Goal: Task Accomplishment & Management: Complete application form

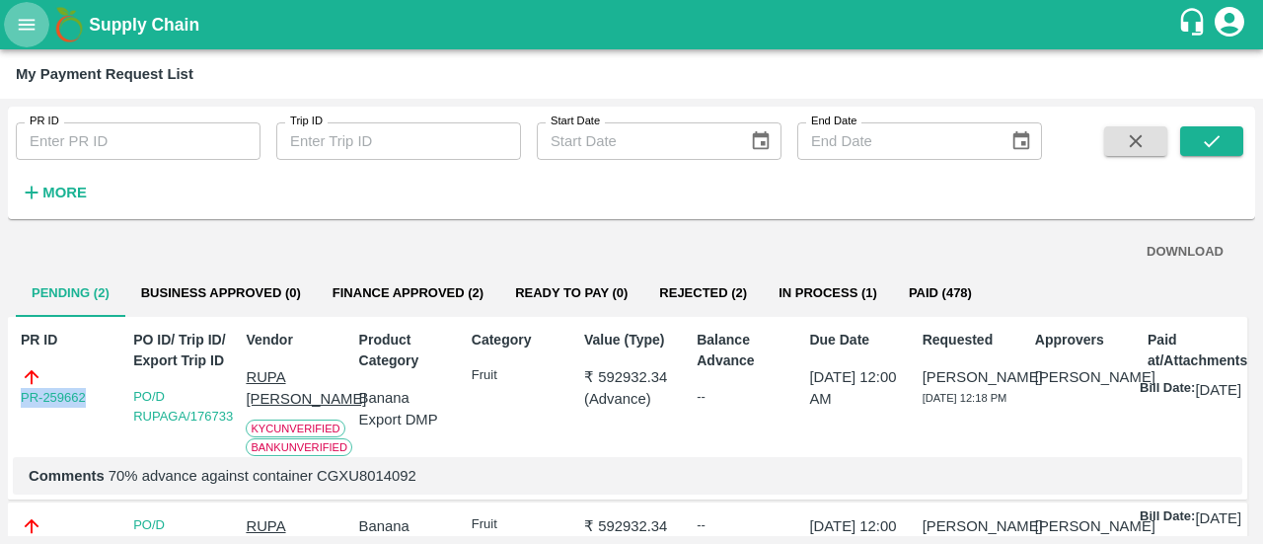
scroll to position [55, 0]
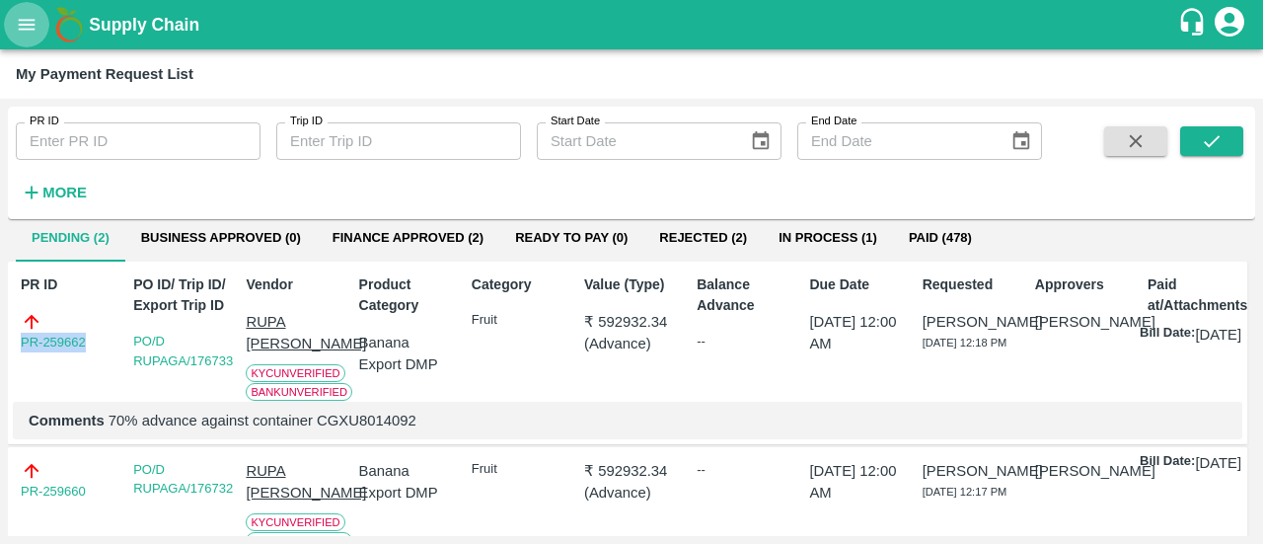
click at [12, 38] on button "open drawer" at bounding box center [26, 24] width 45 height 45
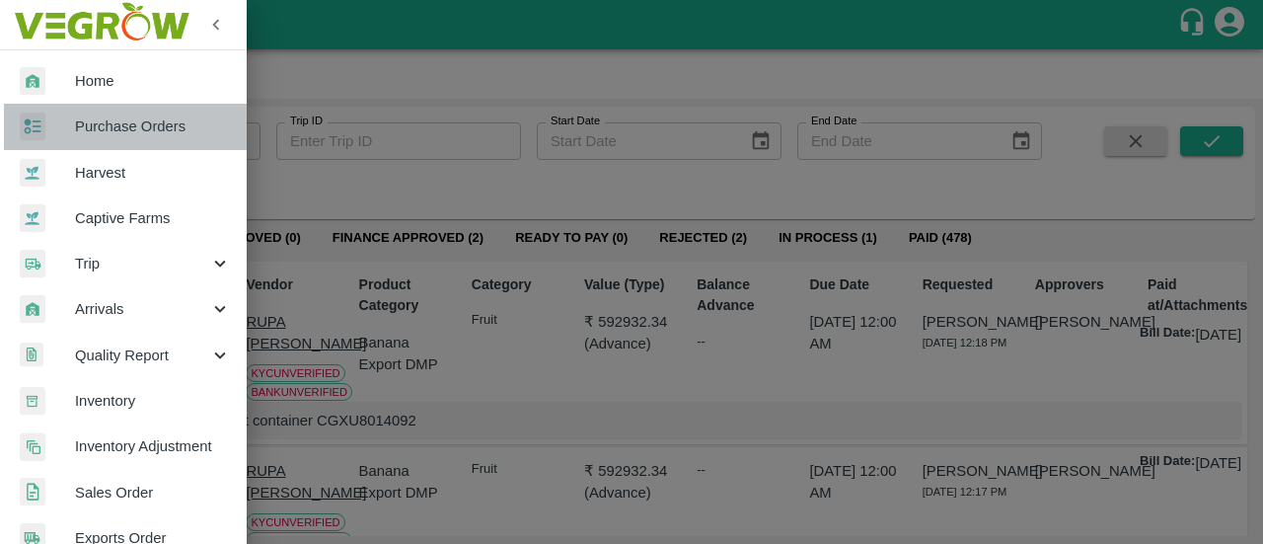
click at [156, 127] on span "Purchase Orders" at bounding box center [153, 126] width 156 height 22
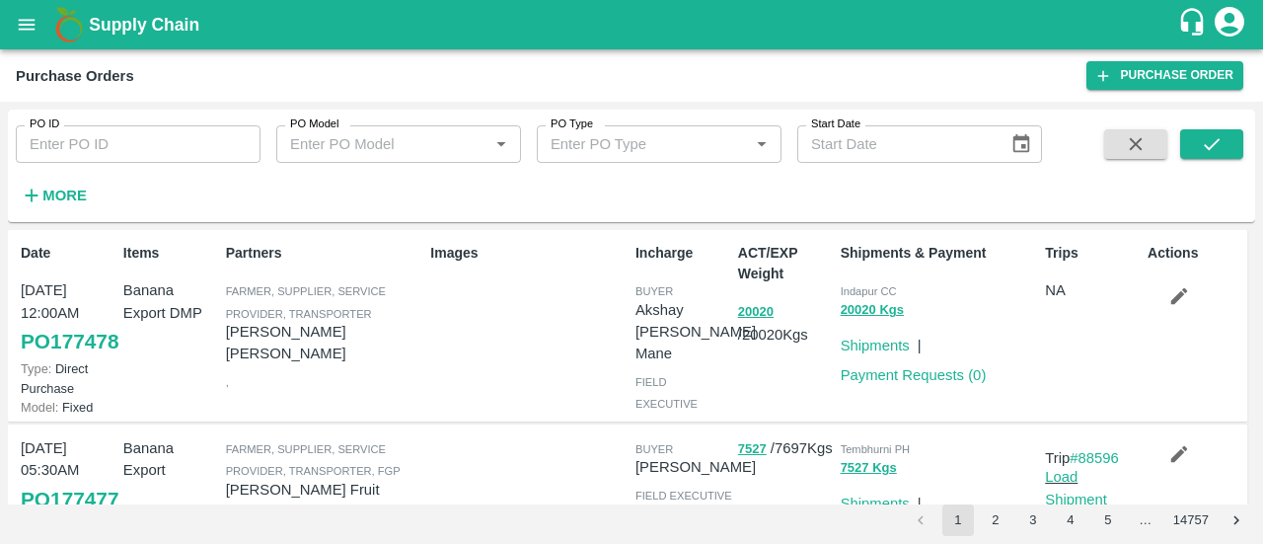
click at [1108, 92] on div "Purchase Orders Purchase Order" at bounding box center [631, 75] width 1263 height 52
click at [1123, 84] on link "Purchase Order" at bounding box center [1165, 75] width 157 height 29
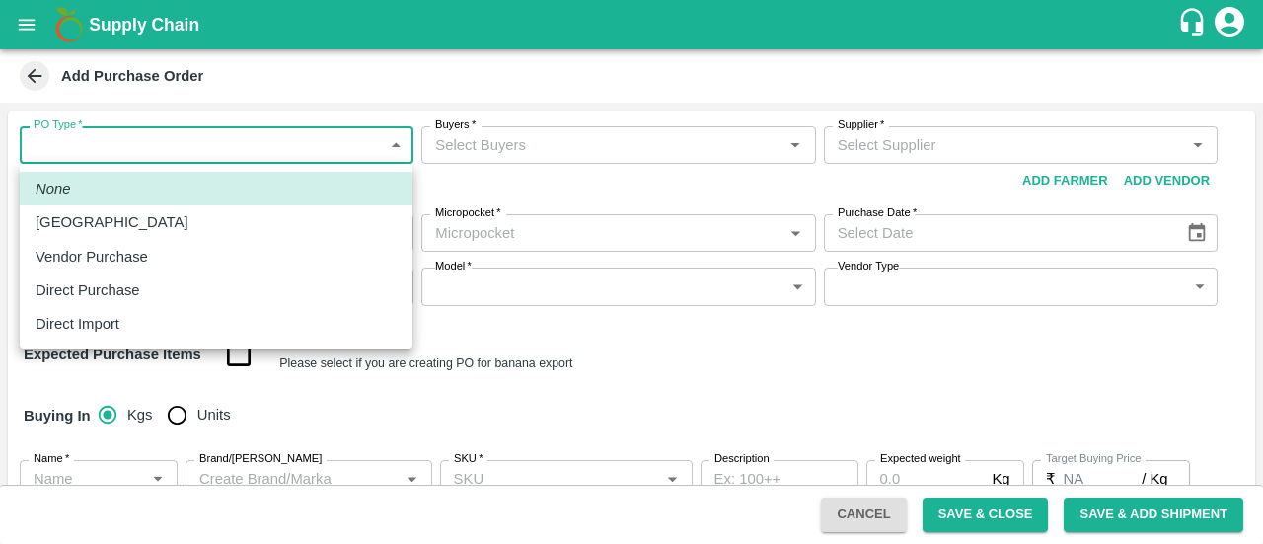
click at [314, 147] on body "Supply Chain Add Purchase Order PO Type   * ​ PO Type Buyers   * Buyers   * Sup…" at bounding box center [631, 272] width 1263 height 544
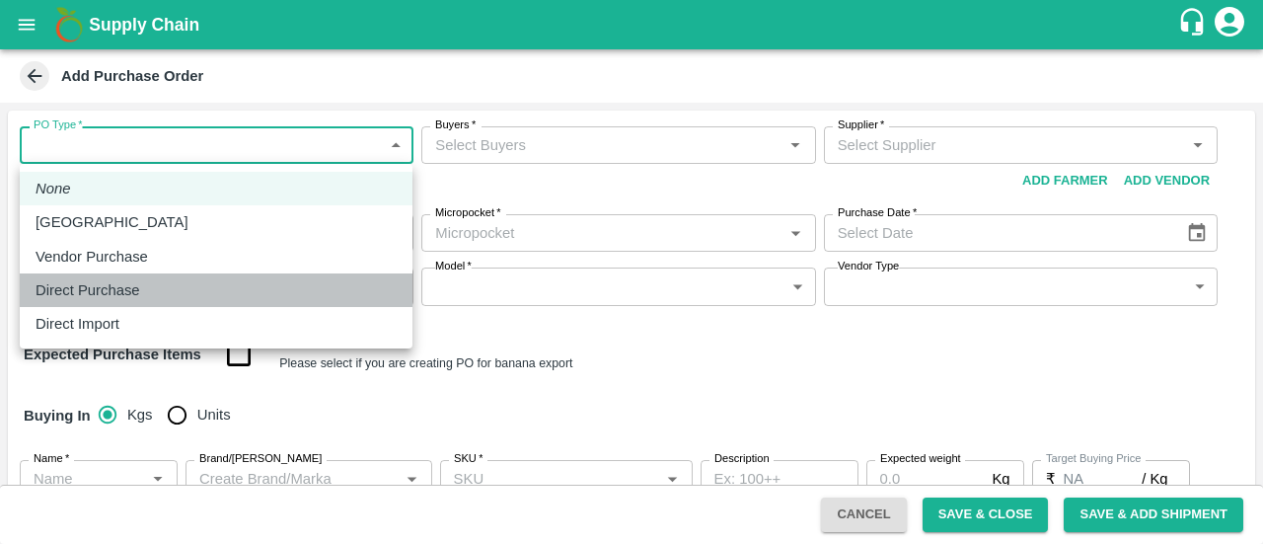
click at [109, 295] on p "Direct Purchase" at bounding box center [88, 290] width 105 height 22
type input "3"
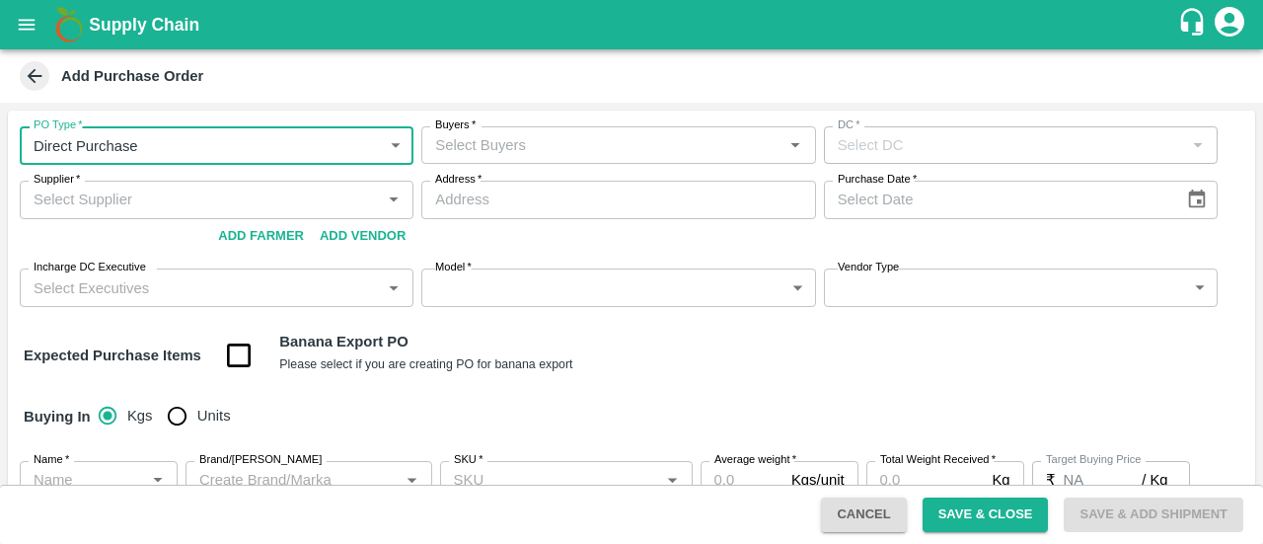
click at [519, 153] on input "Buyers   *" at bounding box center [601, 145] width 349 height 26
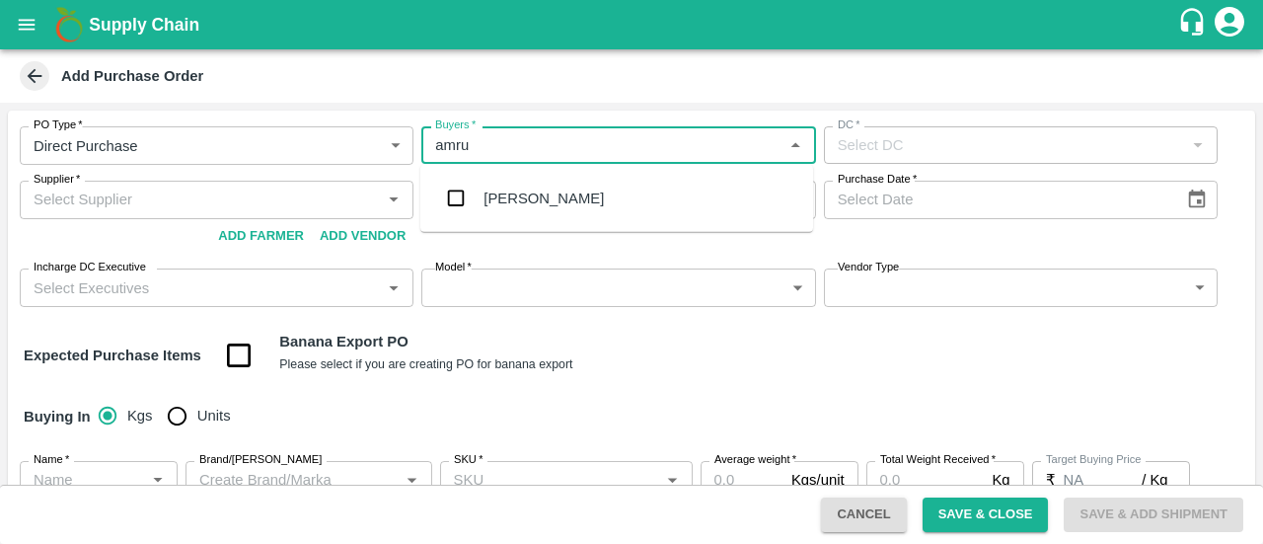
type input "amrut"
click at [463, 196] on input "checkbox" at bounding box center [455, 198] width 39 height 39
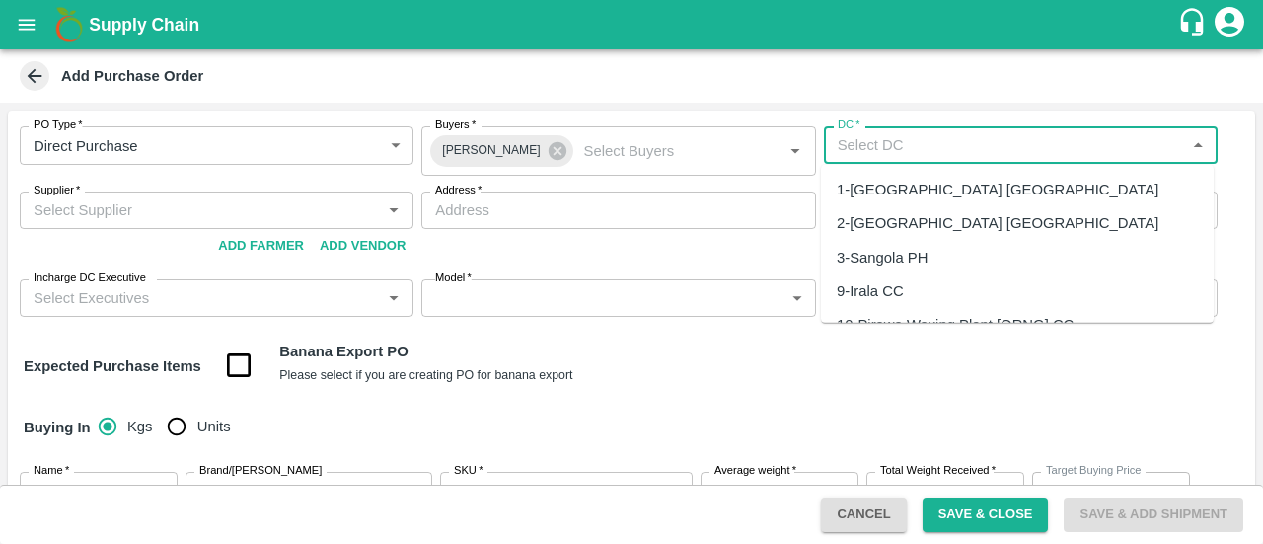
click at [830, 153] on input "DC   *" at bounding box center [1004, 145] width 349 height 26
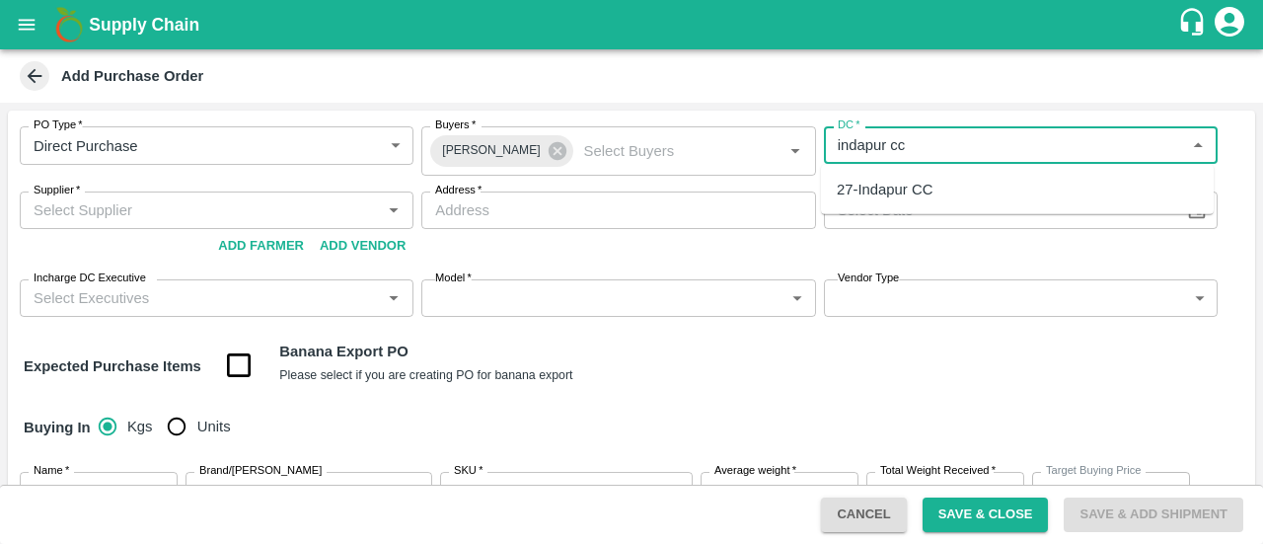
click at [873, 187] on div "27-Indapur CC" at bounding box center [885, 190] width 96 height 22
type input "27-Indapur CC"
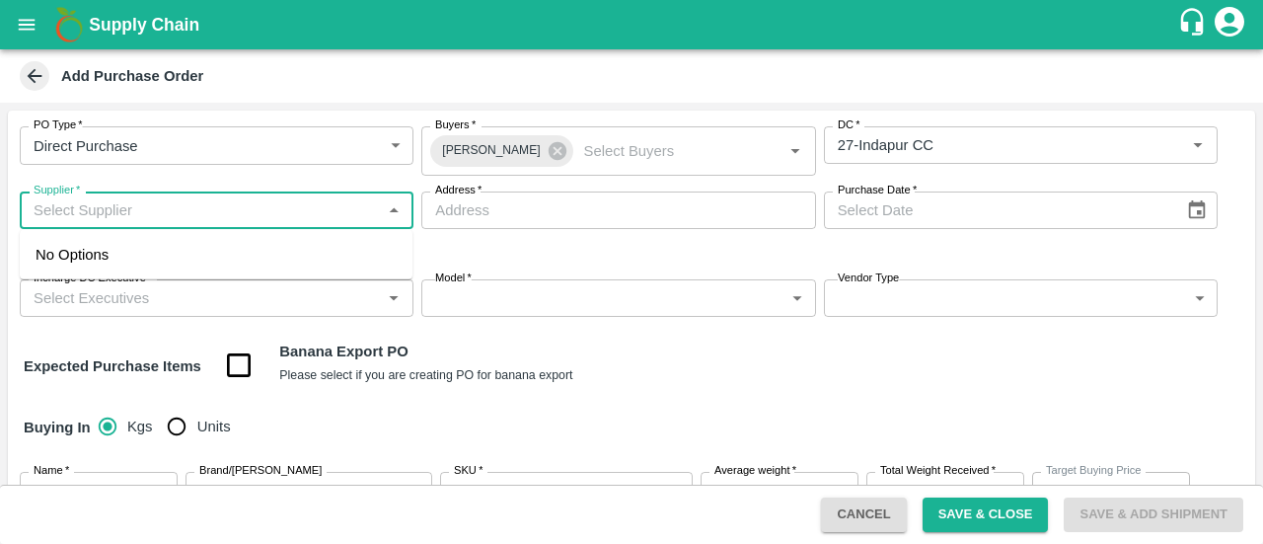
click at [237, 212] on input "Supplier   *" at bounding box center [200, 210] width 349 height 26
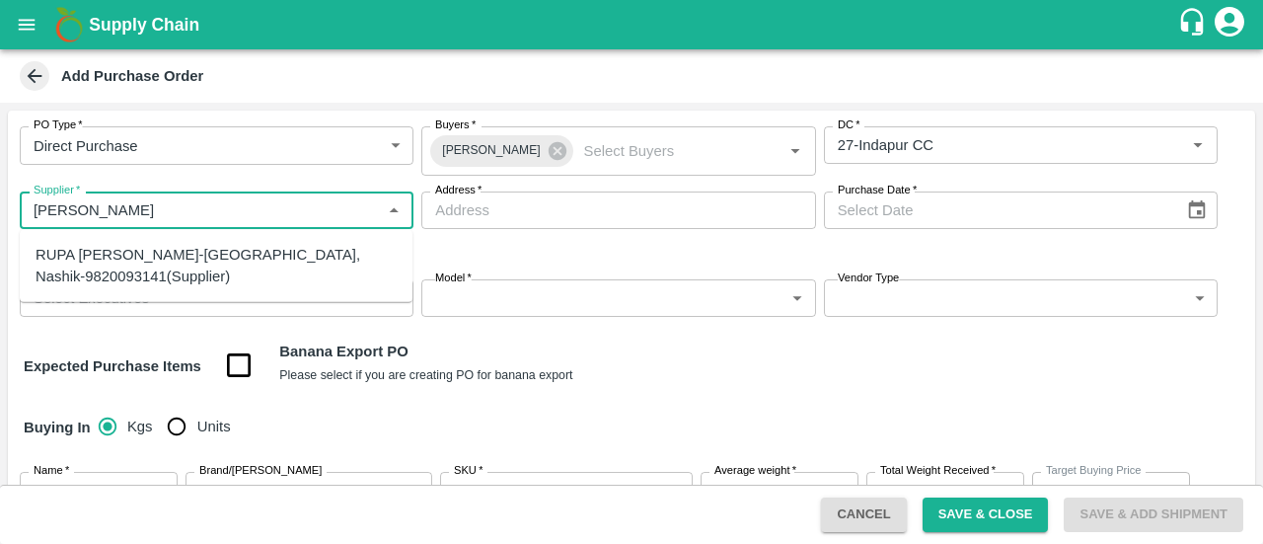
click at [192, 250] on div "RUPA [PERSON_NAME]-[GEOGRAPHIC_DATA], Nashik-9820093141(Supplier)" at bounding box center [216, 266] width 361 height 44
type input "RUPA [PERSON_NAME]-[GEOGRAPHIC_DATA], Nashik-9820093141(Supplier)"
type input "Nashik, Nashik, [GEOGRAPHIC_DATA], [GEOGRAPHIC_DATA]"
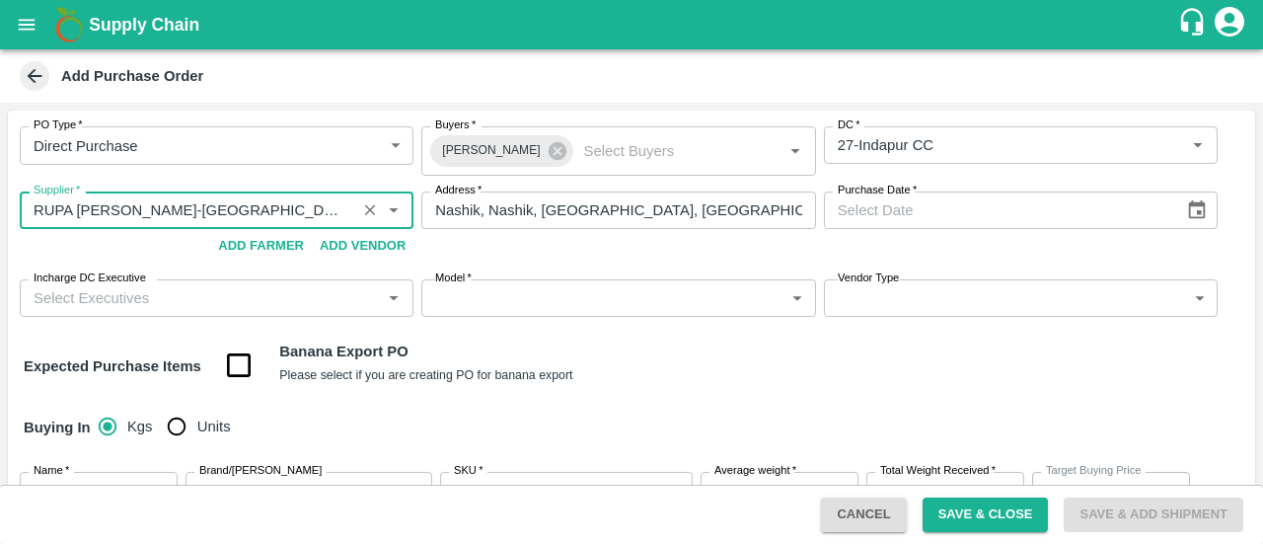
type input "RUPA [PERSON_NAME]-[GEOGRAPHIC_DATA], Nashik-9820093141(Supplier)"
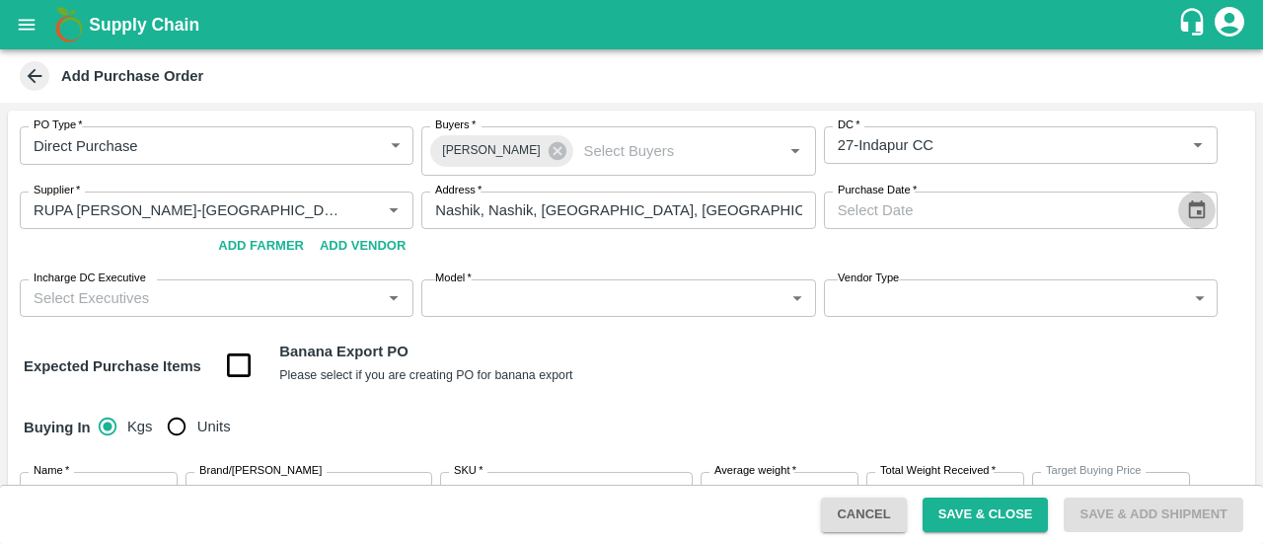
click at [1191, 212] on icon "Choose date" at bounding box center [1197, 210] width 22 height 22
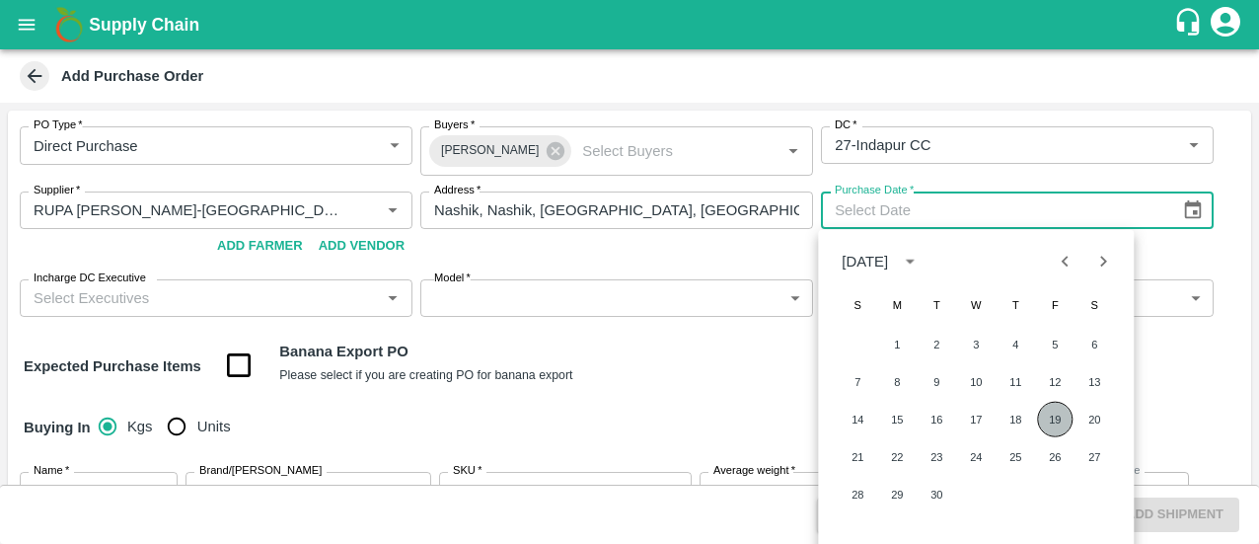
click at [1054, 419] on button "19" at bounding box center [1055, 420] width 36 height 36
type input "[DATE]"
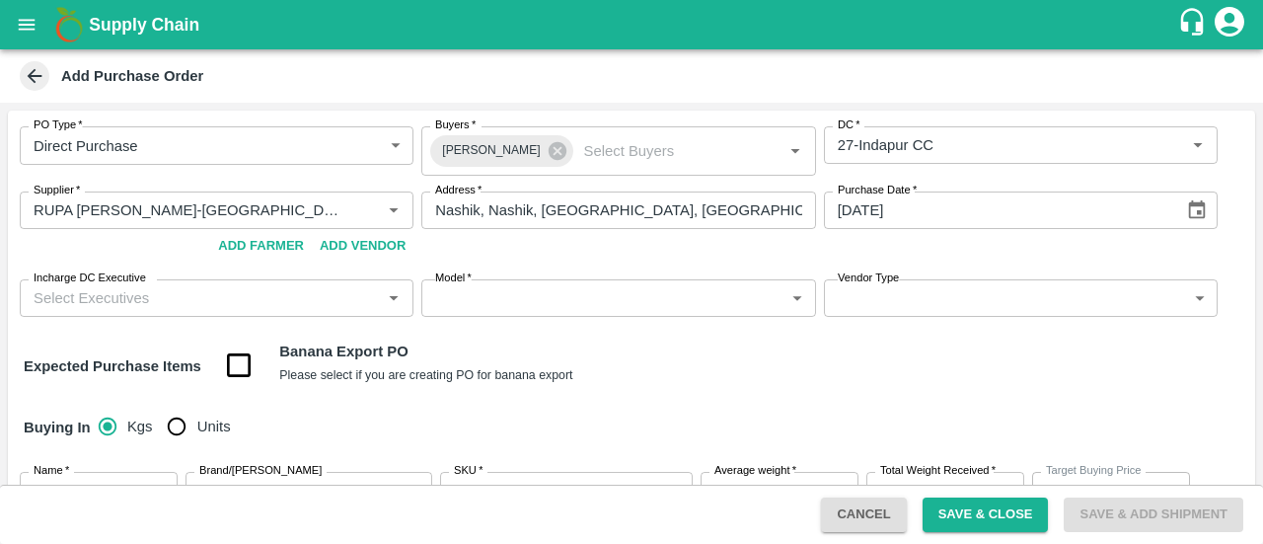
click at [294, 292] on input "Incharge DC Executive" at bounding box center [200, 298] width 349 height 26
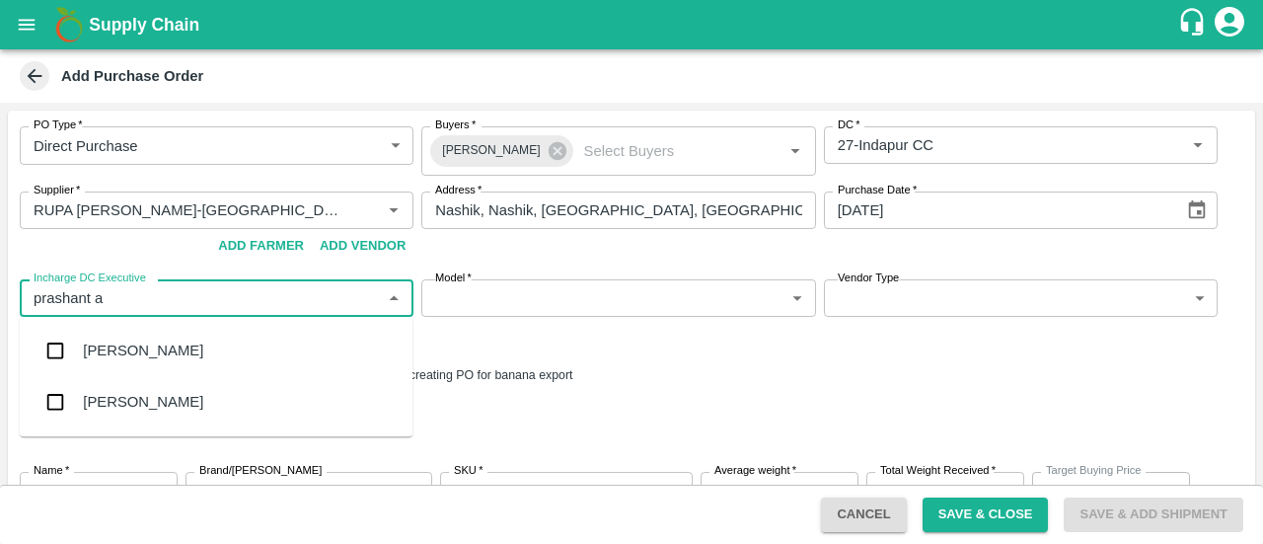
type input "prashant aw"
click at [39, 411] on input "checkbox" at bounding box center [55, 402] width 39 height 39
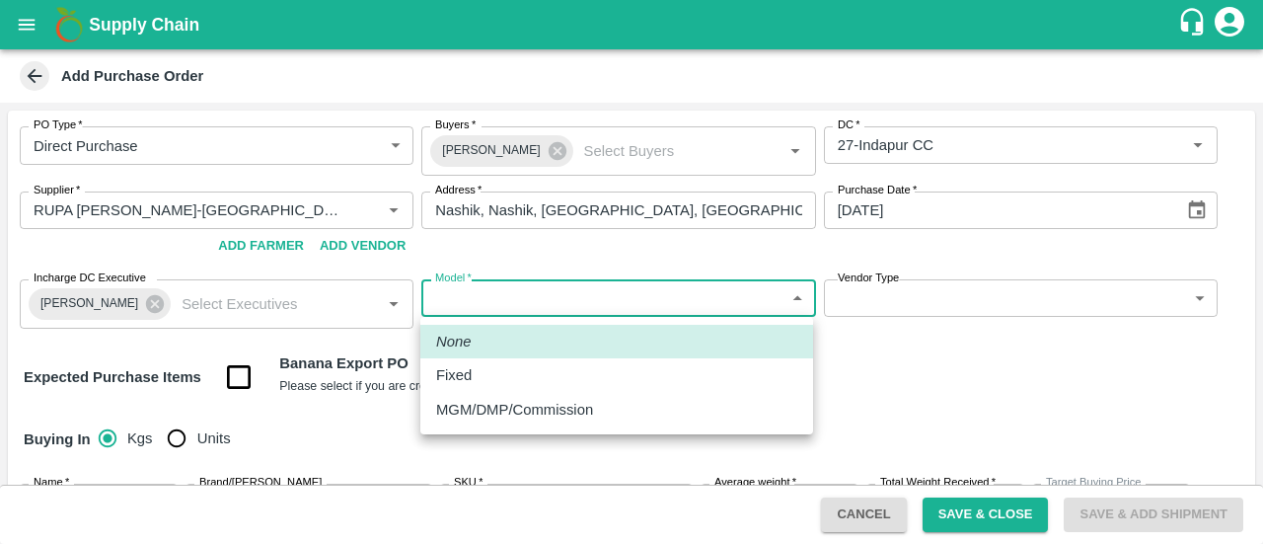
click at [576, 315] on body "Supply Chain Add Purchase Order PO Type   * Direct Purchase 3 PO Type Buyers   …" at bounding box center [631, 272] width 1263 height 544
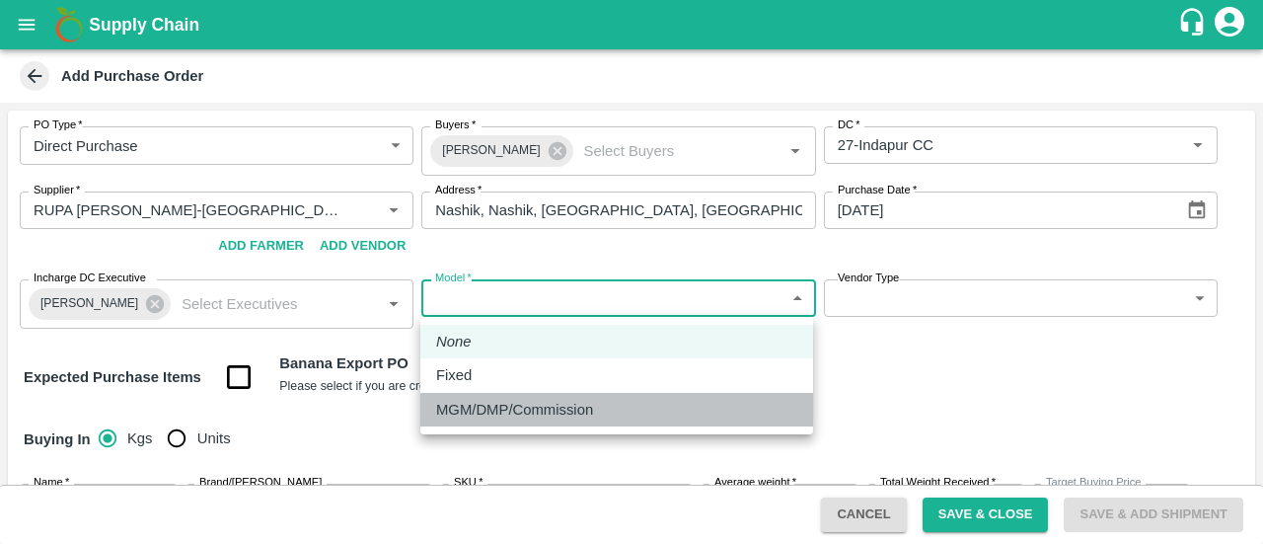
click at [502, 410] on p "MGM/DMP/Commission" at bounding box center [514, 410] width 157 height 22
type input "Commision"
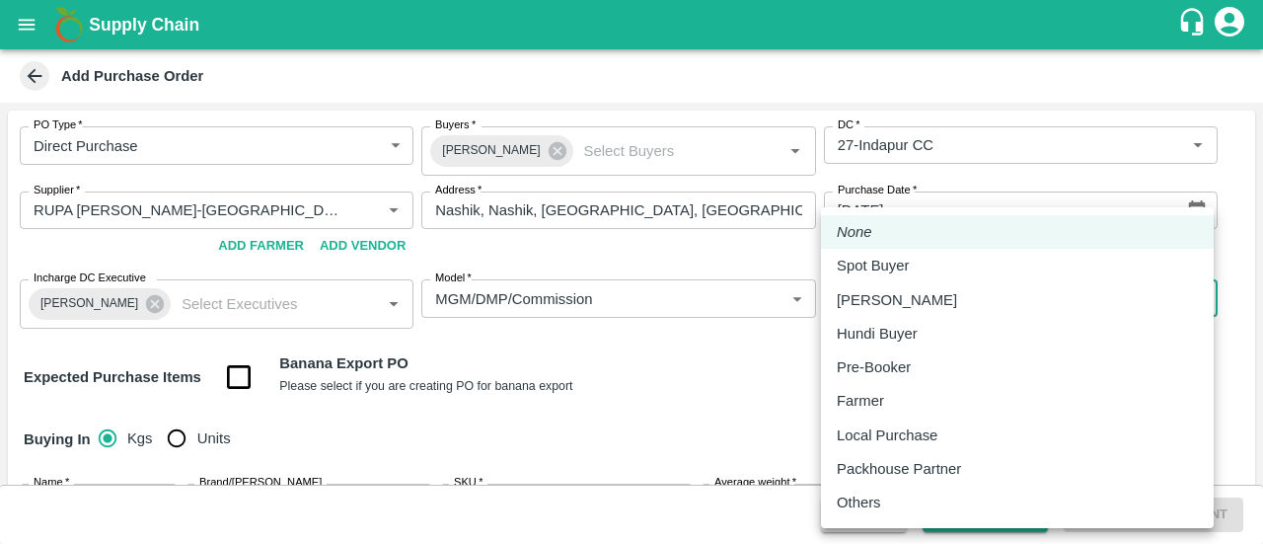
click at [883, 305] on body "Supply Chain Add Purchase Order PO Type   * Direct Purchase 3 PO Type Buyers   …" at bounding box center [631, 272] width 1263 height 544
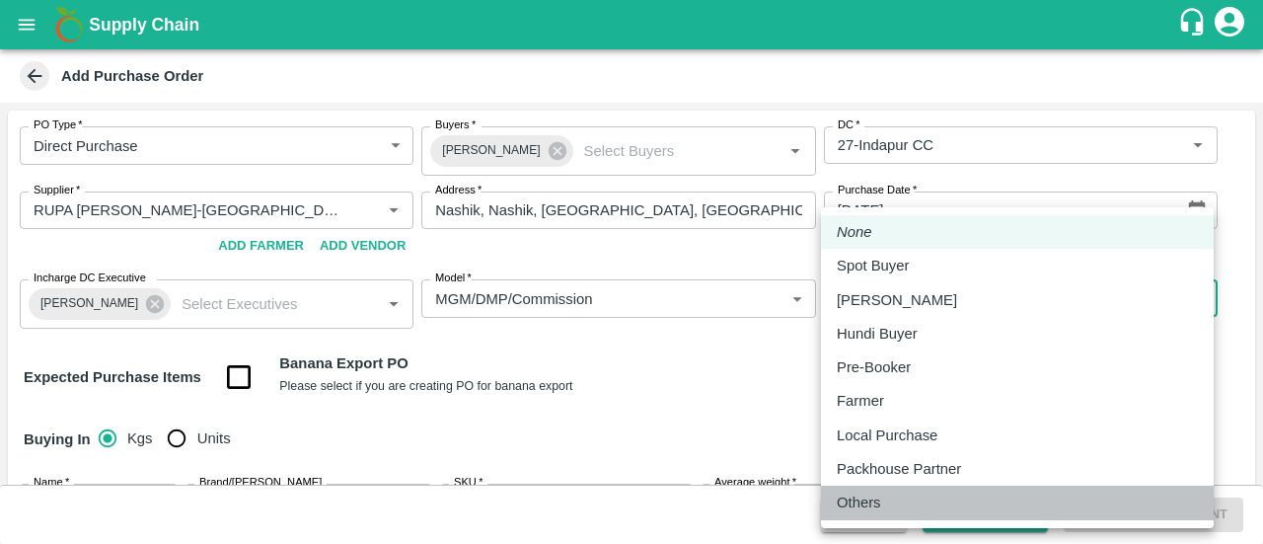
click at [855, 496] on p "Others" at bounding box center [859, 502] width 44 height 22
type input "OTHER"
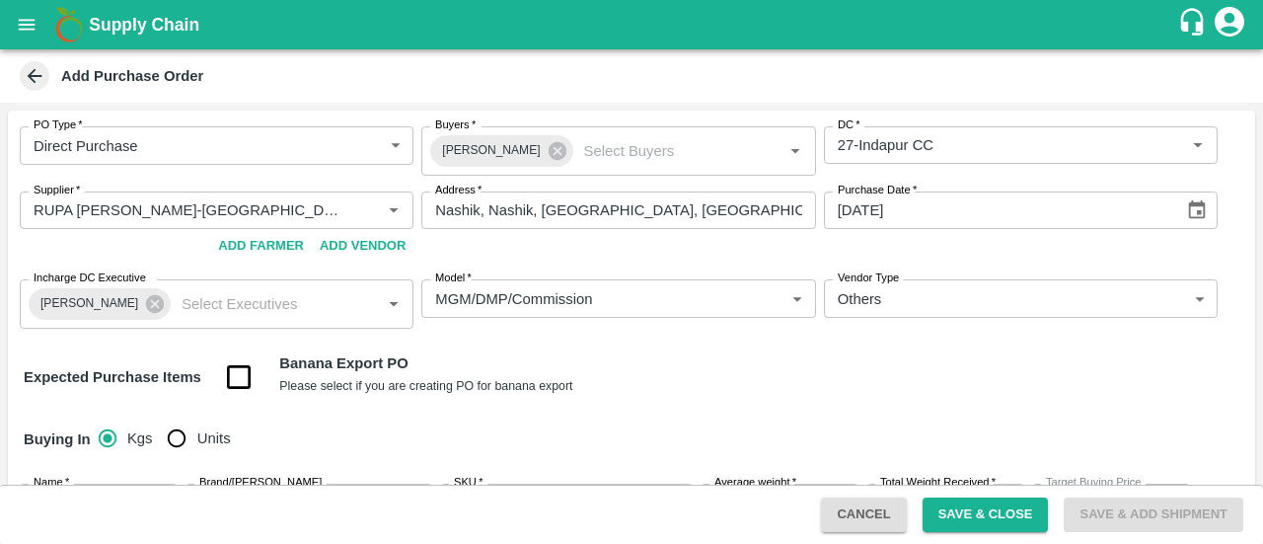
click at [728, 372] on div "Expected Purchase Items Banana Export PO Please select if you are creating PO f…" at bounding box center [632, 377] width 1216 height 50
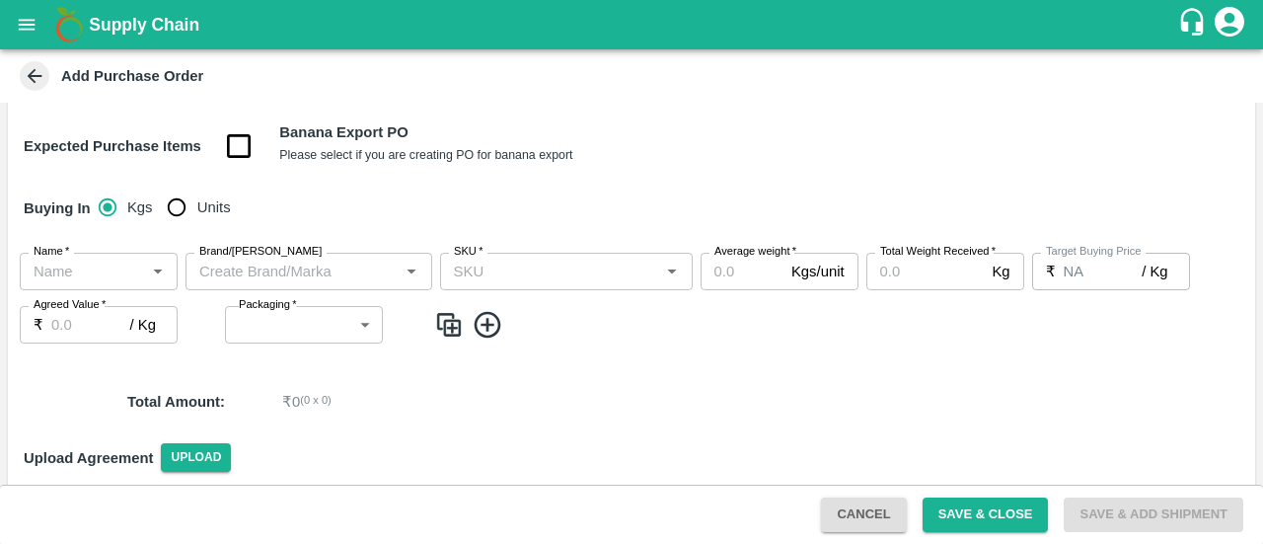
scroll to position [232, 0]
click at [205, 198] on span "Units" at bounding box center [214, 206] width 34 height 22
click at [196, 198] on input "Units" at bounding box center [176, 206] width 39 height 39
radio input "true"
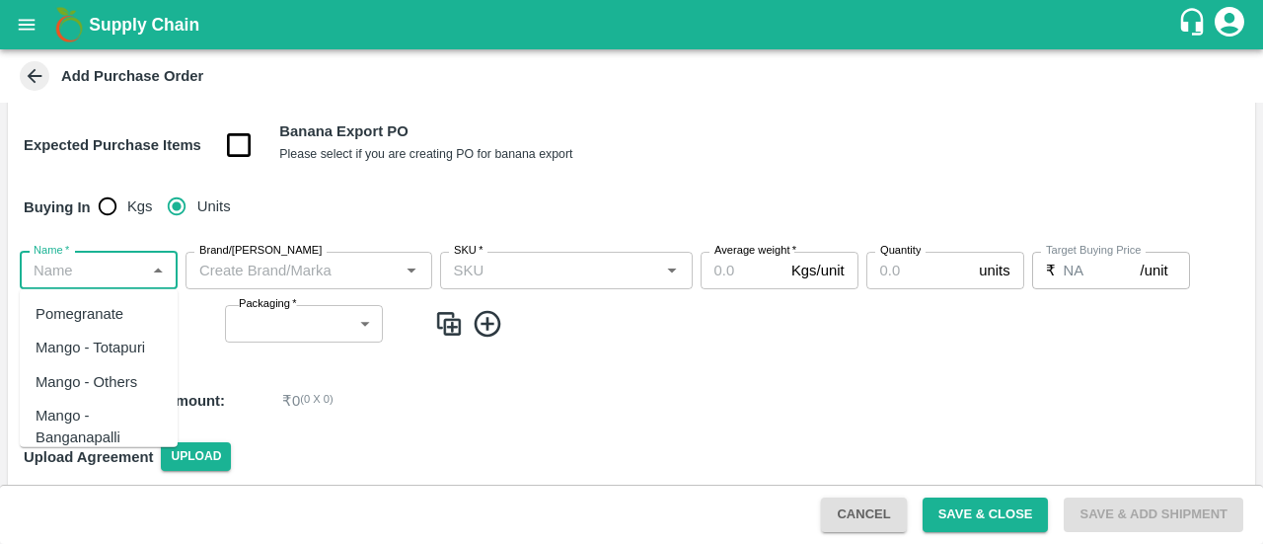
click at [64, 262] on input "Name   *" at bounding box center [82, 271] width 113 height 26
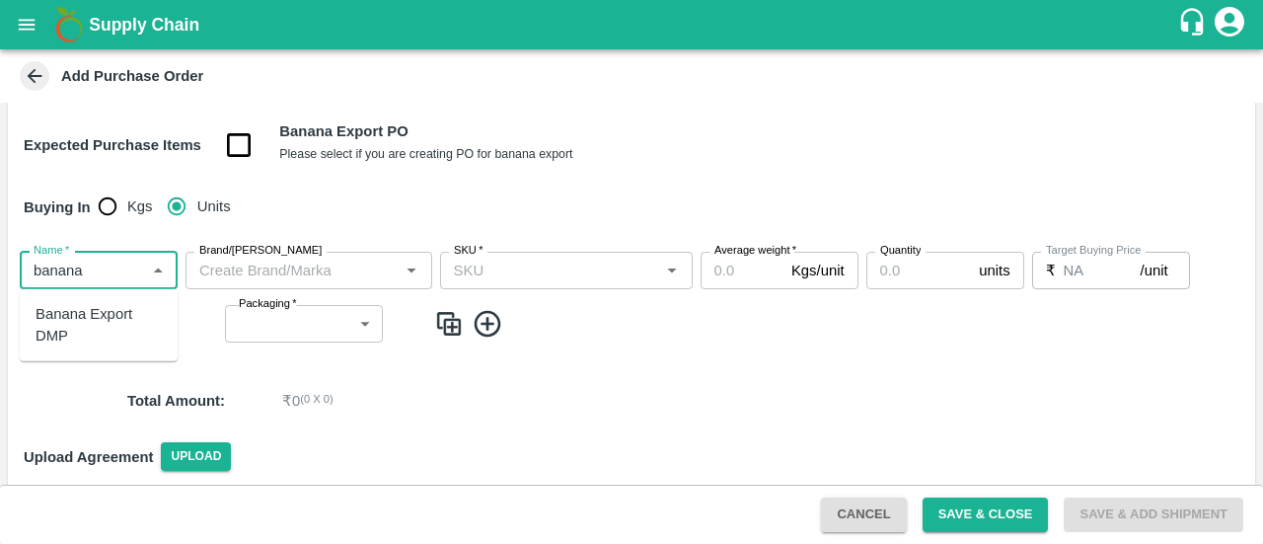
click at [119, 317] on div "Banana Export DMP" at bounding box center [99, 325] width 126 height 44
type input "Banana Export DMP"
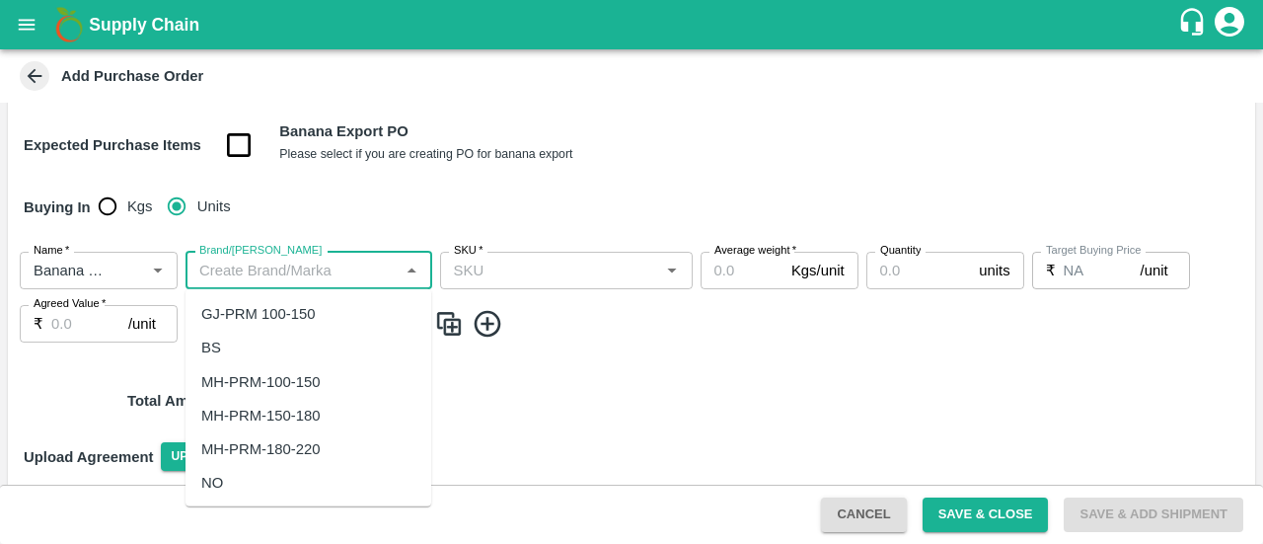
click at [299, 266] on input "Brand/[PERSON_NAME]" at bounding box center [292, 271] width 202 height 26
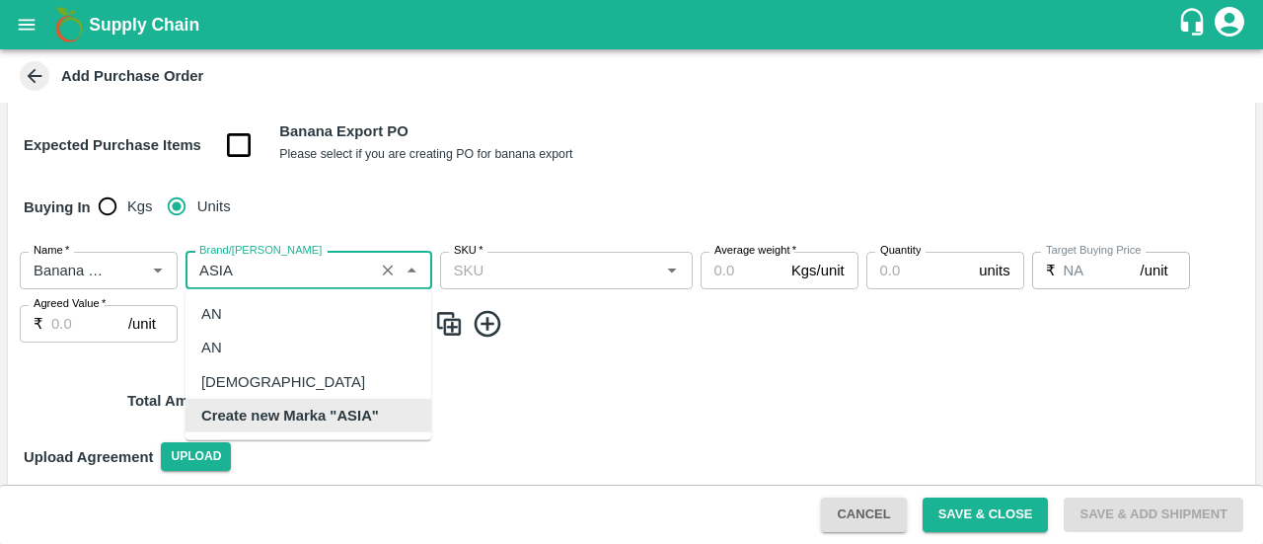
scroll to position [0, 0]
click at [261, 380] on div "[DEMOGRAPHIC_DATA]" at bounding box center [309, 381] width 246 height 34
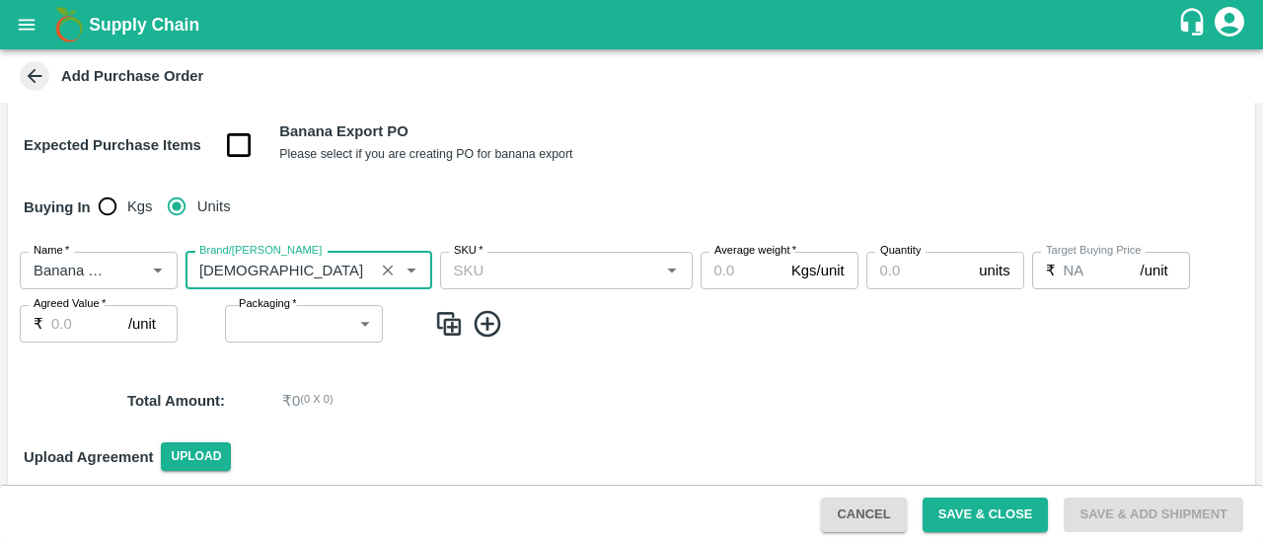
type input "[DEMOGRAPHIC_DATA]"
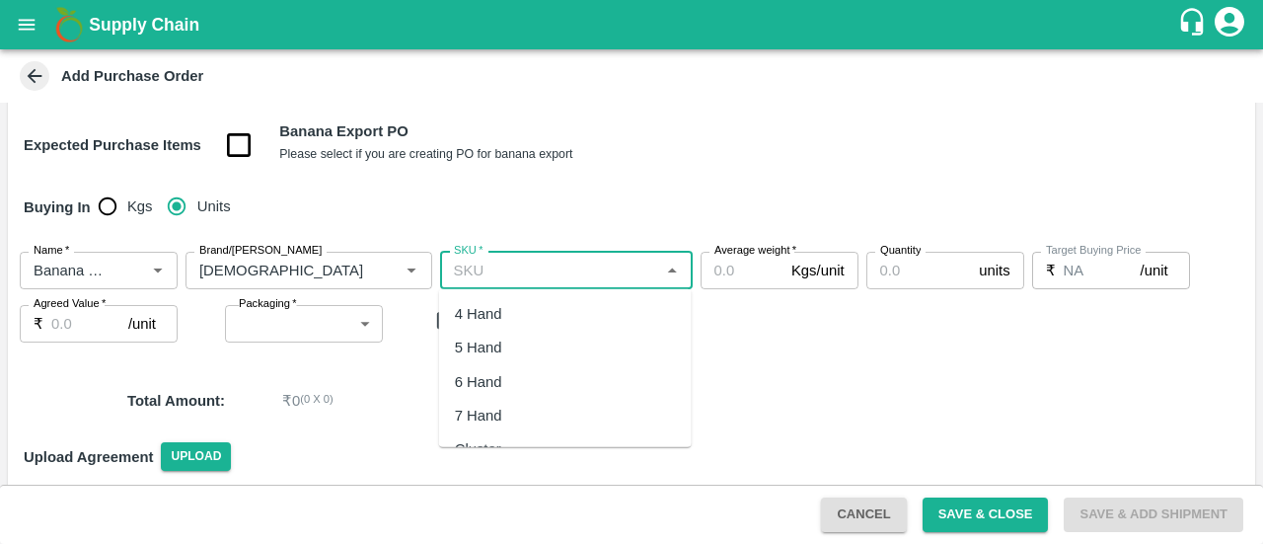
click at [573, 275] on input "SKU   *" at bounding box center [550, 271] width 208 height 26
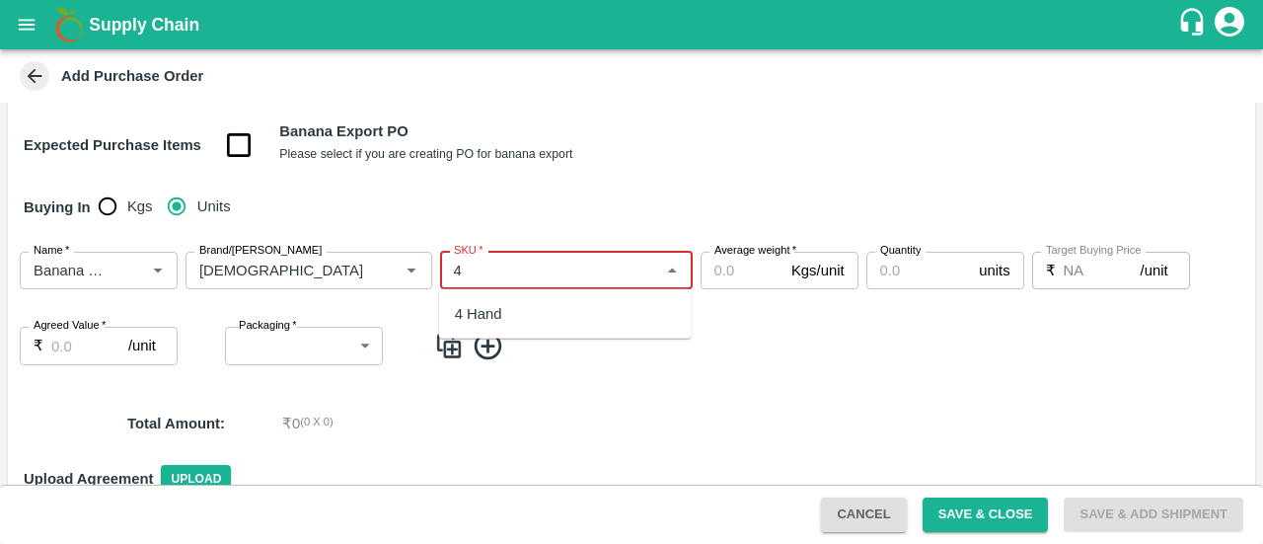
click at [524, 323] on div "4 Hand" at bounding box center [565, 314] width 253 height 34
type input "4 Hand"
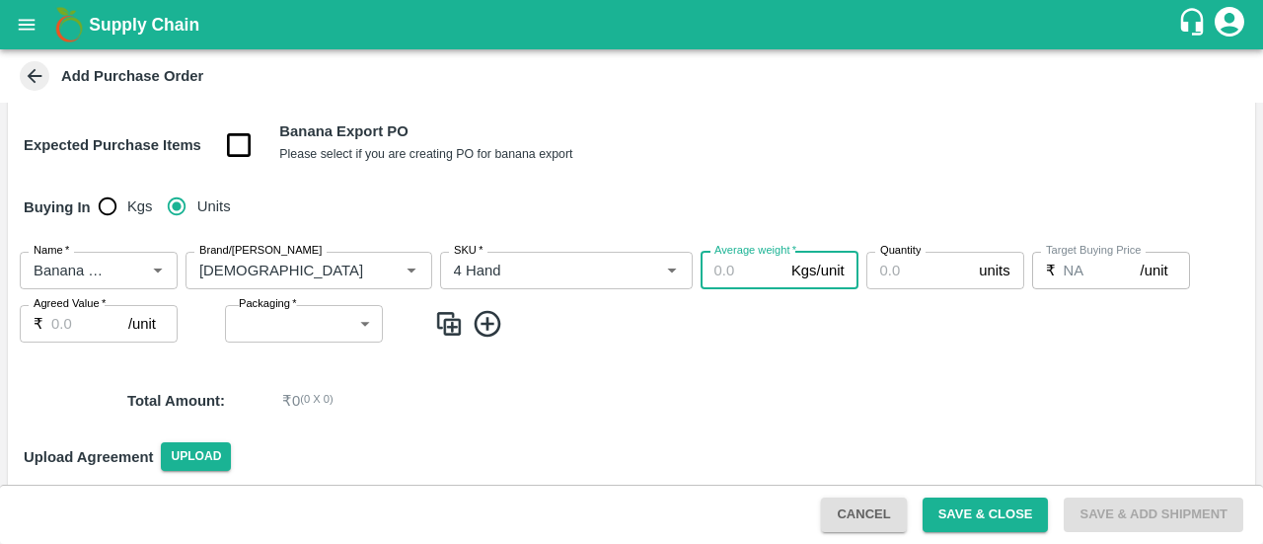
click at [711, 279] on input "Average weight   *" at bounding box center [742, 271] width 83 height 38
type input "13"
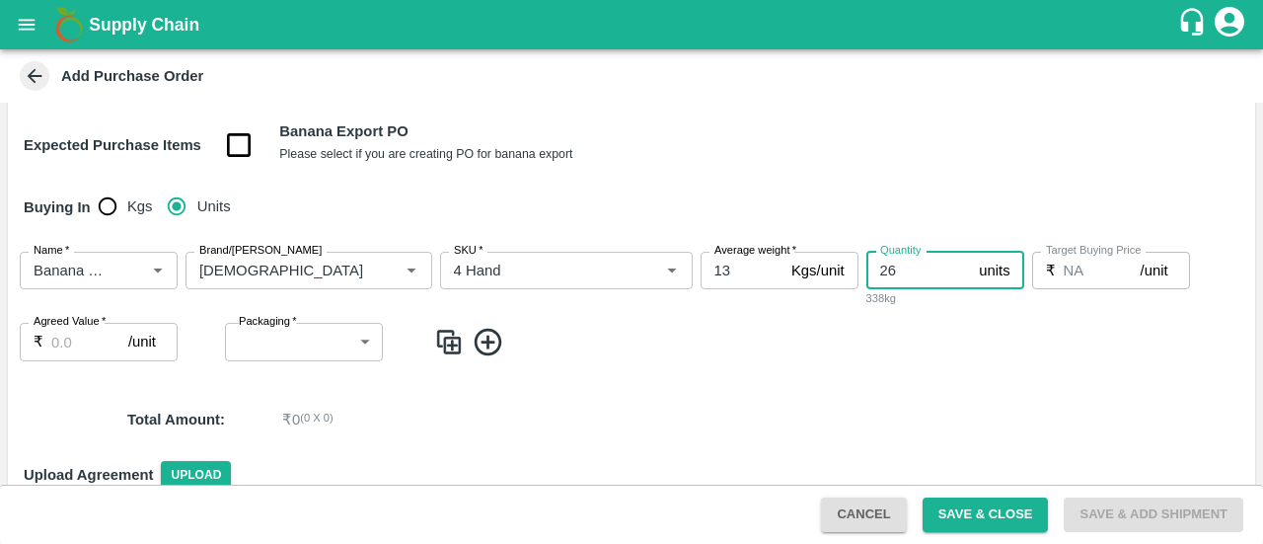
type input "26"
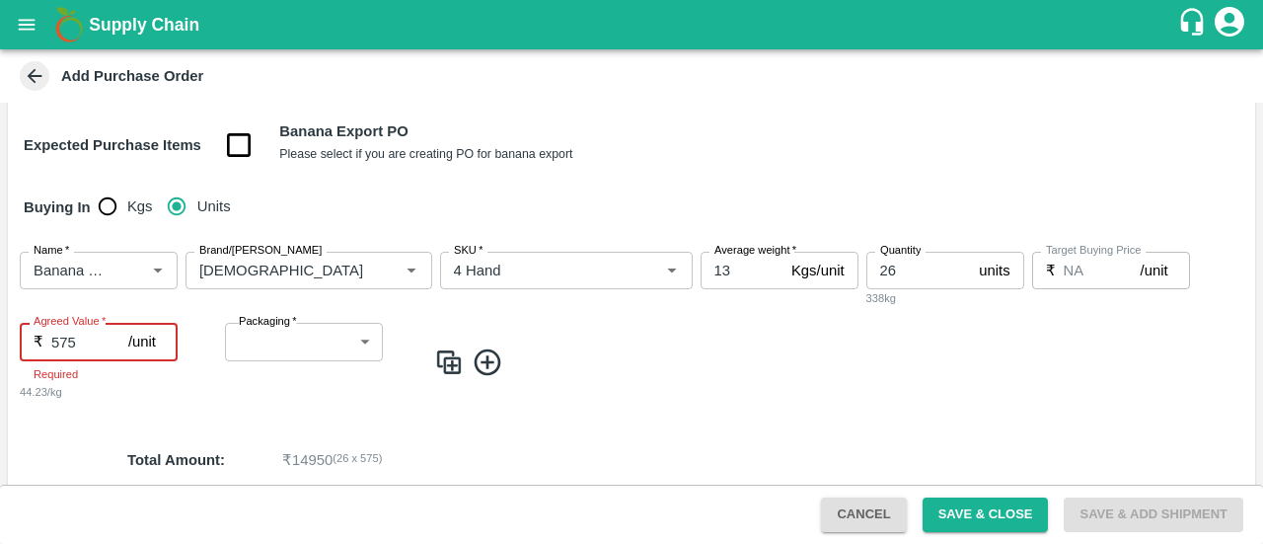
type input "575"
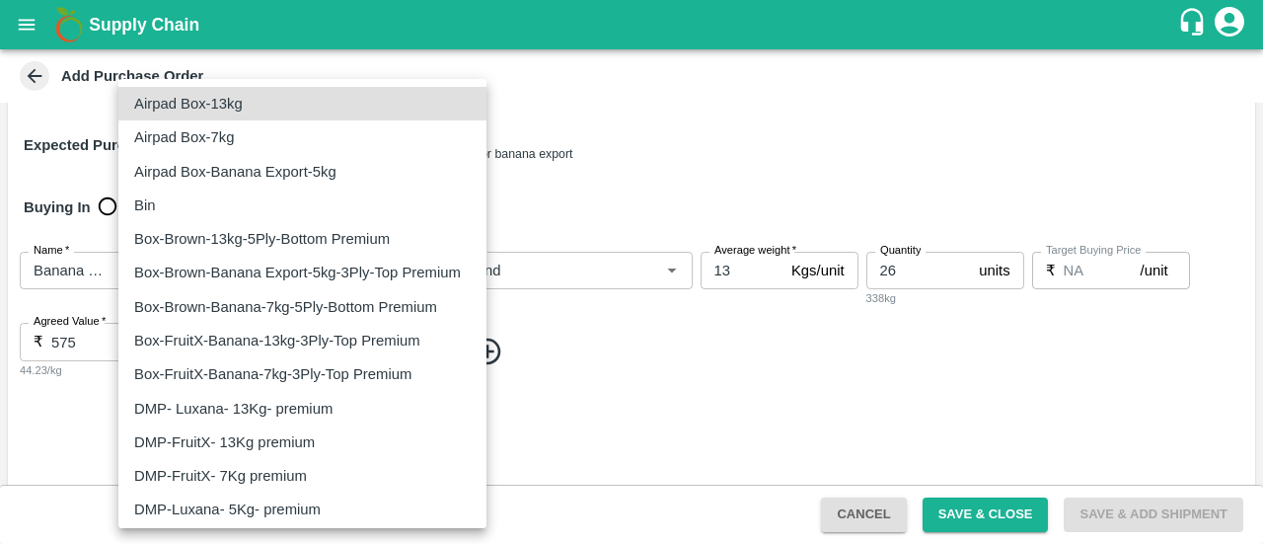
click at [299, 356] on body "Supply Chain Add Purchase Order PO Type   * Direct Purchase 3 PO Type Buyers   …" at bounding box center [631, 272] width 1263 height 544
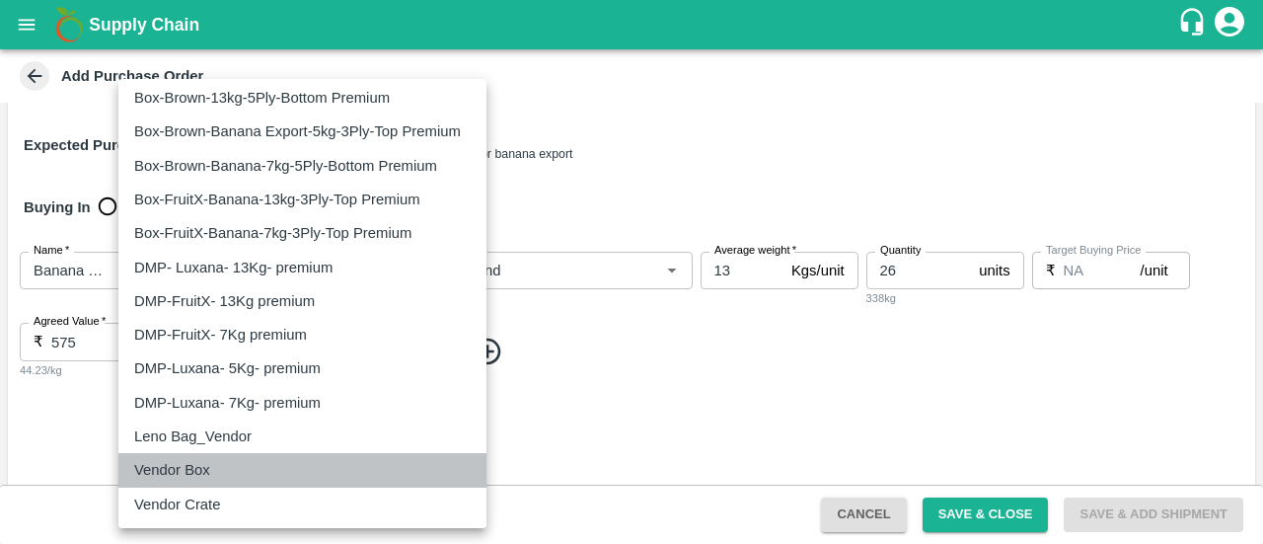
click at [188, 471] on p "Vendor Box" at bounding box center [172, 470] width 76 height 22
type input "276"
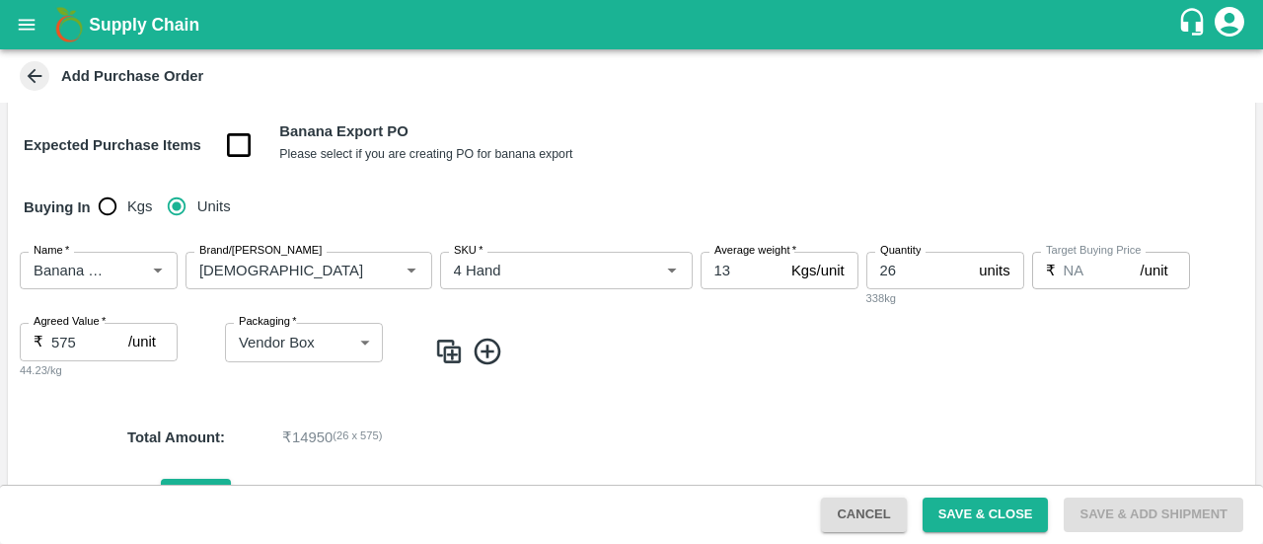
click at [493, 358] on icon at bounding box center [488, 352] width 33 height 33
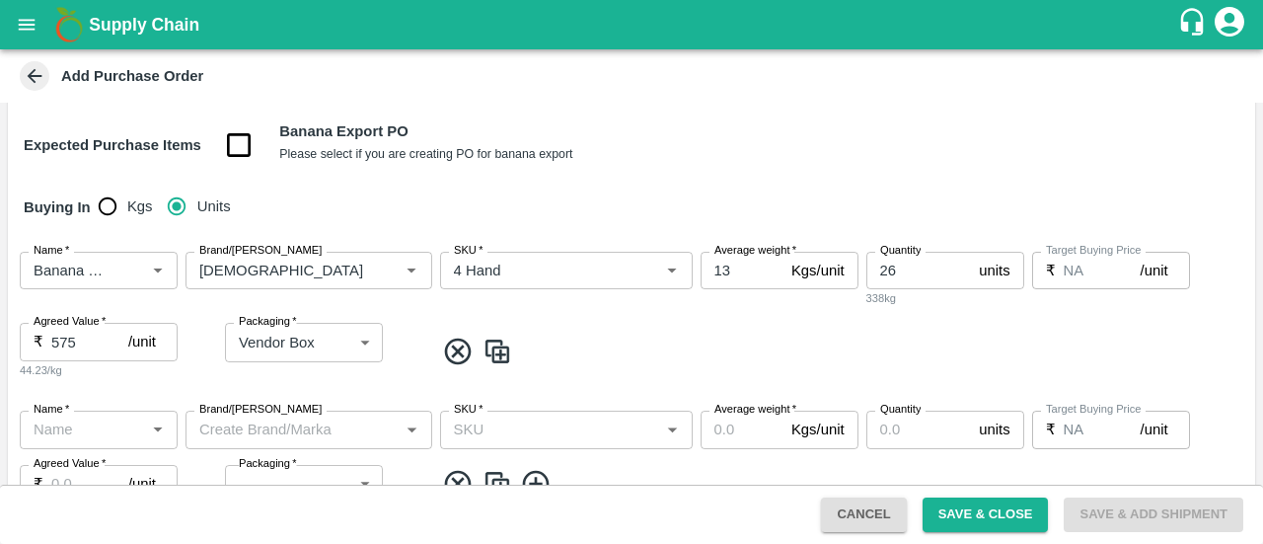
scroll to position [333, 0]
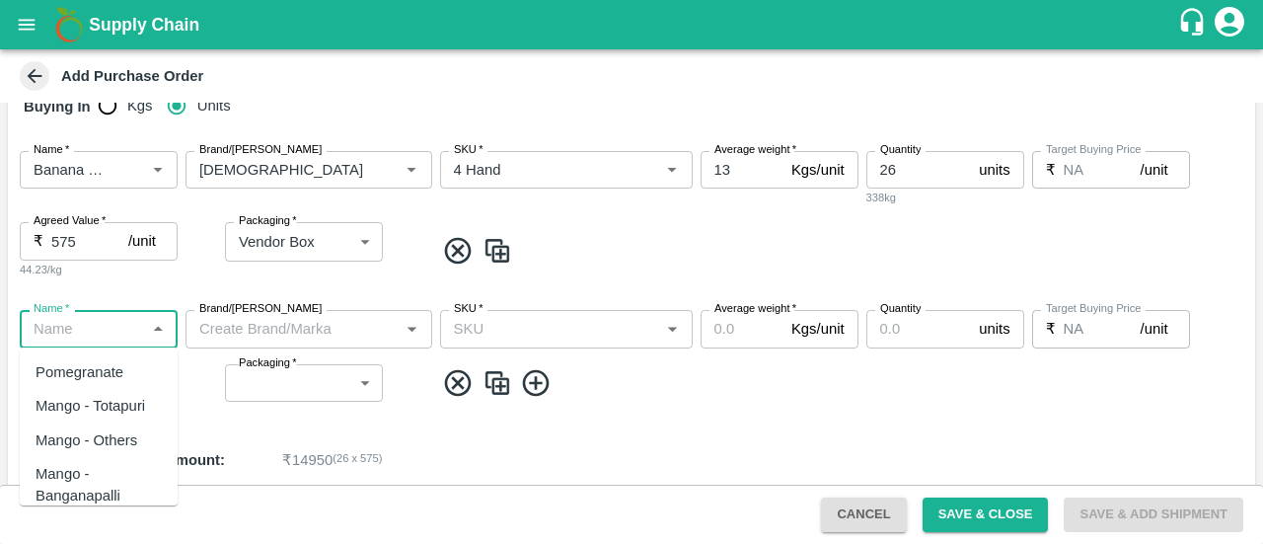
click at [83, 340] on input "Name   *" at bounding box center [82, 329] width 113 height 26
click at [64, 443] on div "Banana Export DMP" at bounding box center [99, 417] width 158 height 56
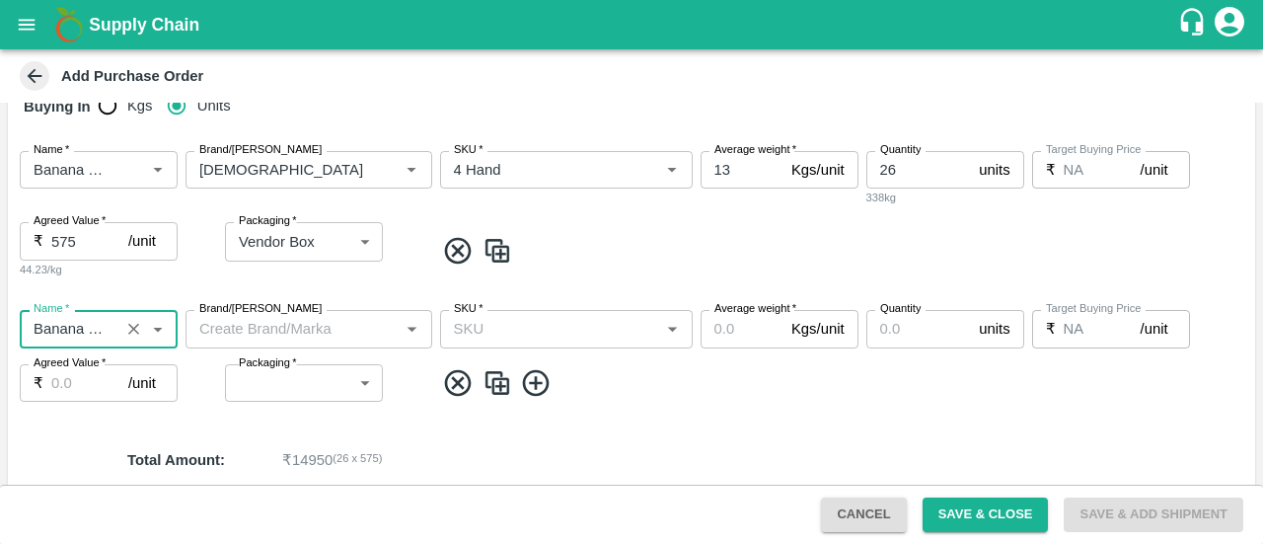
type input "Banana Export DMP"
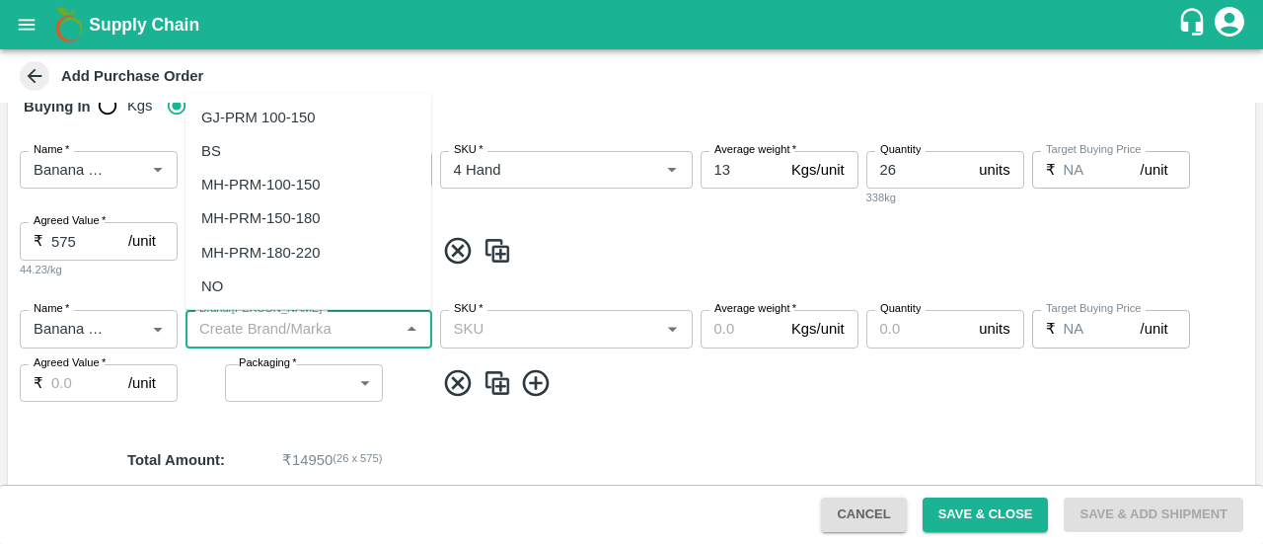
click at [290, 329] on input "Brand/[PERSON_NAME]" at bounding box center [292, 329] width 202 height 26
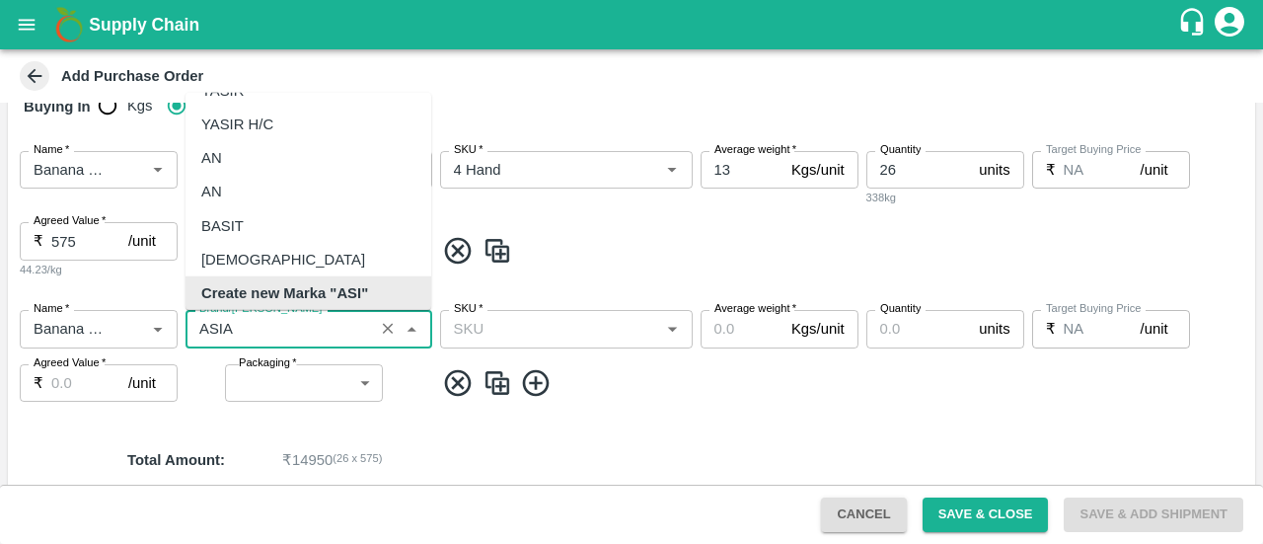
scroll to position [0, 0]
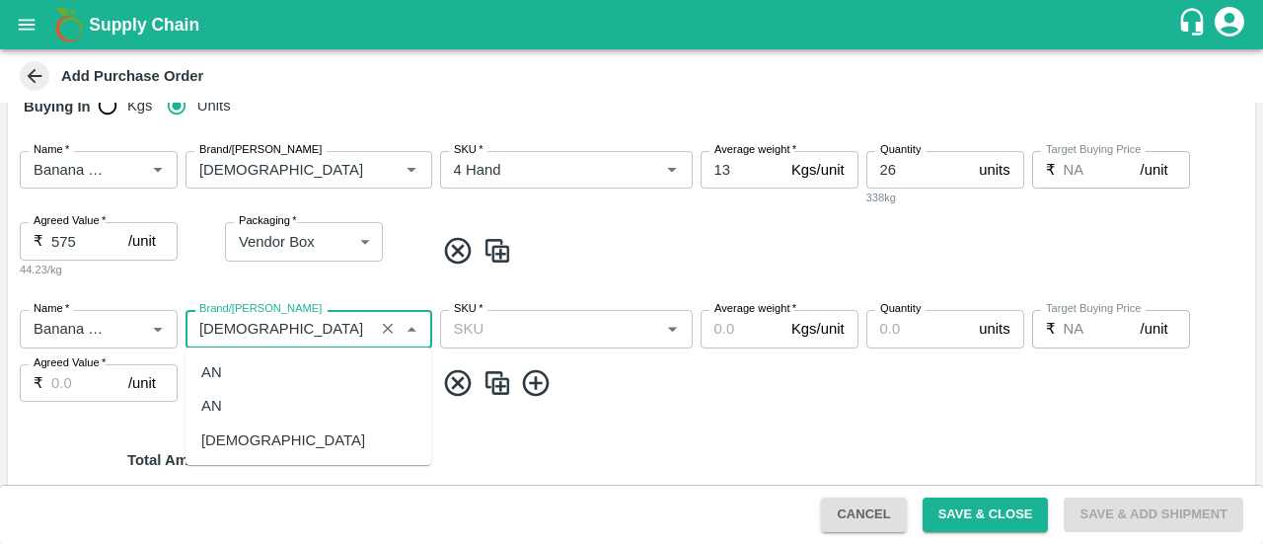
click at [231, 447] on div "[DEMOGRAPHIC_DATA]" at bounding box center [283, 440] width 164 height 22
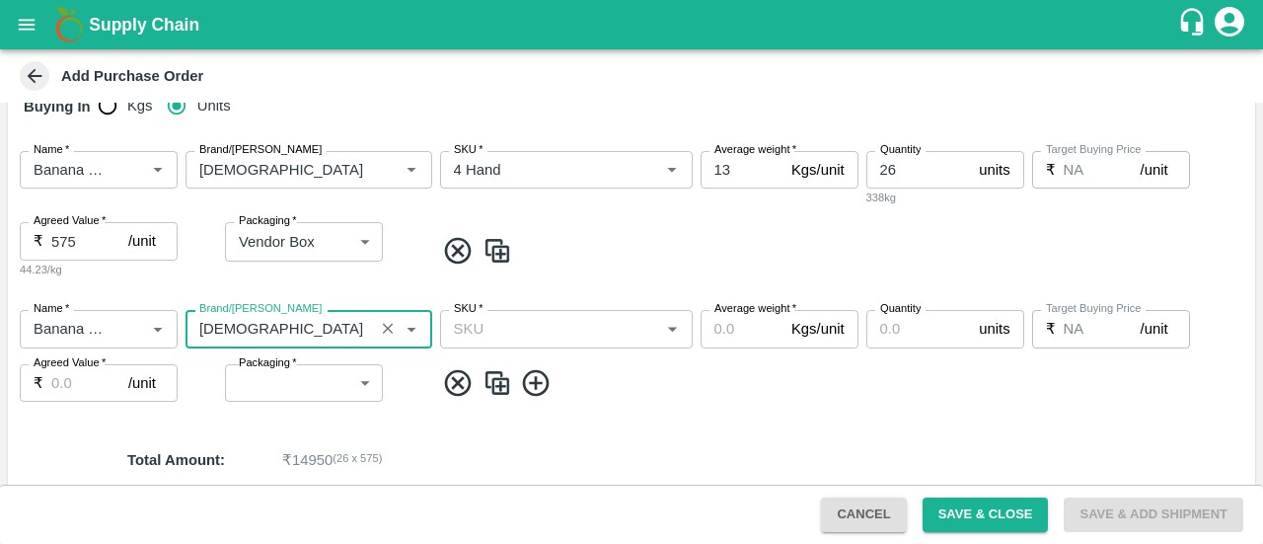
type input "[DEMOGRAPHIC_DATA]"
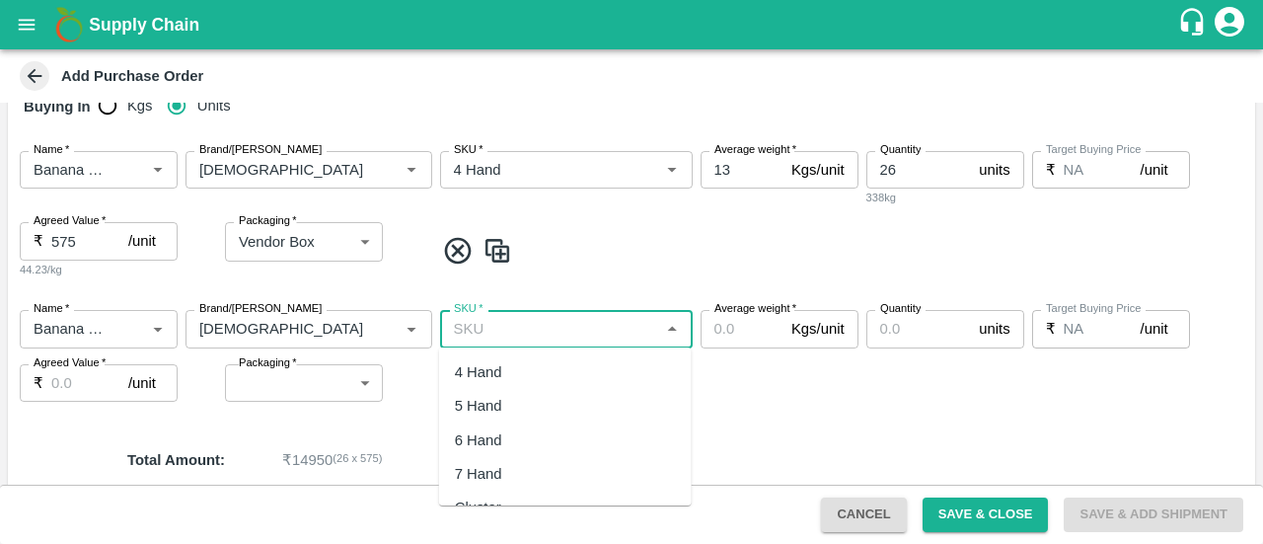
click at [515, 332] on input "SKU   *" at bounding box center [550, 329] width 208 height 26
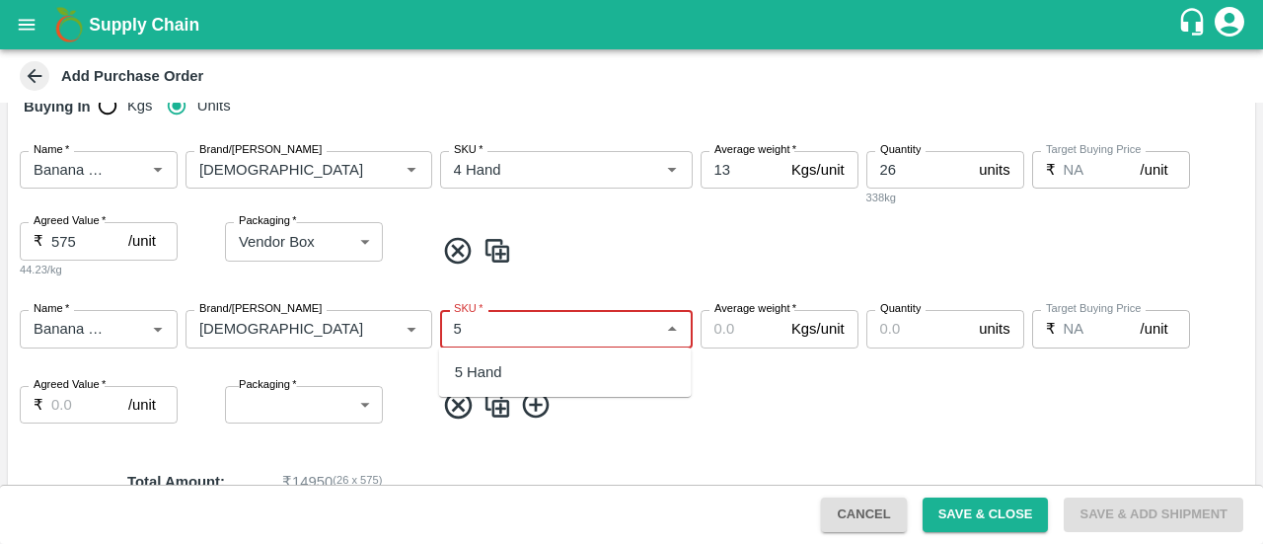
click at [478, 370] on div "5 Hand" at bounding box center [478, 372] width 47 height 22
type input "5 Hand"
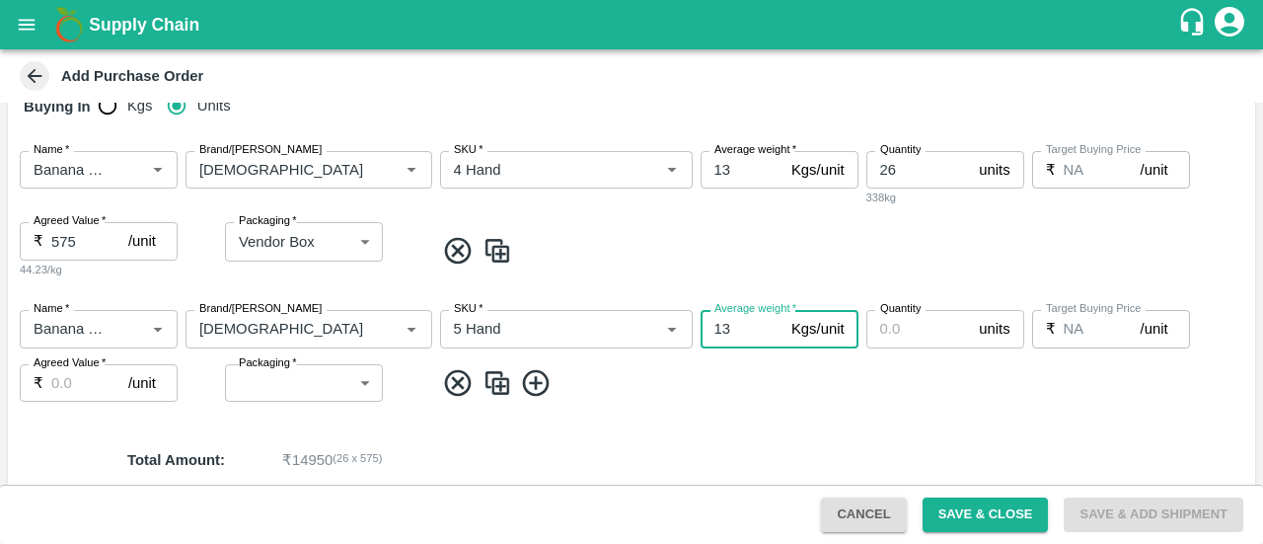
type input "13"
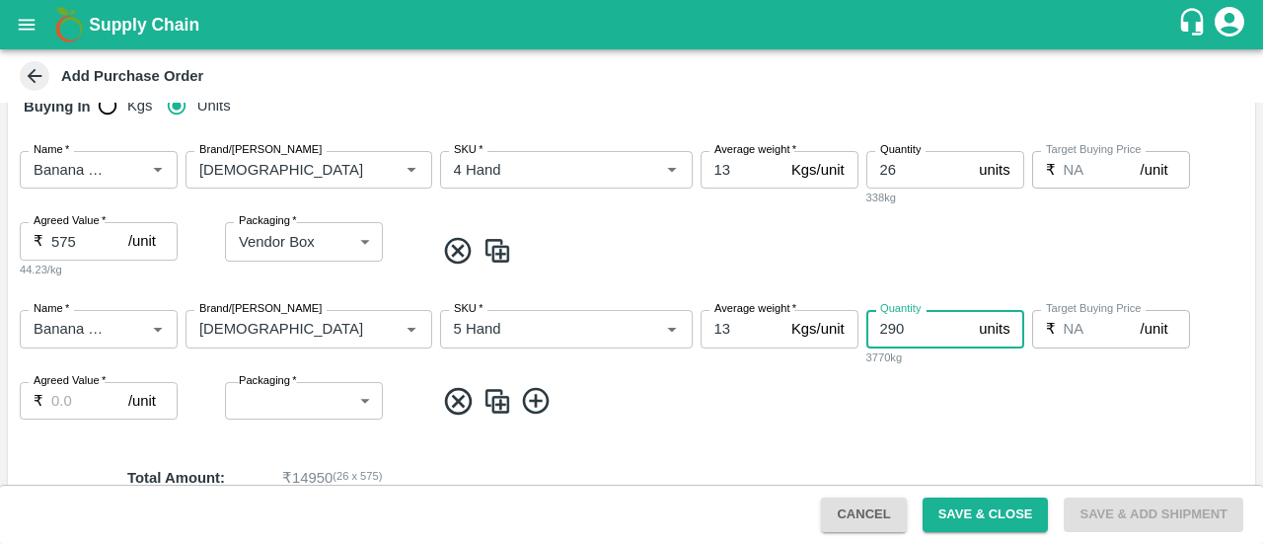
type input "290"
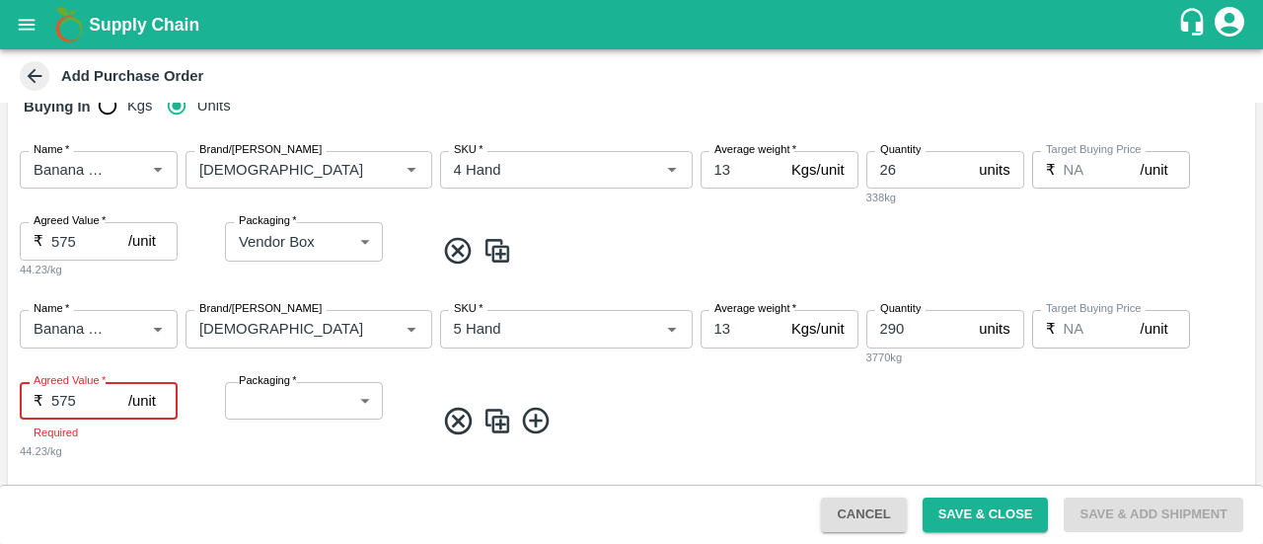
type input "575"
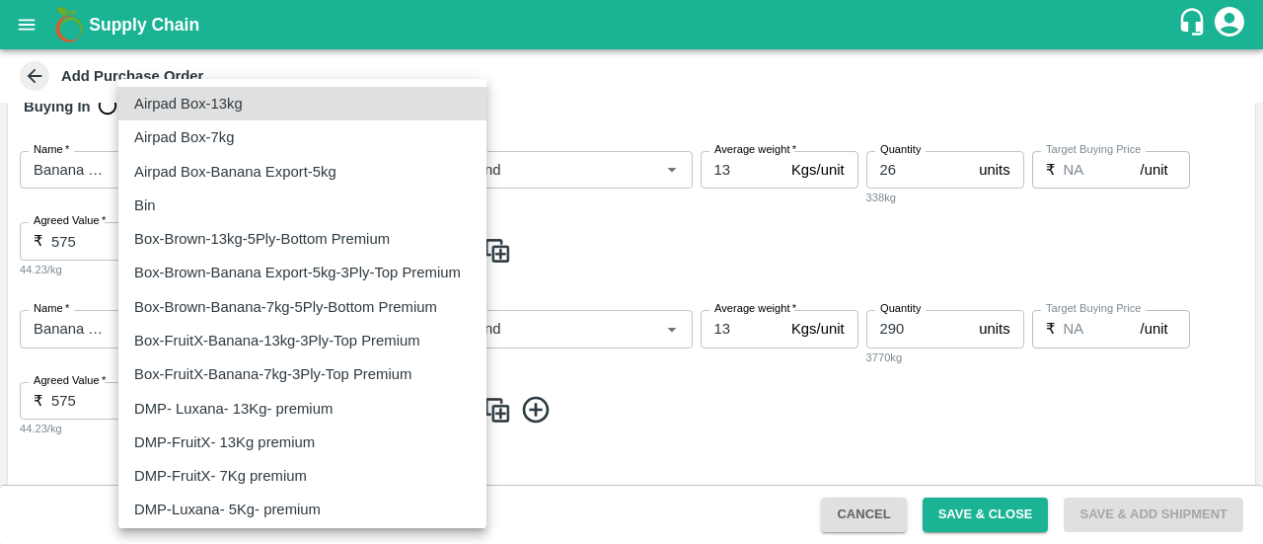
click at [312, 411] on body "Supply Chain Add Purchase Order PO Type   * Direct Purchase 3 PO Type Buyers   …" at bounding box center [631, 272] width 1263 height 544
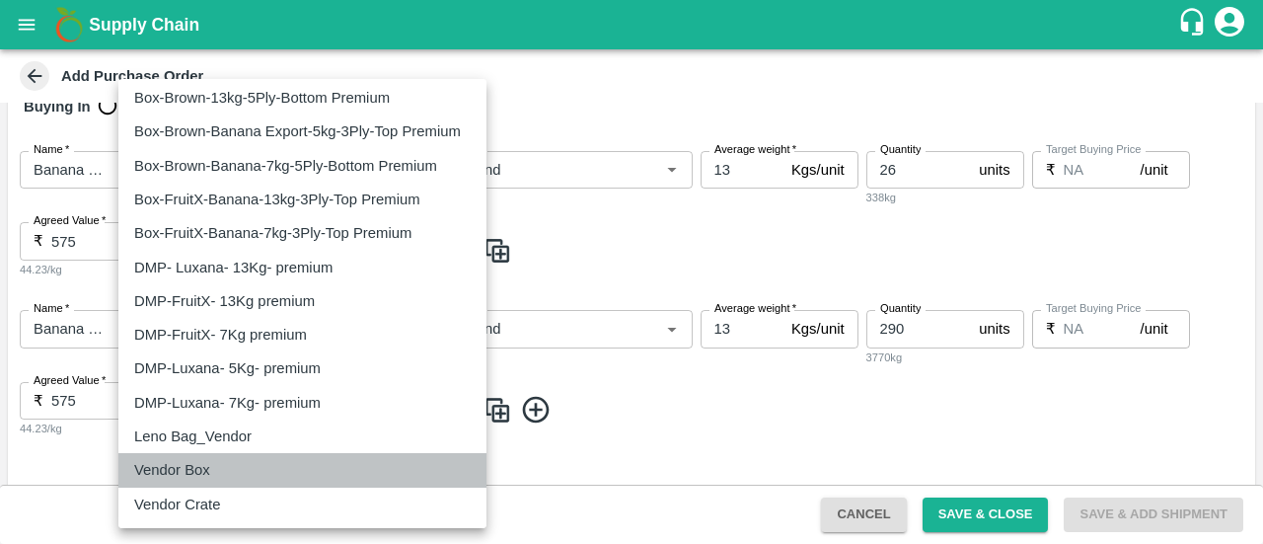
click at [188, 479] on p "Vendor Box" at bounding box center [172, 470] width 76 height 22
type input "276"
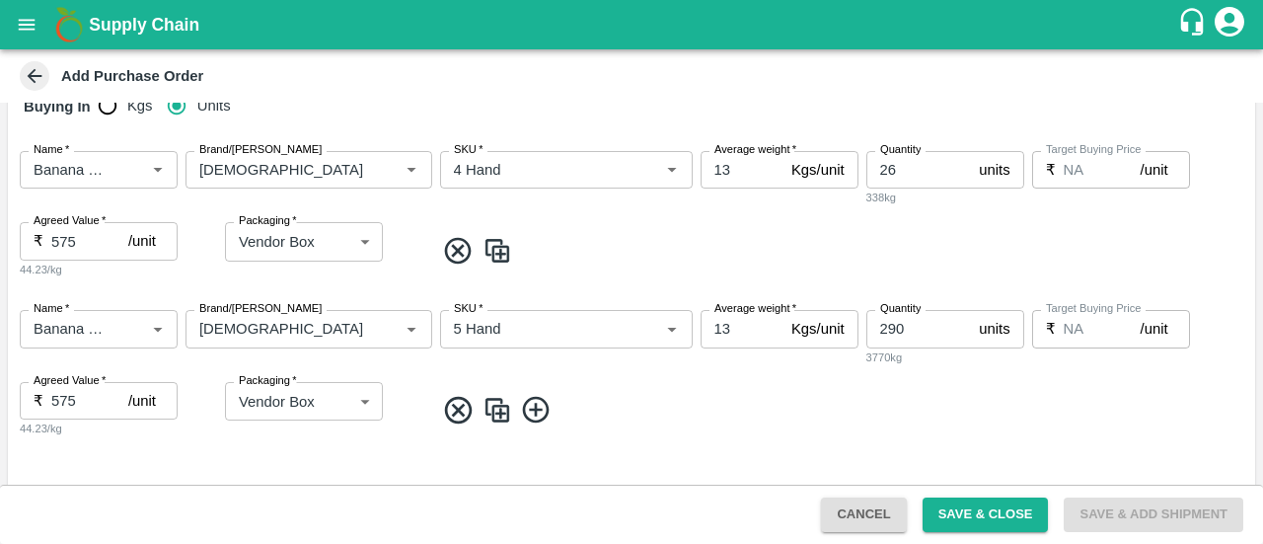
click at [535, 415] on icon at bounding box center [535, 410] width 27 height 27
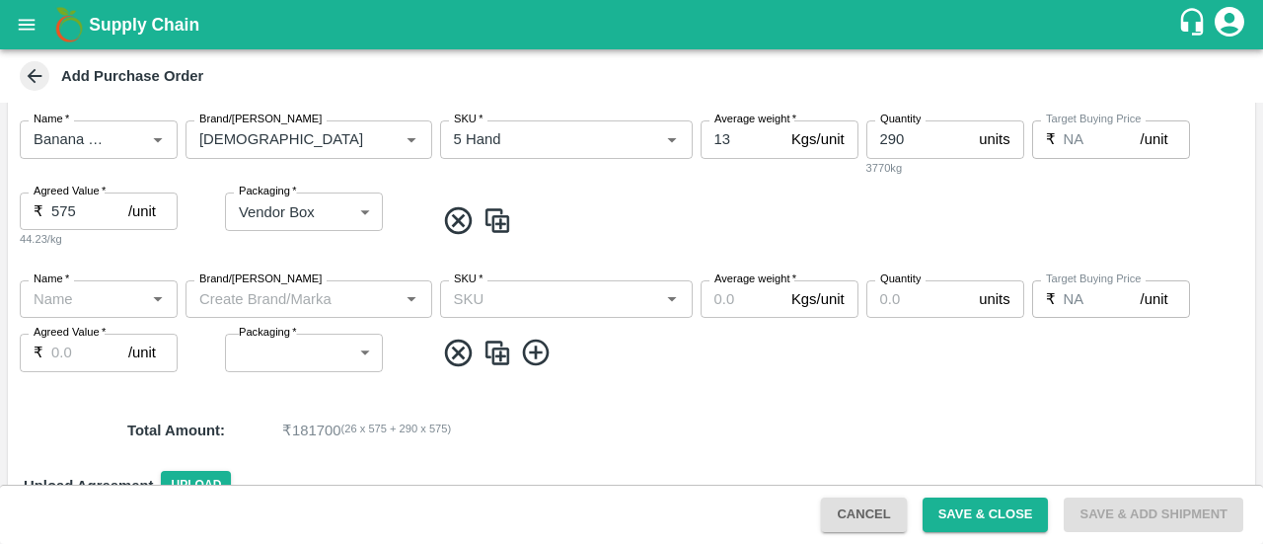
scroll to position [524, 0]
click at [100, 311] on div "Name   *" at bounding box center [99, 297] width 158 height 38
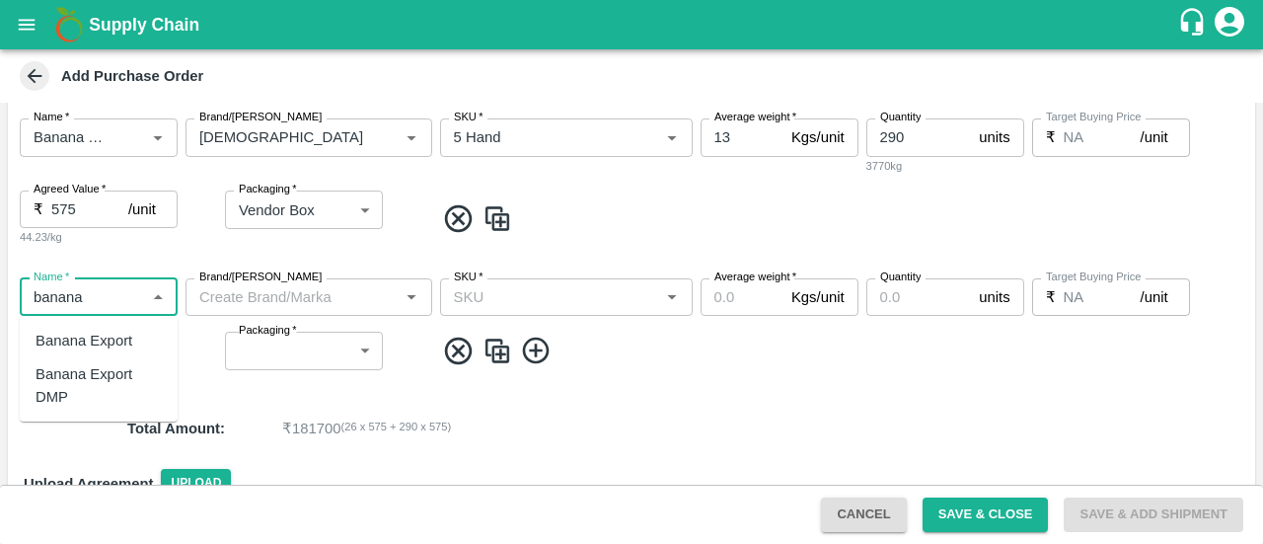
click at [82, 382] on div "Banana Export DMP" at bounding box center [99, 385] width 126 height 44
type input "Banana Export DMP"
click at [251, 306] on input "Brand/[PERSON_NAME]" at bounding box center [292, 297] width 202 height 26
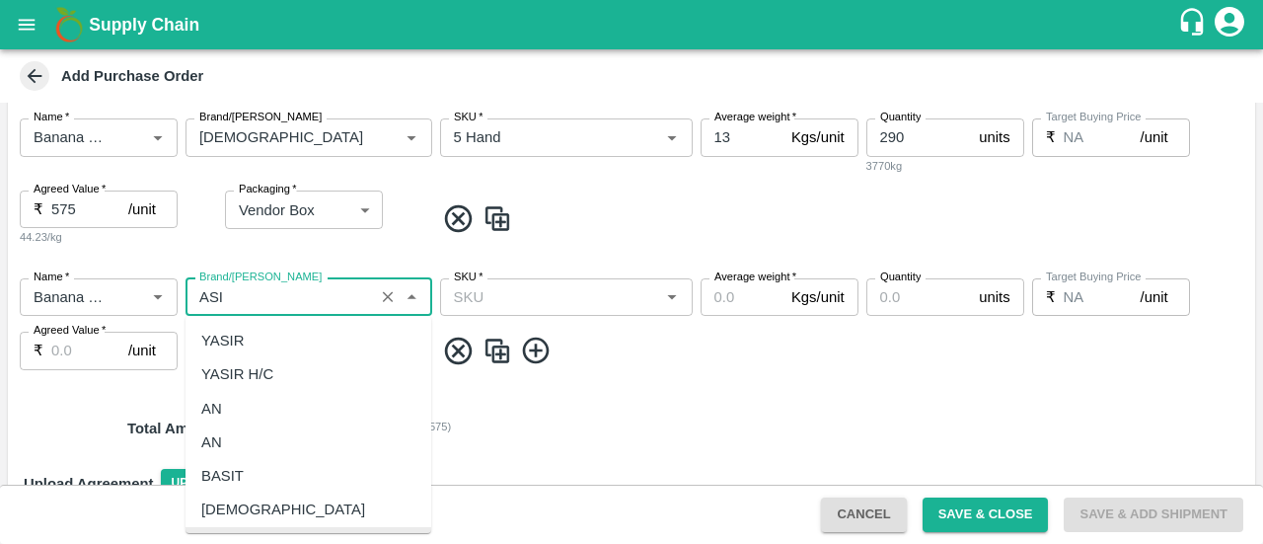
scroll to position [0, 0]
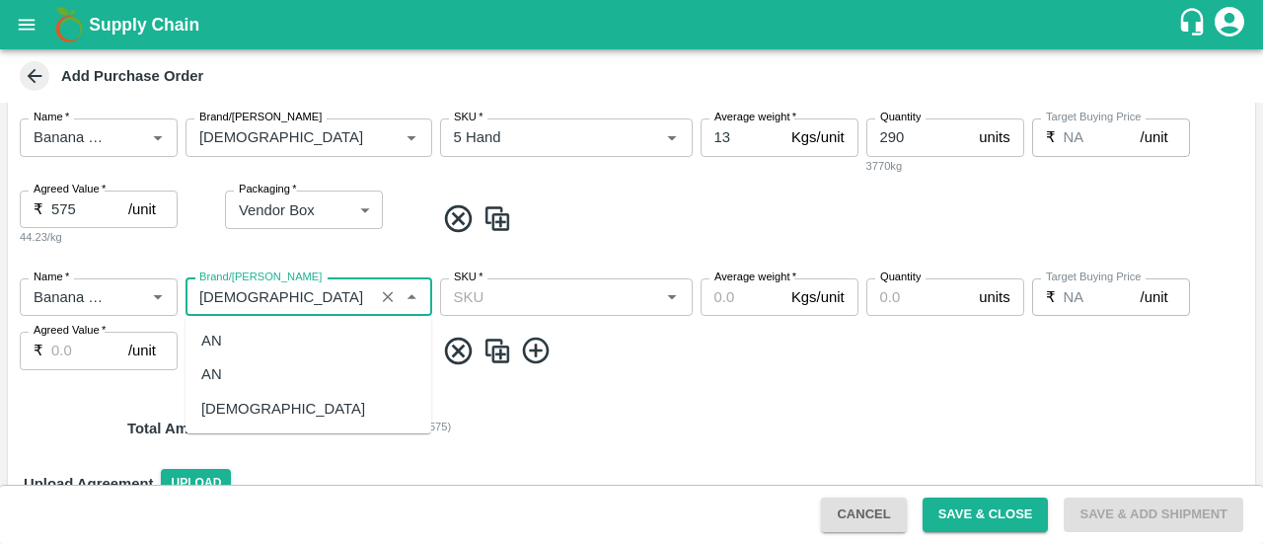
click at [219, 406] on div "[DEMOGRAPHIC_DATA]" at bounding box center [283, 409] width 164 height 22
type input "[DEMOGRAPHIC_DATA]"
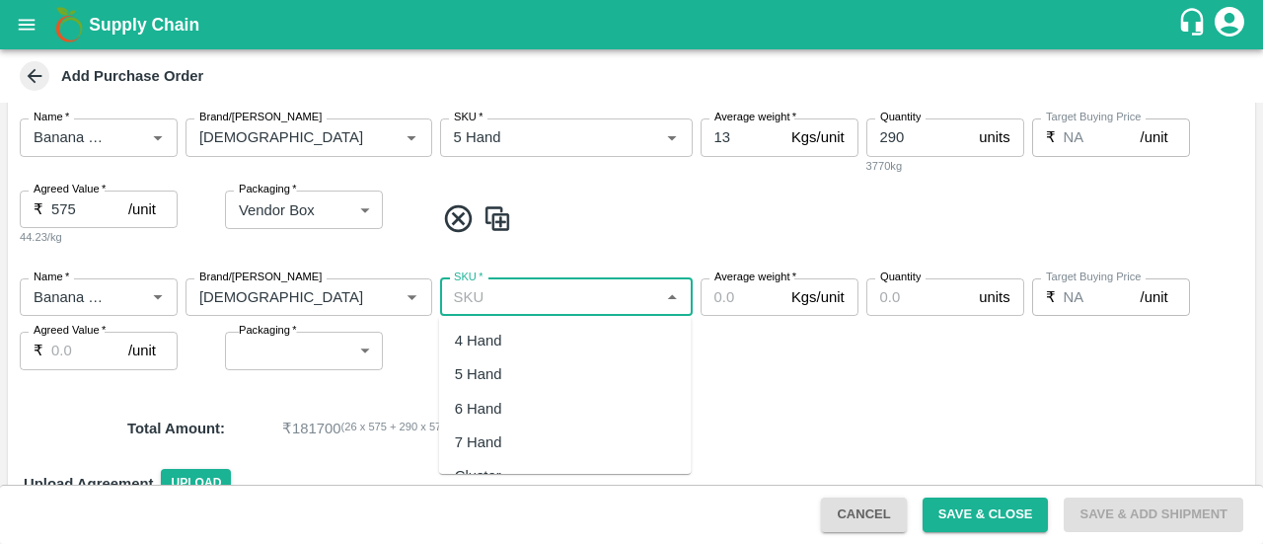
click at [574, 303] on input "SKU   *" at bounding box center [550, 297] width 208 height 26
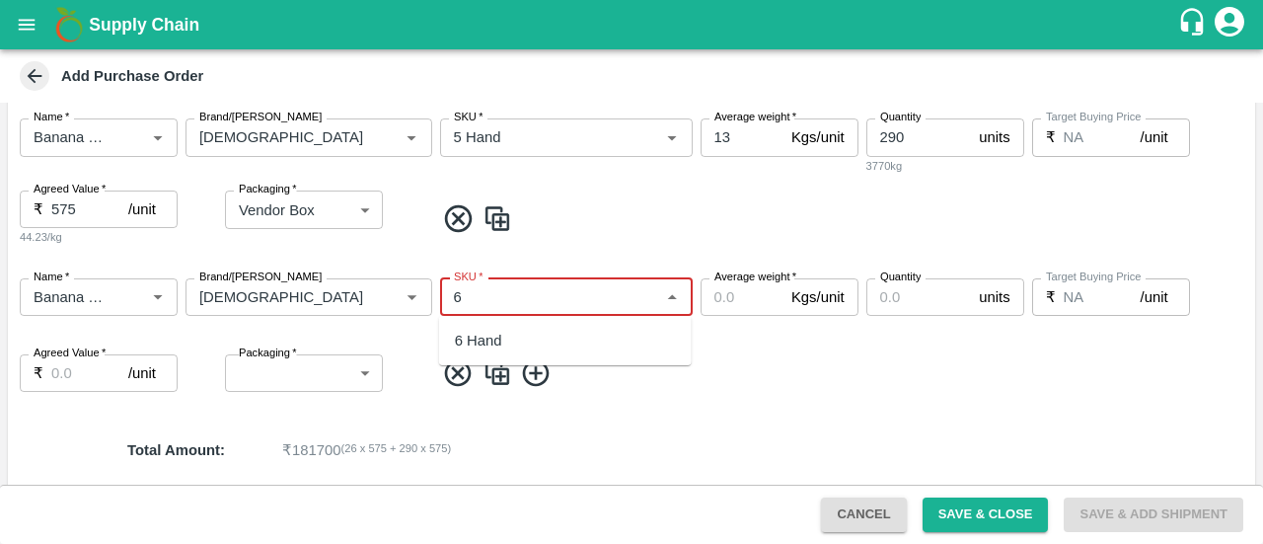
click at [495, 344] on div "6 Hand" at bounding box center [478, 341] width 47 height 22
type input "6 Hand"
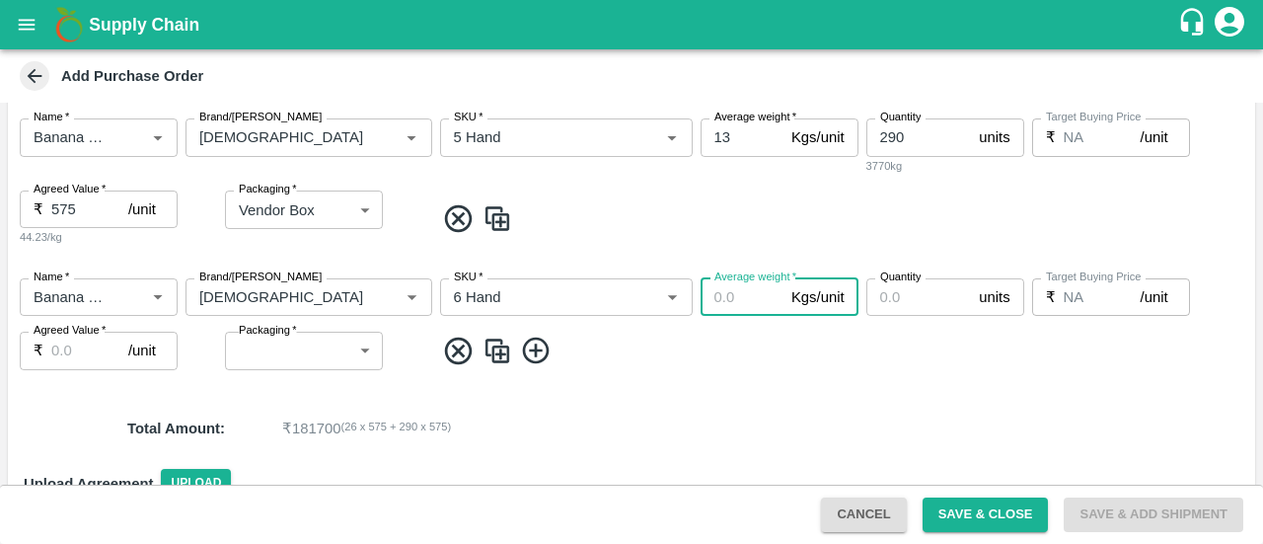
click at [718, 299] on input "Average weight   *" at bounding box center [742, 297] width 83 height 38
type input "13"
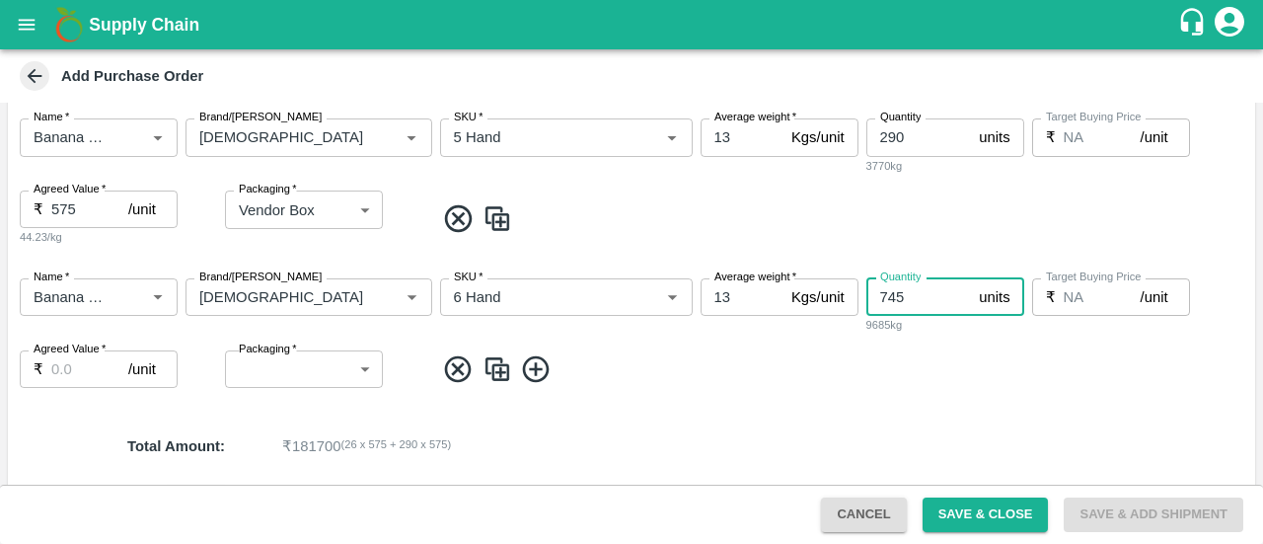
type input "745"
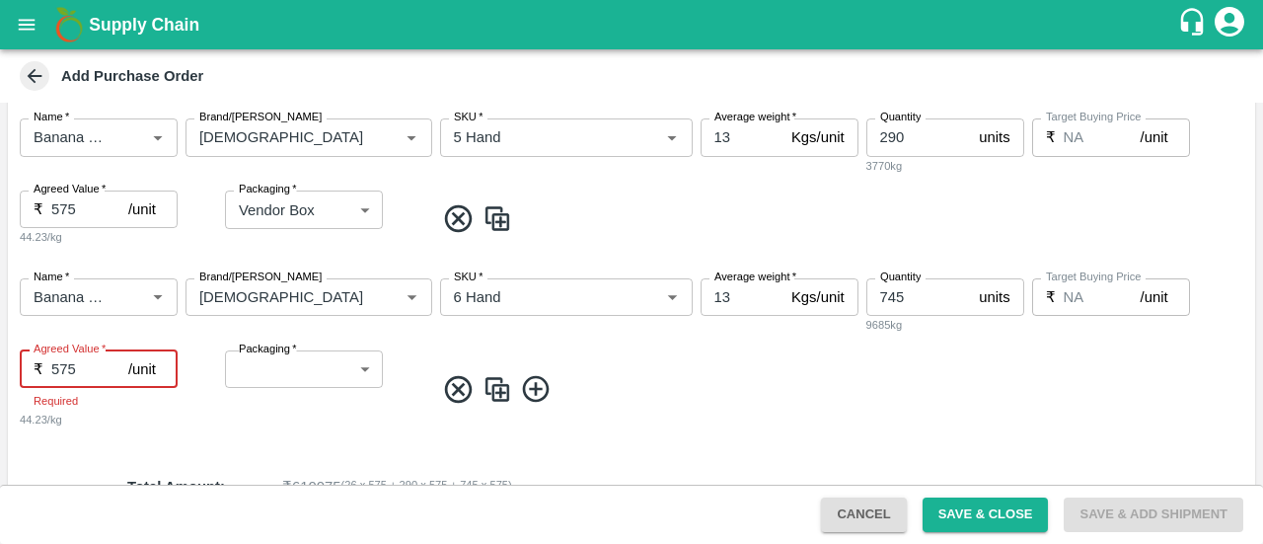
type input "575"
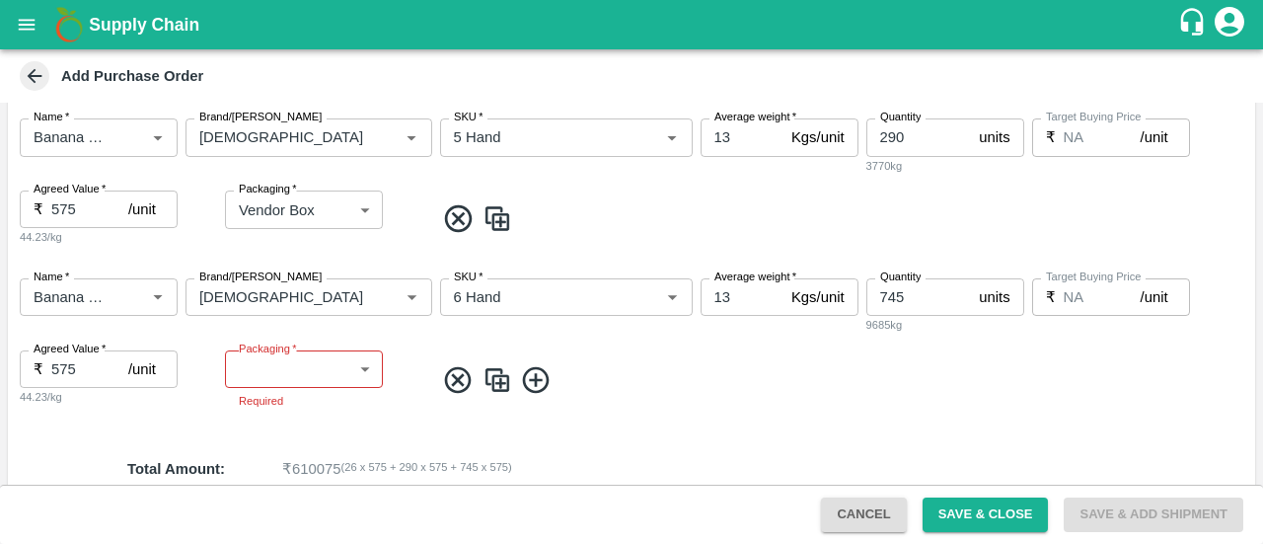
click at [292, 354] on label "Packaging   *" at bounding box center [268, 349] width 58 height 16
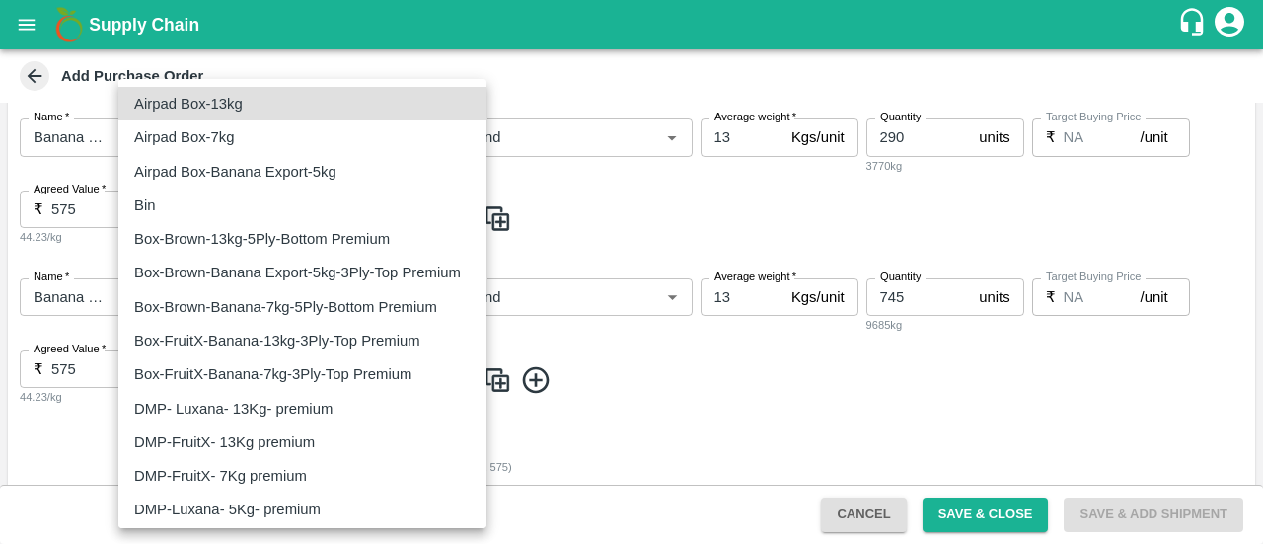
click at [316, 379] on body "Supply Chain Add Purchase Order PO Type   * Direct Purchase 3 PO Type Buyers   …" at bounding box center [631, 272] width 1263 height 544
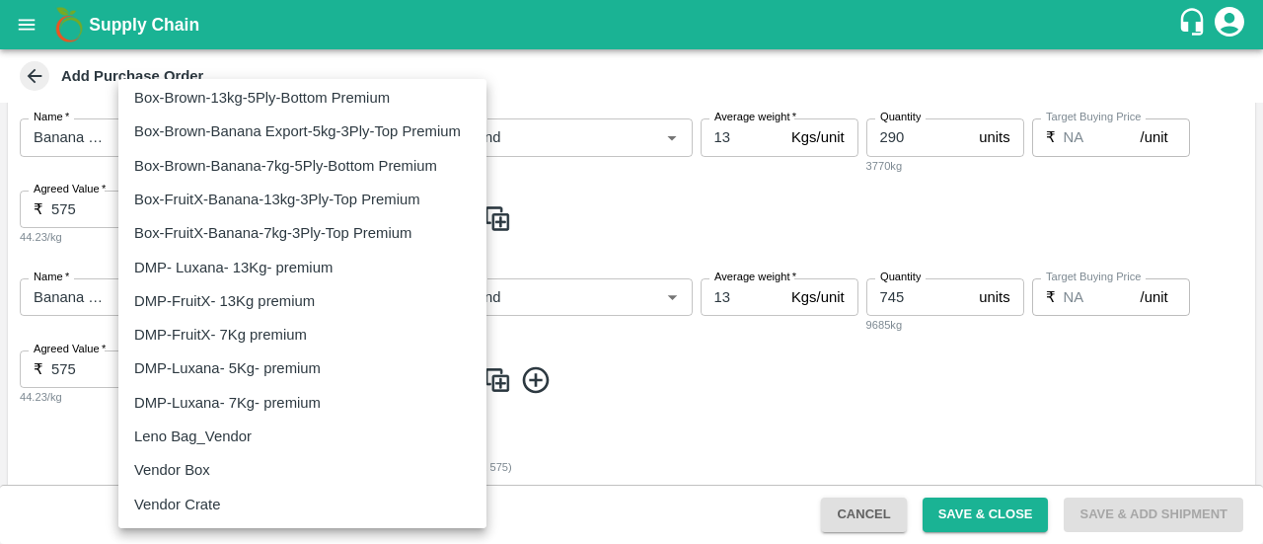
click at [195, 478] on p "Vendor Box" at bounding box center [172, 470] width 76 height 22
type input "276"
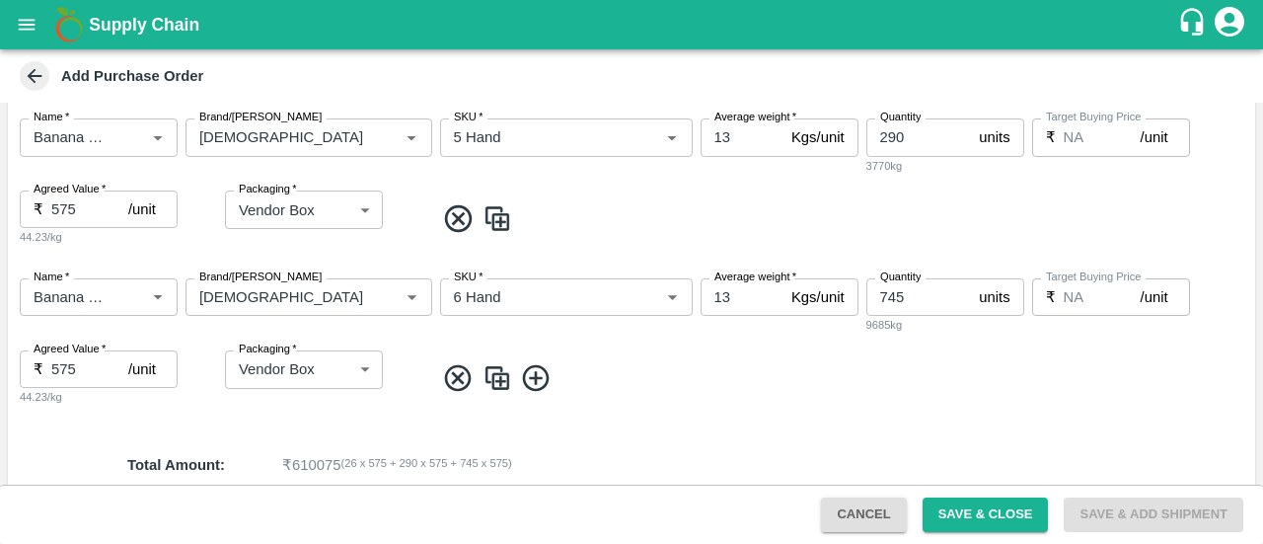
click at [543, 390] on icon at bounding box center [536, 378] width 33 height 33
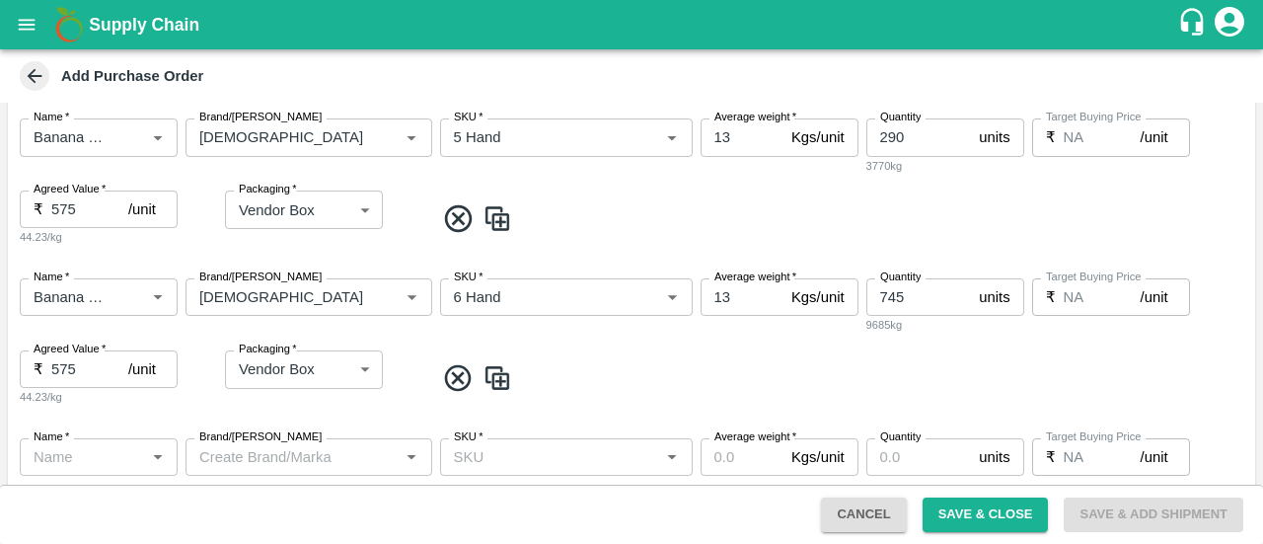
scroll to position [637, 0]
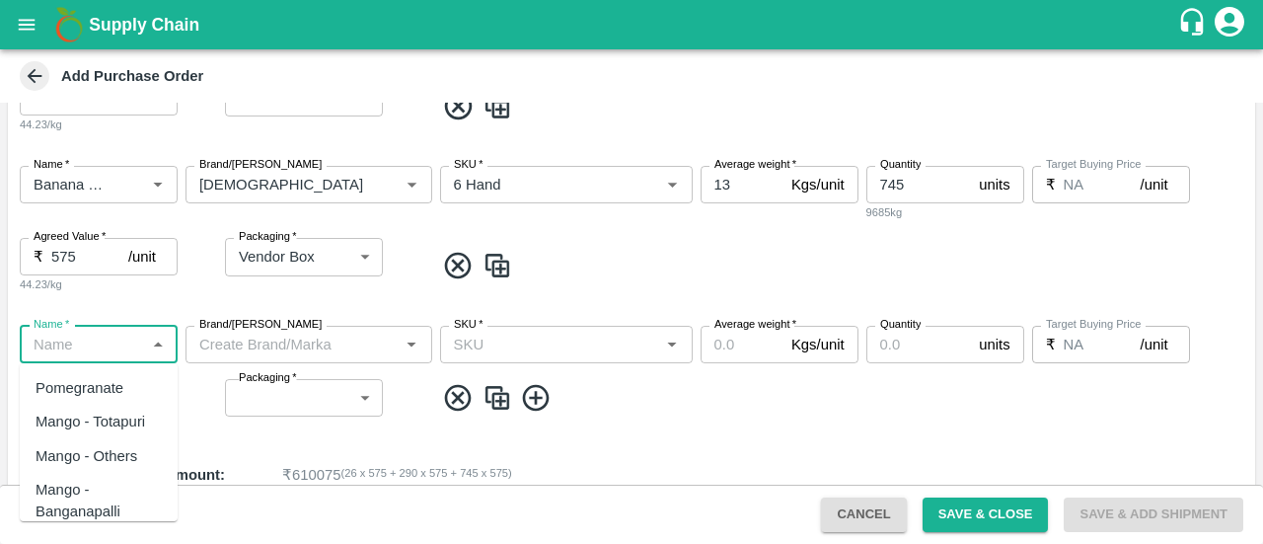
click at [111, 340] on input "Name   *" at bounding box center [82, 345] width 113 height 26
click at [67, 425] on div "Banana Export DMP" at bounding box center [99, 433] width 126 height 44
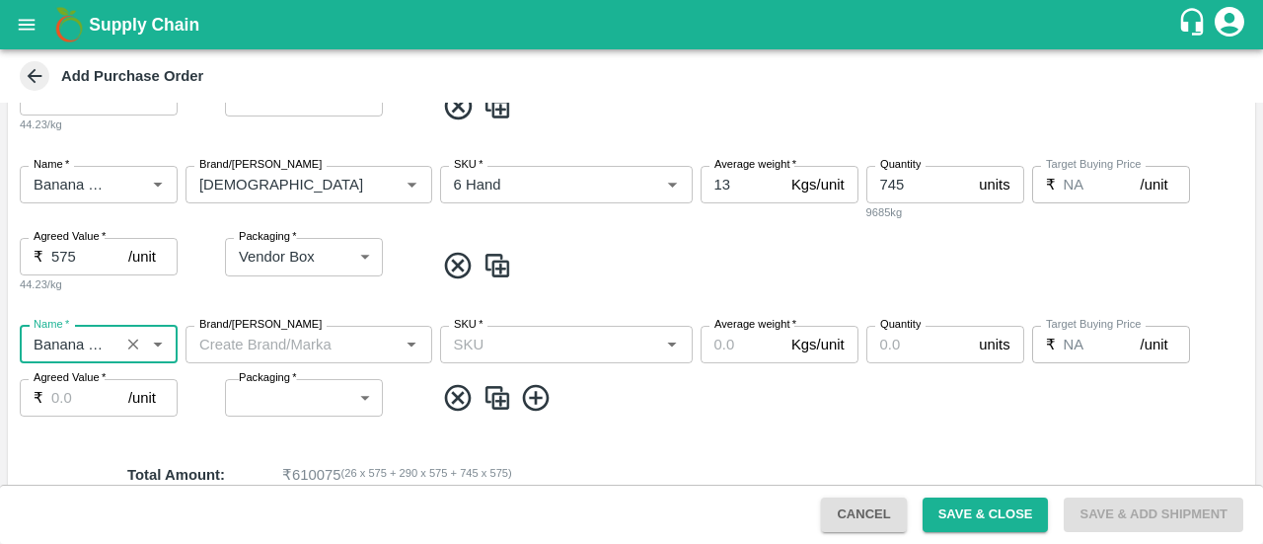
type input "Banana Export DMP"
click at [266, 339] on input "Brand/[PERSON_NAME]" at bounding box center [292, 345] width 202 height 26
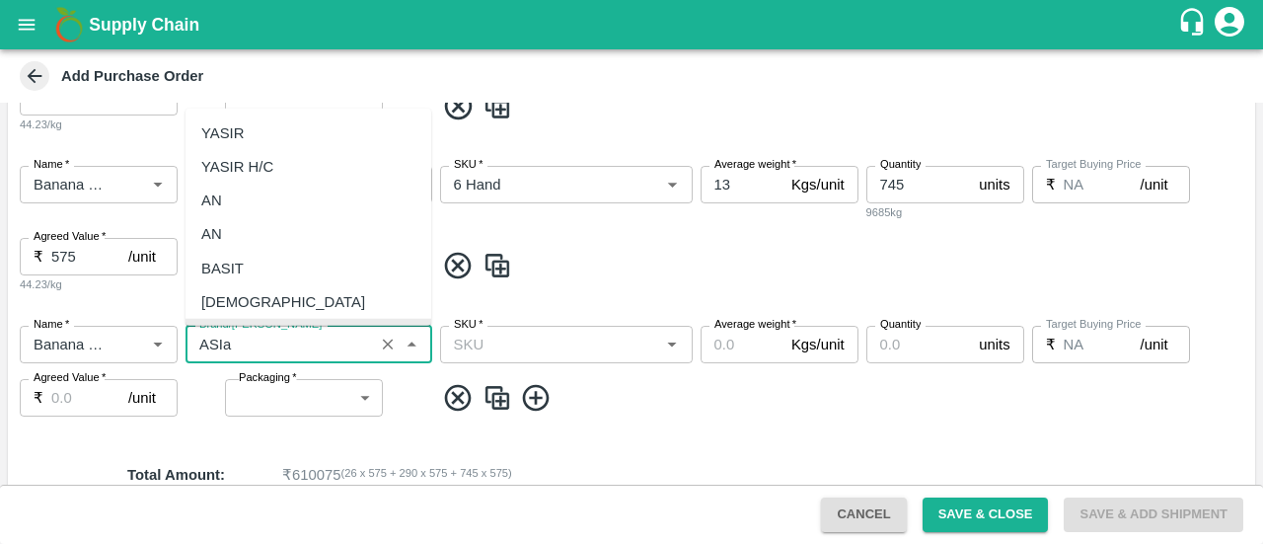
scroll to position [0, 0]
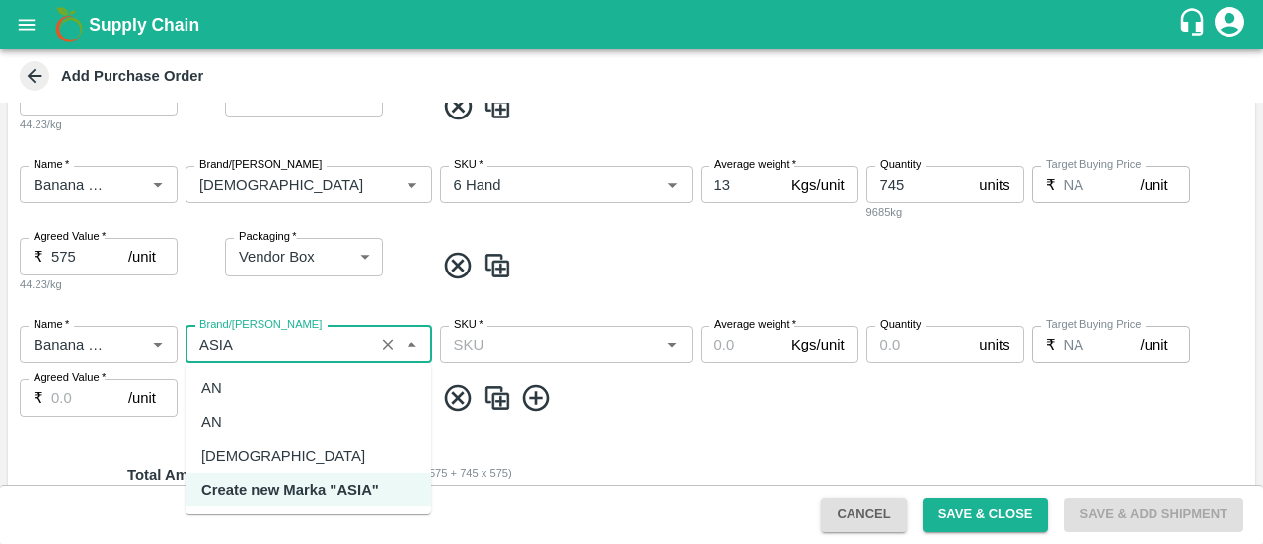
click at [280, 454] on div "[DEMOGRAPHIC_DATA]" at bounding box center [309, 456] width 246 height 34
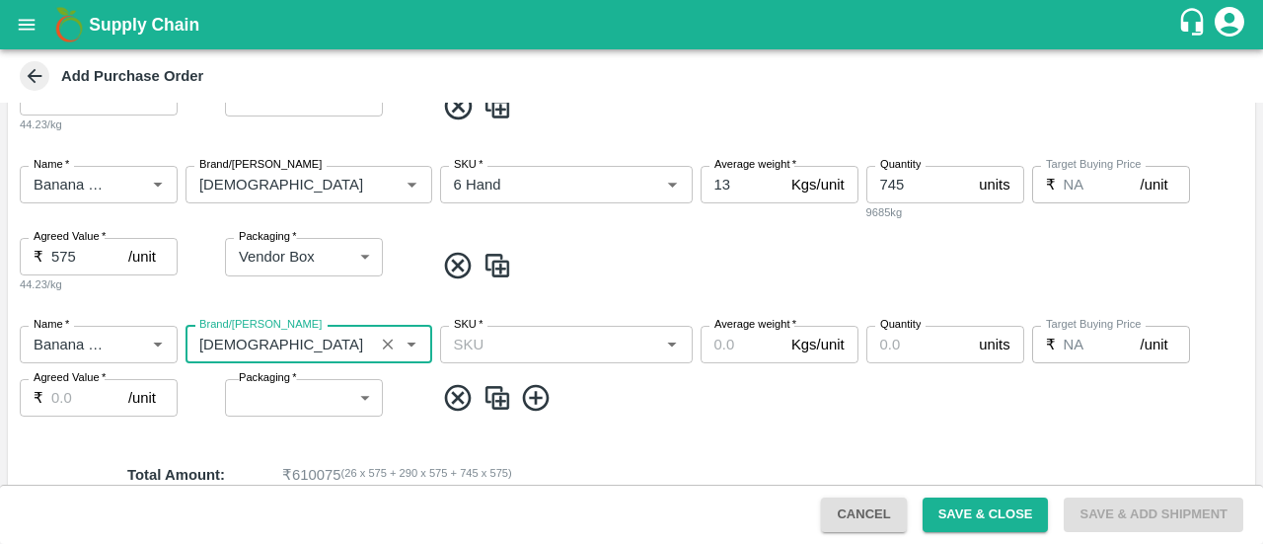
type input "[DEMOGRAPHIC_DATA]"
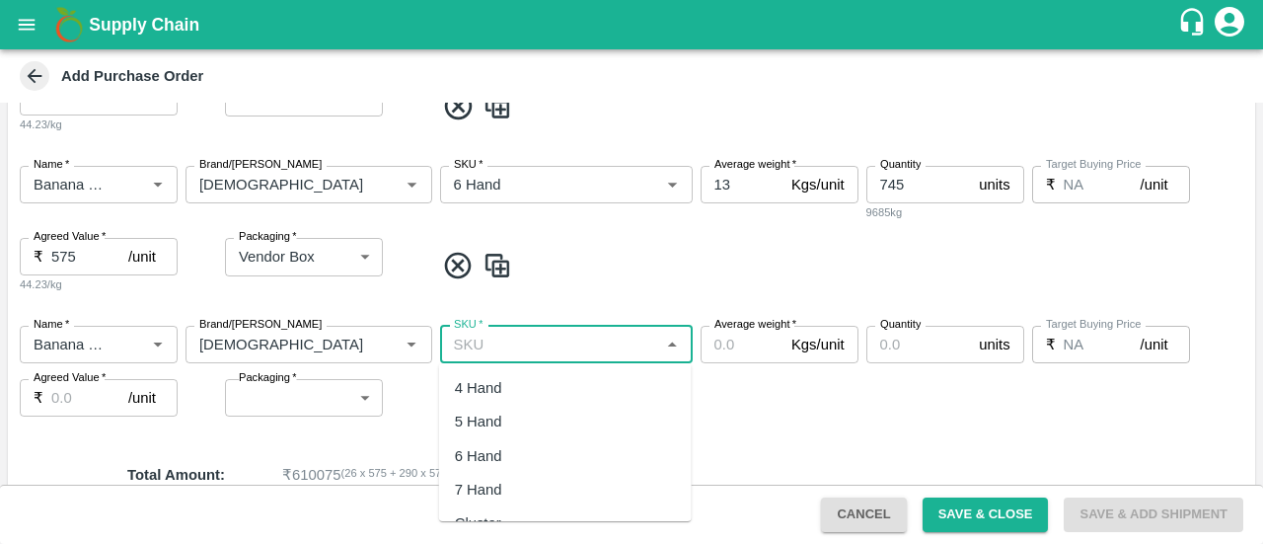
click at [533, 340] on input "SKU   *" at bounding box center [550, 345] width 208 height 26
click at [470, 388] on div "8 Hand" at bounding box center [478, 388] width 47 height 22
type input "8 Hand"
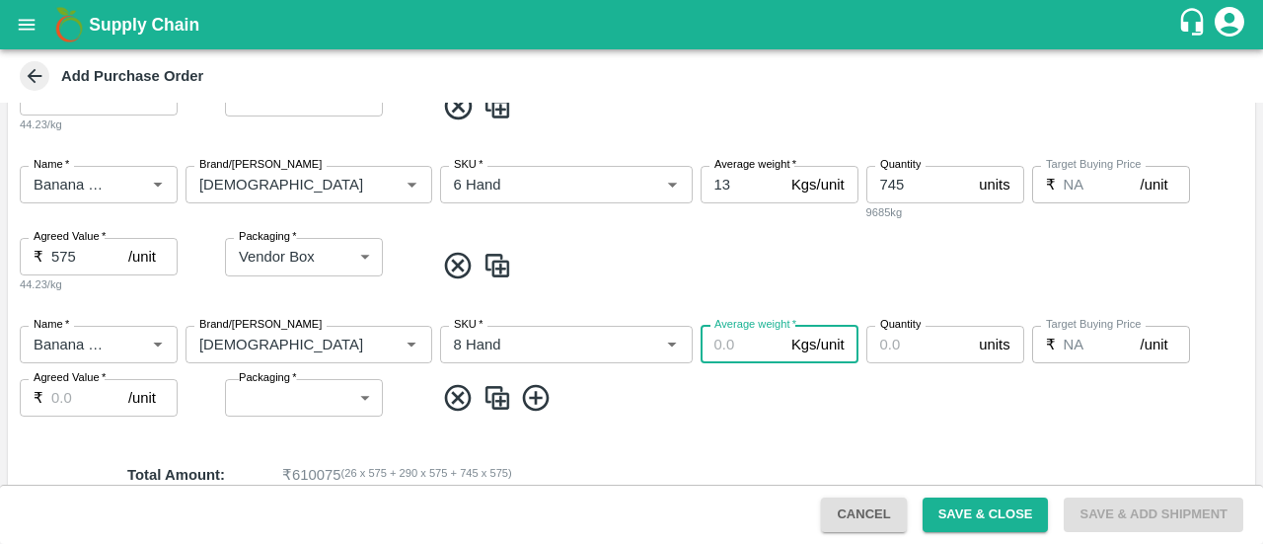
click at [719, 351] on input "Average weight   *" at bounding box center [742, 345] width 83 height 38
type input "13"
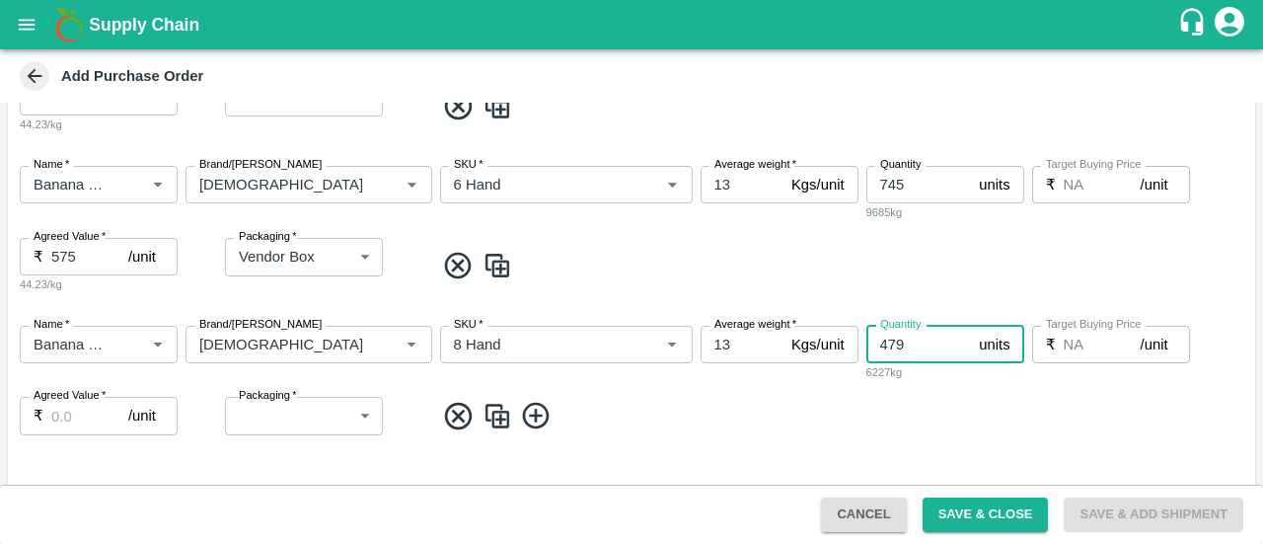
type input "479"
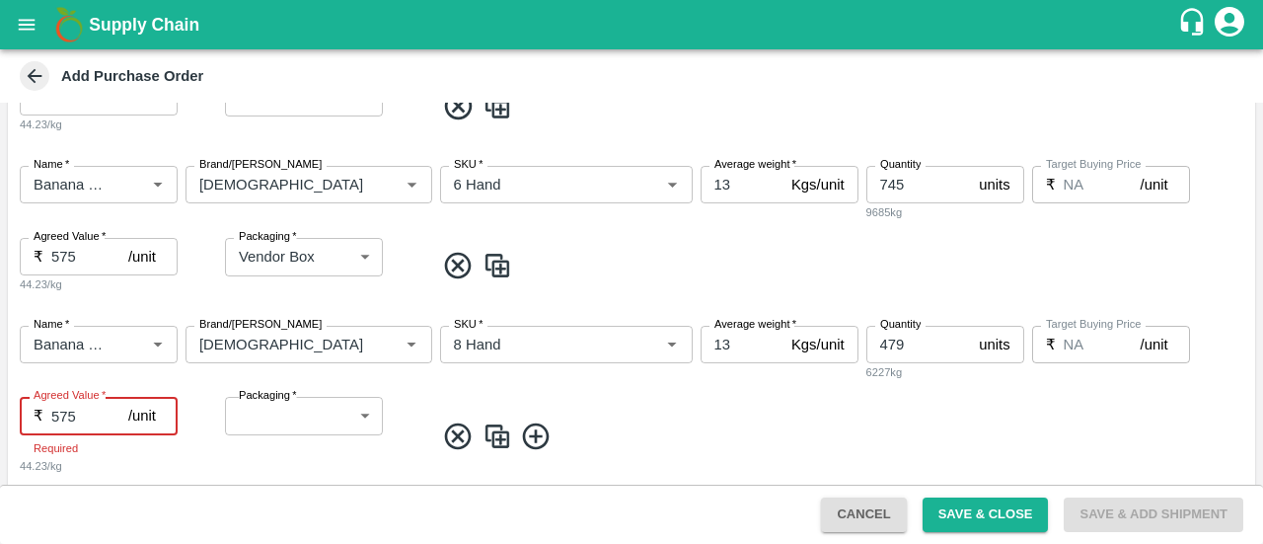
type input "575"
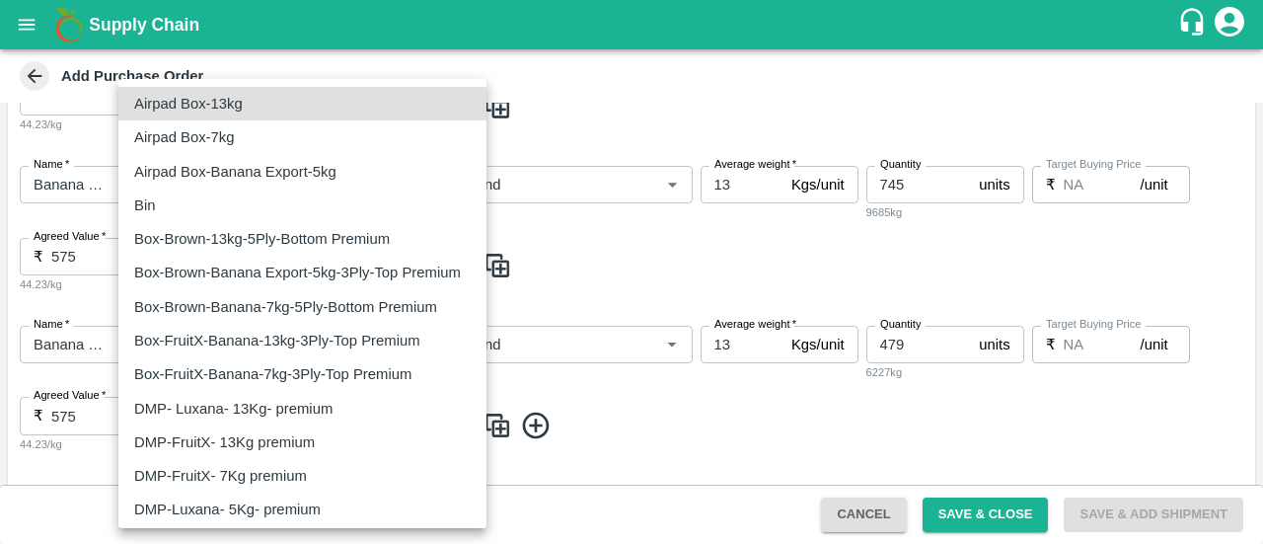
click at [274, 423] on body "Supply Chain Add Purchase Order PO Type   * Direct Purchase 3 PO Type Buyers   …" at bounding box center [631, 272] width 1263 height 544
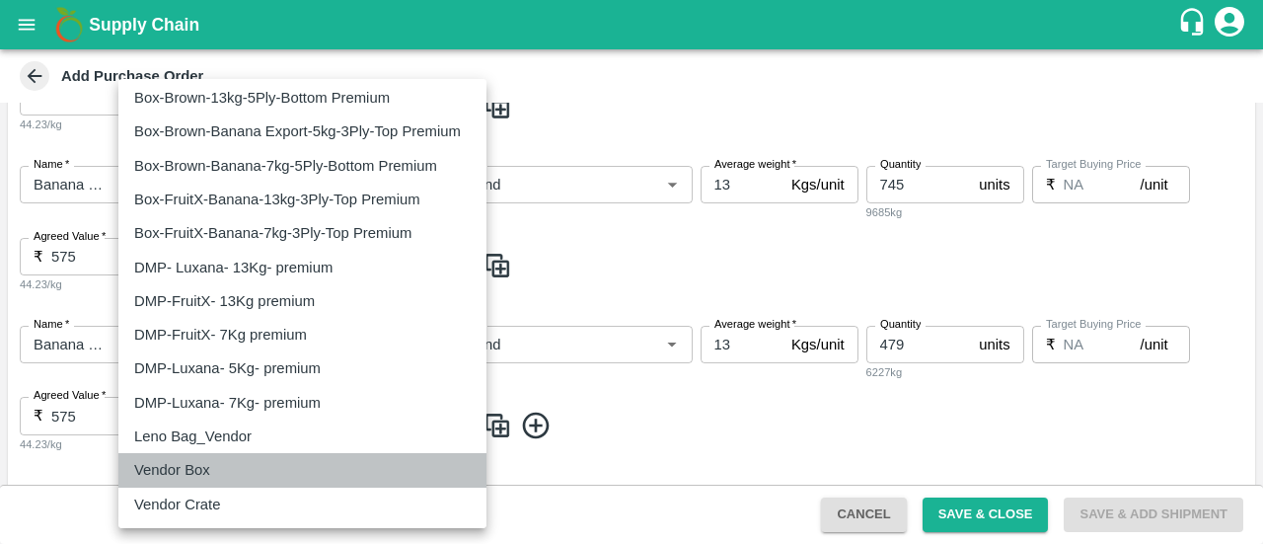
click at [176, 475] on p "Vendor Box" at bounding box center [172, 470] width 76 height 22
type input "276"
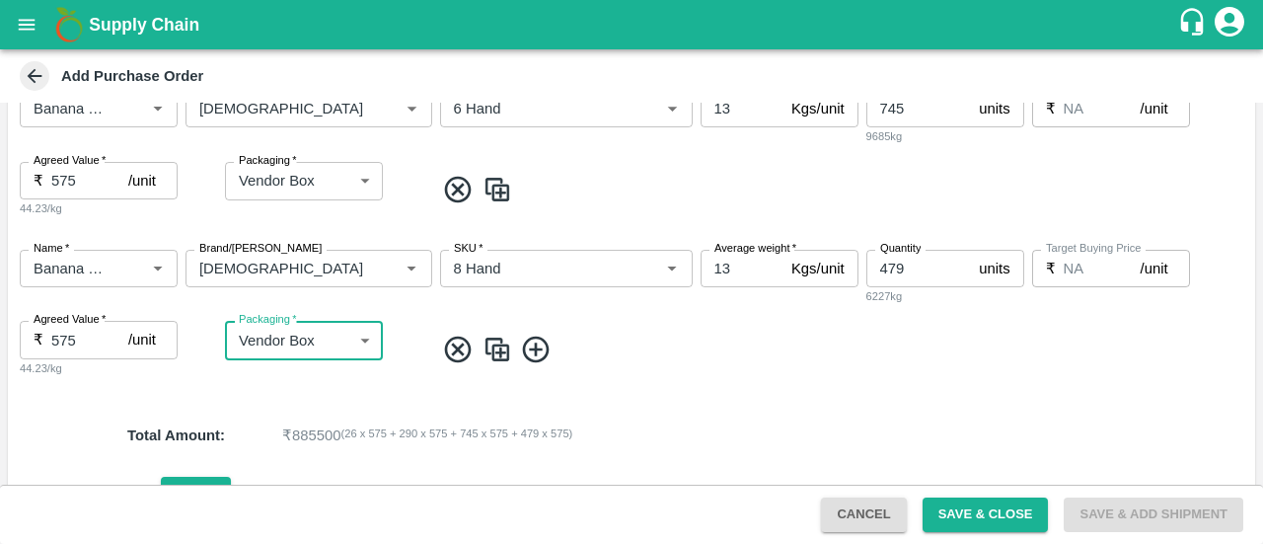
scroll to position [824, 0]
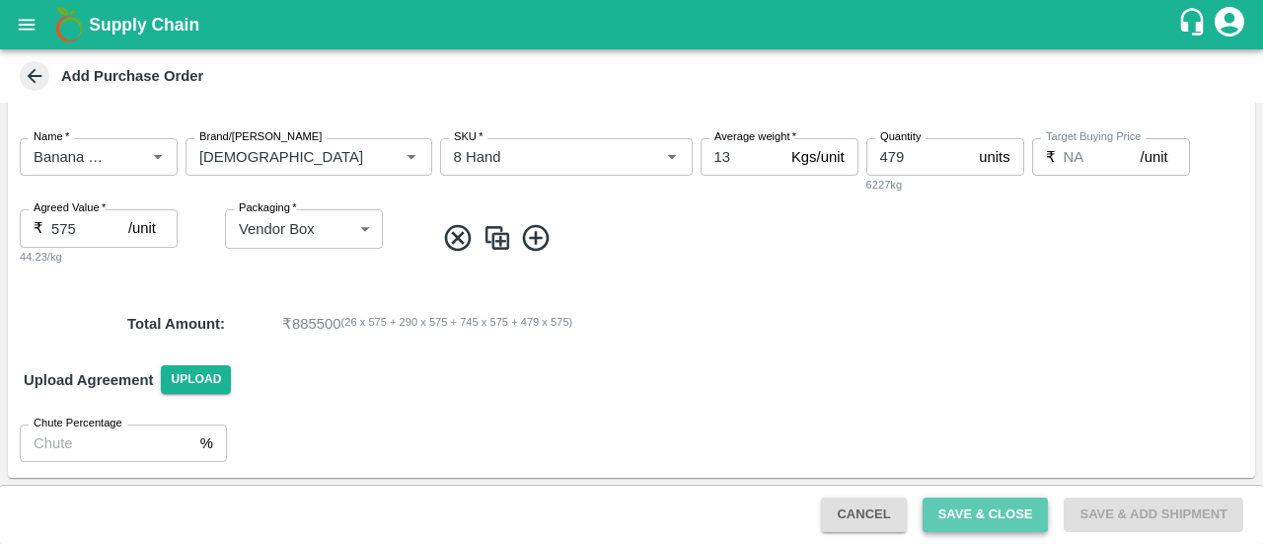
click at [976, 520] on button "Save & Close" at bounding box center [986, 514] width 126 height 35
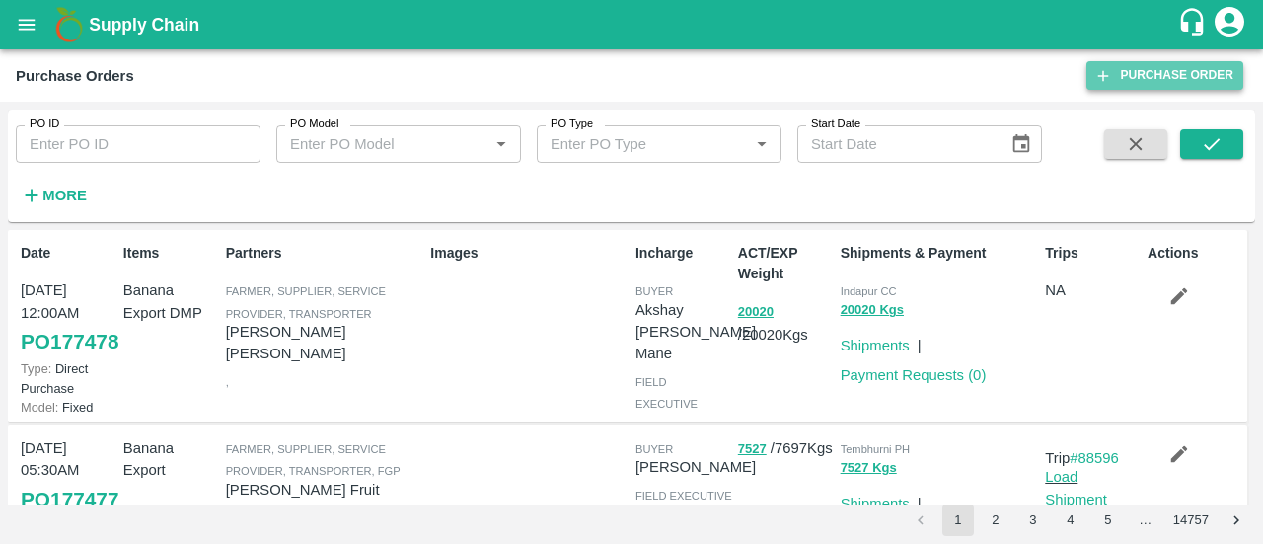
drag, startPoint x: 0, startPoint y: 0, endPoint x: 1126, endPoint y: 78, distance: 1128.7
click at [1126, 78] on link "Purchase Order" at bounding box center [1165, 75] width 157 height 29
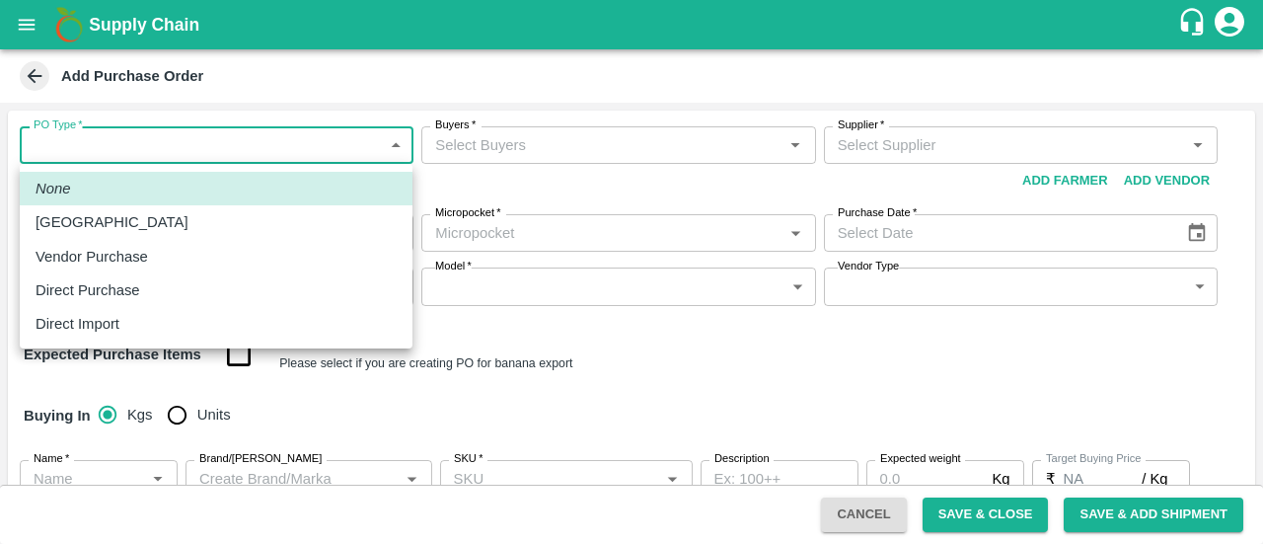
click at [287, 125] on body "Supply Chain Add Purchase Order PO Type   * ​ PO Type Buyers   * Buyers   * Sup…" at bounding box center [631, 272] width 1263 height 544
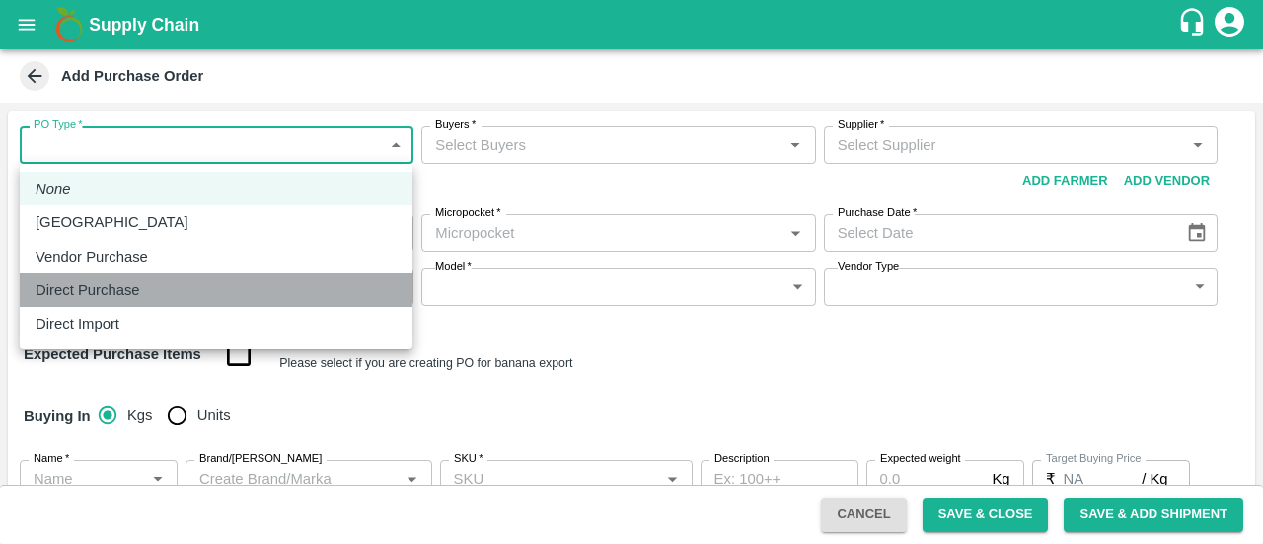
click at [109, 285] on p "Direct Purchase" at bounding box center [88, 290] width 105 height 22
type input "3"
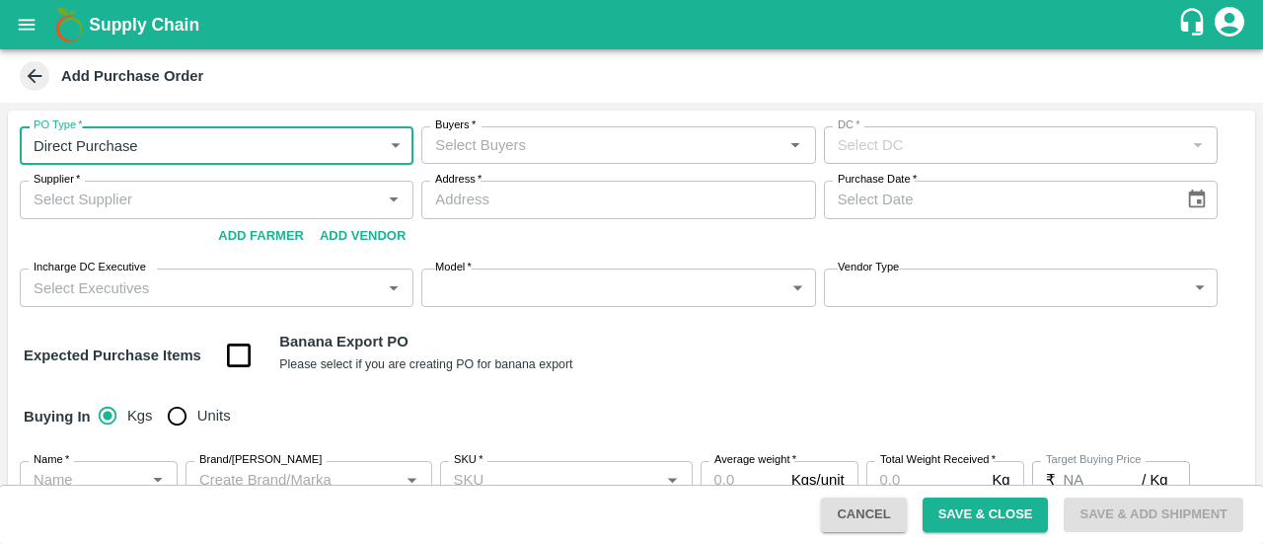
click at [466, 151] on input "Buyers   *" at bounding box center [601, 145] width 349 height 26
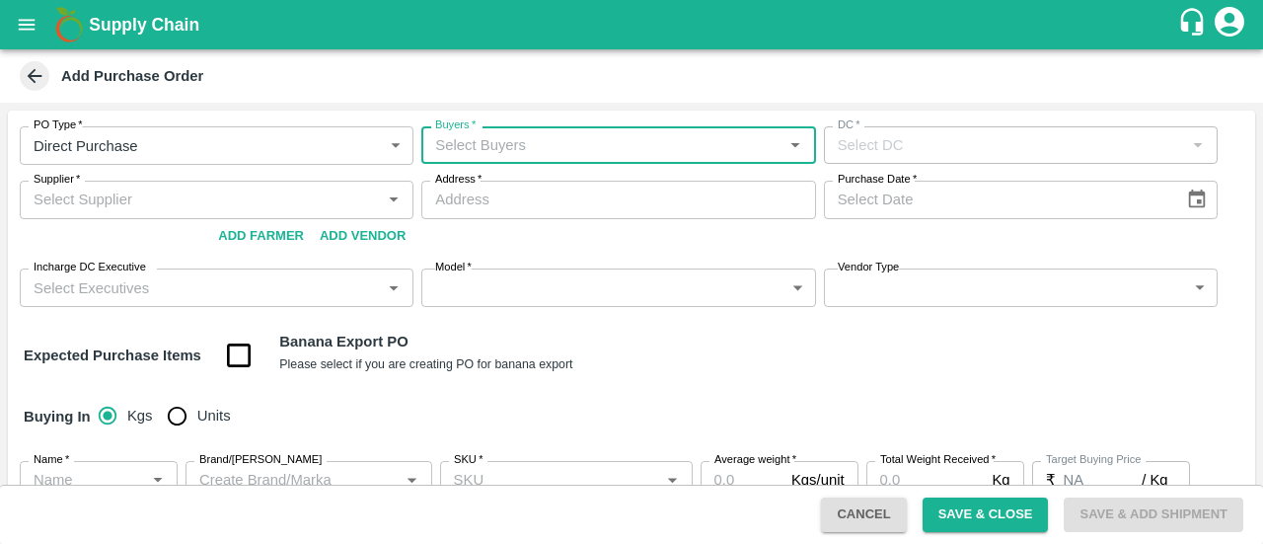
click at [466, 151] on input "Buyers   *" at bounding box center [601, 145] width 349 height 26
type input "AMRU"
click at [442, 205] on input "checkbox" at bounding box center [455, 198] width 39 height 39
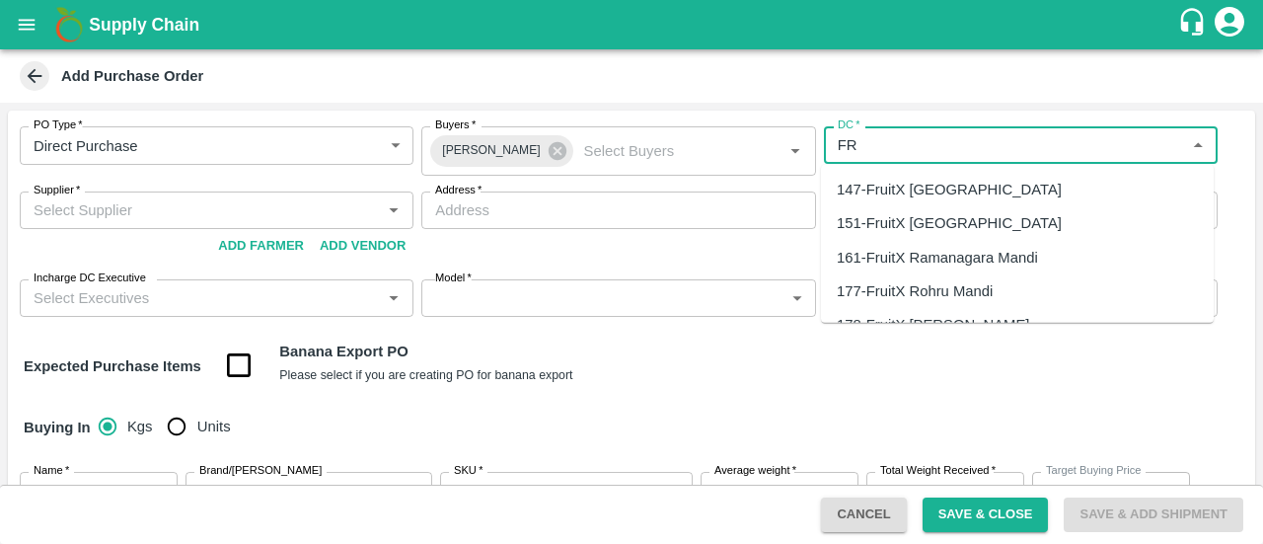
type input "F"
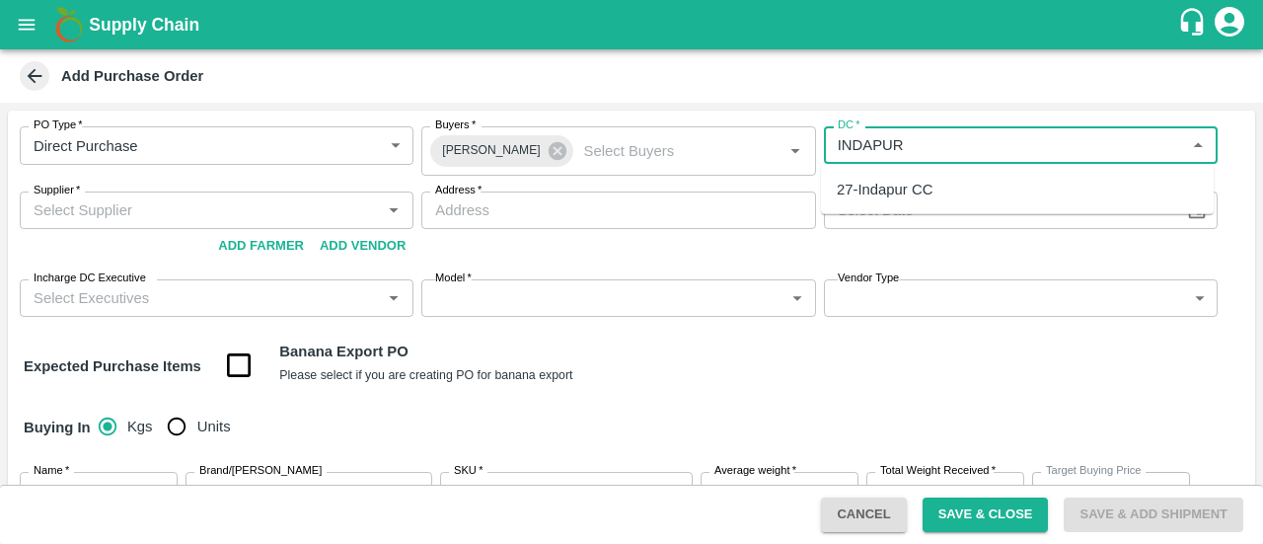
click at [875, 193] on div "27-Indapur CC" at bounding box center [885, 190] width 96 height 22
type input "27-Indapur CC"
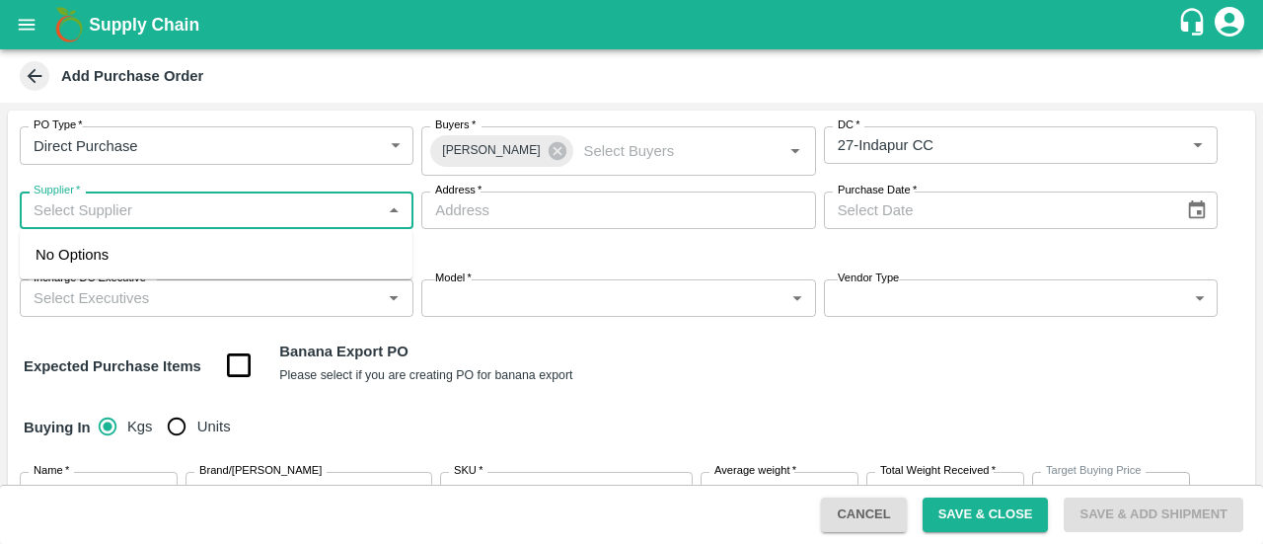
click at [214, 216] on input "Supplier   *" at bounding box center [200, 210] width 349 height 26
type input "F"
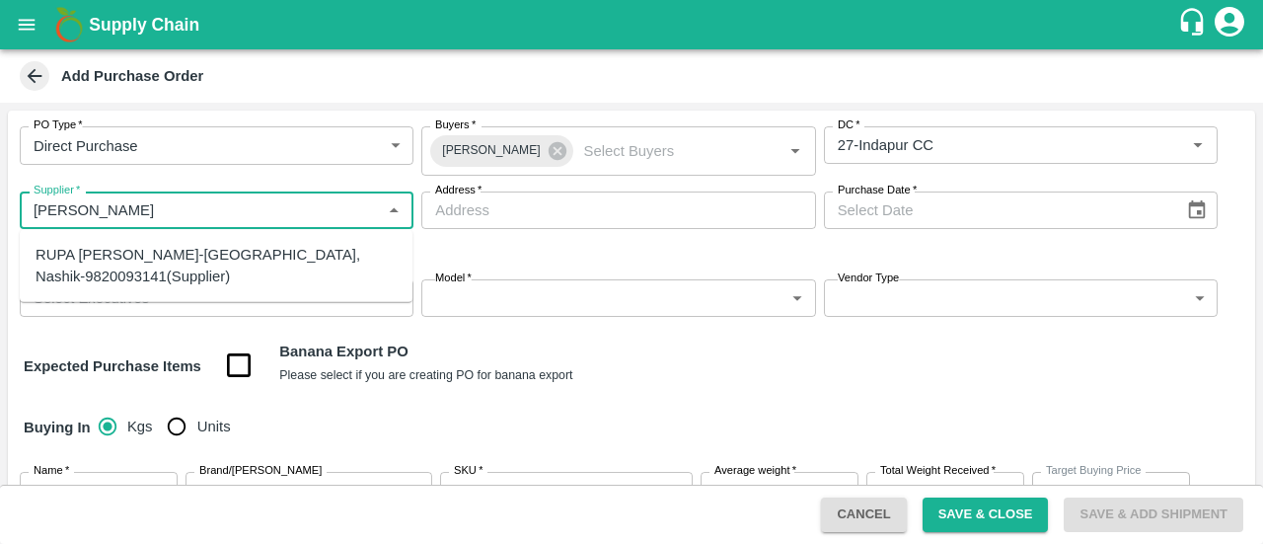
click at [146, 258] on div "RUPA [PERSON_NAME]-[GEOGRAPHIC_DATA], Nashik-9820093141(Supplier)" at bounding box center [216, 266] width 361 height 44
type input "RUPA [PERSON_NAME]-[GEOGRAPHIC_DATA], Nashik-9820093141(Supplier)"
type input "Nashik, Nashik, [GEOGRAPHIC_DATA], [GEOGRAPHIC_DATA]"
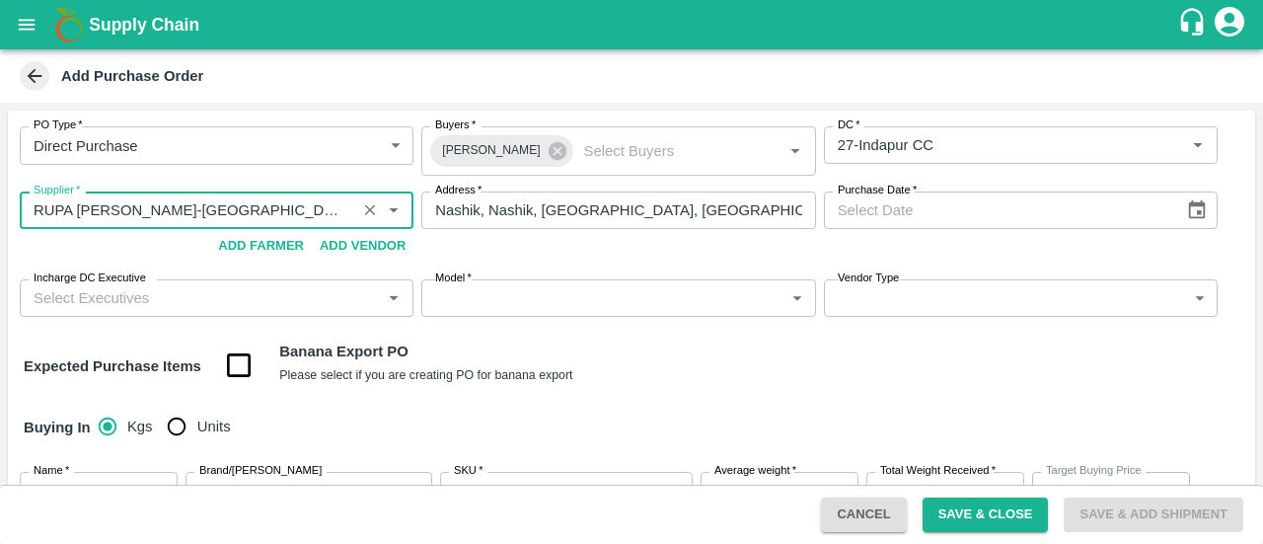
type input "RUPA GAURANG SANKHESARA-Nashik, Nashik-9820093141(Supplier)"
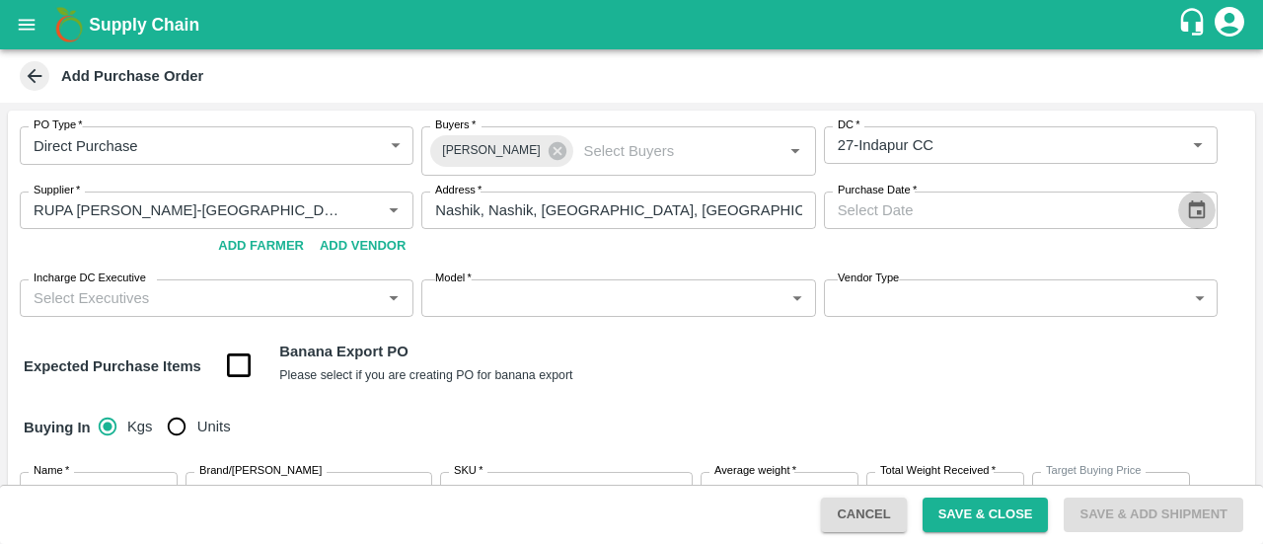
click at [1200, 203] on icon "Choose date" at bounding box center [1197, 209] width 17 height 19
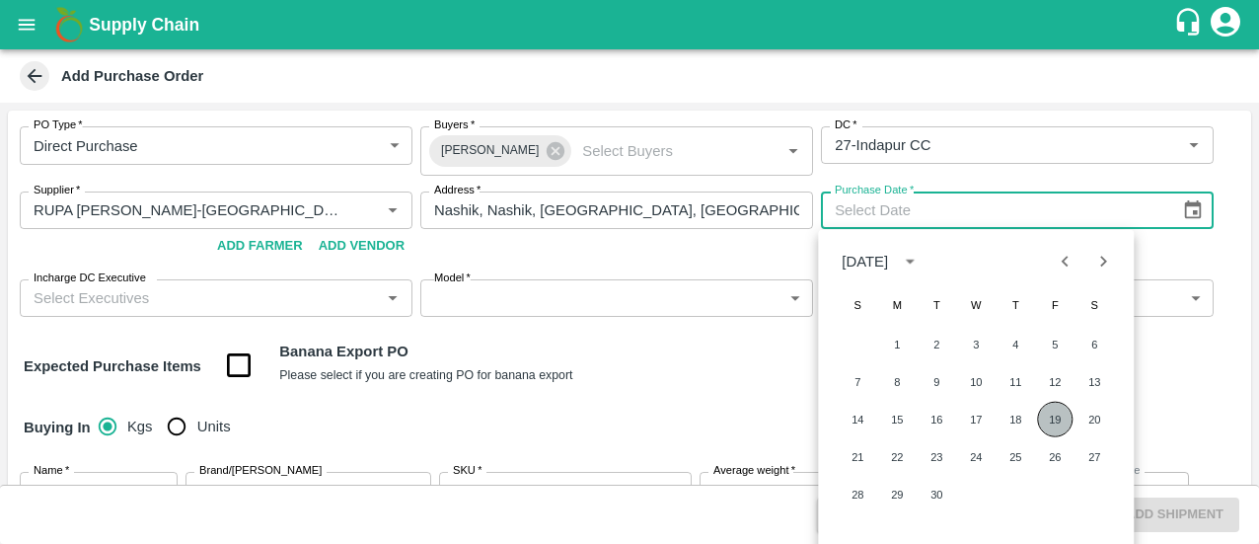
click at [1049, 423] on button "19" at bounding box center [1055, 420] width 36 height 36
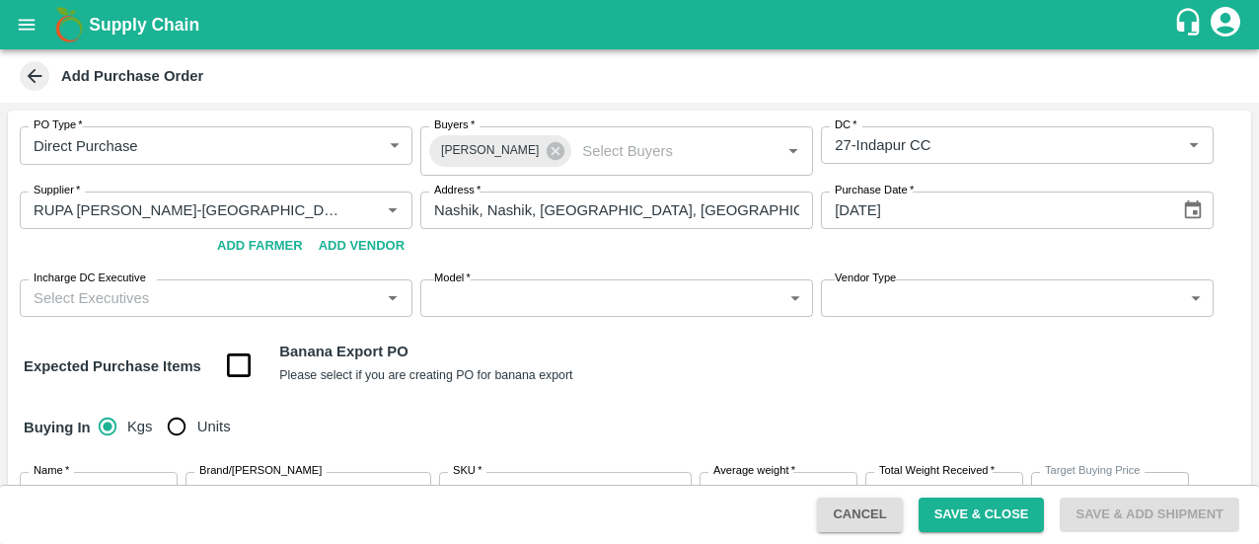
type input "19/09/2025"
click at [144, 299] on input "Incharge DC Executive" at bounding box center [200, 298] width 349 height 26
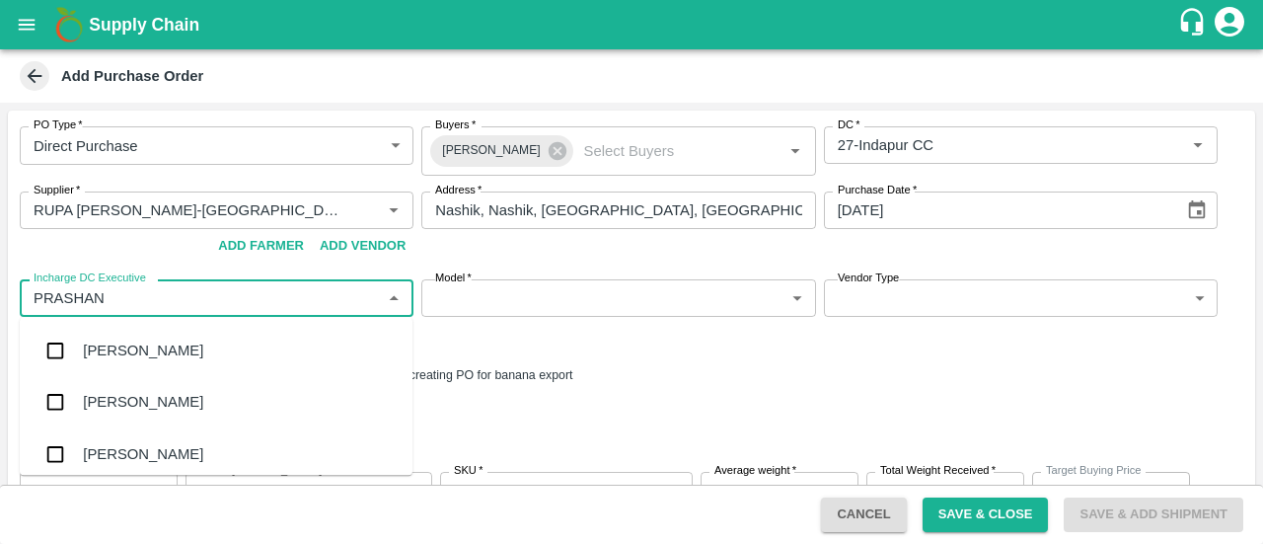
type input "PRASHANT"
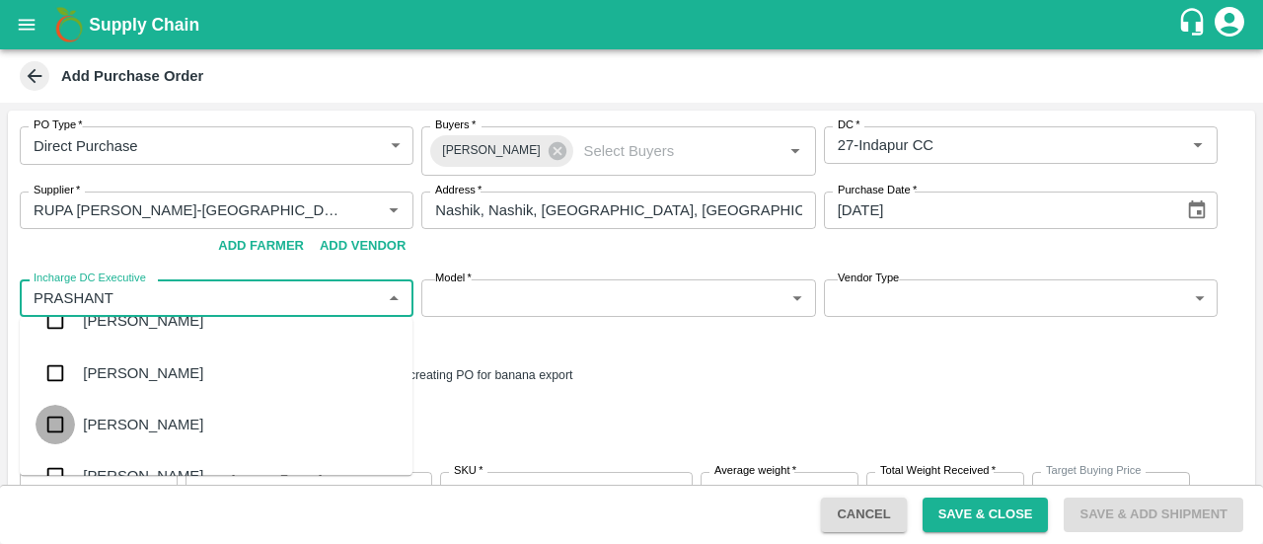
click at [74, 431] on input "checkbox" at bounding box center [55, 424] width 39 height 39
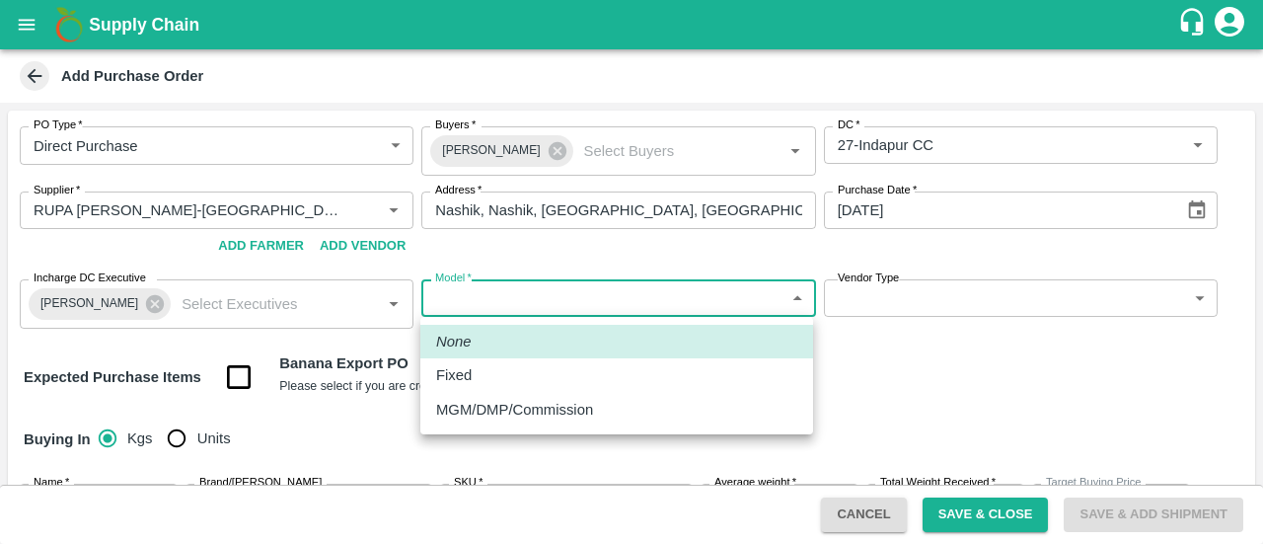
click at [632, 309] on body "Supply Chain Add Purchase Order PO Type   * Direct Purchase 3 PO Type Buyers   …" at bounding box center [631, 272] width 1263 height 544
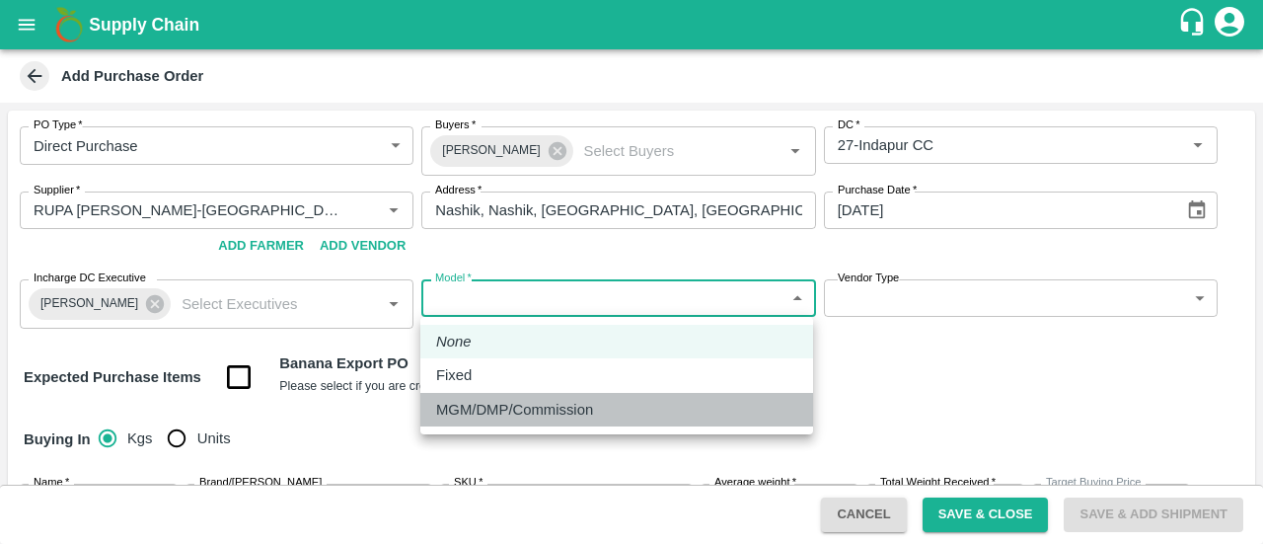
click at [525, 408] on p "MGM/DMP/Commission" at bounding box center [514, 410] width 157 height 22
type input "Commision"
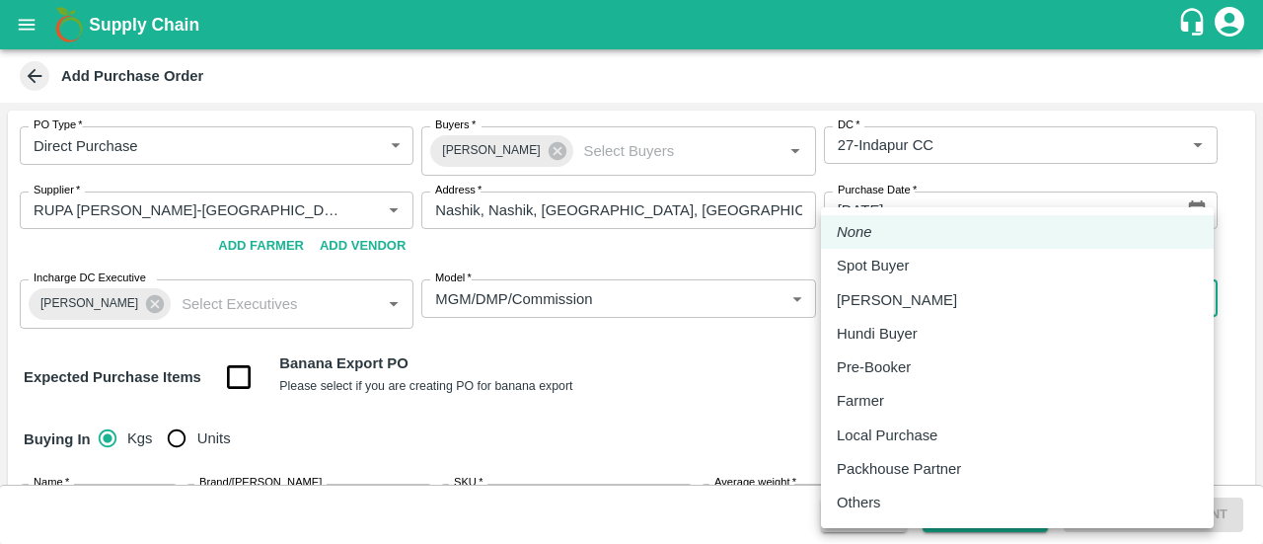
click at [908, 301] on body "Supply Chain Add Purchase Order PO Type   * Direct Purchase 3 PO Type Buyers   …" at bounding box center [631, 272] width 1263 height 544
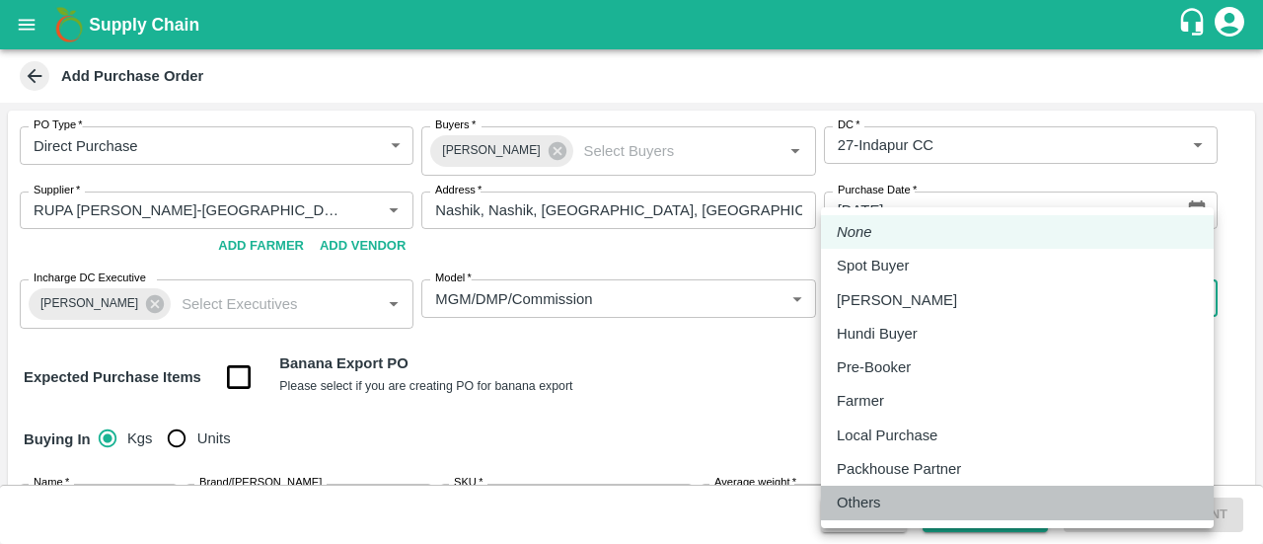
click at [853, 492] on p "Others" at bounding box center [859, 502] width 44 height 22
type input "OTHER"
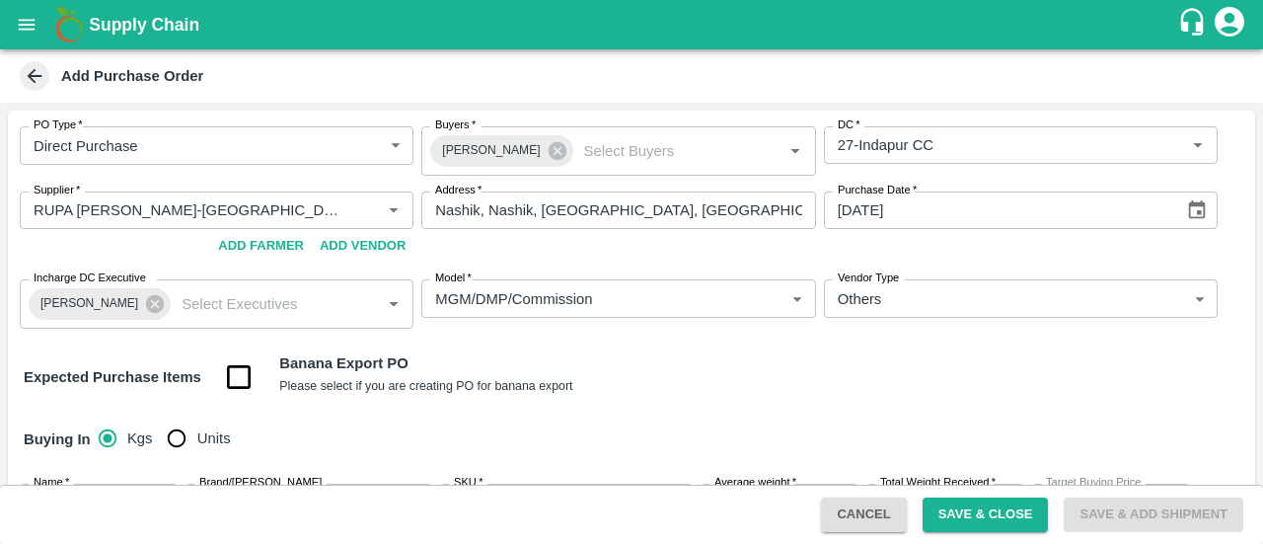
click at [663, 414] on div "Buying In Kgs Units" at bounding box center [631, 439] width 1247 height 57
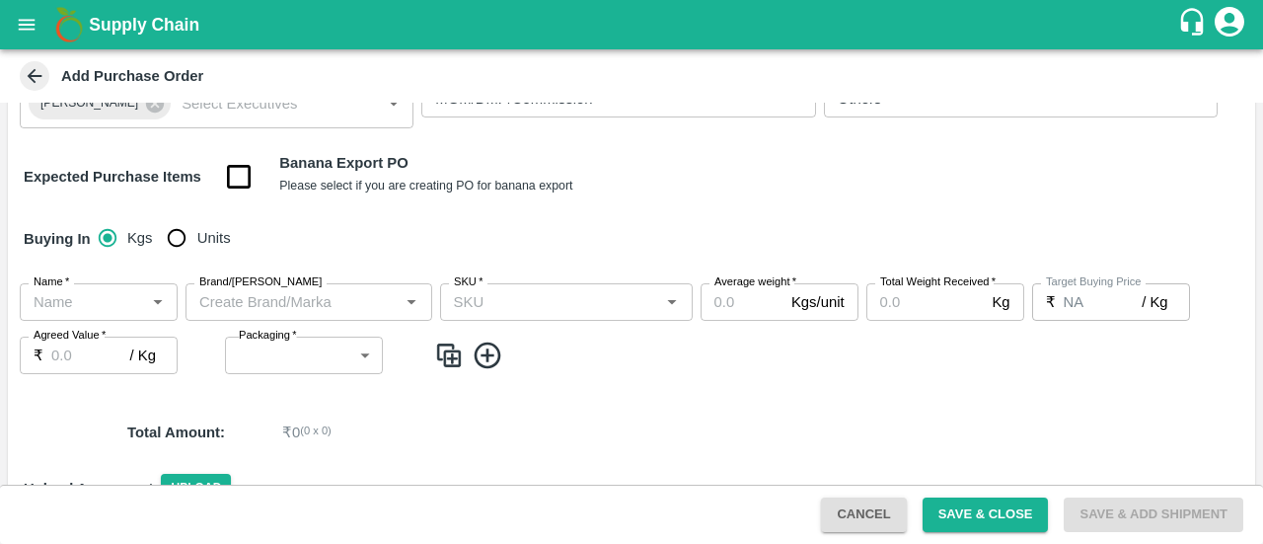
scroll to position [234, 0]
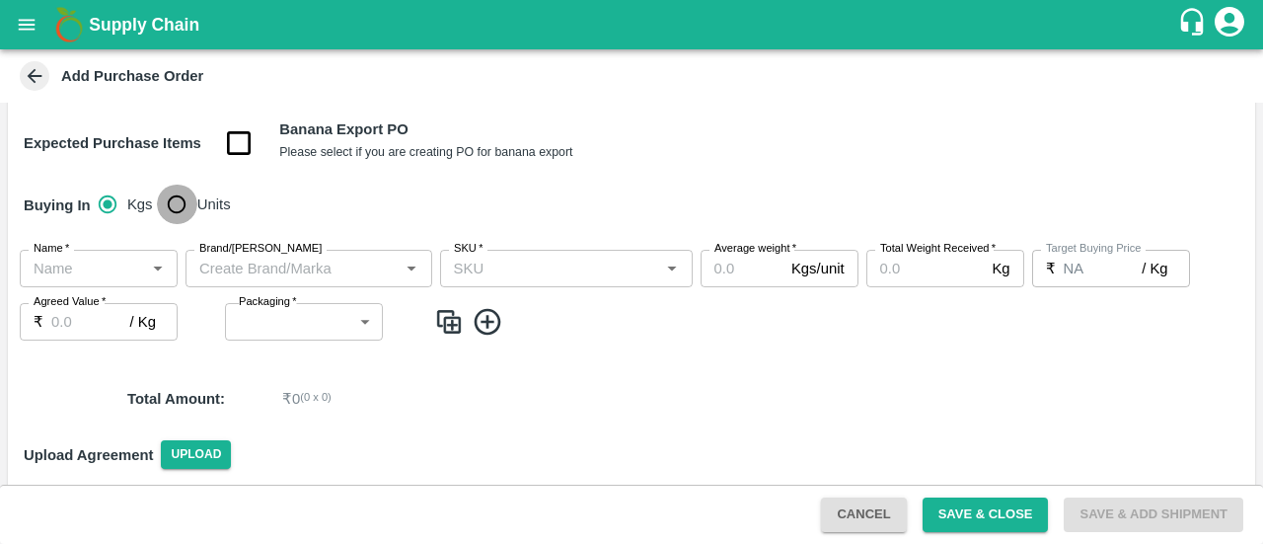
click at [181, 219] on input "Units" at bounding box center [176, 204] width 39 height 39
radio input "true"
click at [81, 266] on input "Name   *" at bounding box center [82, 269] width 113 height 26
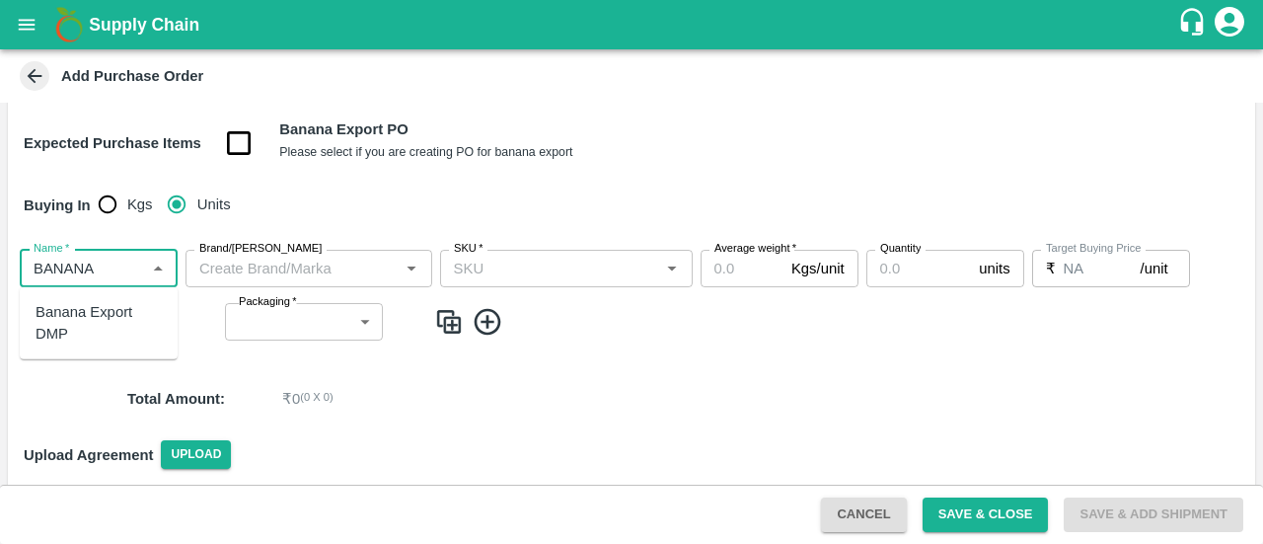
click at [91, 315] on div "Banana Export DMP" at bounding box center [99, 323] width 126 height 44
type input "Banana Export DMP"
click at [276, 262] on input "Brand/[PERSON_NAME]" at bounding box center [292, 269] width 202 height 26
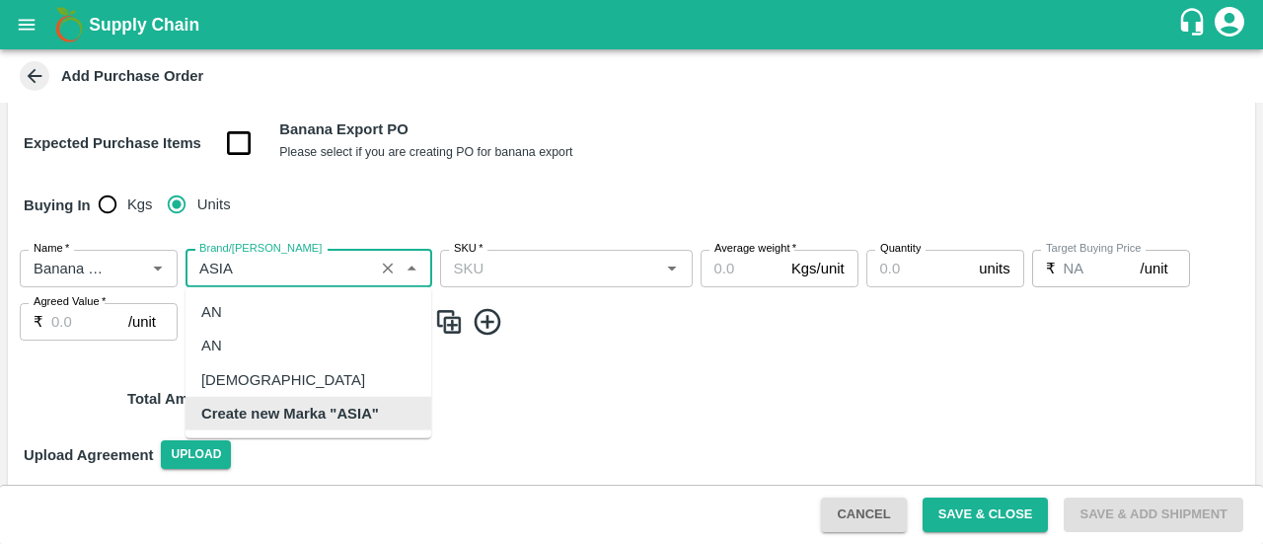
scroll to position [0, 0]
click at [217, 373] on div "[DEMOGRAPHIC_DATA]" at bounding box center [283, 379] width 164 height 22
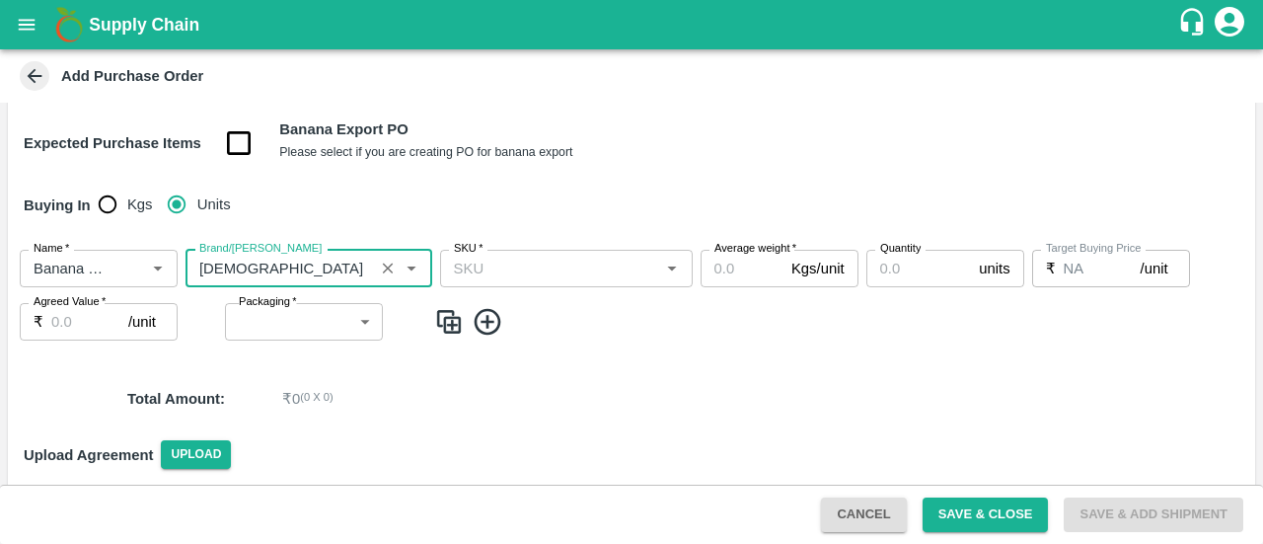
click at [507, 283] on div "SKU   *" at bounding box center [566, 269] width 253 height 38
type input "[DEMOGRAPHIC_DATA]"
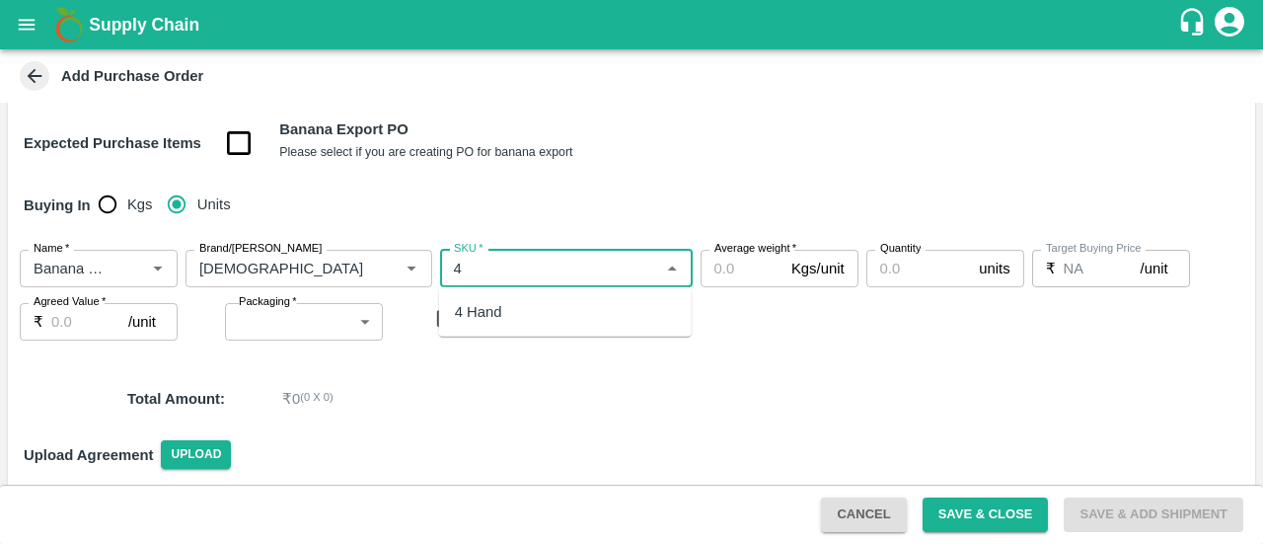
click at [460, 327] on div "4 Hand" at bounding box center [565, 312] width 253 height 34
type input "4 Hand"
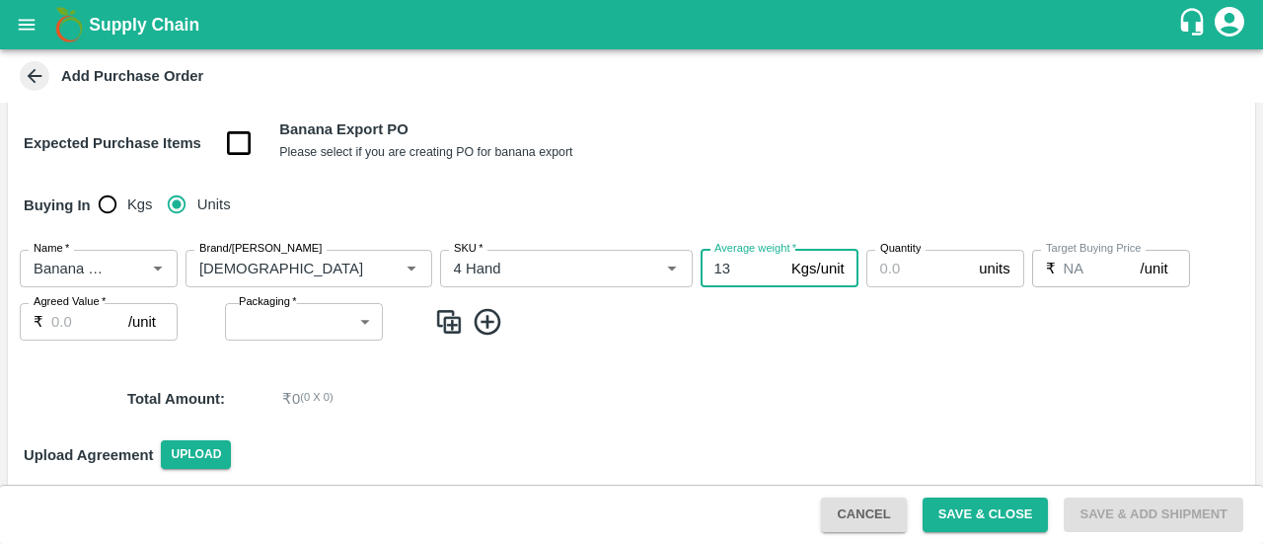
type input "13"
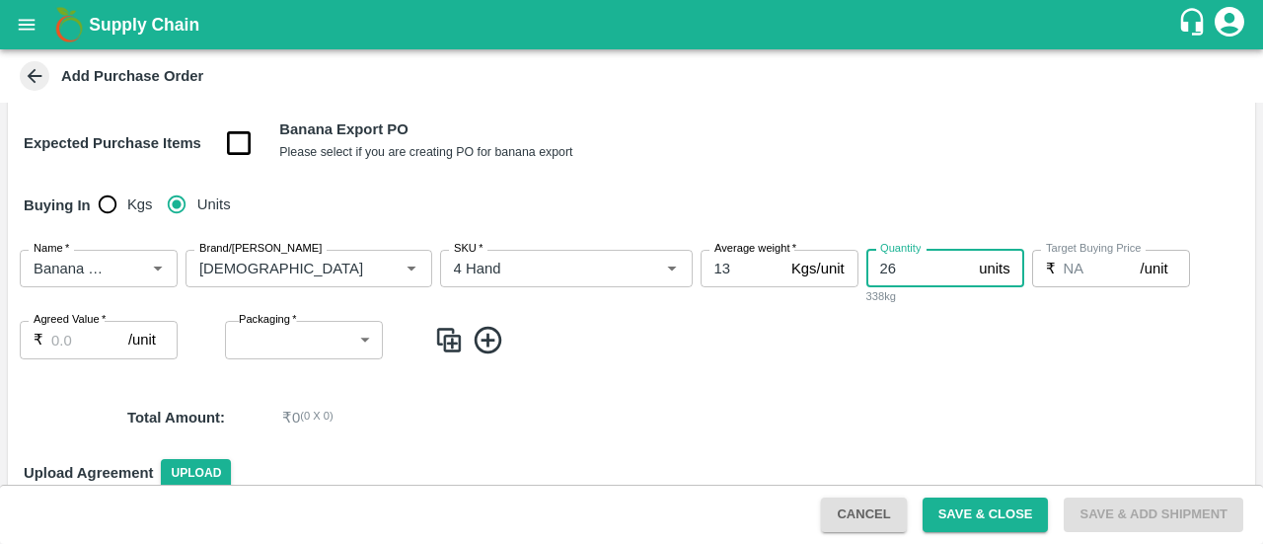
type input "26"
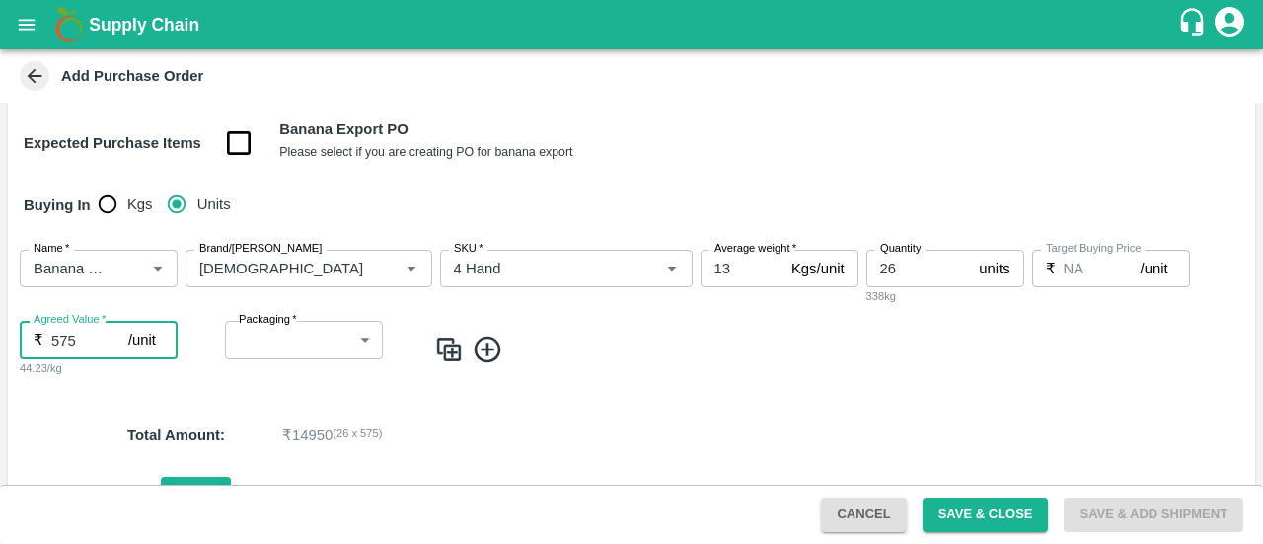
type input "575"
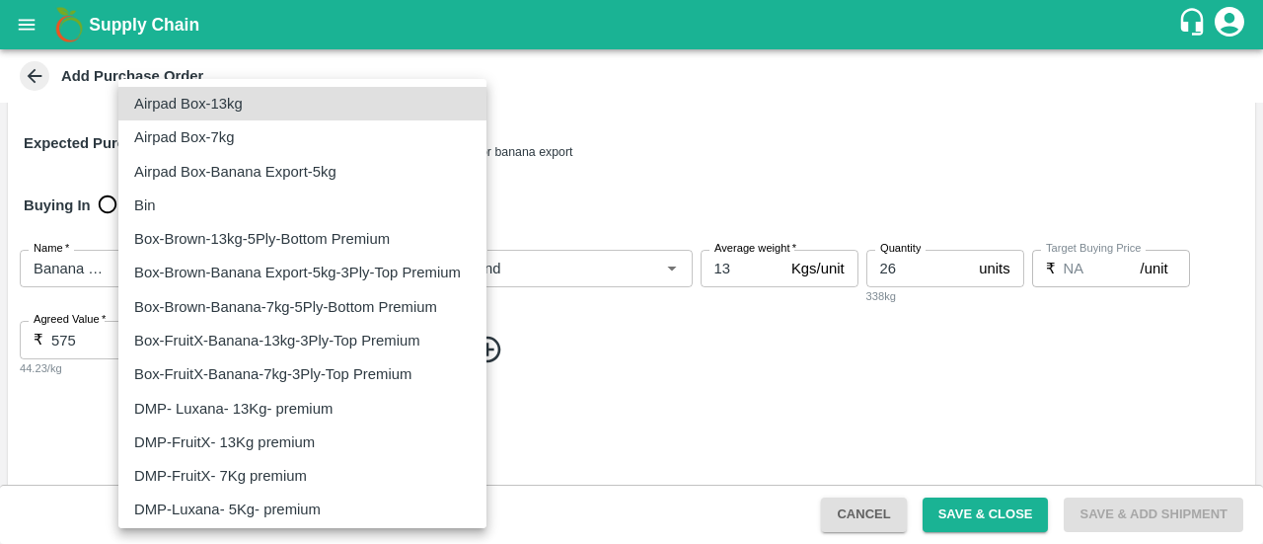
click at [302, 337] on body "Supply Chain Add Purchase Order PO Type   * Direct Purchase 3 PO Type Buyers   …" at bounding box center [631, 272] width 1263 height 544
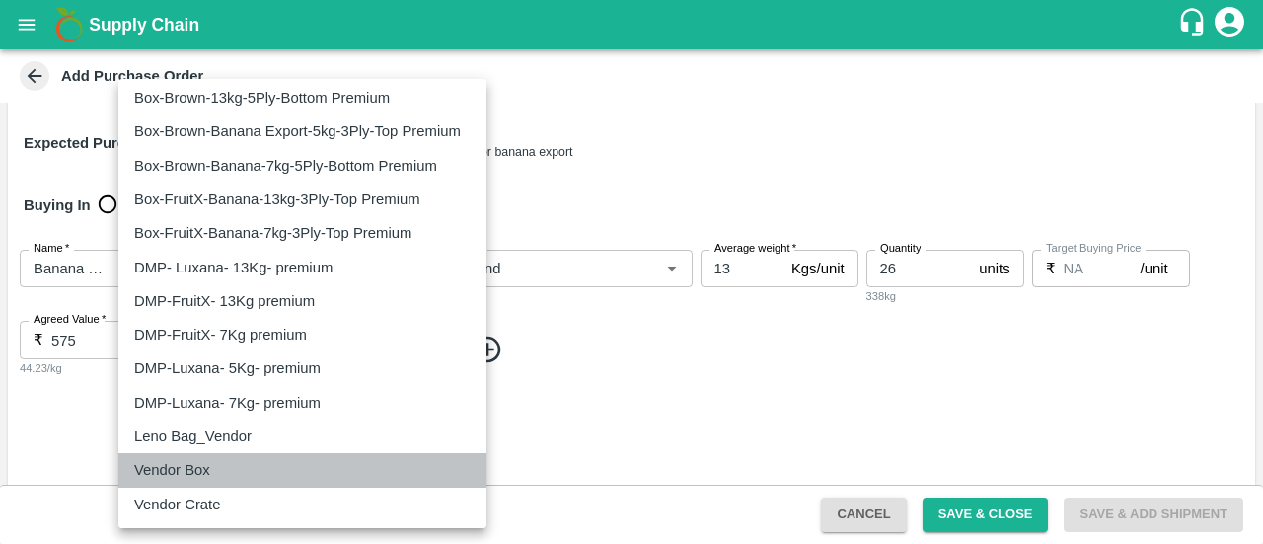
click at [178, 481] on p "Vendor Box" at bounding box center [172, 470] width 76 height 22
type input "276"
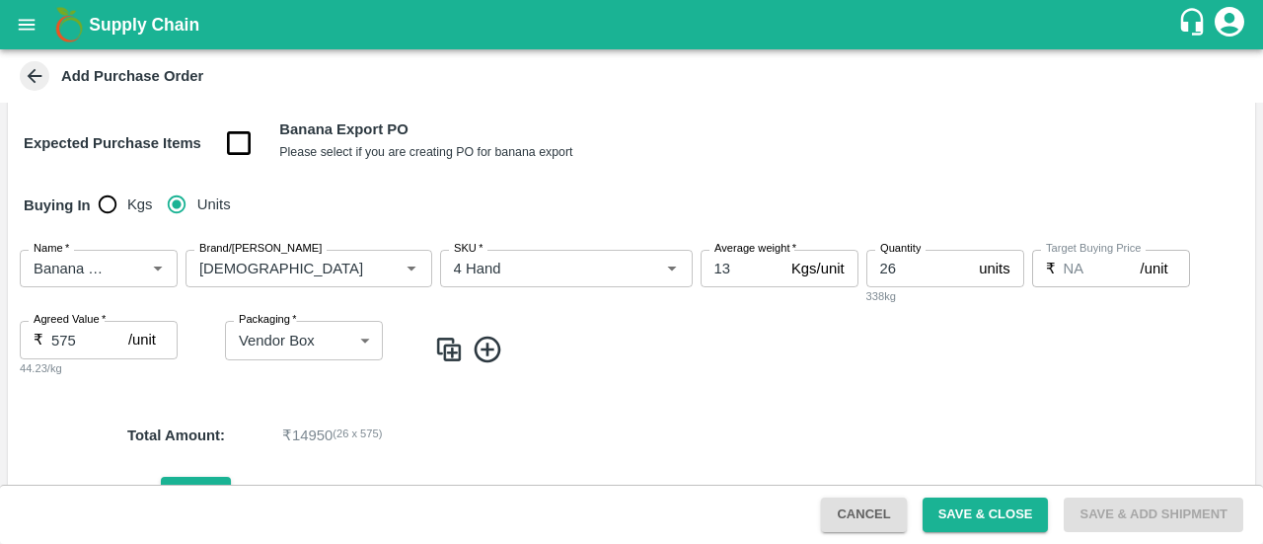
click at [485, 348] on icon at bounding box center [488, 349] width 27 height 27
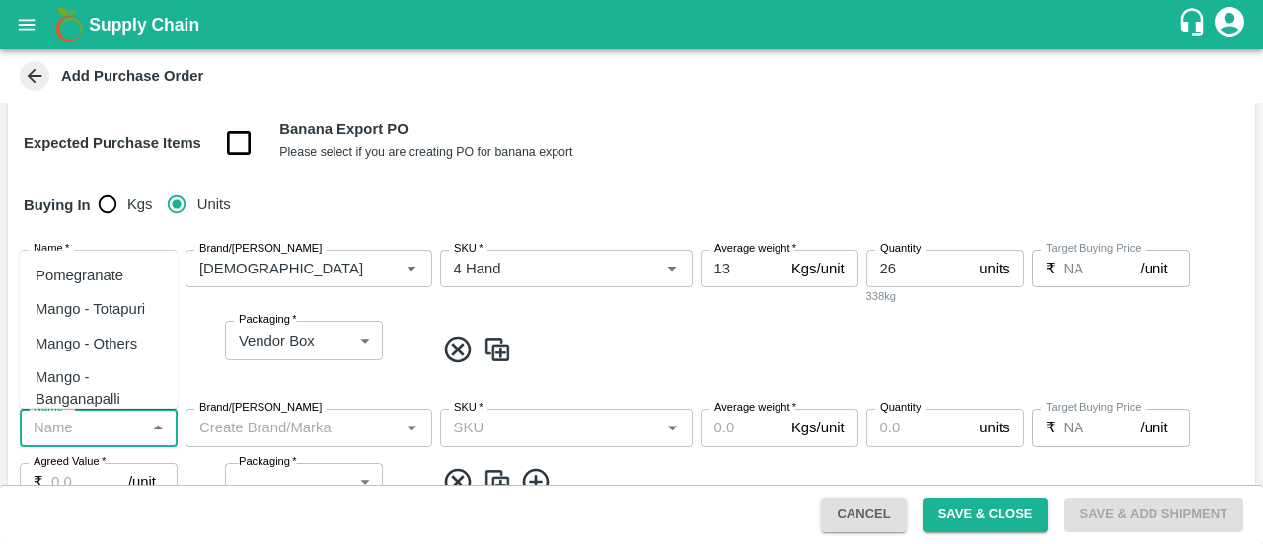
click at [105, 428] on input "Name   *" at bounding box center [82, 427] width 113 height 26
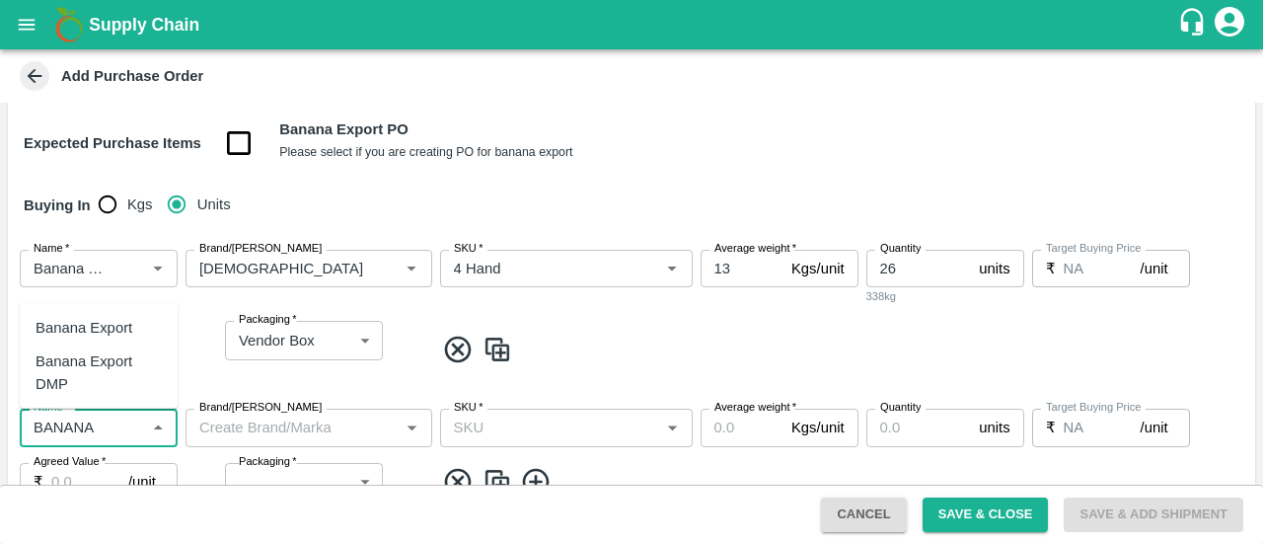
click at [87, 362] on div "Banana Export DMP" at bounding box center [99, 372] width 126 height 44
type input "Banana Export DMP"
click at [289, 438] on input "Brand/[PERSON_NAME]" at bounding box center [292, 427] width 202 height 26
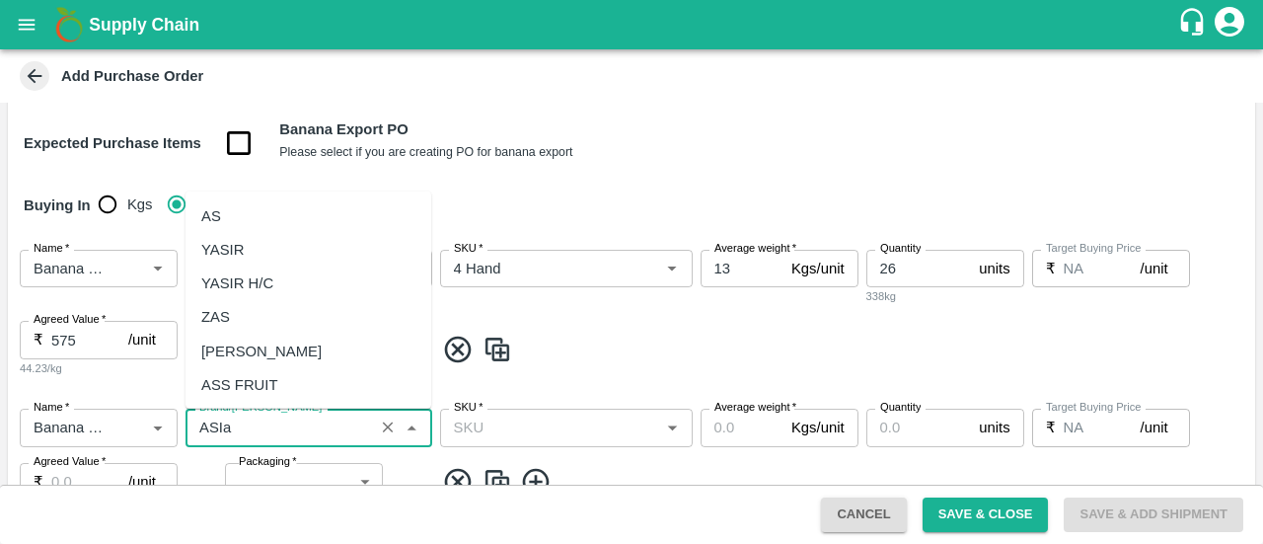
scroll to position [0, 0]
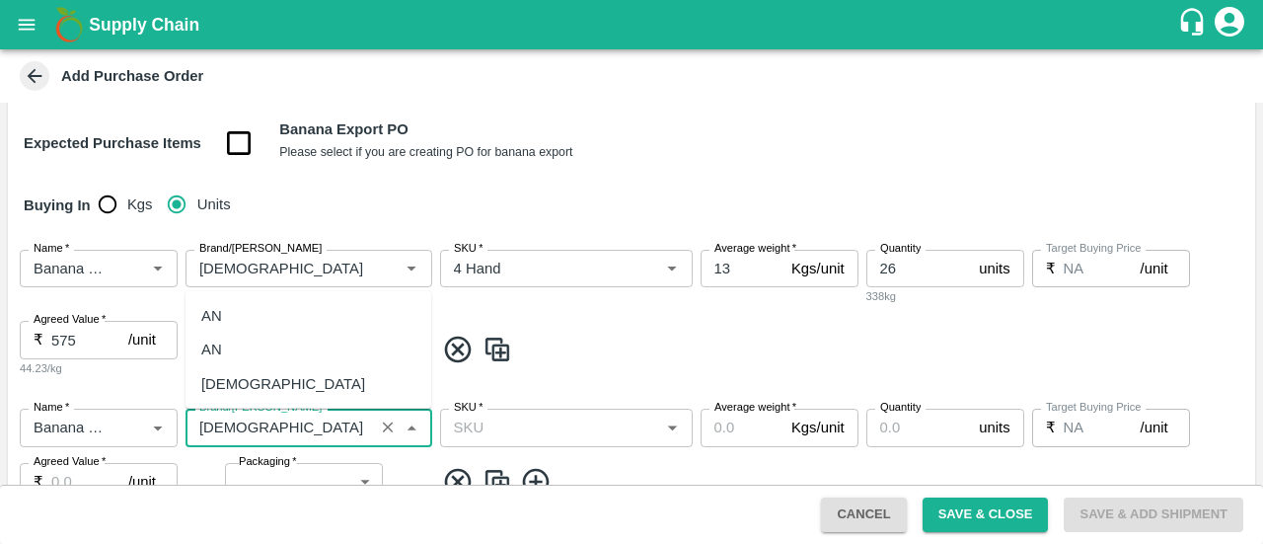
click at [235, 392] on div "[DEMOGRAPHIC_DATA]" at bounding box center [283, 383] width 164 height 22
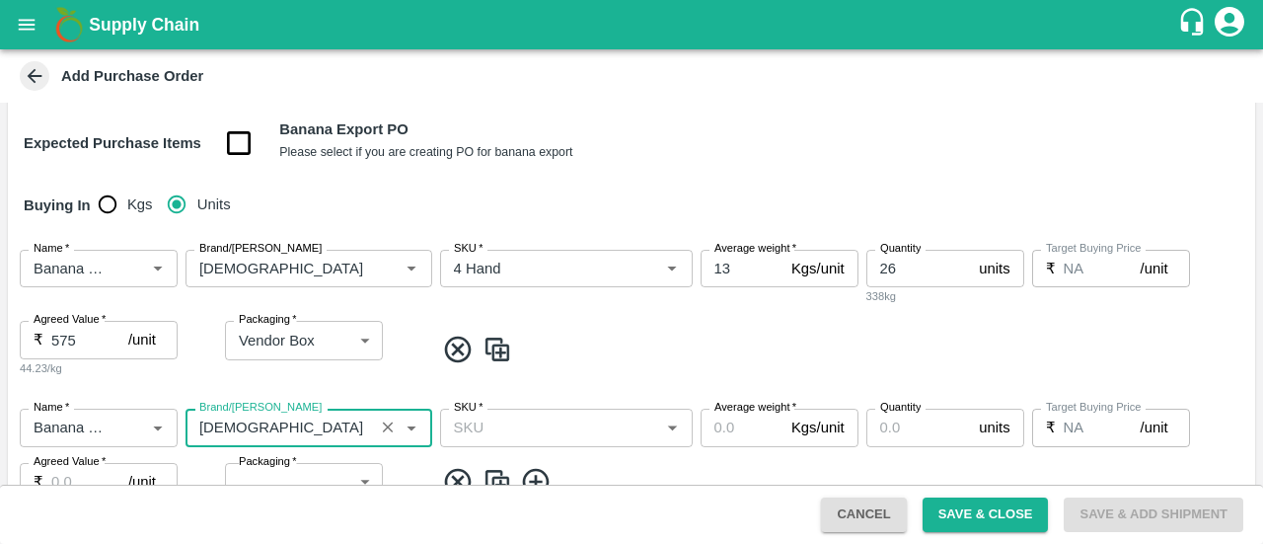
type input "[DEMOGRAPHIC_DATA]"
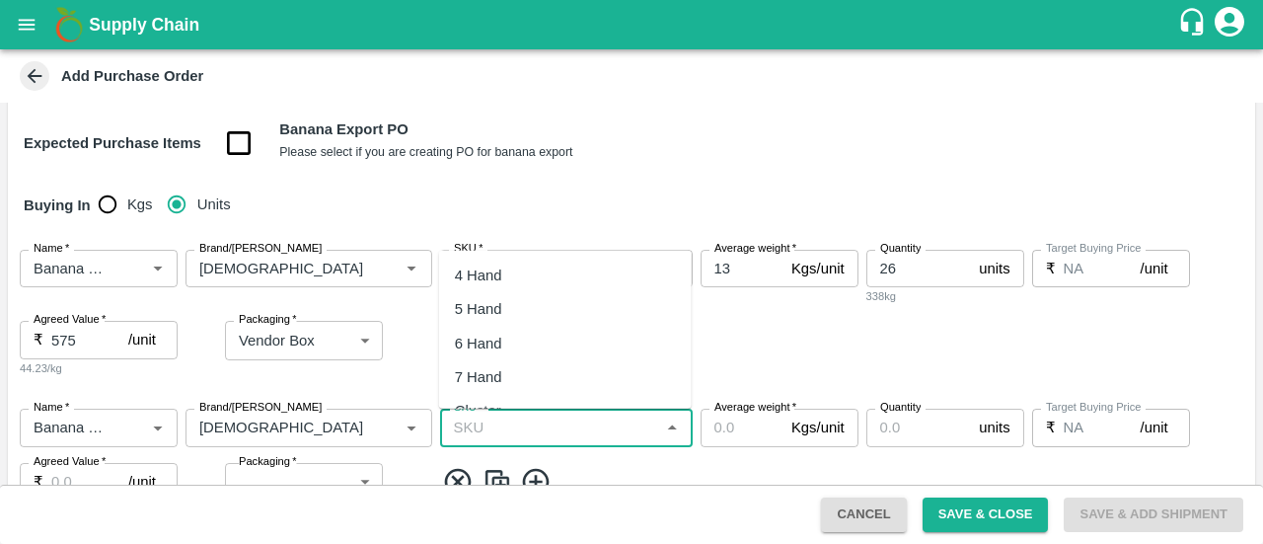
click at [503, 425] on input "SKU   *" at bounding box center [550, 427] width 208 height 26
click at [511, 313] on div "5 Hand" at bounding box center [565, 309] width 253 height 34
type input "5 Hand"
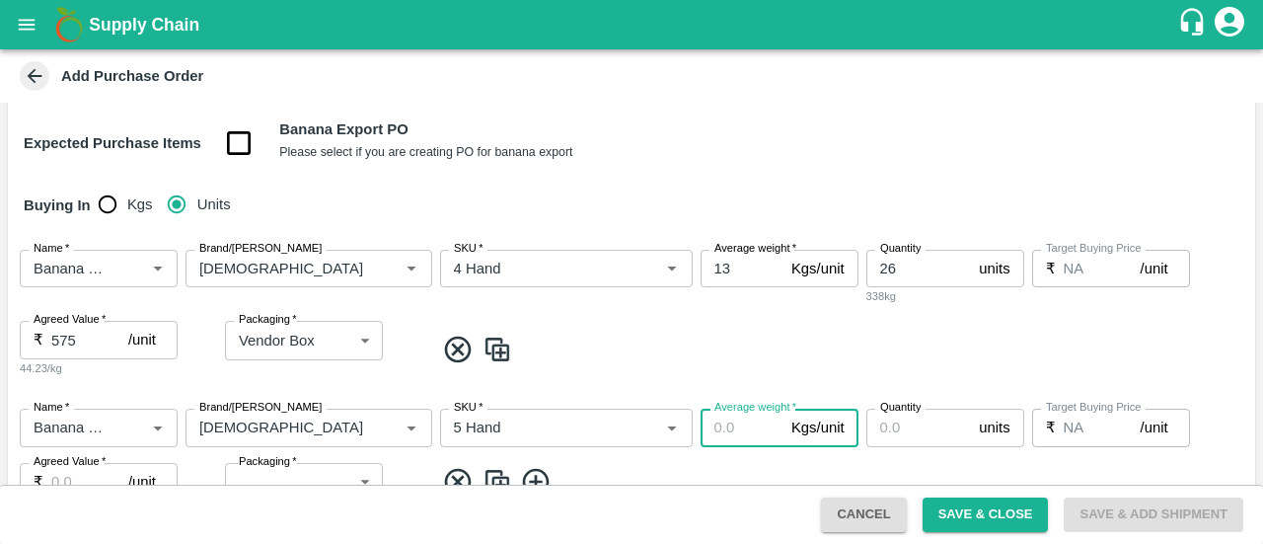
click at [740, 419] on input "Average weight   *" at bounding box center [742, 428] width 83 height 38
type input "13"
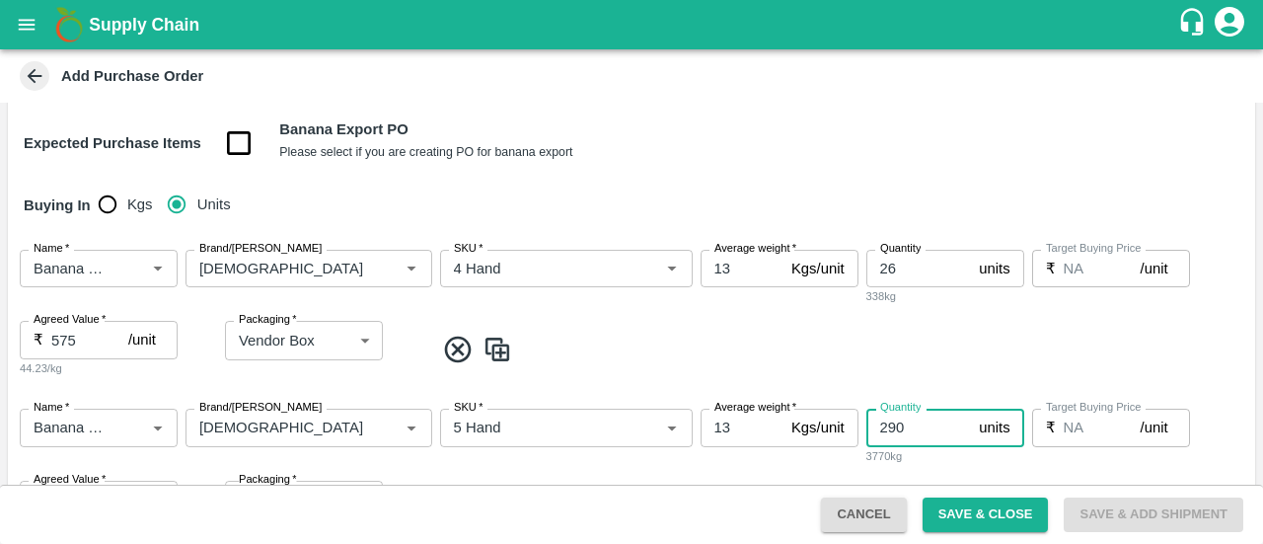
type input "290"
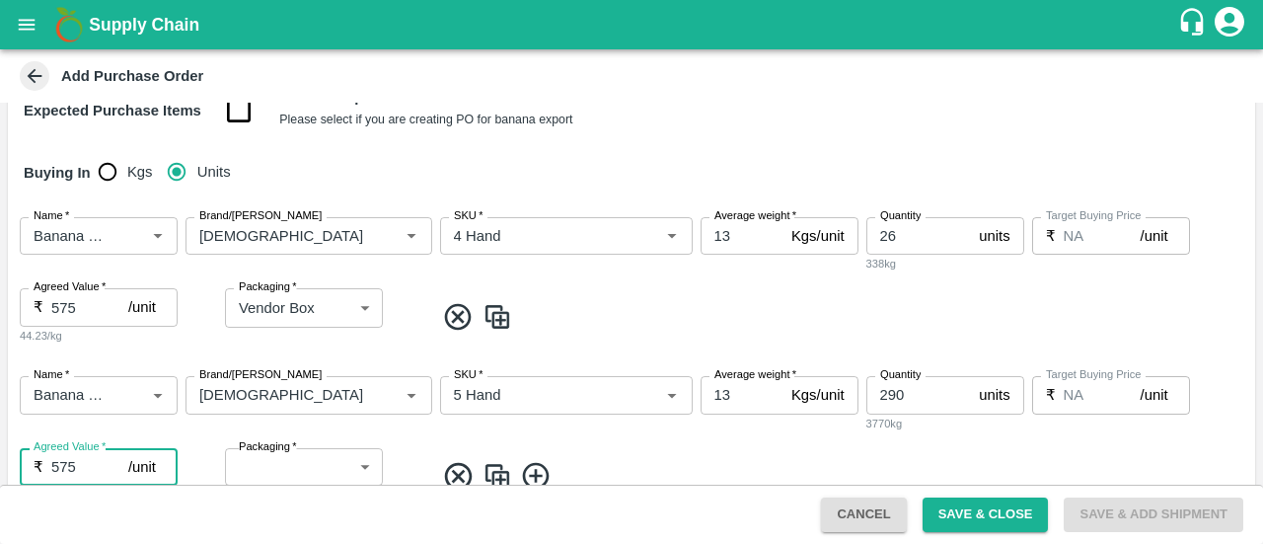
type input "575"
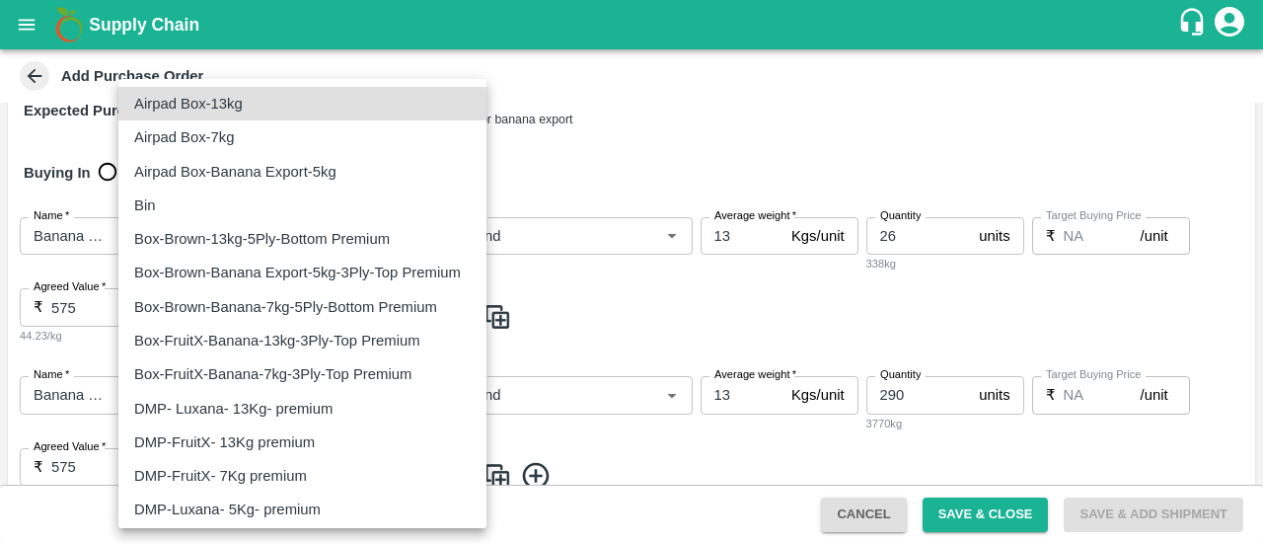
click at [254, 474] on body "Supply Chain Add Purchase Order PO Type   * Direct Purchase 3 PO Type Buyers   …" at bounding box center [631, 272] width 1263 height 544
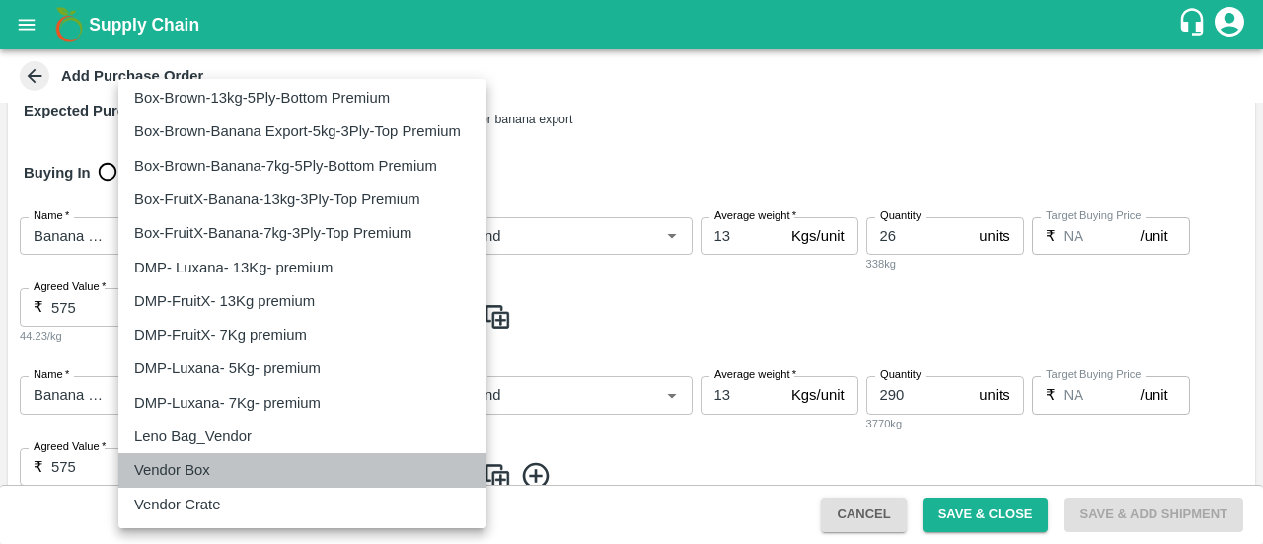
click at [185, 476] on p "Vendor Box" at bounding box center [172, 470] width 76 height 22
type input "276"
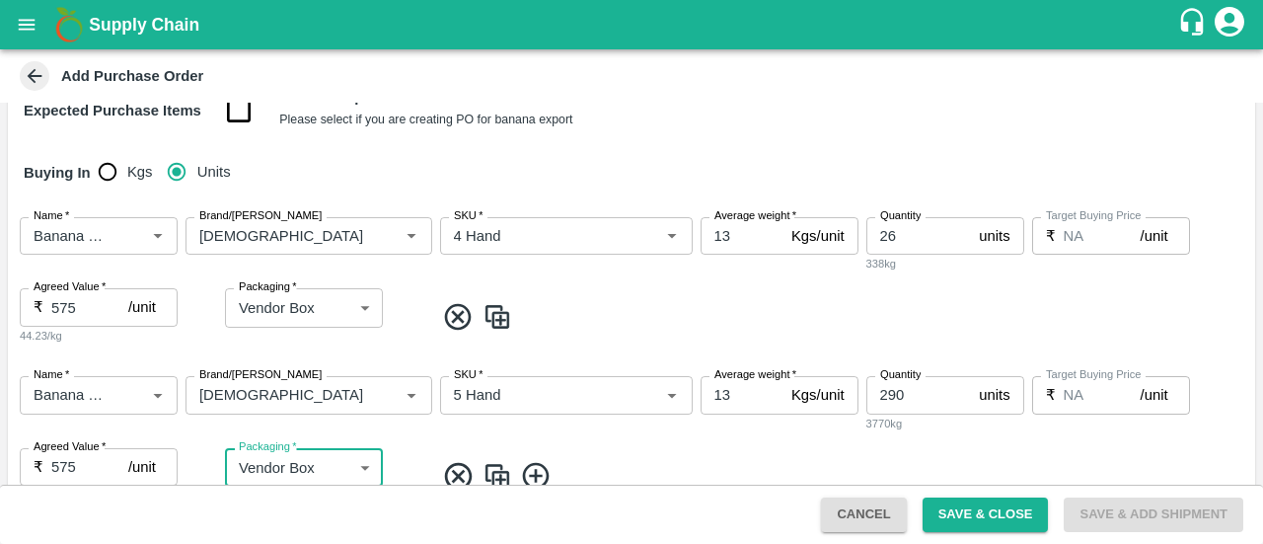
scroll to position [267, 0]
click at [576, 441] on div "Name   * Name   * Brand/Marka Brand/Marka SKU   * SKU   * Average weight   * 13…" at bounding box center [631, 439] width 1247 height 160
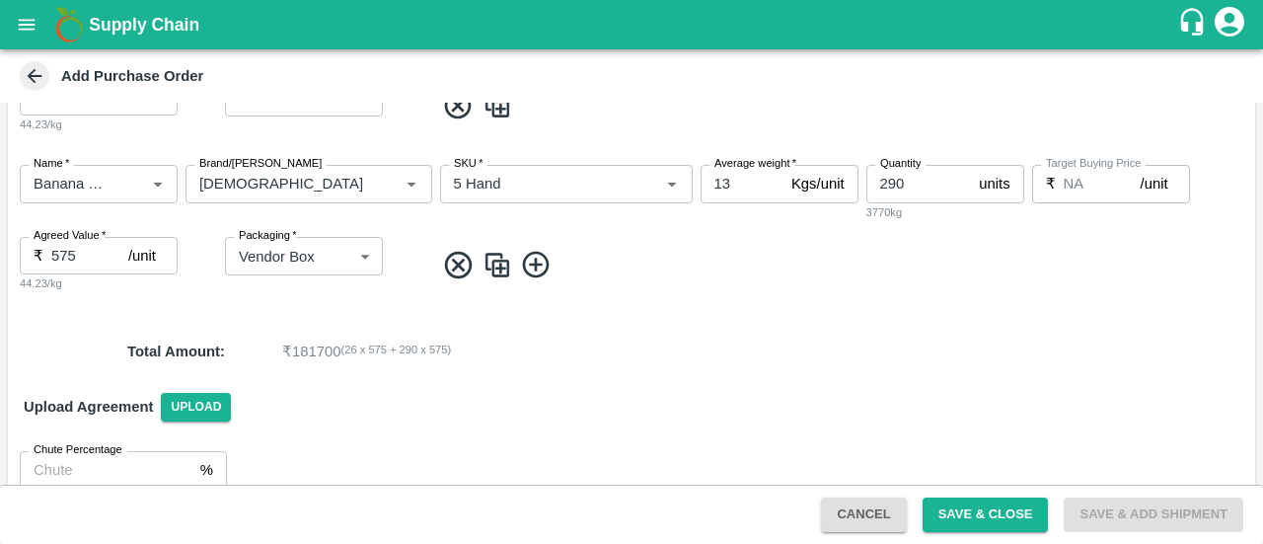
scroll to position [504, 0]
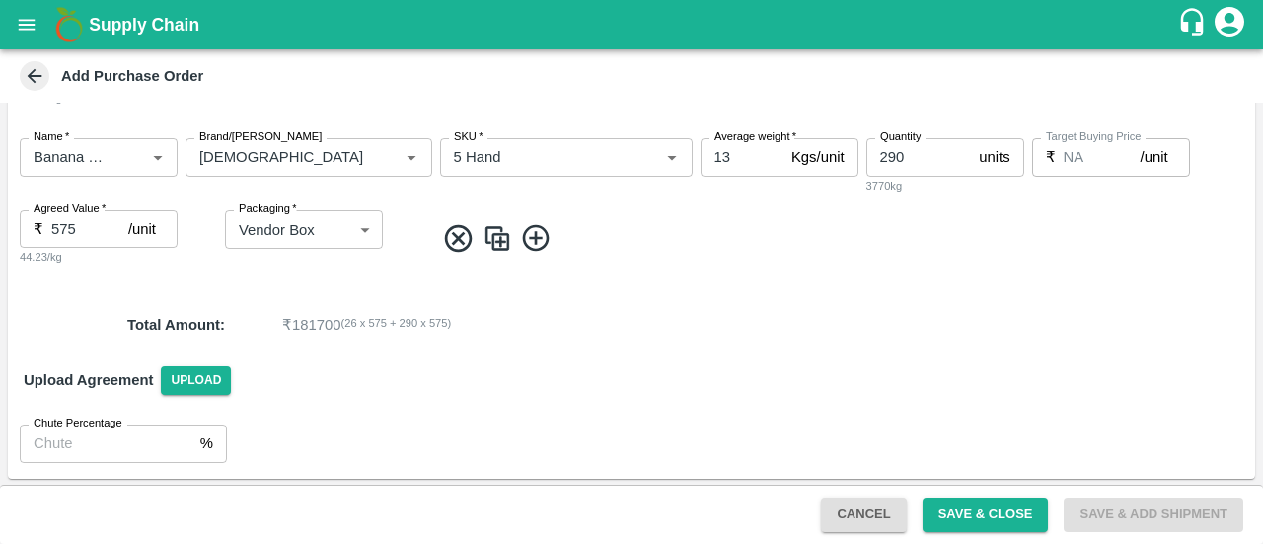
click at [535, 229] on icon at bounding box center [536, 238] width 33 height 33
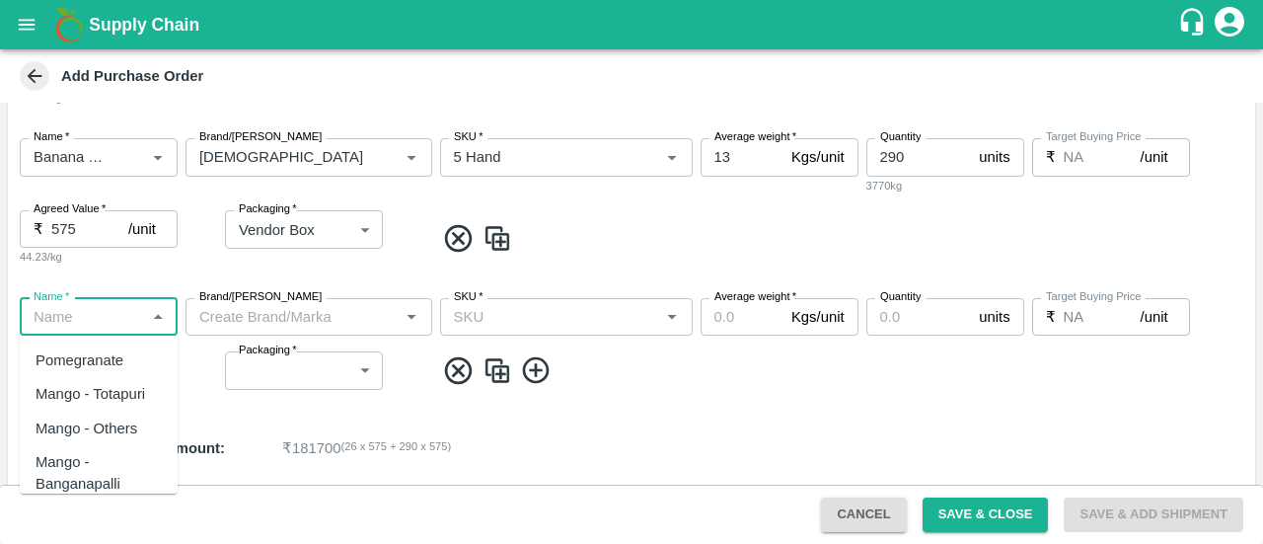
click at [69, 317] on input "Name   *" at bounding box center [82, 317] width 113 height 26
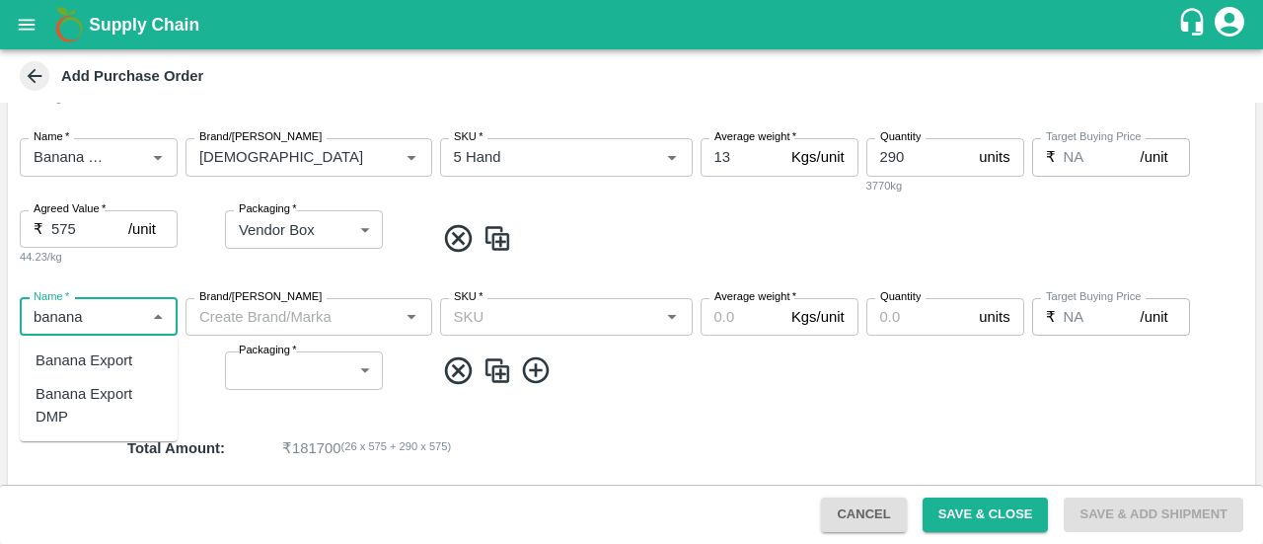
click at [122, 403] on div "Banana Export DMP" at bounding box center [99, 405] width 126 height 44
type input "Banana Export DMP"
click at [126, 325] on icon "Clear" at bounding box center [133, 317] width 19 height 19
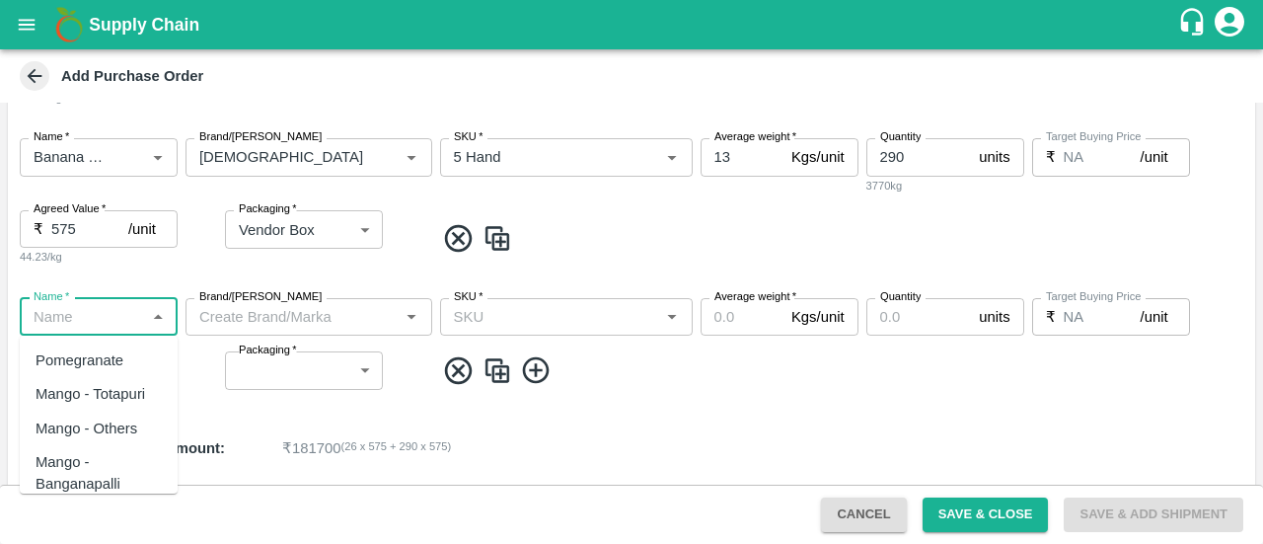
click at [70, 320] on input "Name   *" at bounding box center [82, 317] width 113 height 26
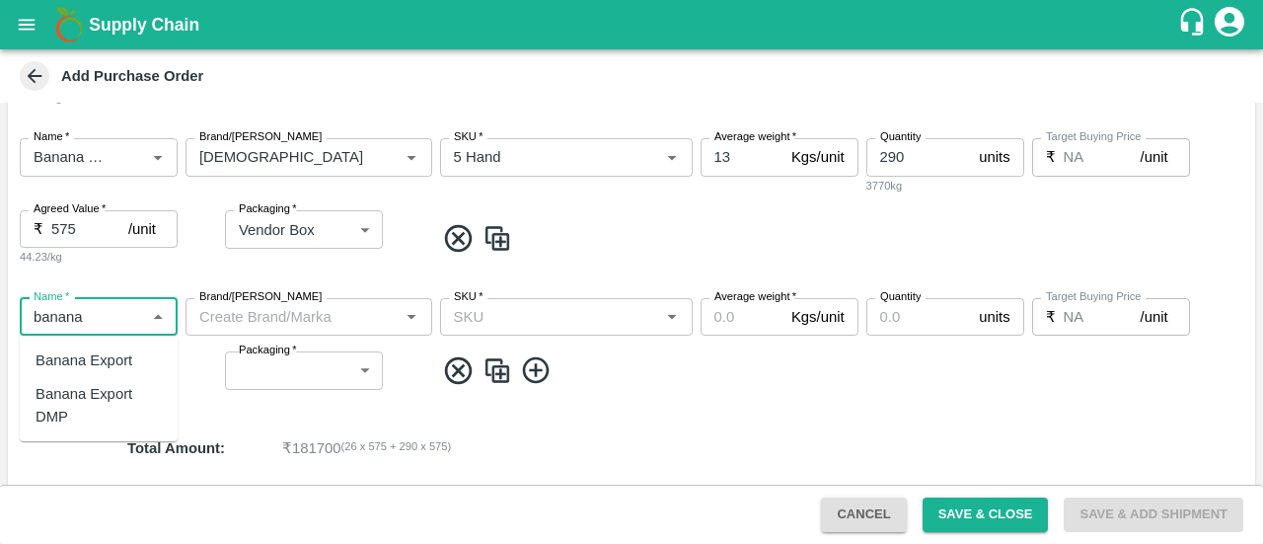
click at [116, 410] on div "Banana Export DMP" at bounding box center [99, 405] width 126 height 44
type input "Banana Export DMP"
click at [312, 309] on input "Brand/[PERSON_NAME]" at bounding box center [292, 317] width 202 height 26
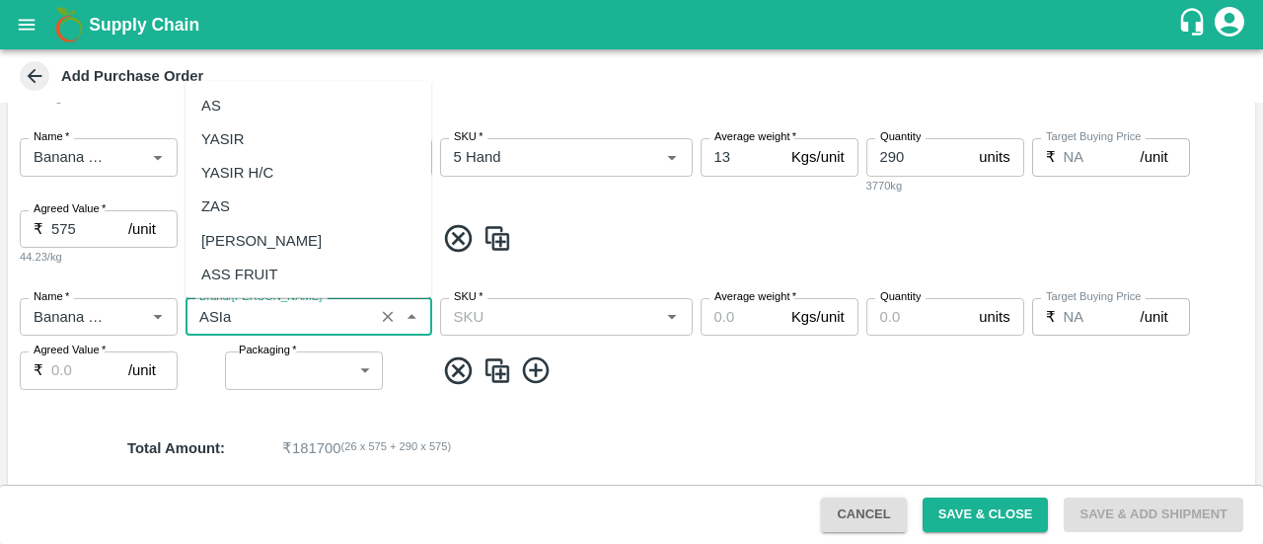
scroll to position [0, 0]
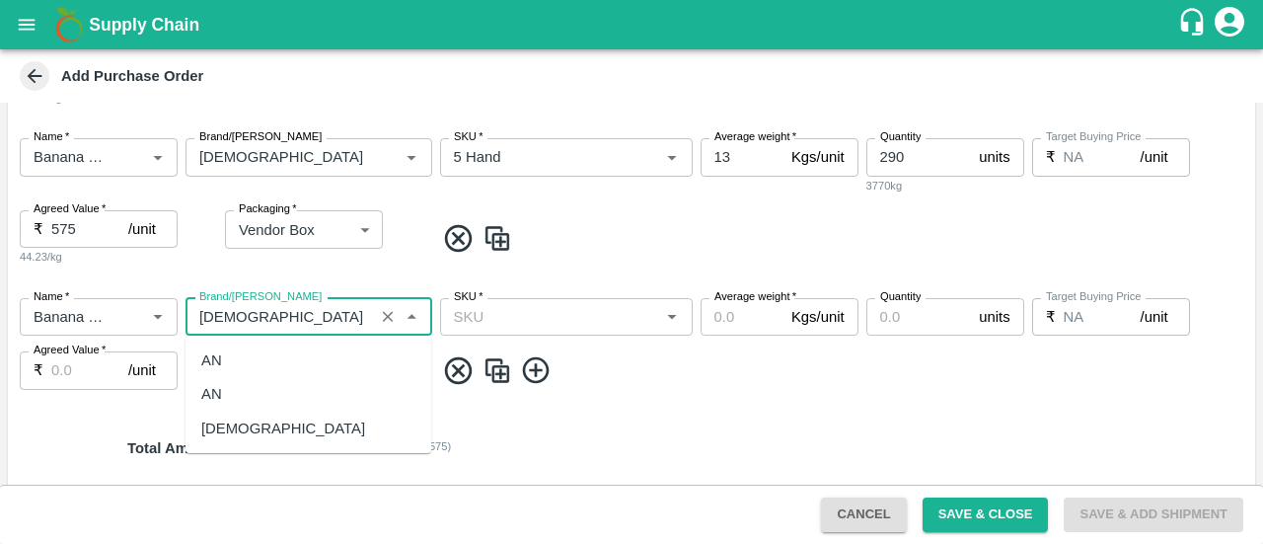
click at [249, 423] on div "[DEMOGRAPHIC_DATA]" at bounding box center [309, 429] width 246 height 34
click at [482, 333] on div "SKU   *" at bounding box center [566, 317] width 253 height 38
type input "[DEMOGRAPHIC_DATA]"
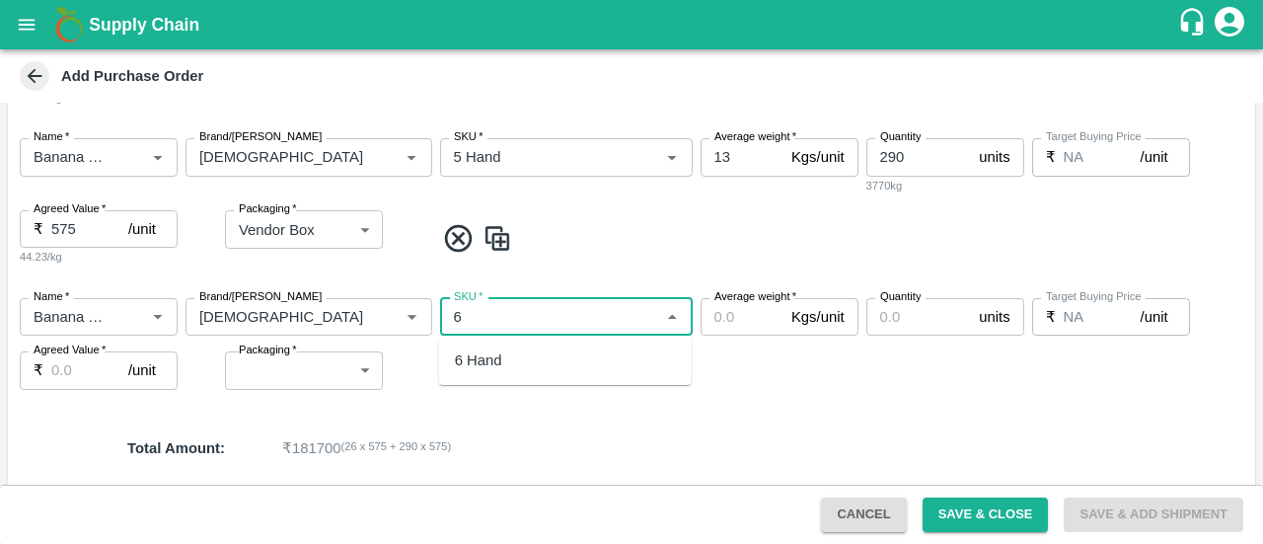
click at [486, 357] on div "6 Hand" at bounding box center [478, 360] width 47 height 22
type input "6 Hand"
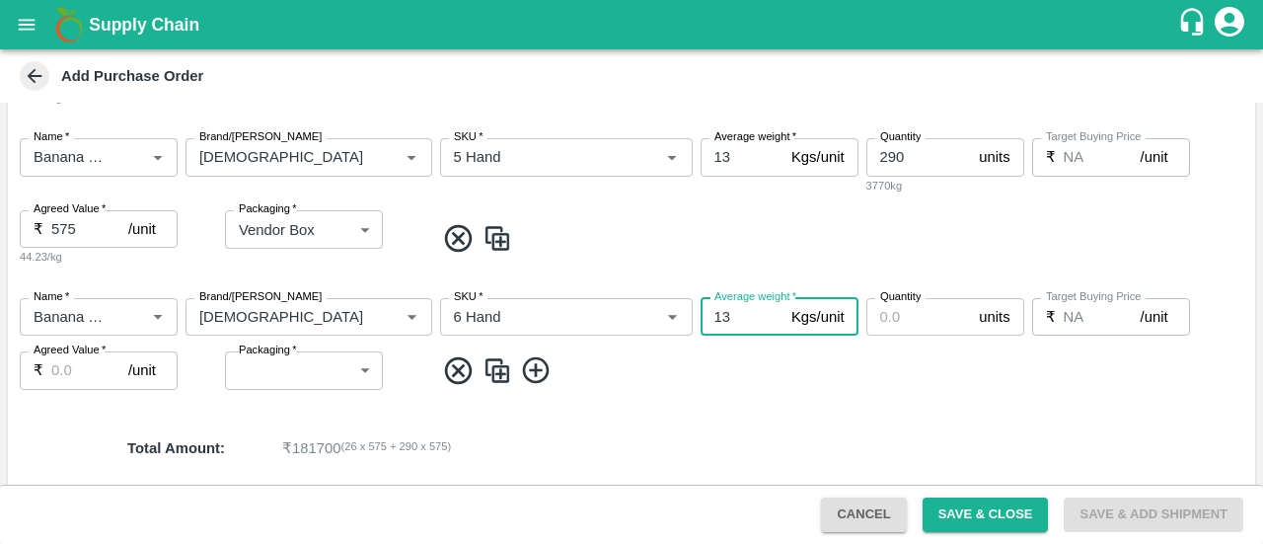
type input "13"
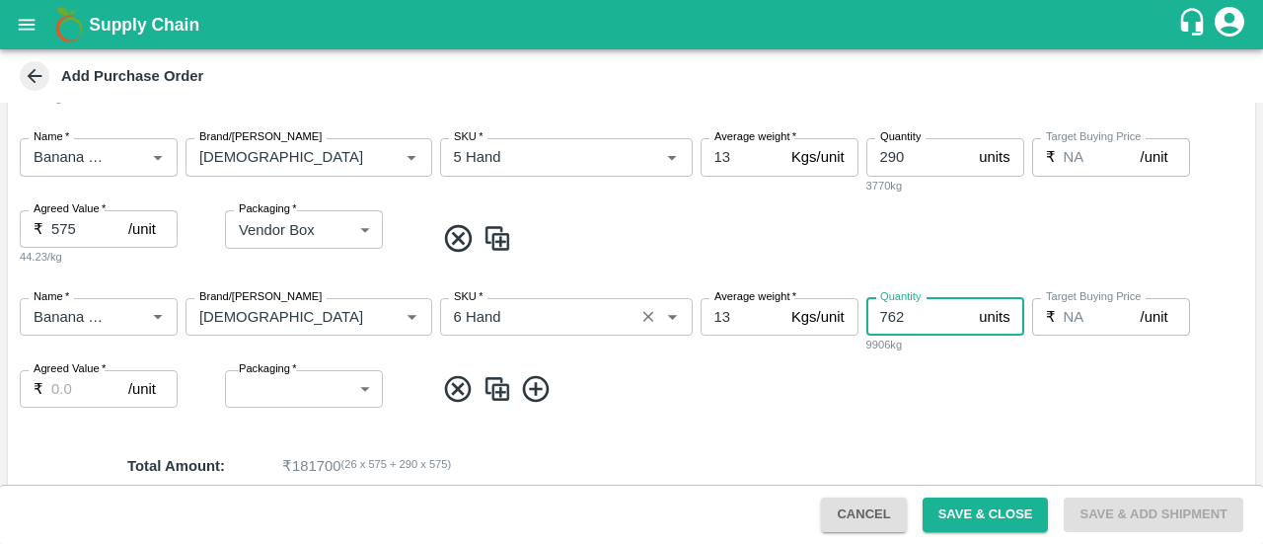
type input "762"
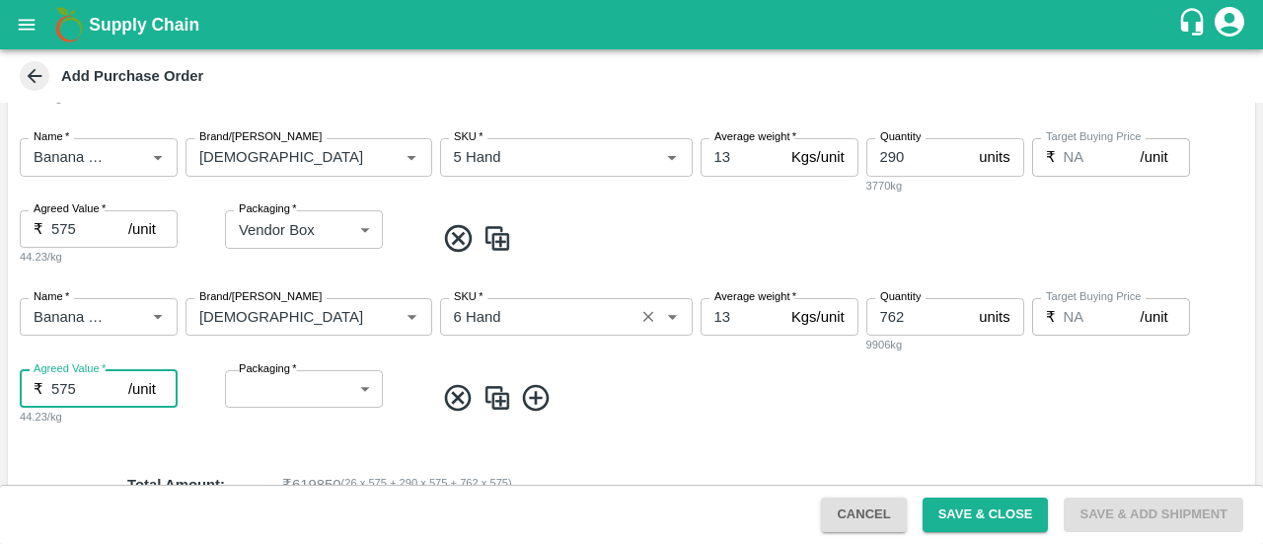
type input "575"
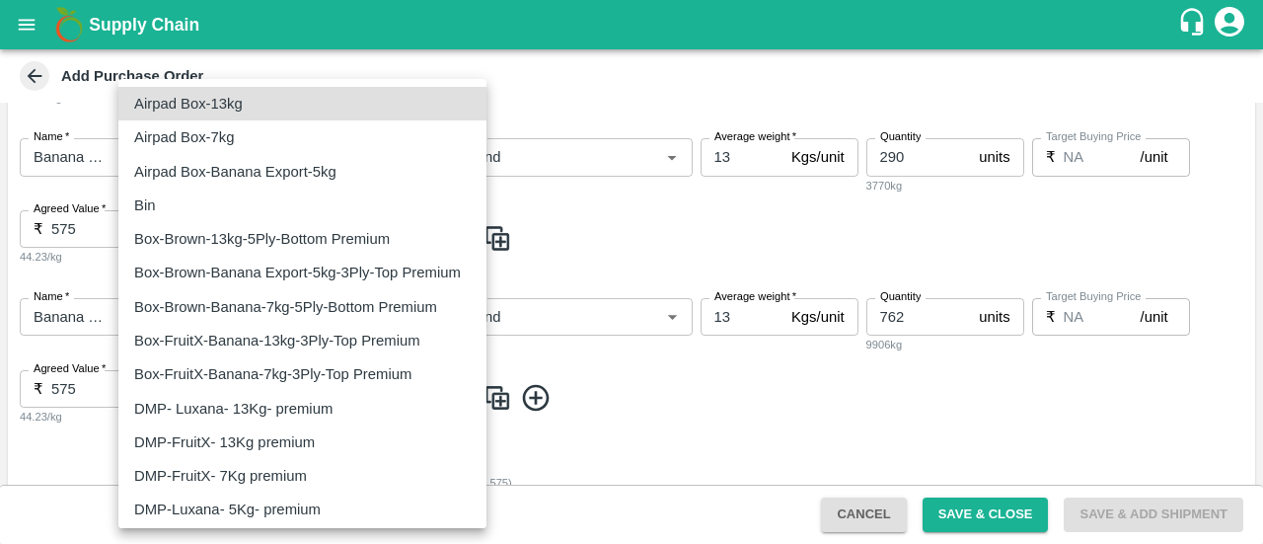
click at [307, 398] on body "Supply Chain Add Purchase Order PO Type   * Direct Purchase 3 PO Type Buyers   …" at bounding box center [631, 272] width 1263 height 544
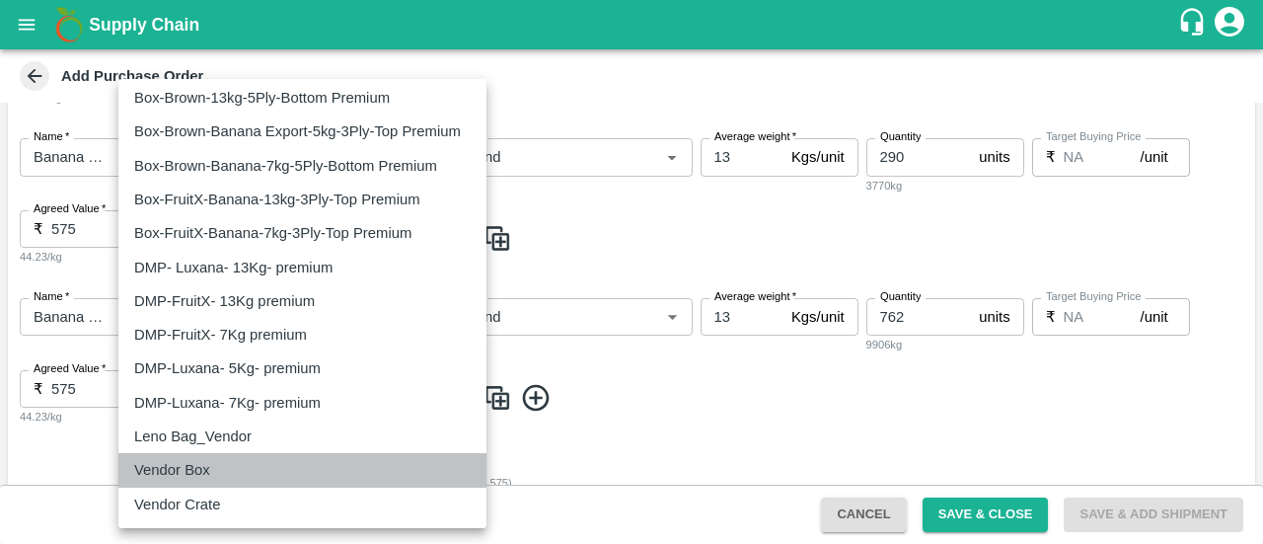
click at [174, 480] on p "Vendor Box" at bounding box center [172, 470] width 76 height 22
type input "276"
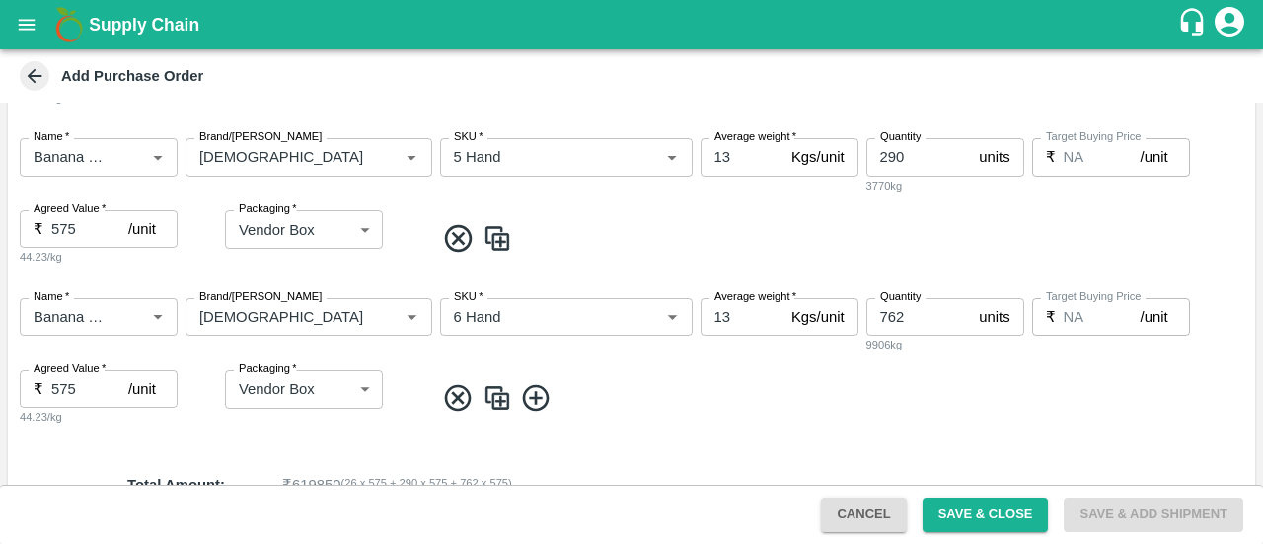
click at [532, 408] on icon at bounding box center [536, 398] width 33 height 33
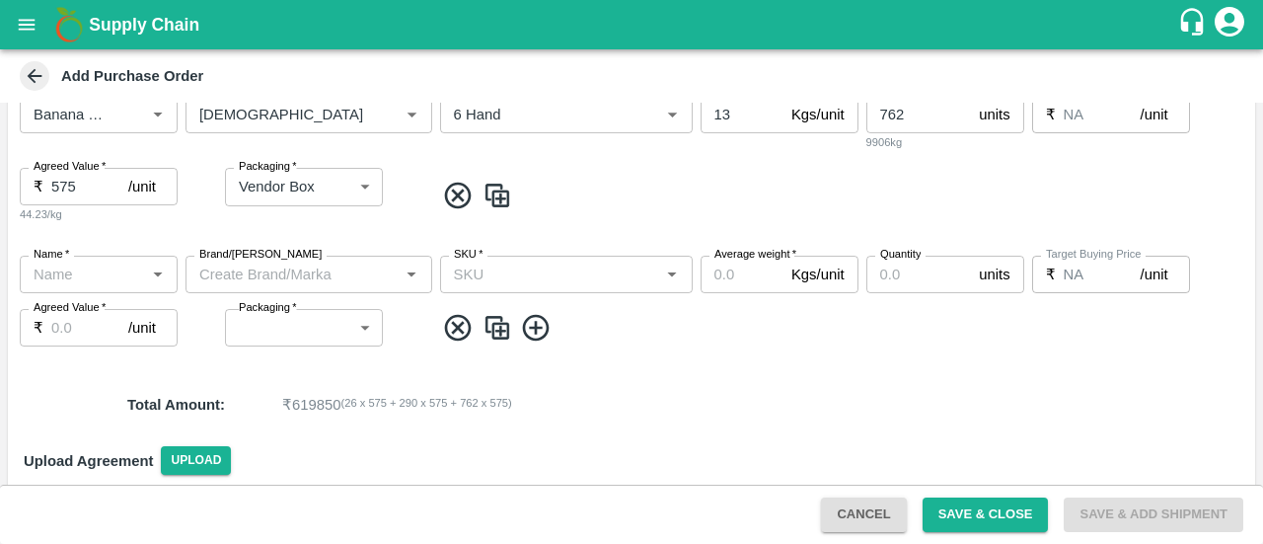
scroll to position [708, 0]
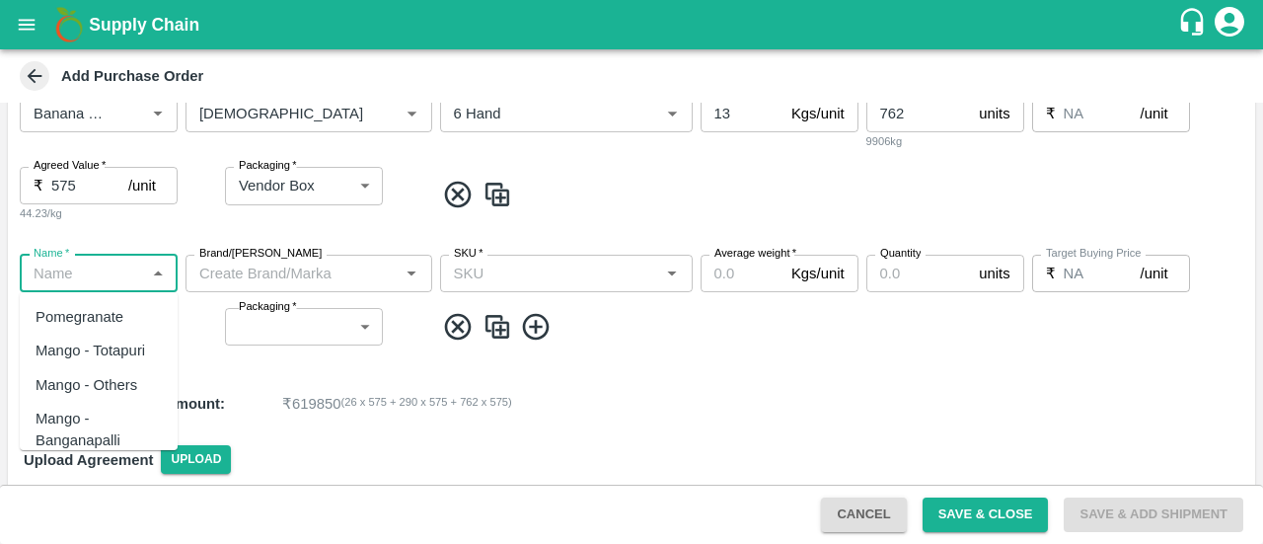
click at [84, 269] on input "Name   *" at bounding box center [82, 274] width 113 height 26
click at [96, 364] on div "Banana Export DMP" at bounding box center [99, 361] width 126 height 44
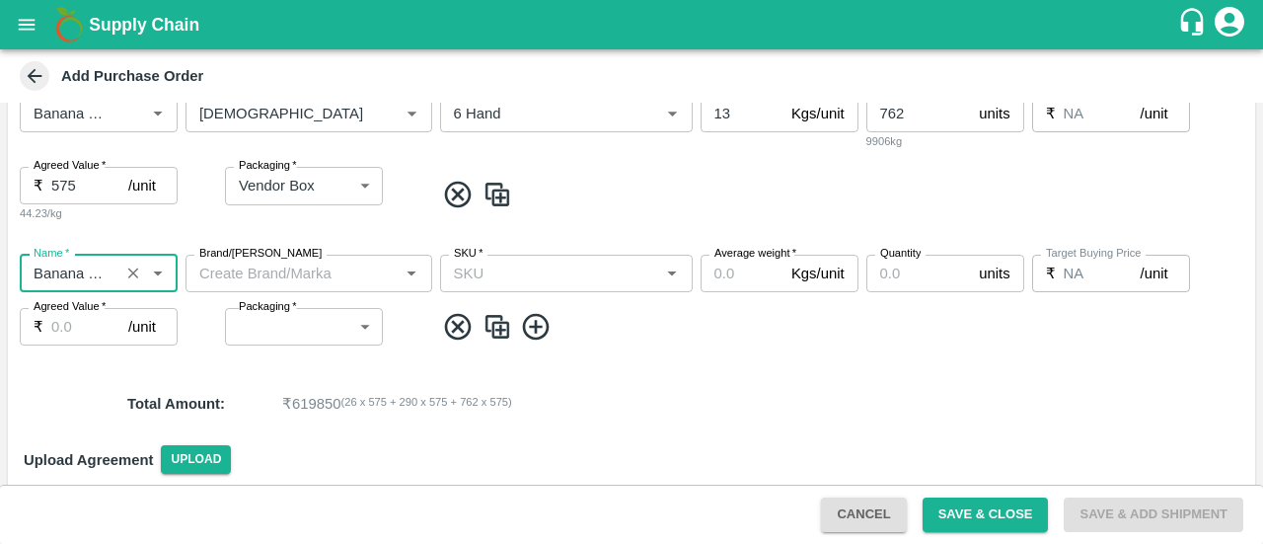
type input "Banana Export DMP"
click at [264, 269] on input "Brand/[PERSON_NAME]" at bounding box center [292, 274] width 202 height 26
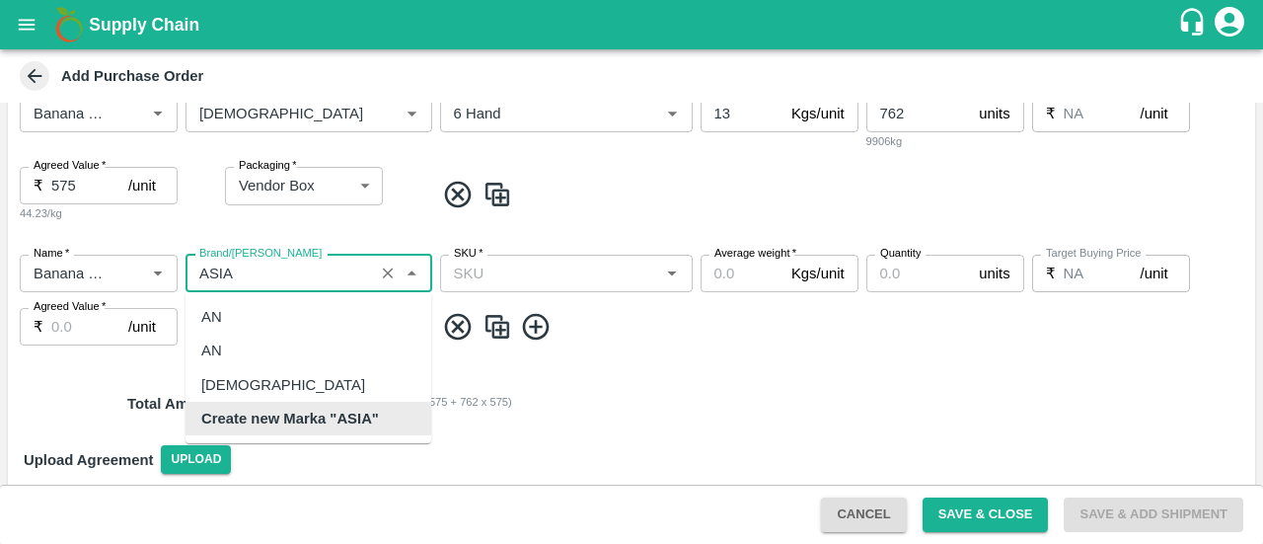
scroll to position [0, 0]
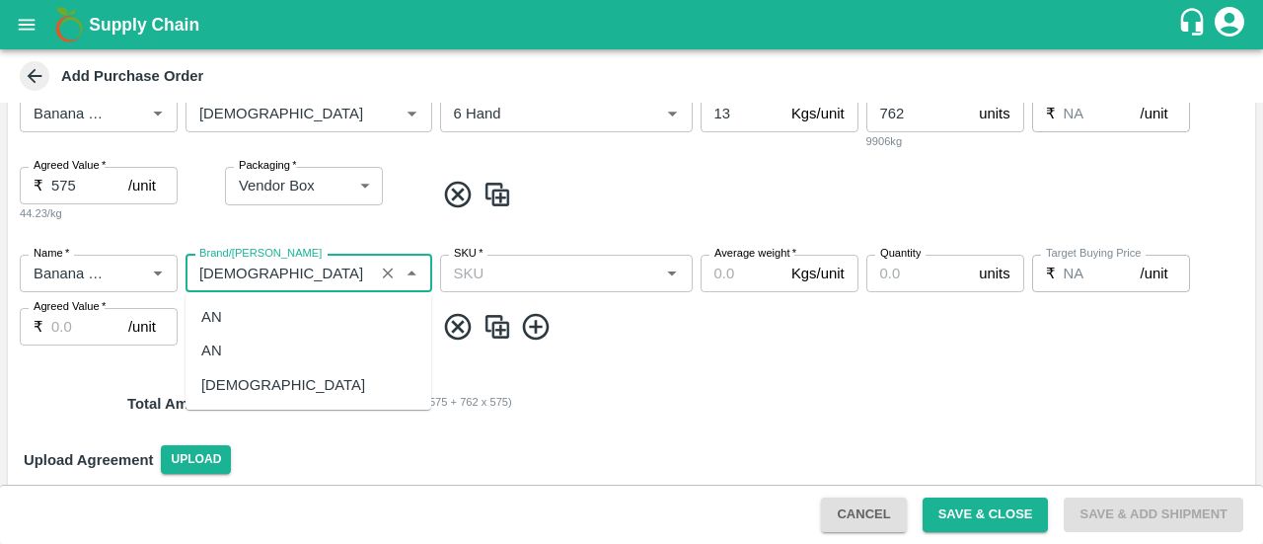
click at [248, 382] on div "[DEMOGRAPHIC_DATA]" at bounding box center [309, 385] width 246 height 34
type input "[DEMOGRAPHIC_DATA]"
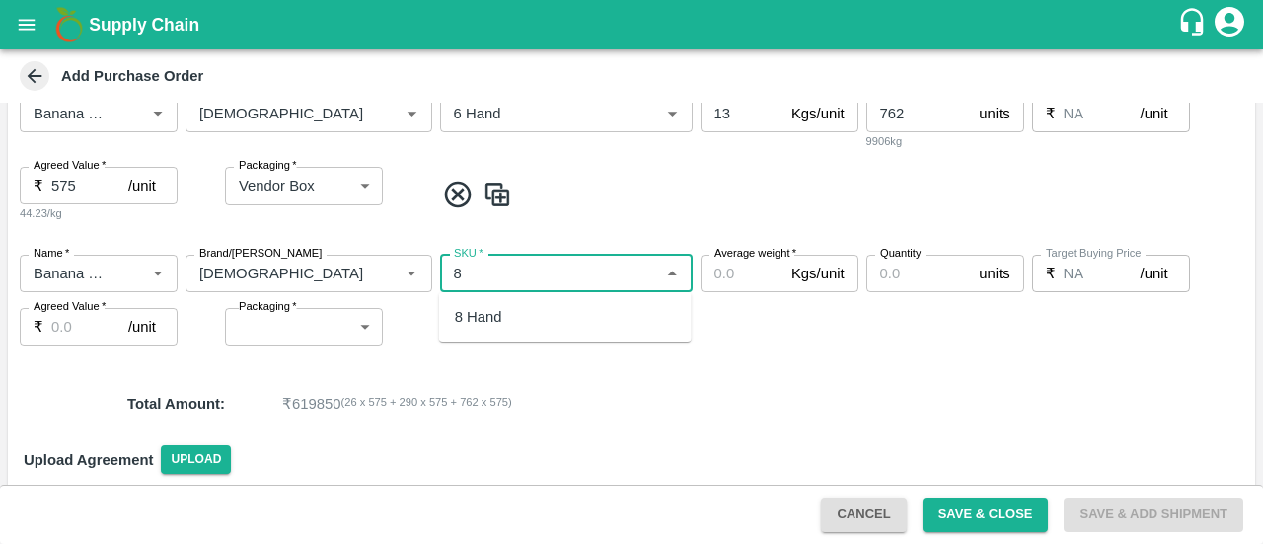
click at [516, 317] on div "8 Hand" at bounding box center [565, 317] width 253 height 34
type input "8 Hand"
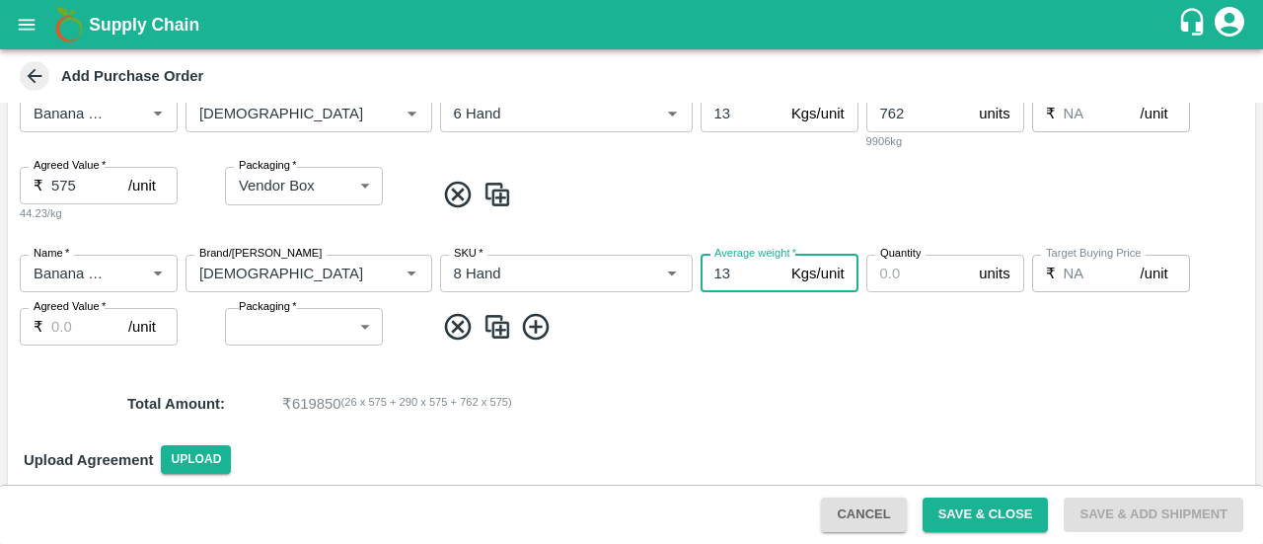
type input "13"
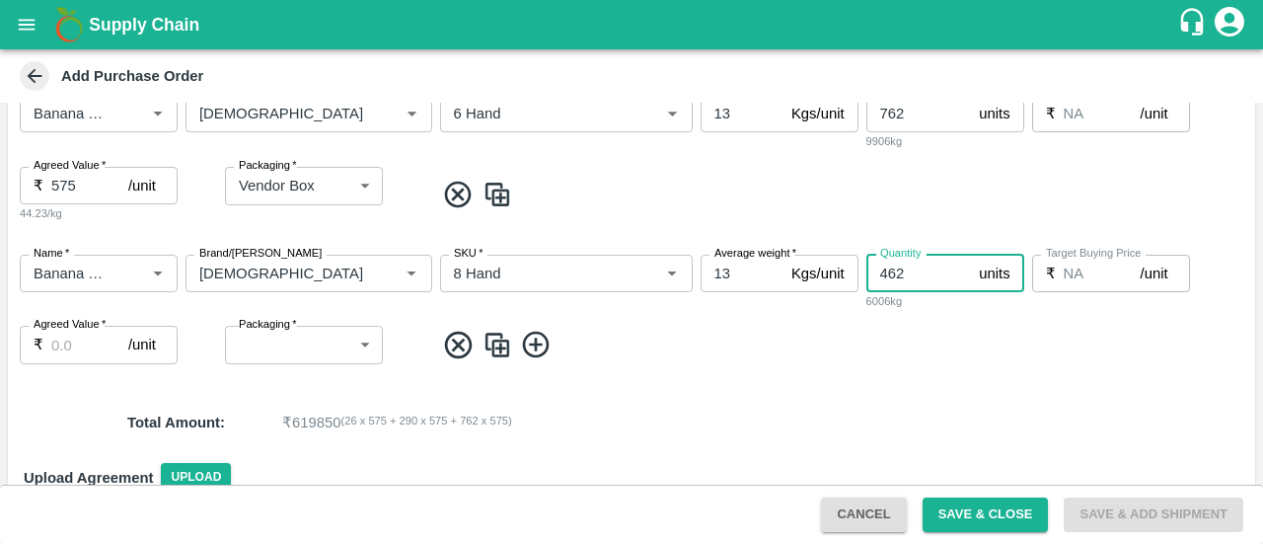
type input "462"
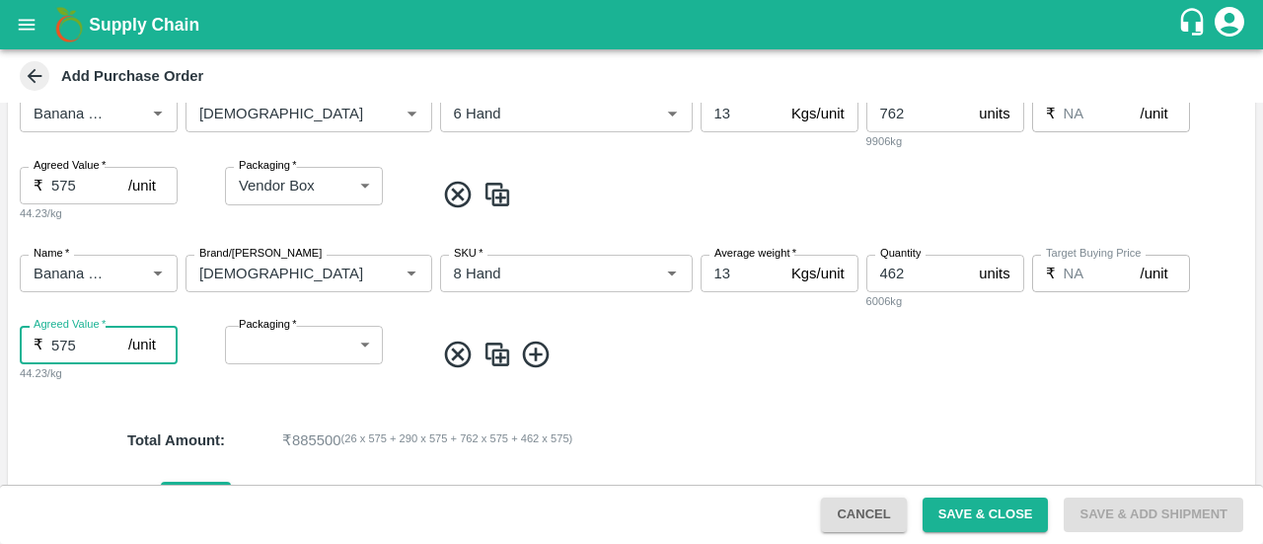
type input "575"
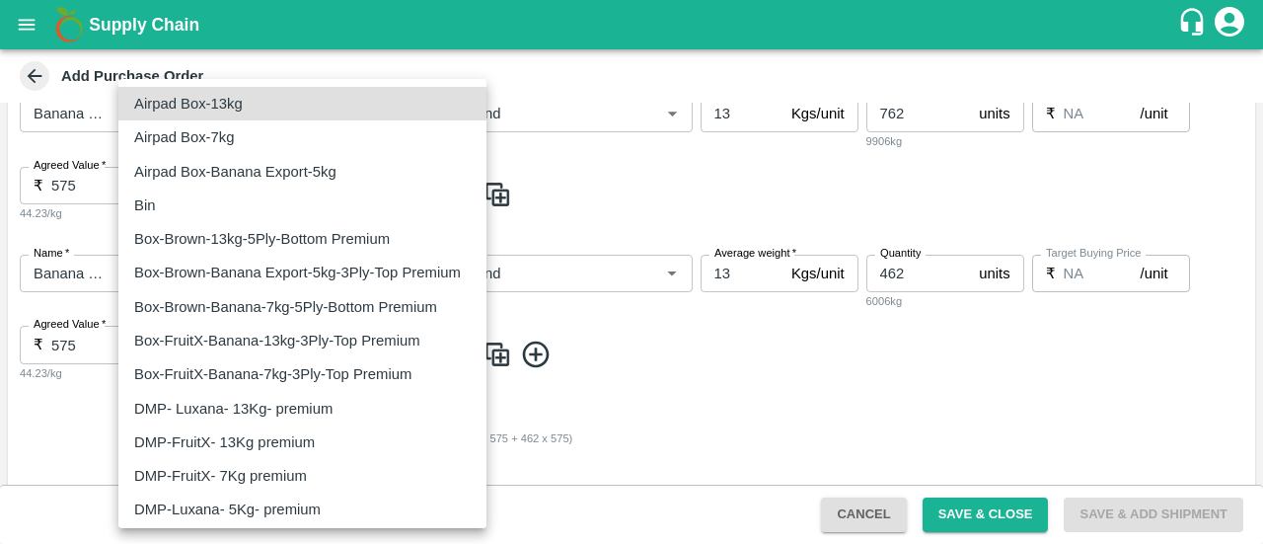
click at [331, 360] on body "Supply Chain Add Purchase Order PO Type   * Direct Purchase 3 PO Type Buyers   …" at bounding box center [631, 272] width 1263 height 544
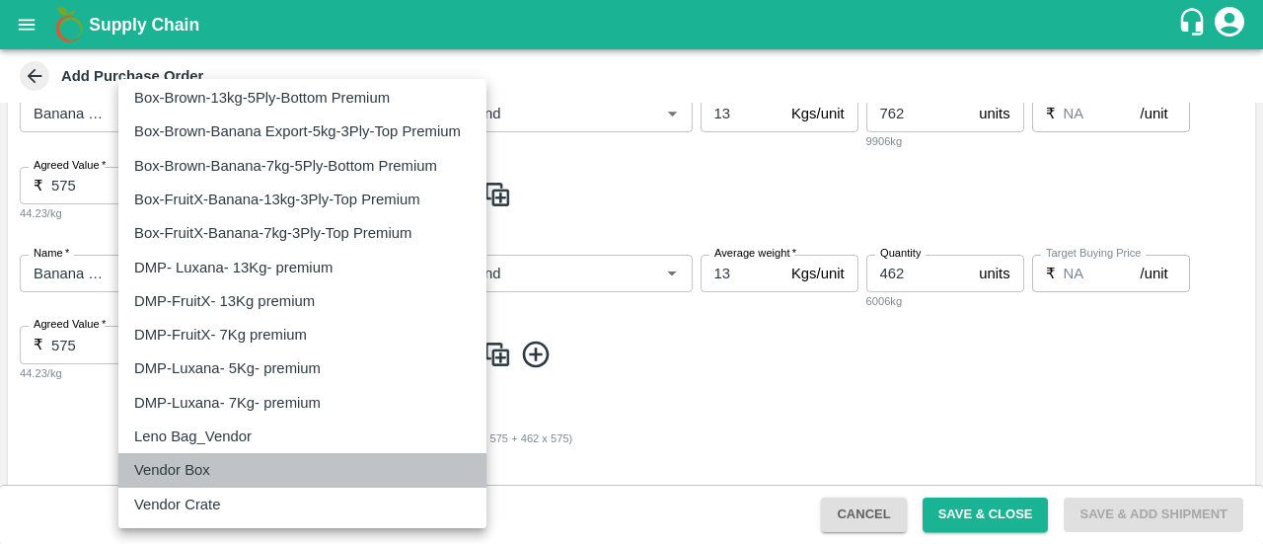
click at [191, 473] on p "Vendor Box" at bounding box center [172, 470] width 76 height 22
type input "276"
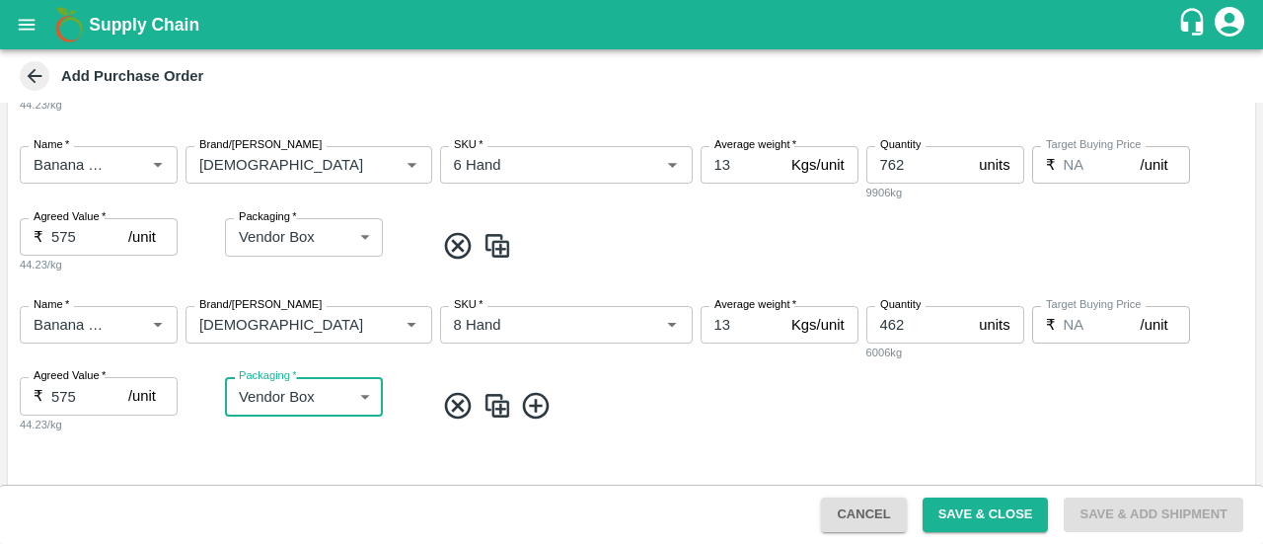
scroll to position [660, 0]
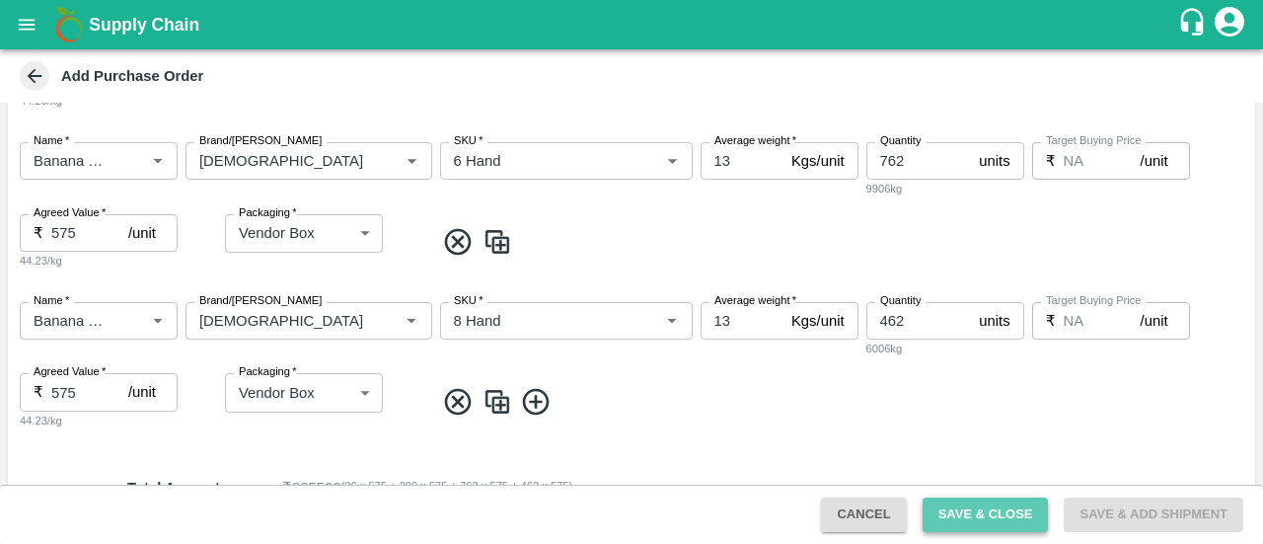
click at [985, 512] on button "Save & Close" at bounding box center [986, 514] width 126 height 35
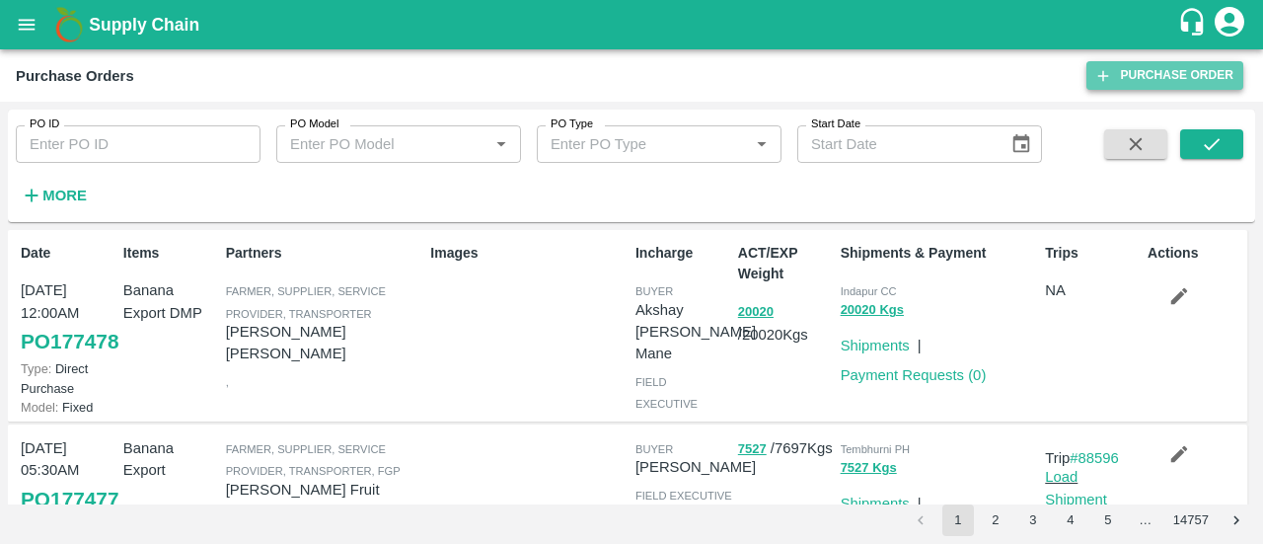
click at [1147, 90] on link "Purchase Order" at bounding box center [1165, 75] width 157 height 29
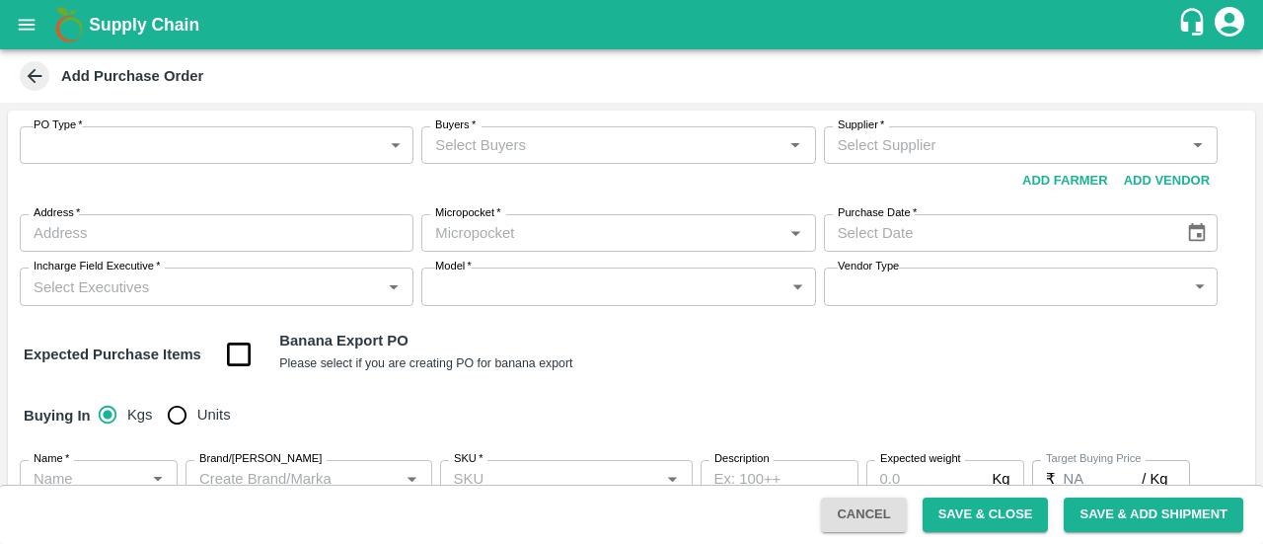
click at [308, 172] on div "PO Type   * ​ PO Type" at bounding box center [217, 162] width 394 height 72
click at [294, 166] on div "PO Type   * ​ PO Type" at bounding box center [217, 162] width 394 height 72
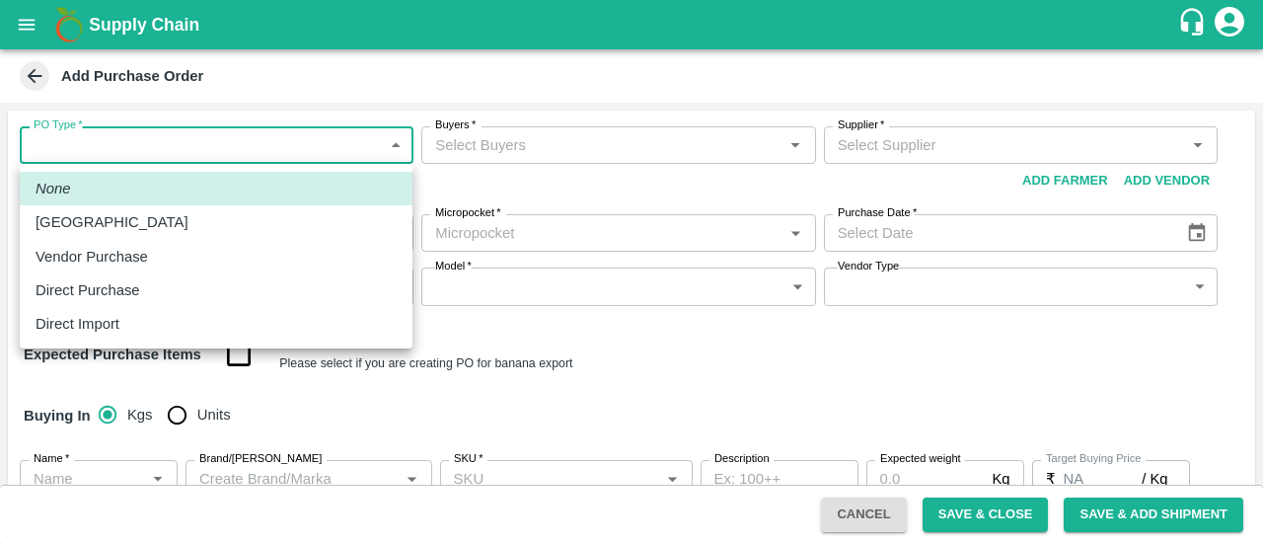
click at [271, 157] on body "Supply Chain Add Purchase Order PO Type   * ​ PO Type Buyers   * Buyers   * Sup…" at bounding box center [631, 272] width 1263 height 544
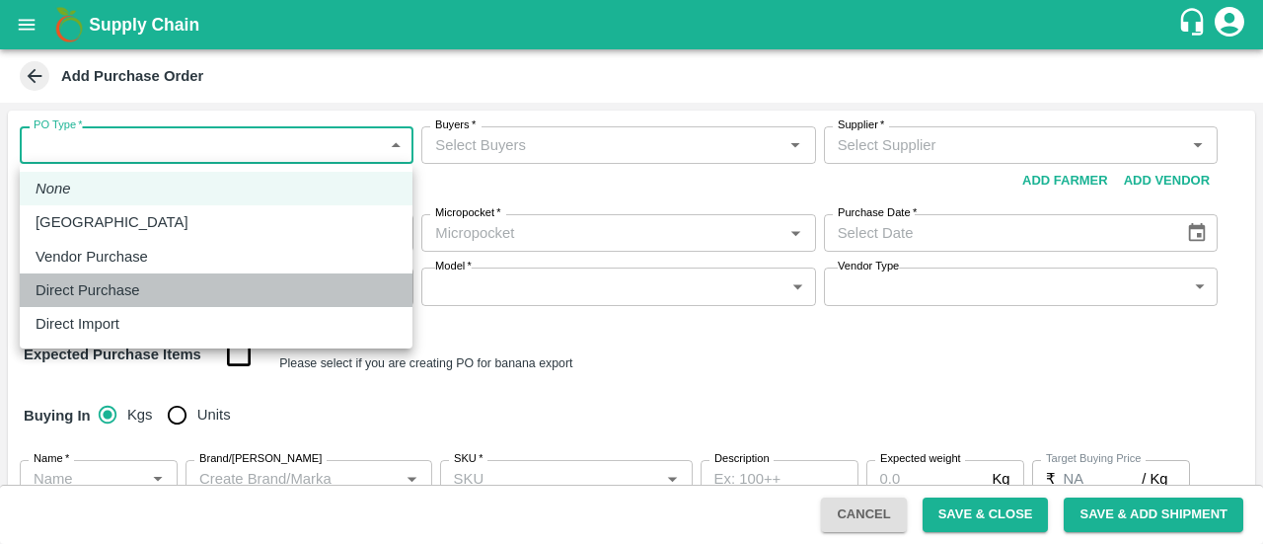
click at [136, 293] on p "Direct Purchase" at bounding box center [88, 290] width 105 height 22
type input "3"
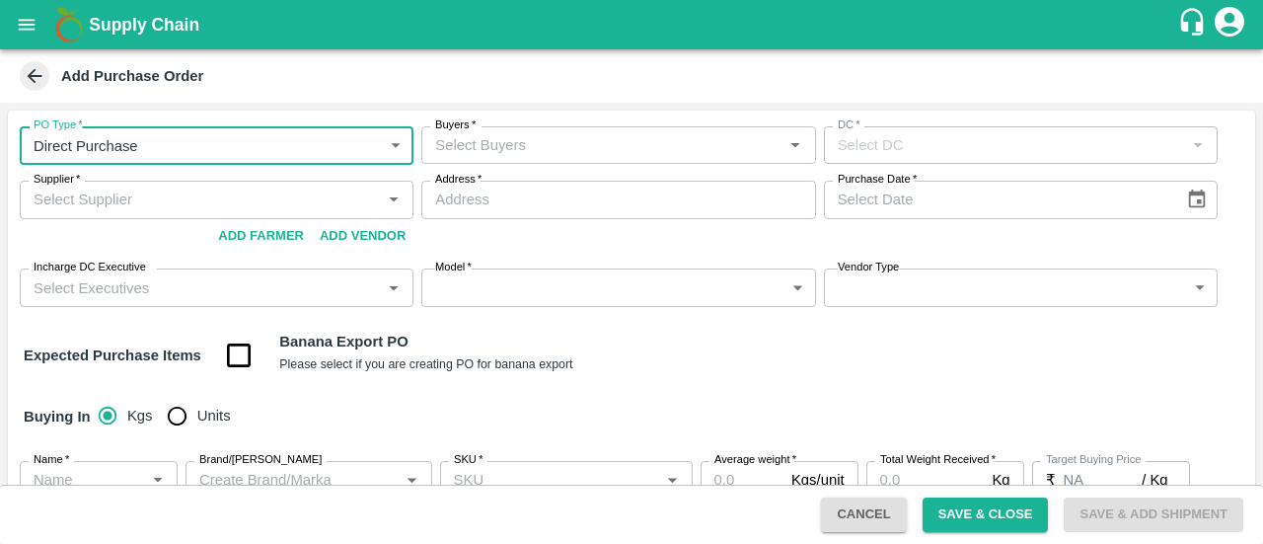
click at [483, 148] on input "Buyers   *" at bounding box center [601, 145] width 349 height 26
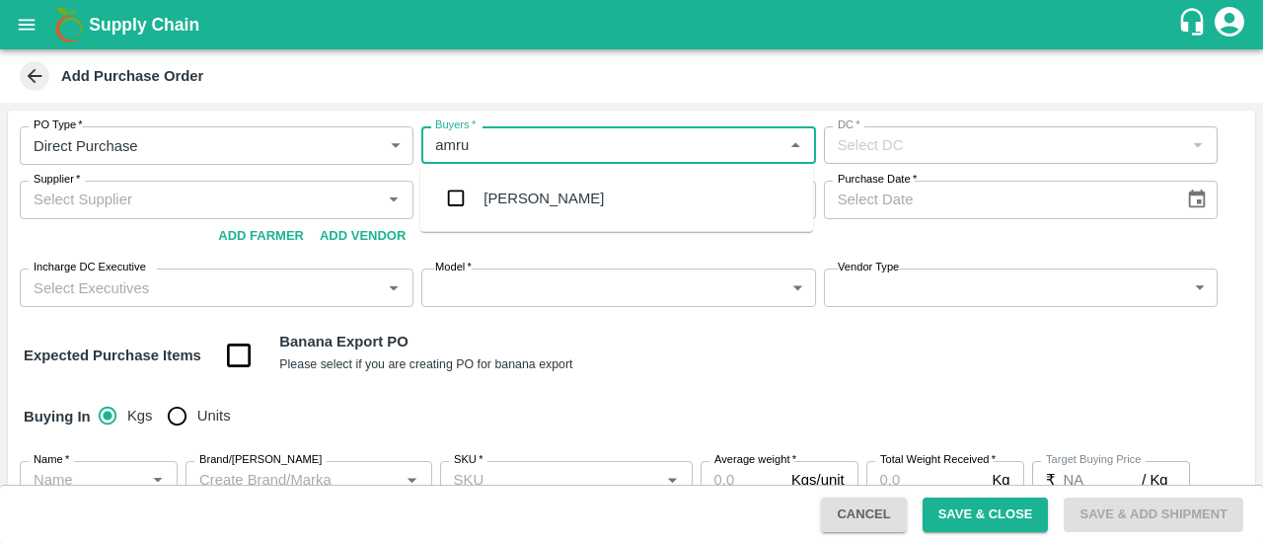
type input "amrut"
click at [464, 203] on input "checkbox" at bounding box center [455, 198] width 39 height 39
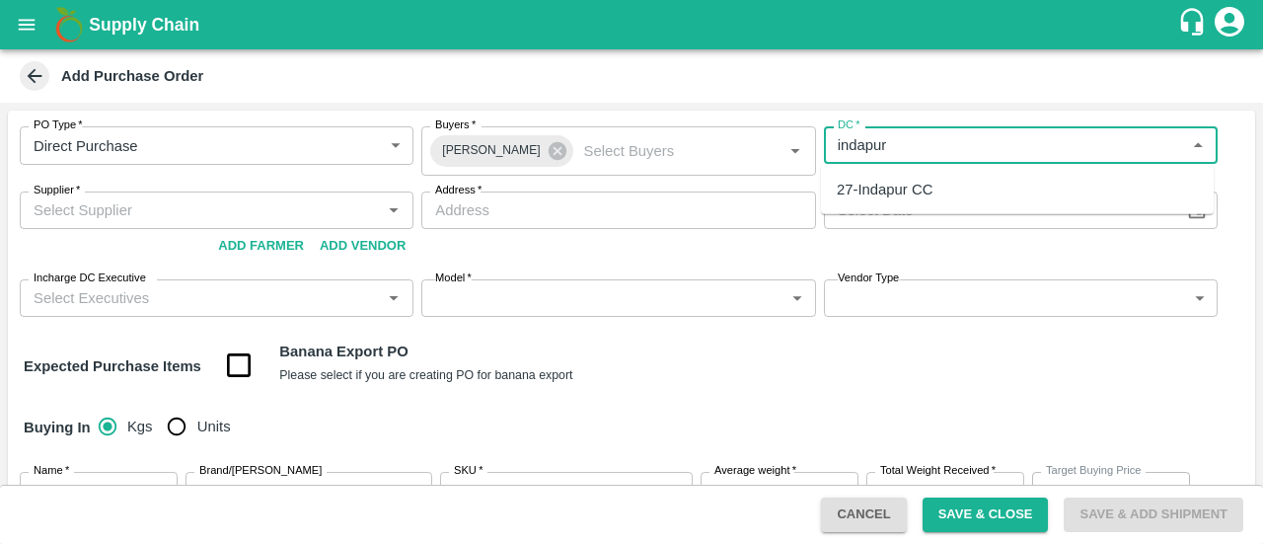
click at [890, 196] on div "27-Indapur CC" at bounding box center [885, 190] width 96 height 22
type input "27-Indapur CC"
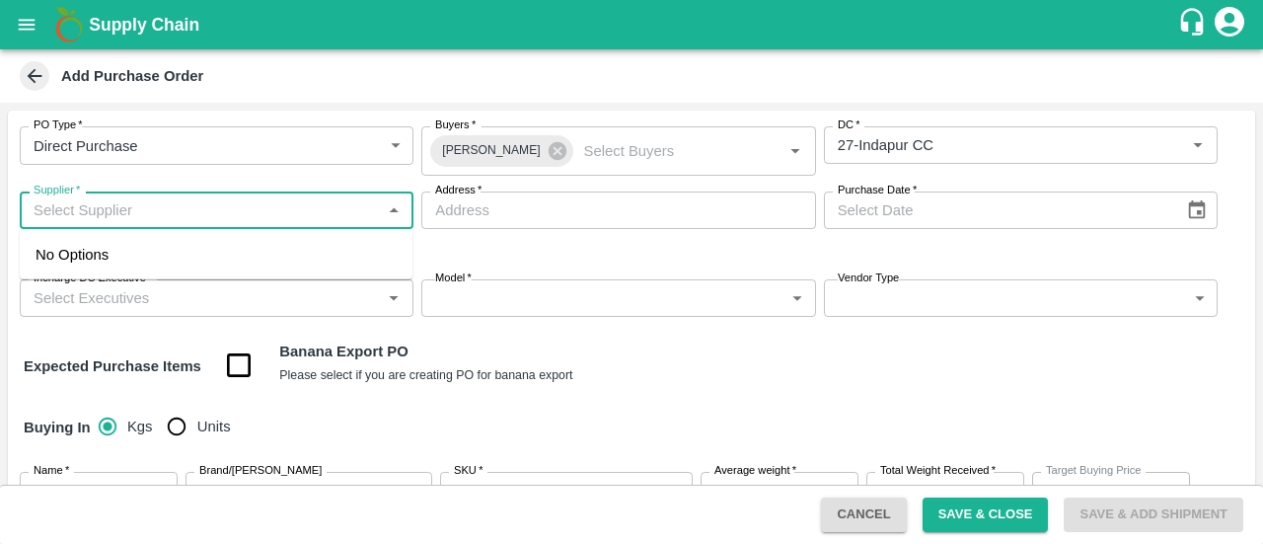
click at [153, 204] on input "Supplier   *" at bounding box center [200, 210] width 349 height 26
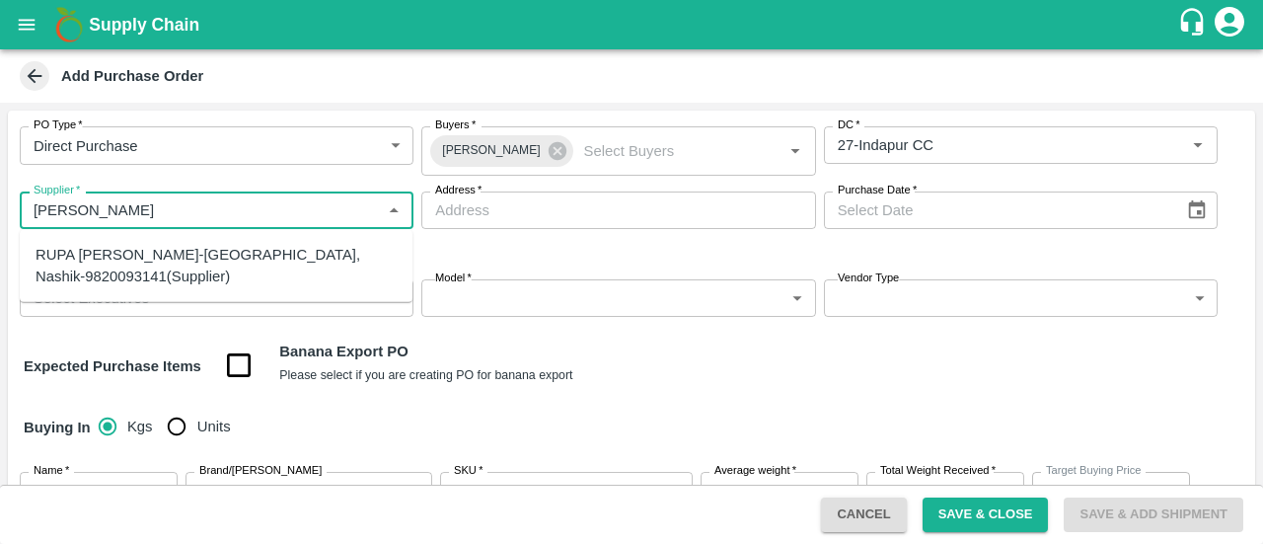
click at [139, 262] on div "RUPA [PERSON_NAME]-[GEOGRAPHIC_DATA], Nashik-9820093141(Supplier)" at bounding box center [216, 266] width 361 height 44
type input "RUPA [PERSON_NAME]-[GEOGRAPHIC_DATA], Nashik-9820093141(Supplier)"
type input "Nashik, Nashik, [GEOGRAPHIC_DATA], [GEOGRAPHIC_DATA]"
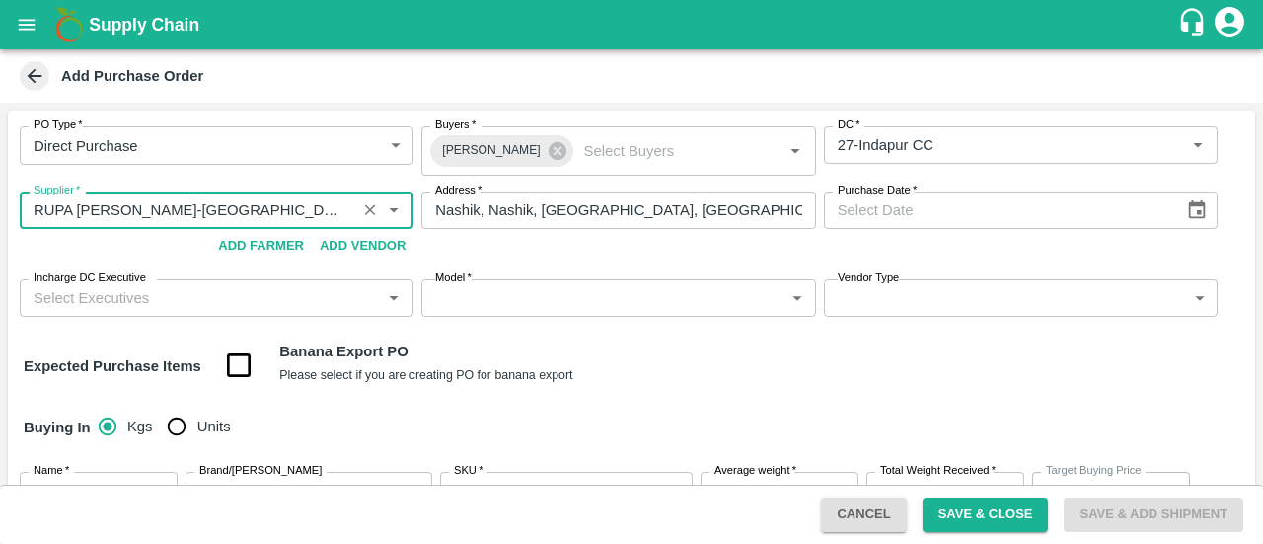
type input "RUPA [PERSON_NAME]-[GEOGRAPHIC_DATA], Nashik-9820093141(Supplier)"
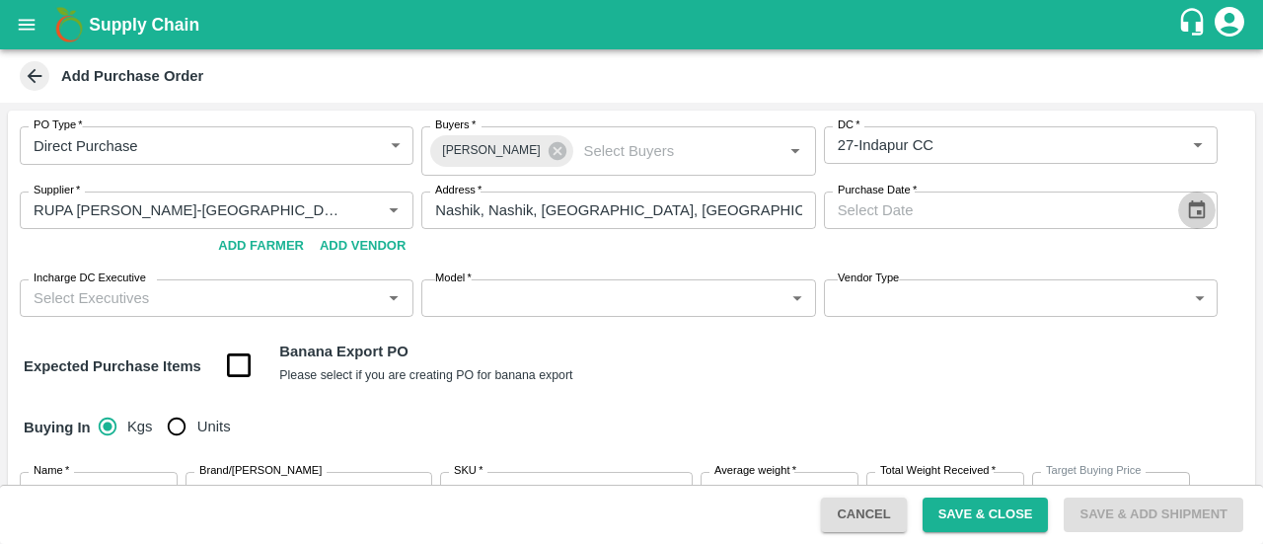
click at [1189, 202] on icon "Choose date" at bounding box center [1197, 209] width 17 height 19
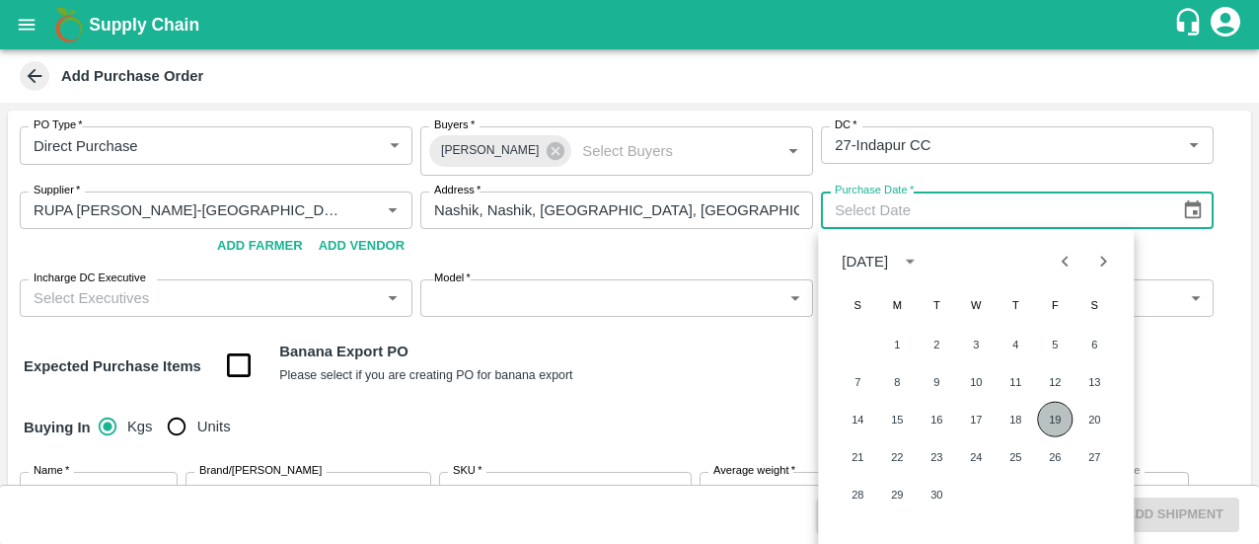
click at [1058, 419] on button "19" at bounding box center [1055, 420] width 36 height 36
type input "[DATE]"
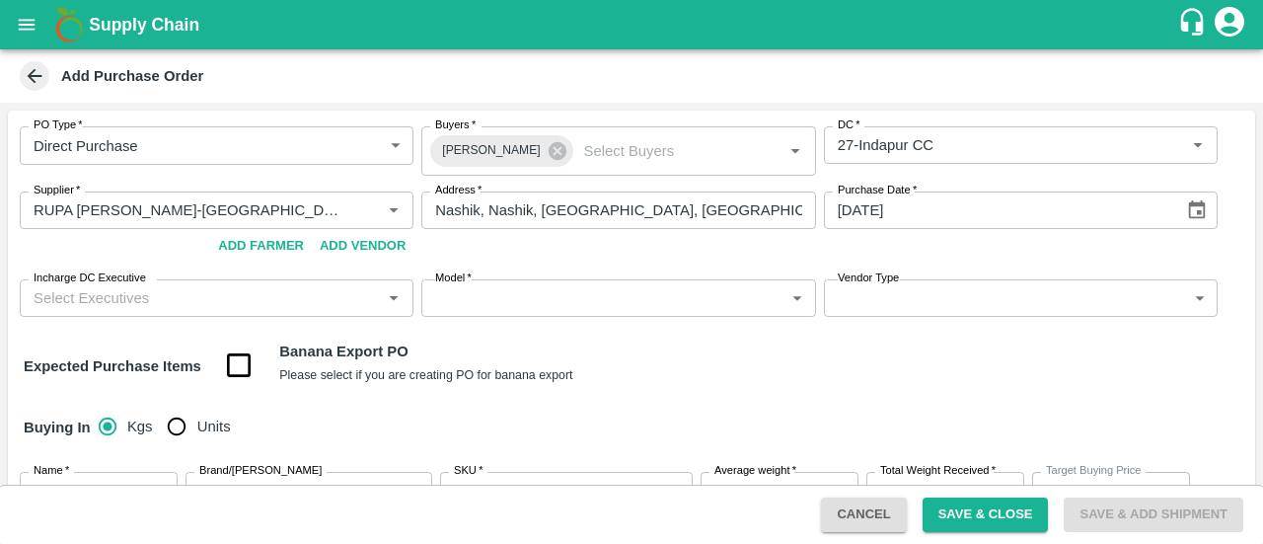
click at [249, 307] on input "Incharge DC Executive" at bounding box center [200, 298] width 349 height 26
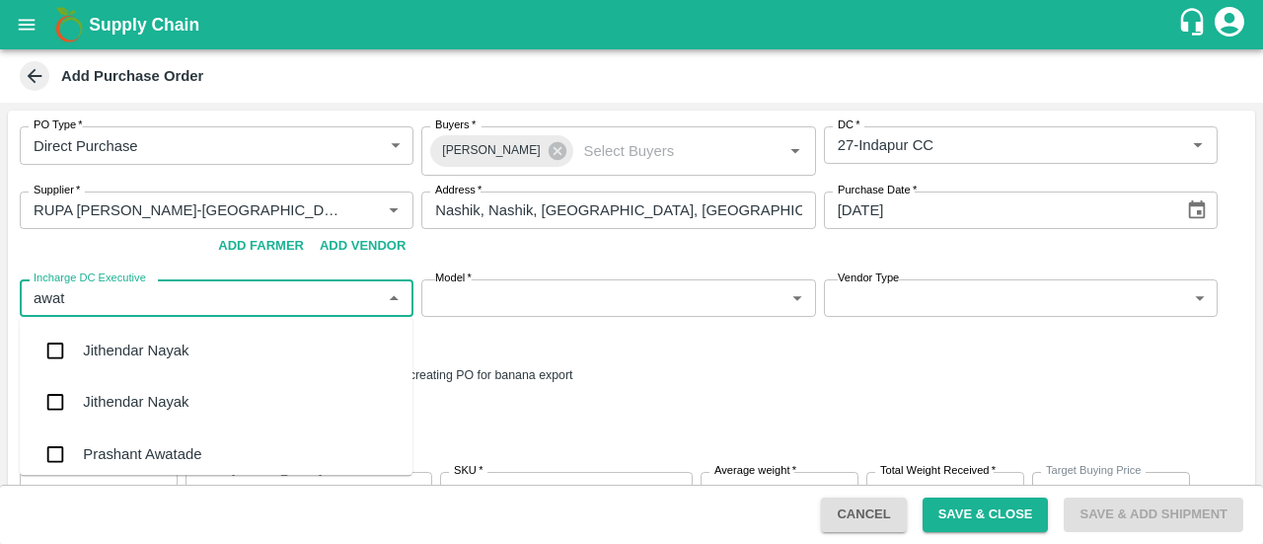
type input "awata"
click at [79, 451] on div "Prashant Awatade" at bounding box center [216, 453] width 393 height 51
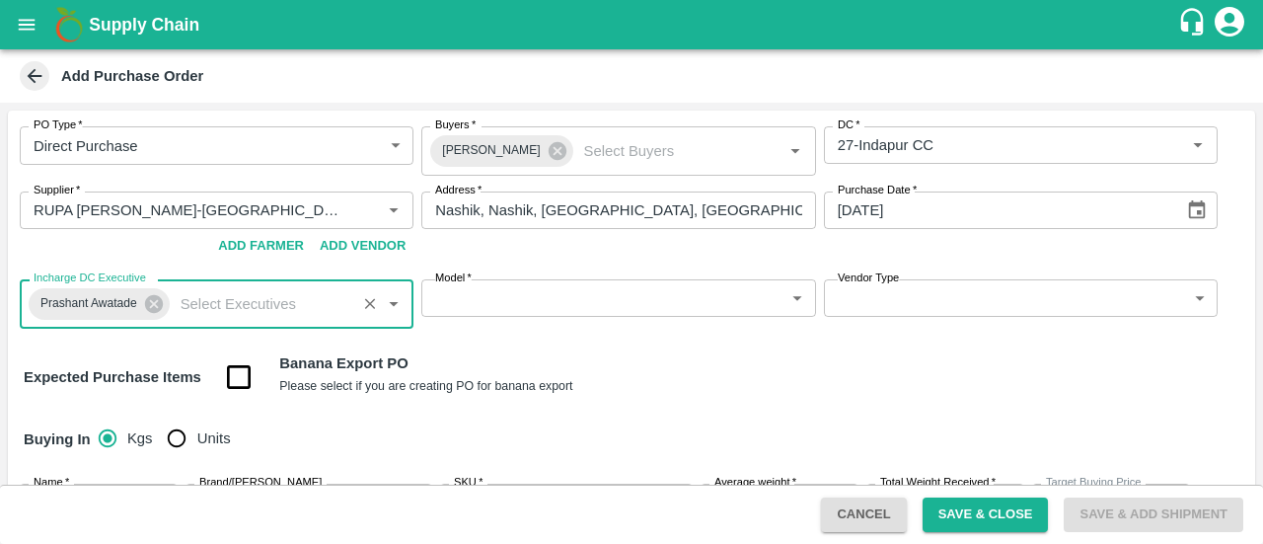
click at [594, 301] on body "Supply Chain Add Purchase Order PO Type   * Direct Purchase 3 PO Type Buyers   …" at bounding box center [631, 272] width 1263 height 544
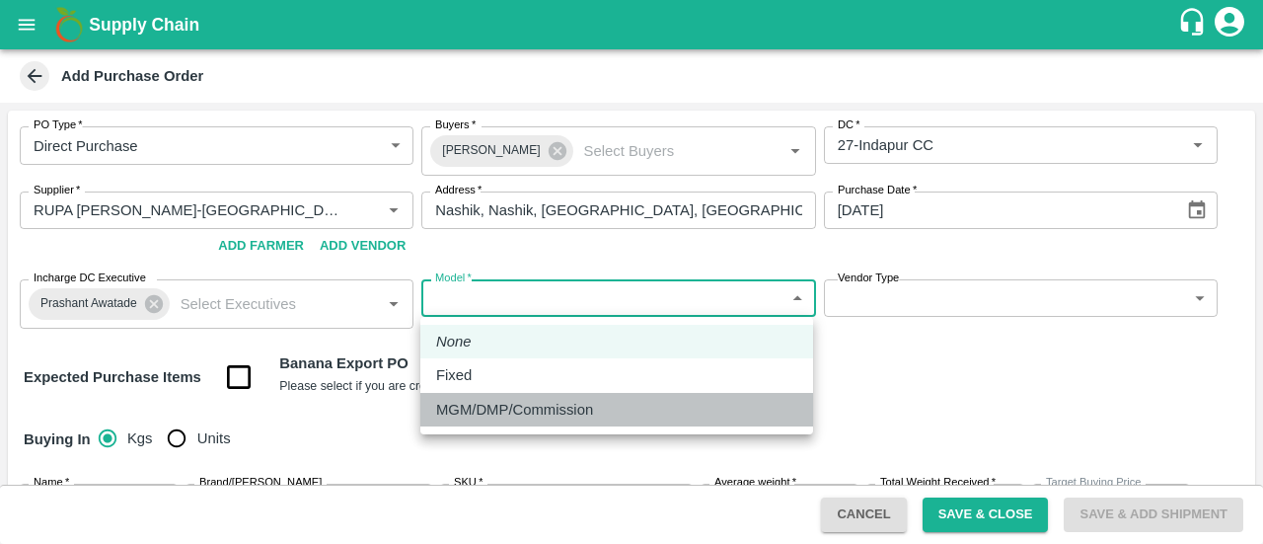
click at [512, 415] on p "MGM/DMP/Commission" at bounding box center [514, 410] width 157 height 22
type input "Commision"
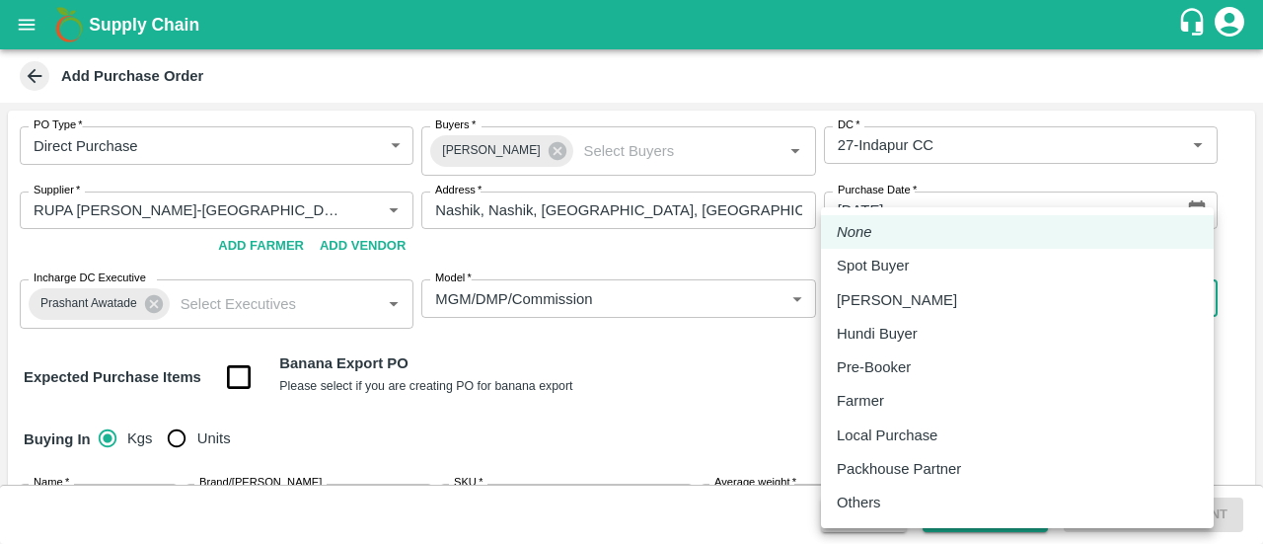
click at [940, 281] on body "Supply Chain Add Purchase Order PO Type   * Direct Purchase 3 PO Type Buyers   …" at bounding box center [631, 272] width 1263 height 544
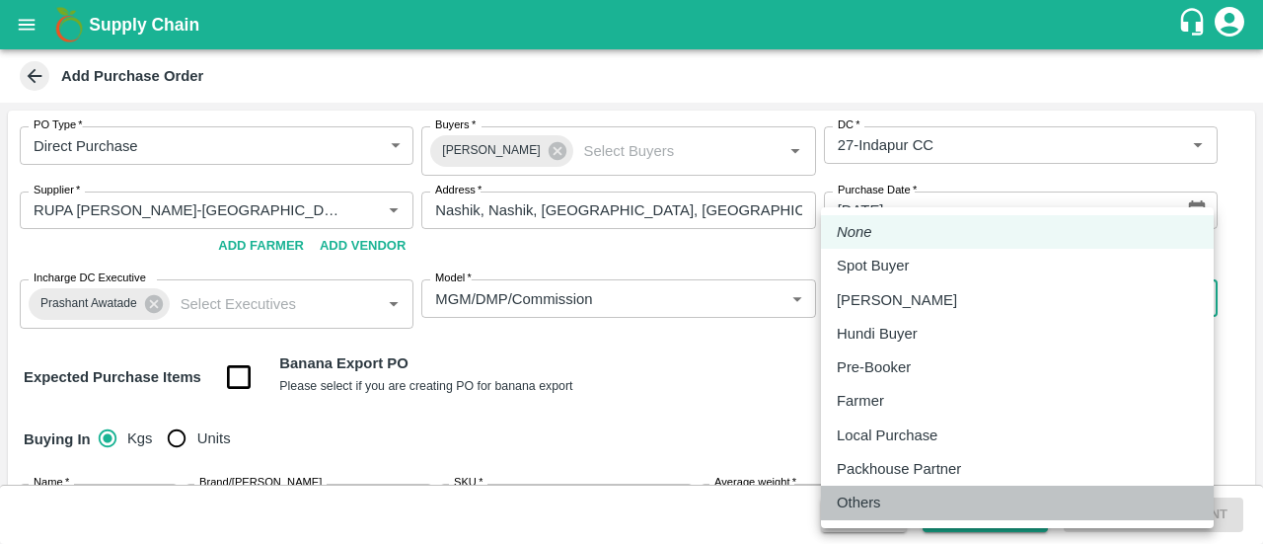
click at [853, 506] on p "Others" at bounding box center [859, 502] width 44 height 22
type input "OTHER"
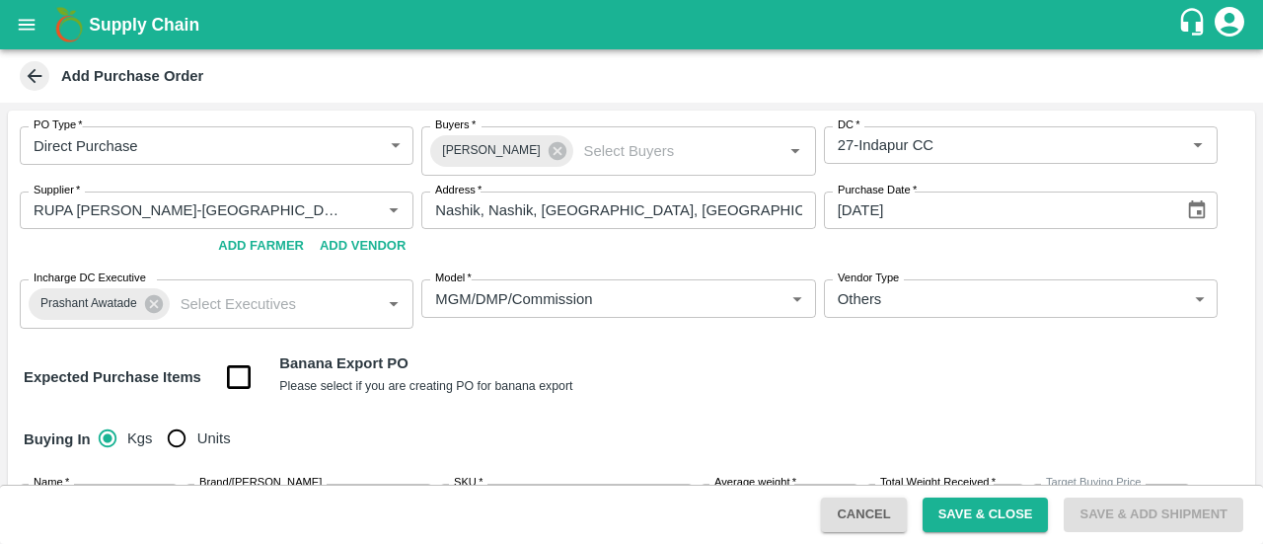
click at [790, 391] on div "Expected Purchase Items Banana Export PO Please select if you are creating PO f…" at bounding box center [632, 377] width 1216 height 50
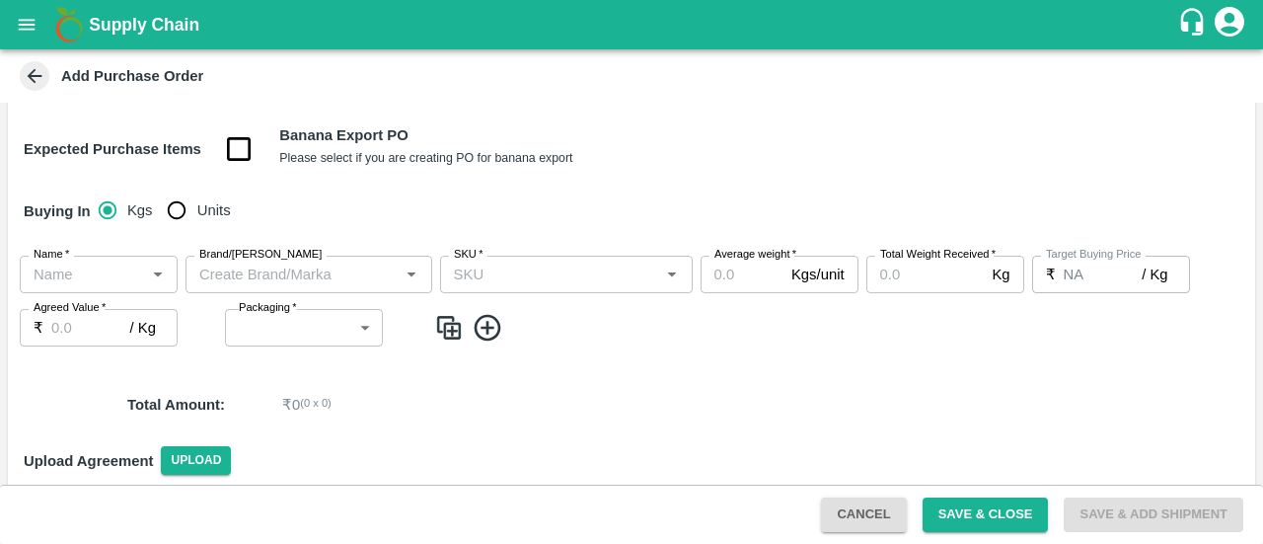
scroll to position [229, 0]
click at [187, 215] on input "Units" at bounding box center [176, 208] width 39 height 39
radio input "true"
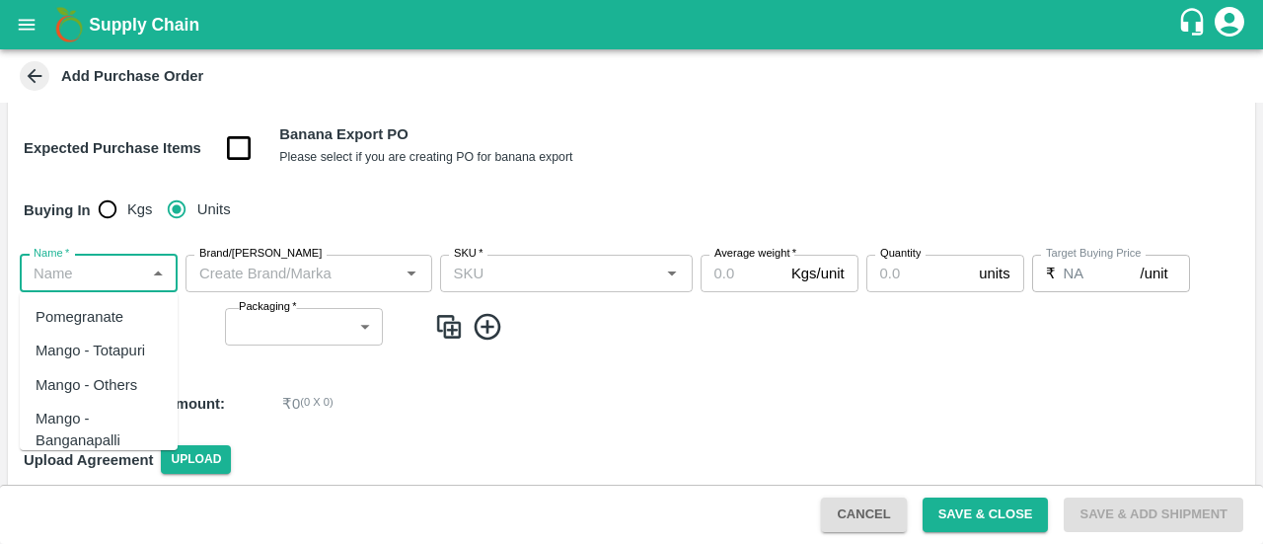
click at [99, 266] on input "Name   *" at bounding box center [82, 274] width 113 height 26
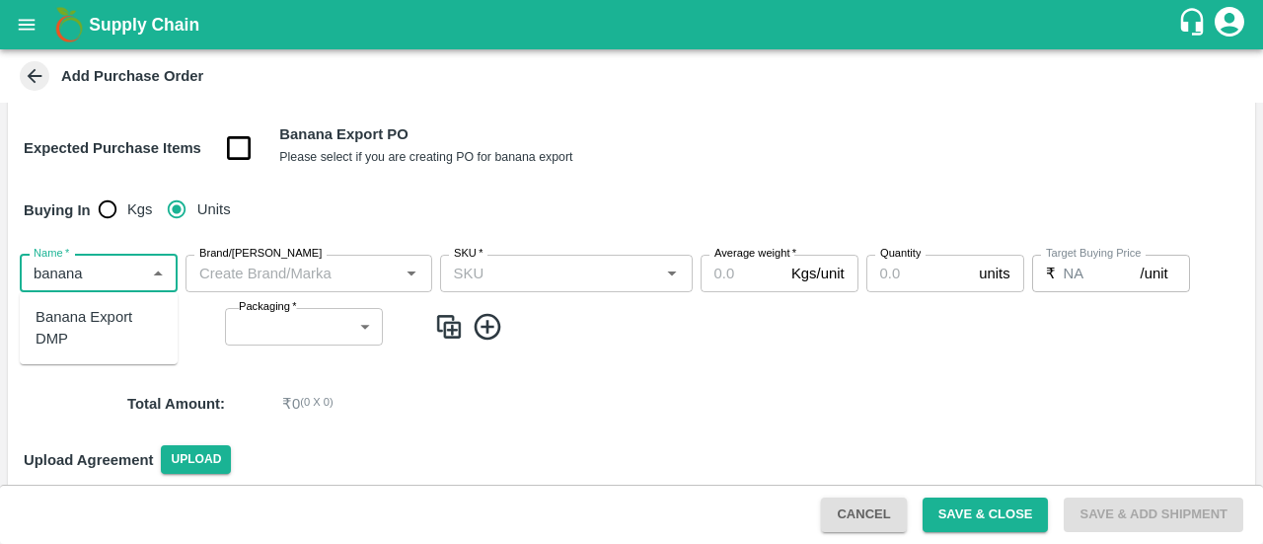
click at [91, 315] on div "Banana Export DMP" at bounding box center [99, 328] width 126 height 44
type input "Banana Export DMP"
click at [294, 264] on input "Brand/[PERSON_NAME]" at bounding box center [292, 274] width 202 height 26
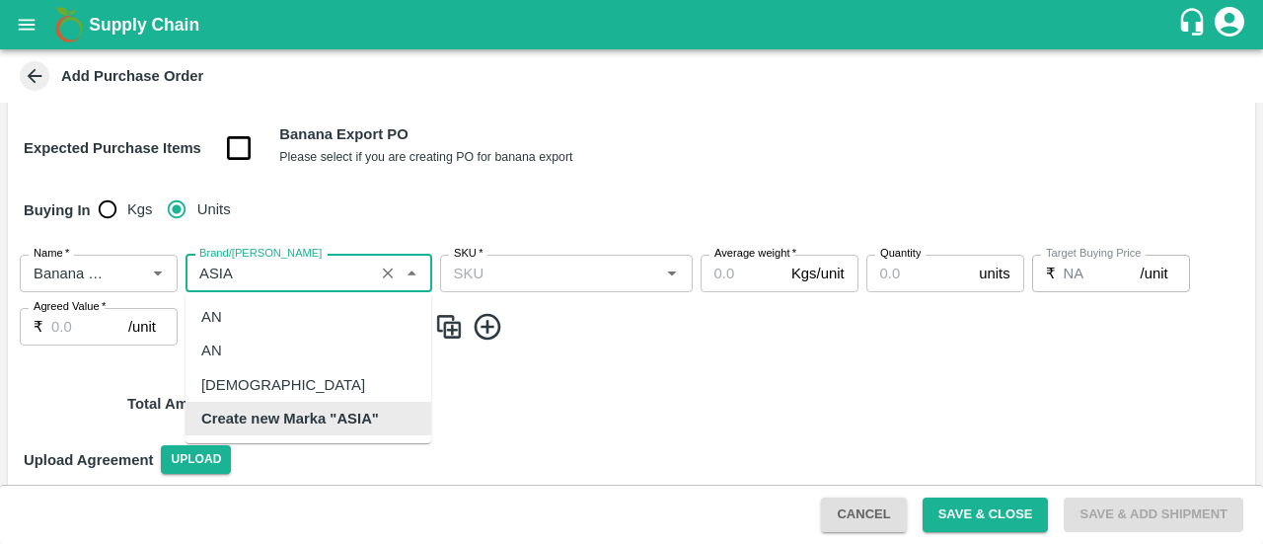
scroll to position [0, 0]
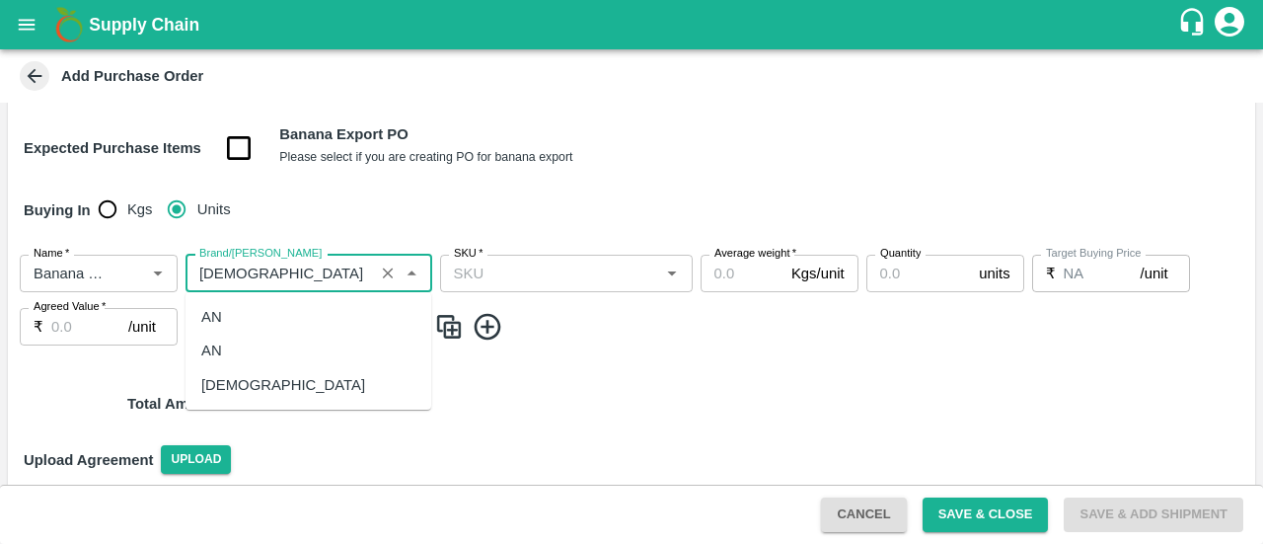
click at [252, 391] on div "[DEMOGRAPHIC_DATA]" at bounding box center [309, 385] width 246 height 34
type input "[DEMOGRAPHIC_DATA]"
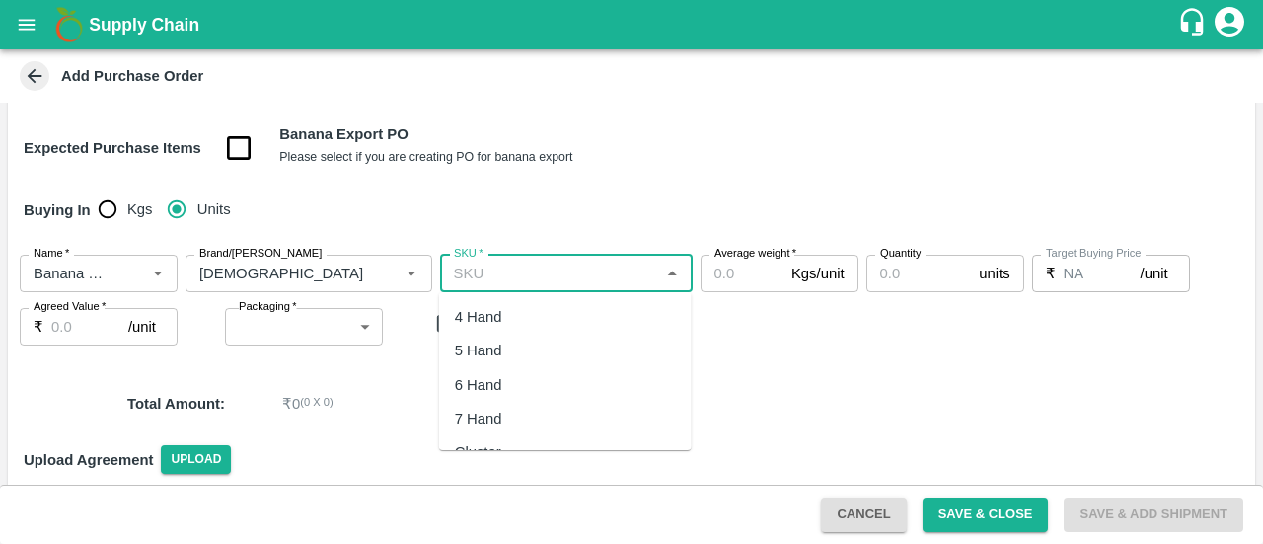
click at [539, 283] on input "SKU   *" at bounding box center [550, 274] width 208 height 26
click at [503, 321] on div "4 Hand" at bounding box center [565, 317] width 253 height 34
type input "4 Hand"
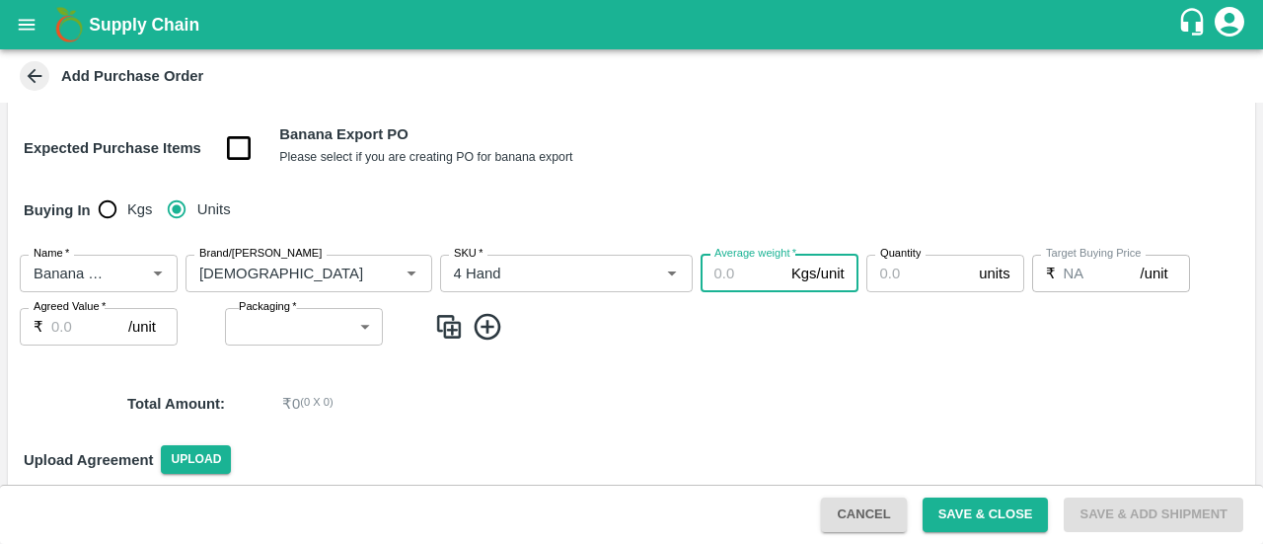
click at [713, 275] on input "Average weight   *" at bounding box center [742, 274] width 83 height 38
type input "13"
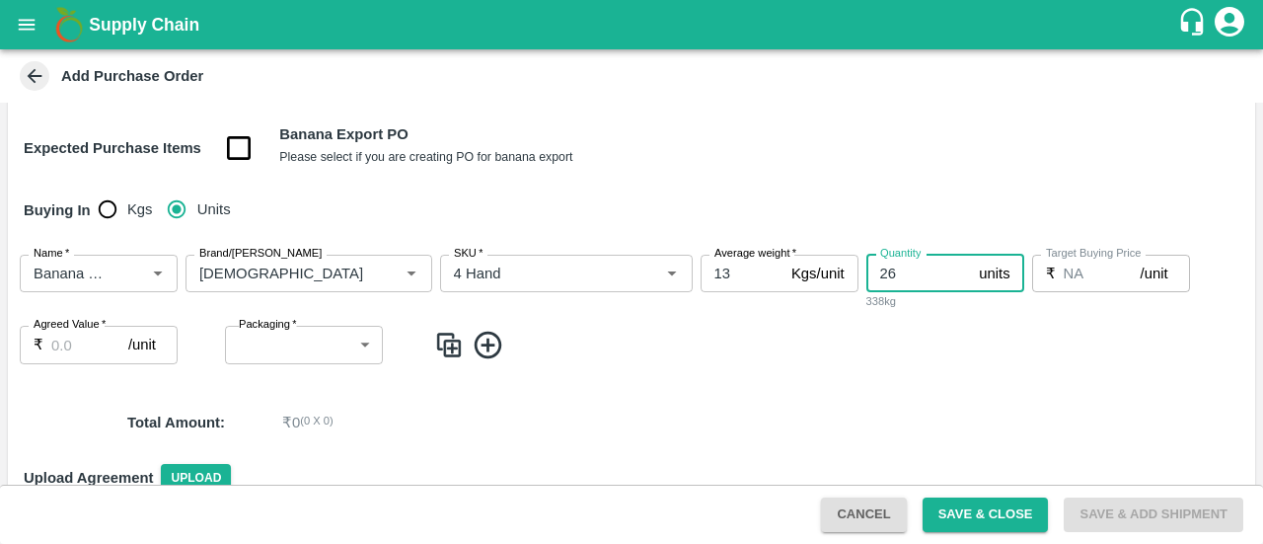
type input "26"
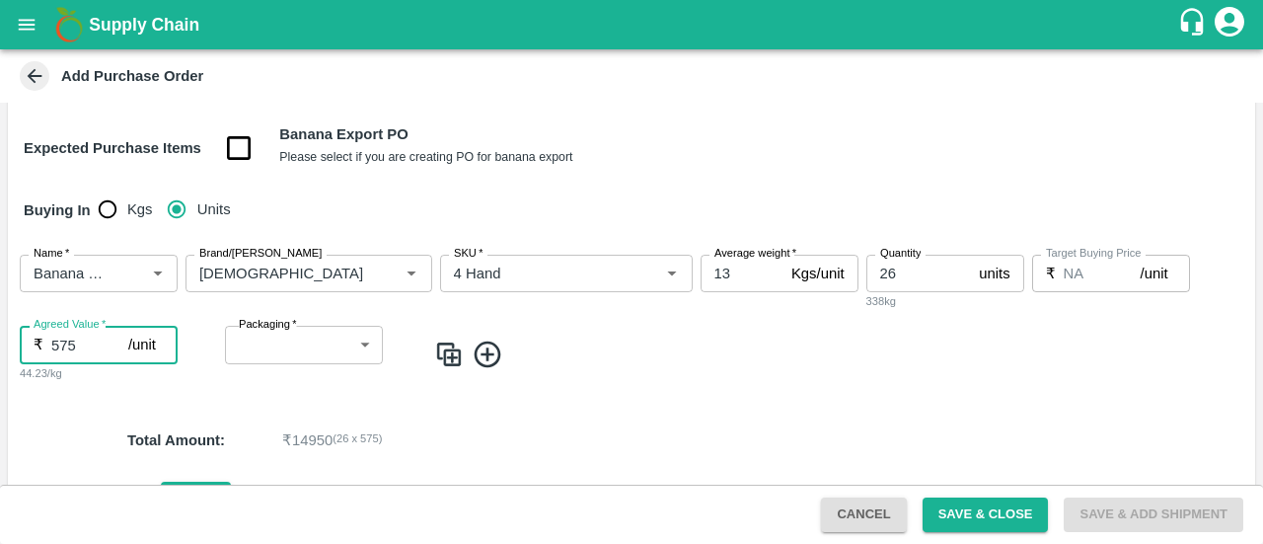
type input "575"
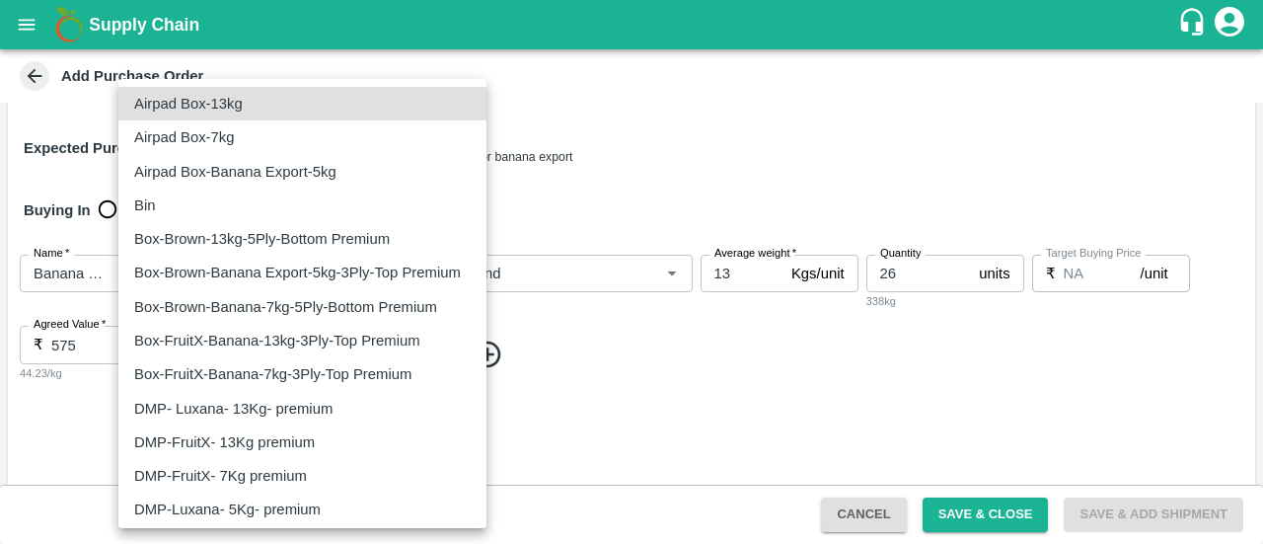
click at [257, 339] on body "Supply Chain Add Purchase Order PO Type   * Direct Purchase 3 PO Type Buyers   …" at bounding box center [631, 272] width 1263 height 544
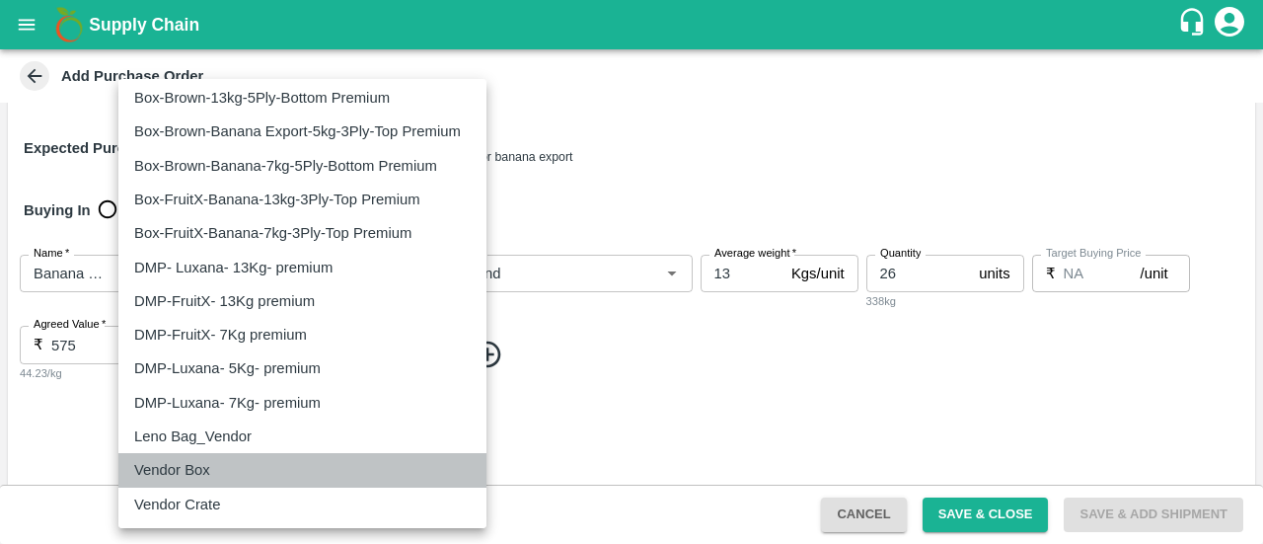
click at [201, 461] on p "Vendor Box" at bounding box center [172, 470] width 76 height 22
type input "276"
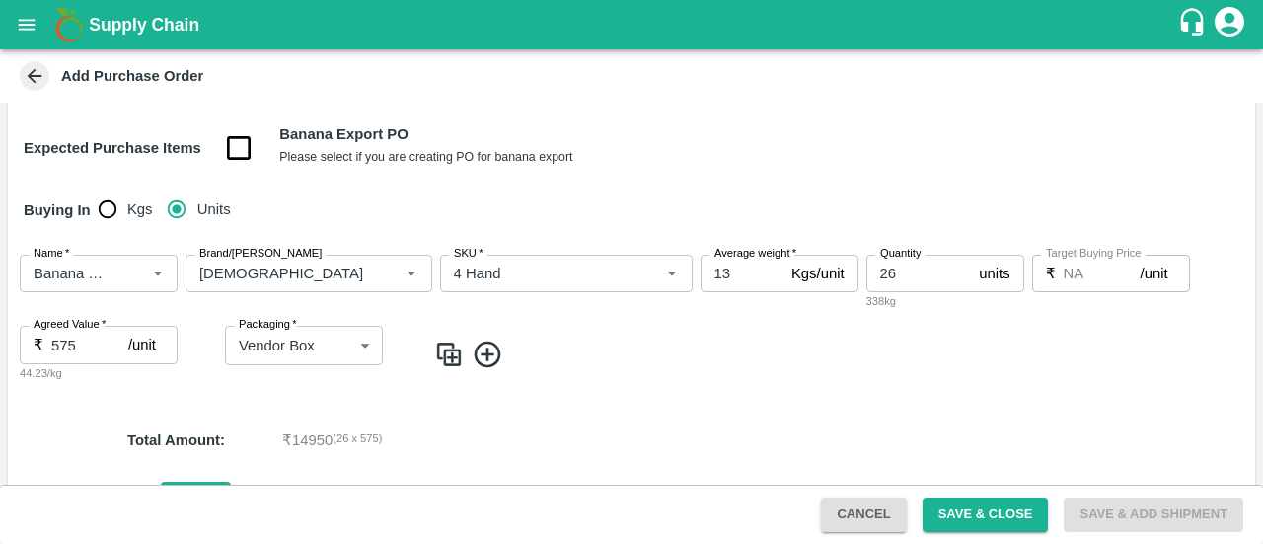
click at [486, 363] on icon at bounding box center [488, 355] width 33 height 33
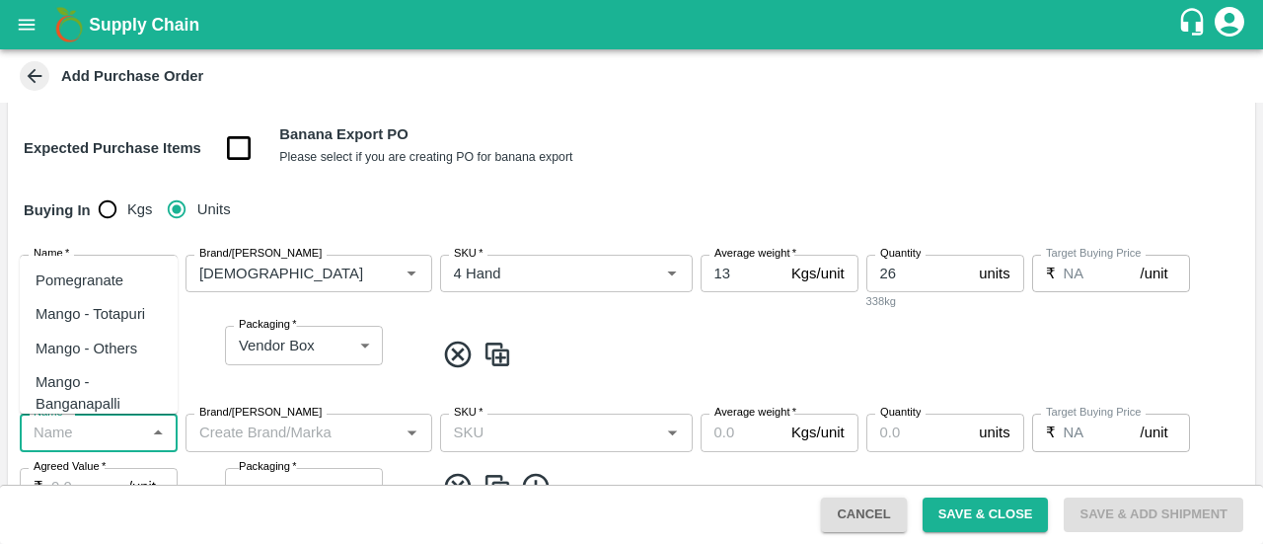
click at [71, 425] on input "Name   *" at bounding box center [82, 432] width 113 height 26
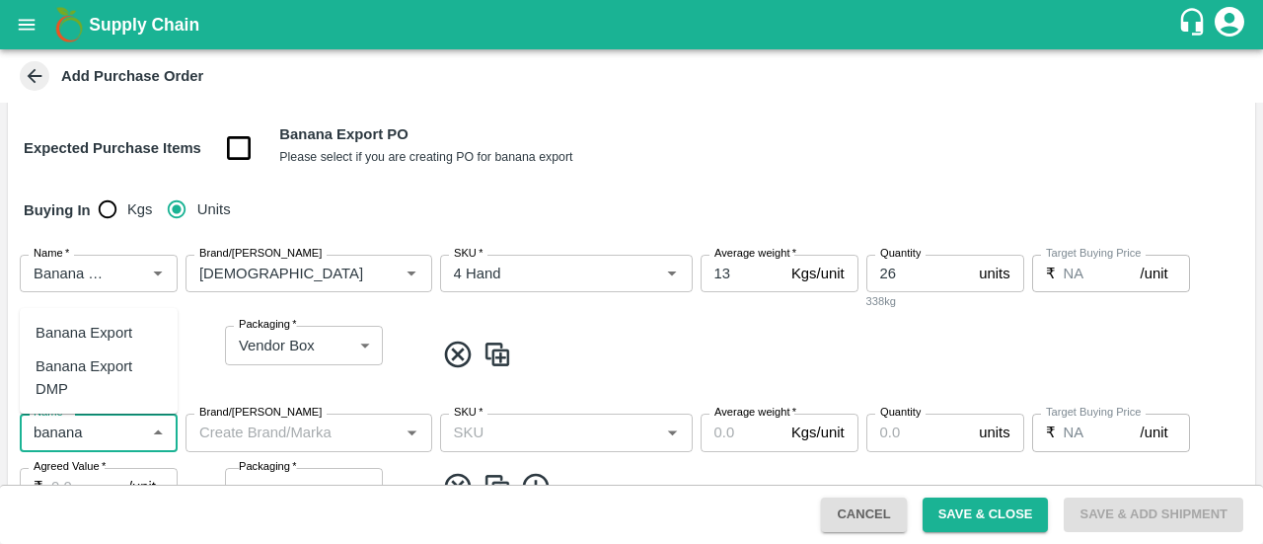
click at [82, 366] on div "Banana Export DMP" at bounding box center [99, 377] width 126 height 44
type input "Banana Export DMP"
click at [231, 437] on input "Brand/[PERSON_NAME]" at bounding box center [292, 432] width 202 height 26
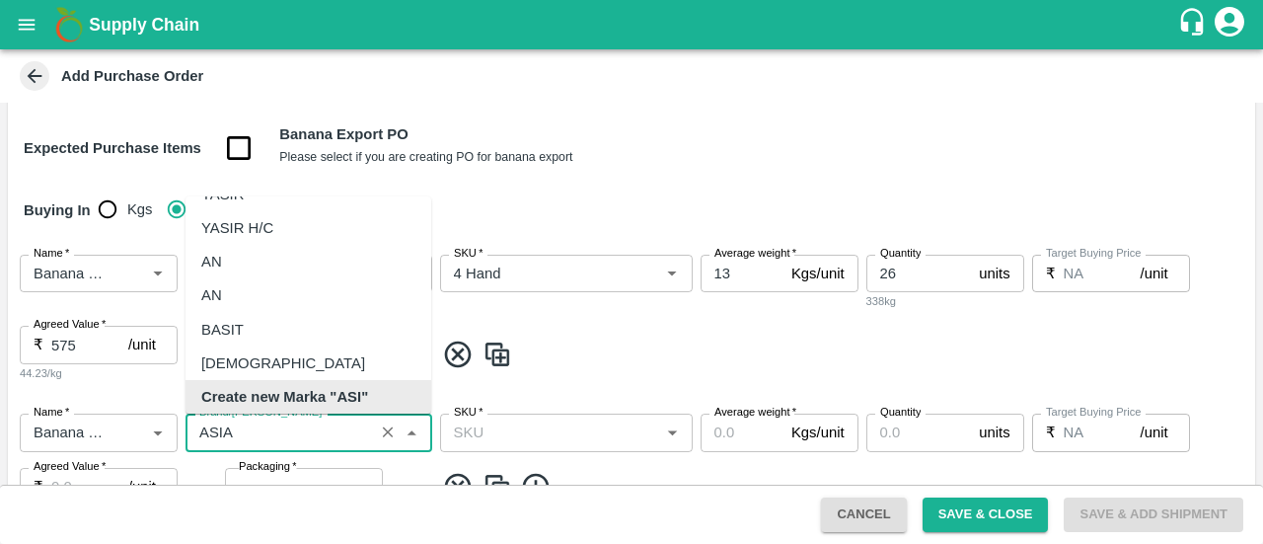
scroll to position [0, 0]
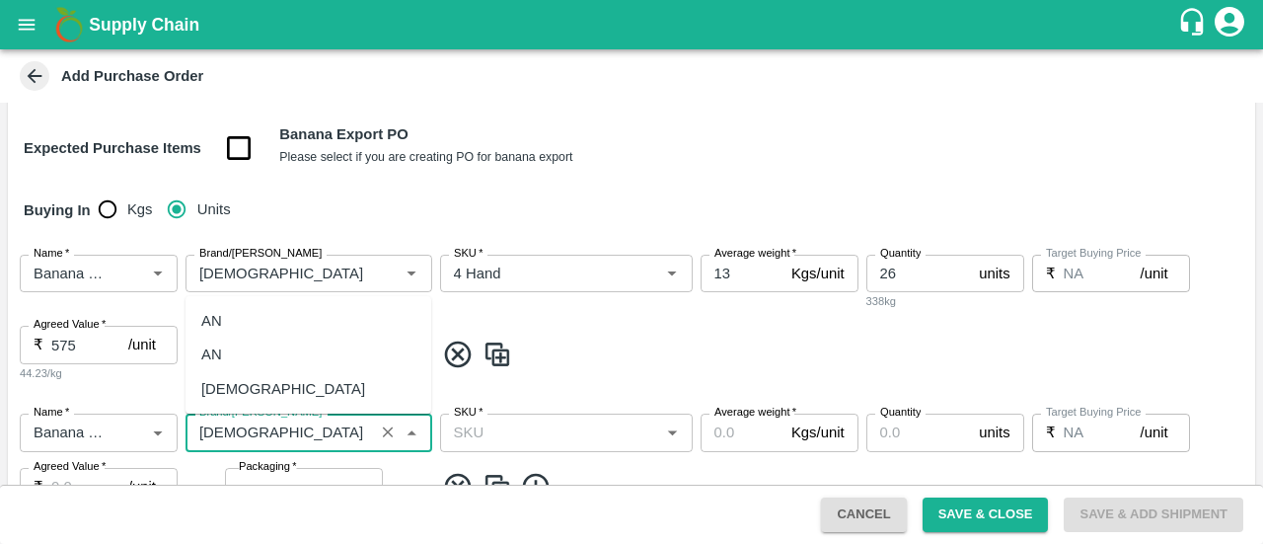
click at [224, 384] on div "[DEMOGRAPHIC_DATA]" at bounding box center [283, 389] width 164 height 22
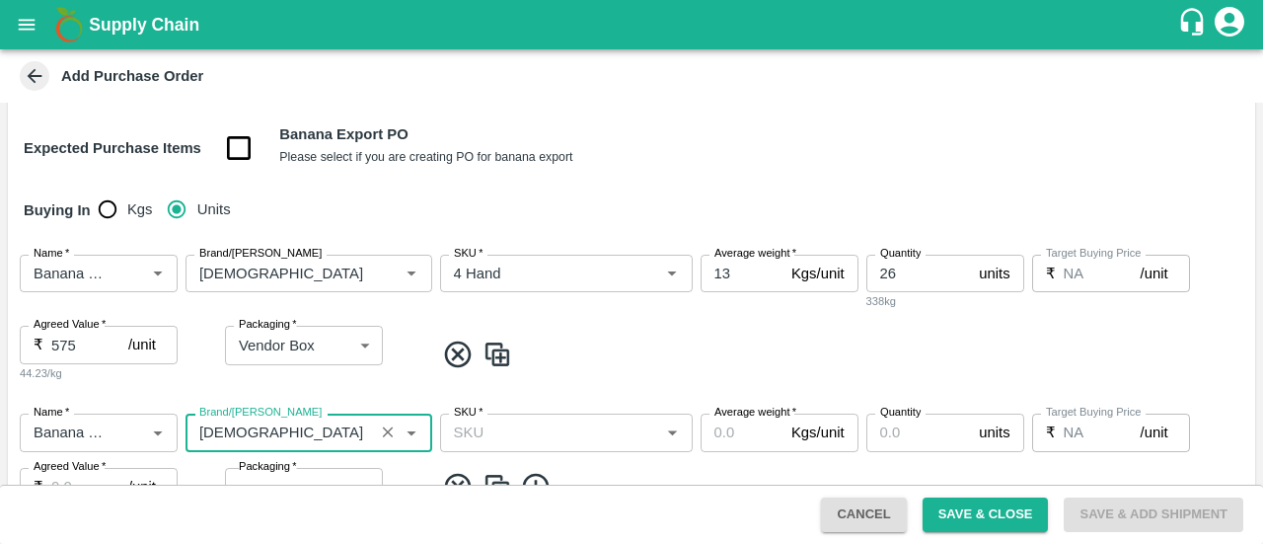
type input "[DEMOGRAPHIC_DATA]"
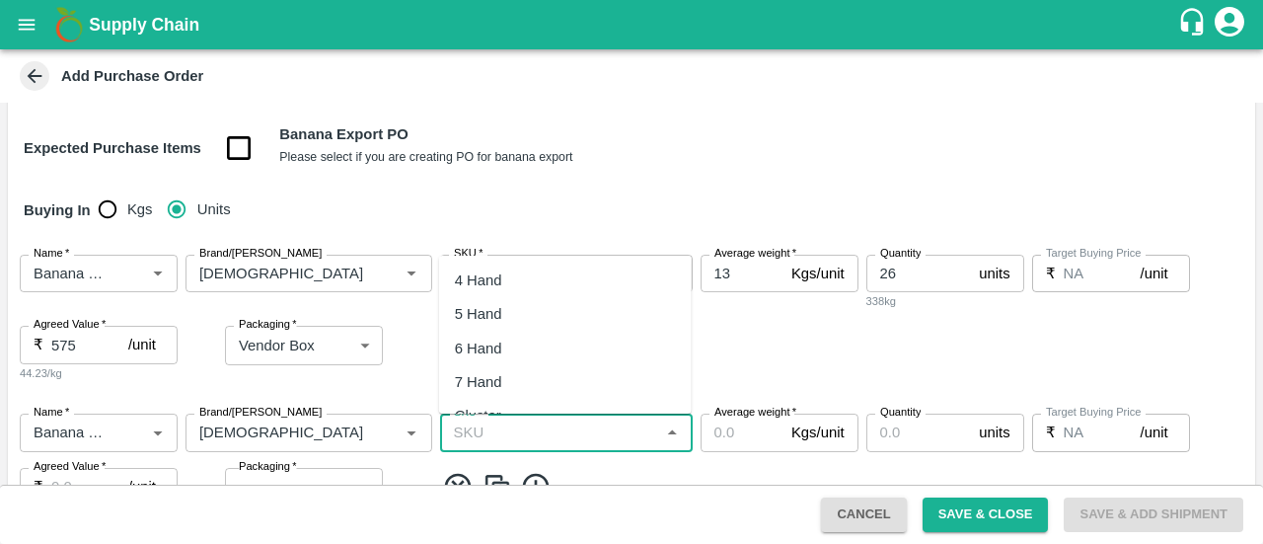
click at [500, 441] on input "SKU   *" at bounding box center [550, 432] width 208 height 26
click at [477, 473] on div "5 Hand" at bounding box center [478, 476] width 47 height 22
type input "5 Hand"
click at [706, 434] on input "Average weight   *" at bounding box center [742, 433] width 83 height 38
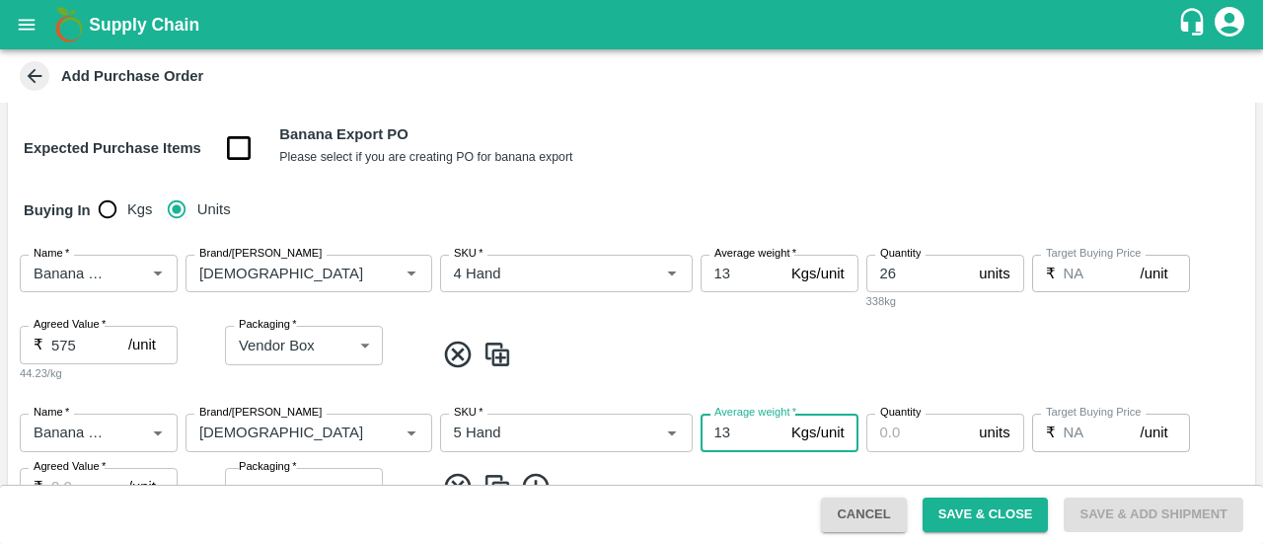
type input "13"
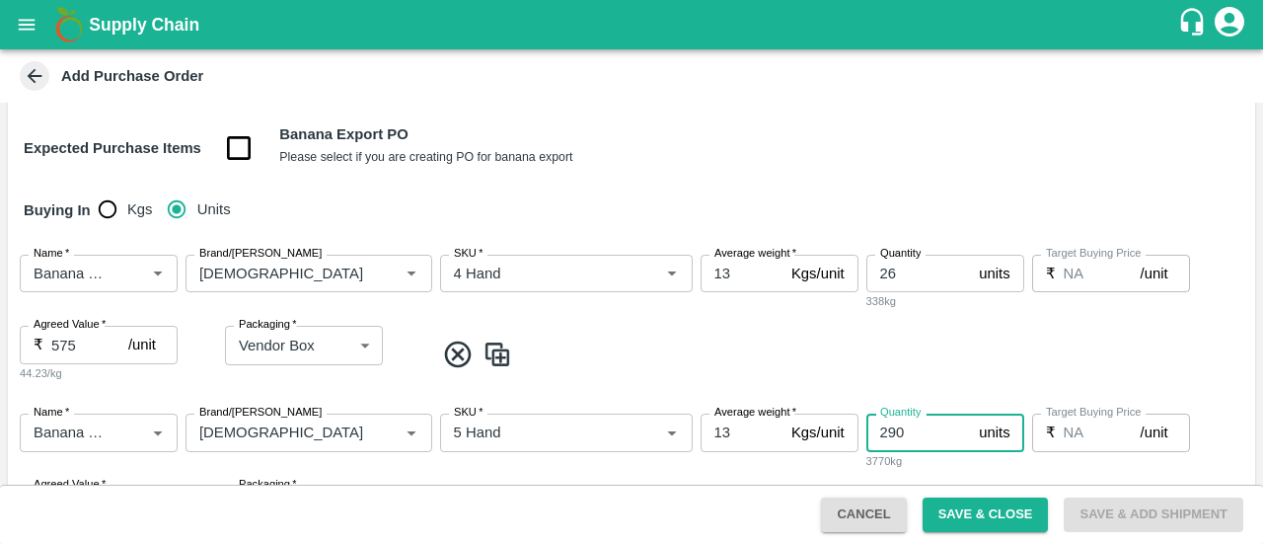
type input "290"
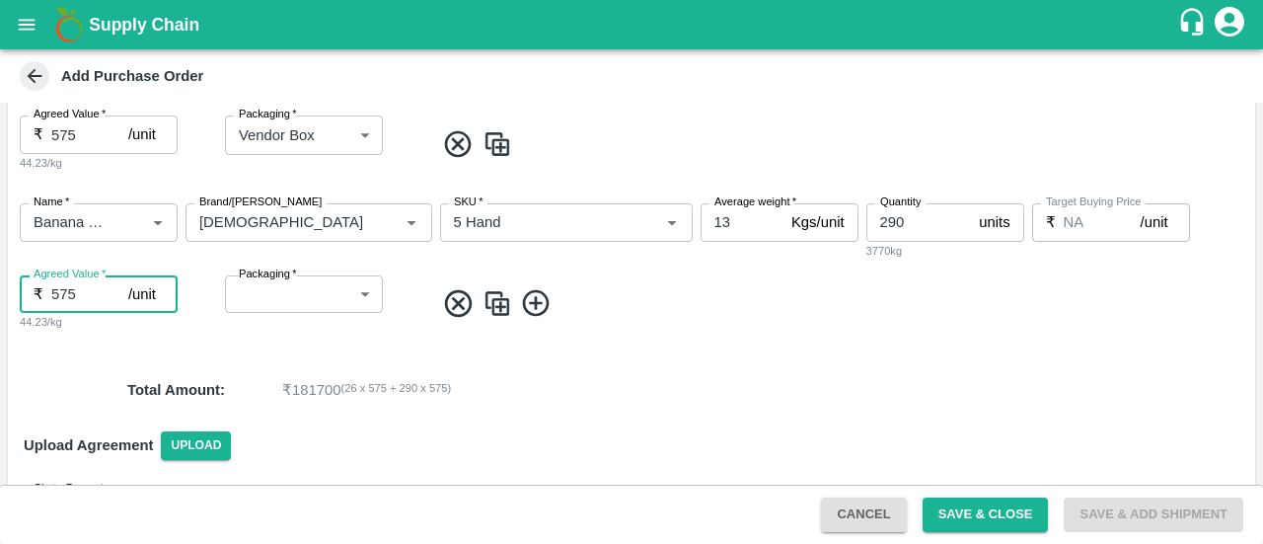
type input "575"
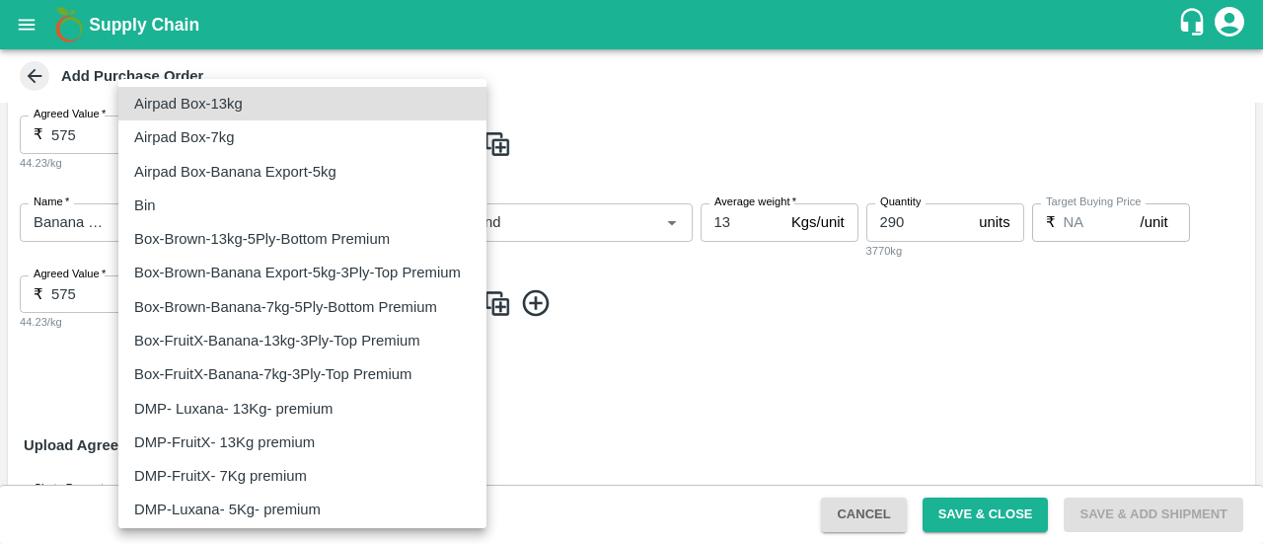
click at [270, 293] on body "Supply Chain Add Purchase Order PO Type   * Direct Purchase 3 PO Type Buyers   …" at bounding box center [631, 272] width 1263 height 544
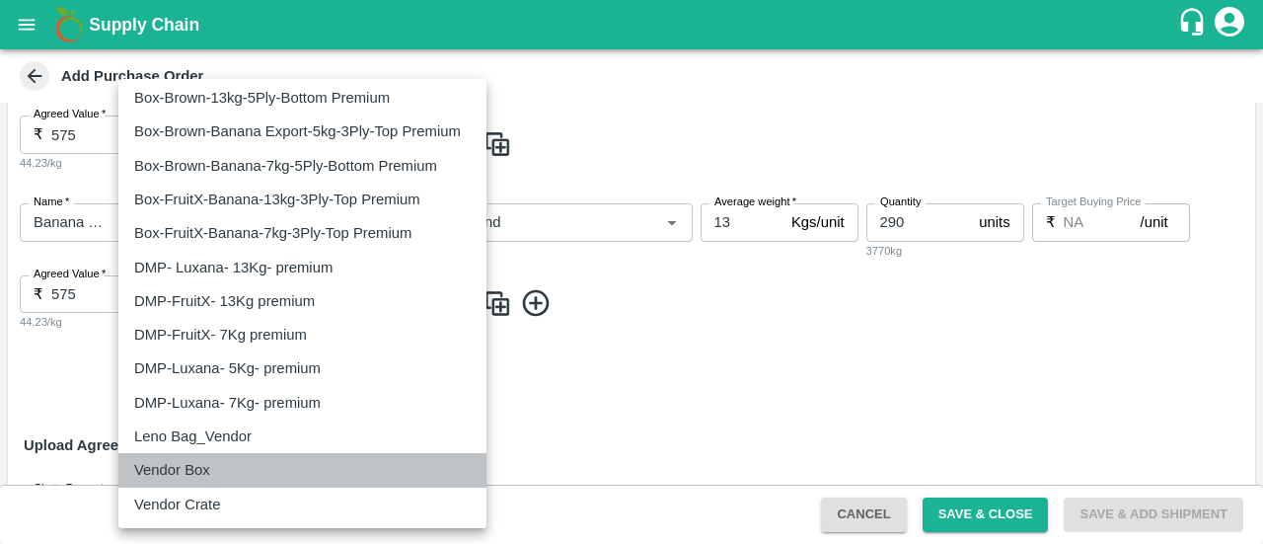
click at [219, 475] on div "Vendor Box" at bounding box center [177, 470] width 86 height 22
type input "276"
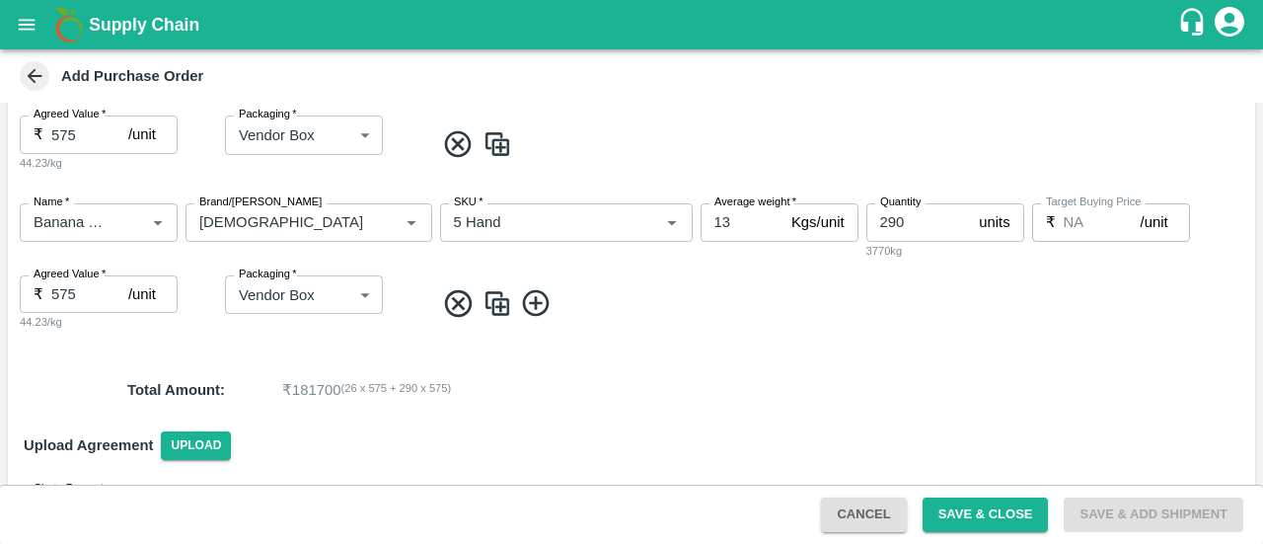
click at [543, 310] on icon at bounding box center [536, 303] width 33 height 33
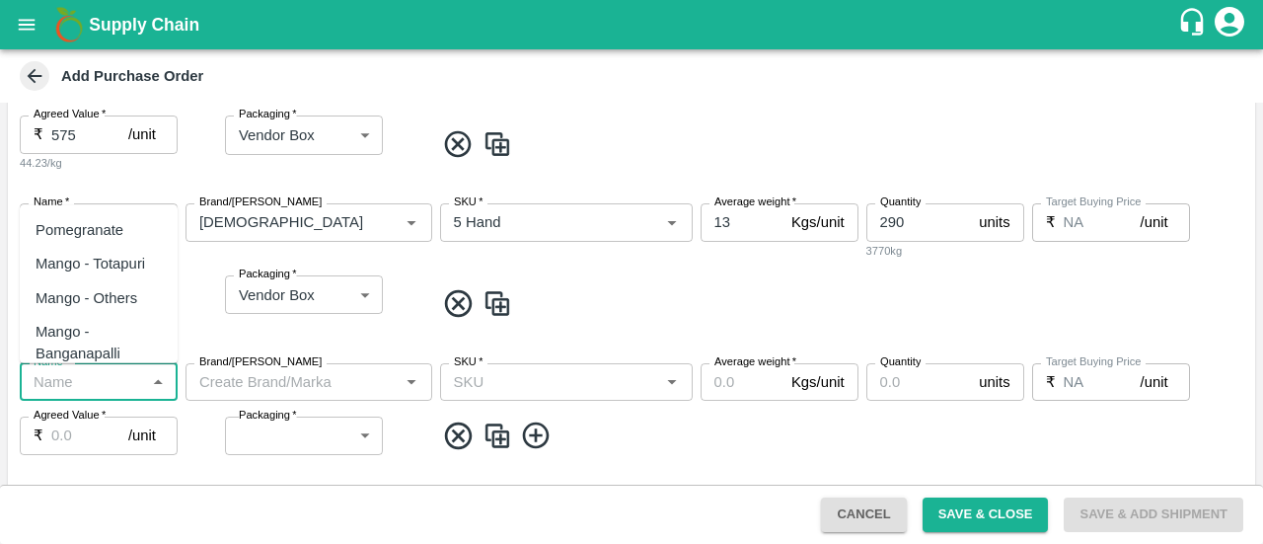
click at [47, 388] on input "Name   *" at bounding box center [82, 382] width 113 height 26
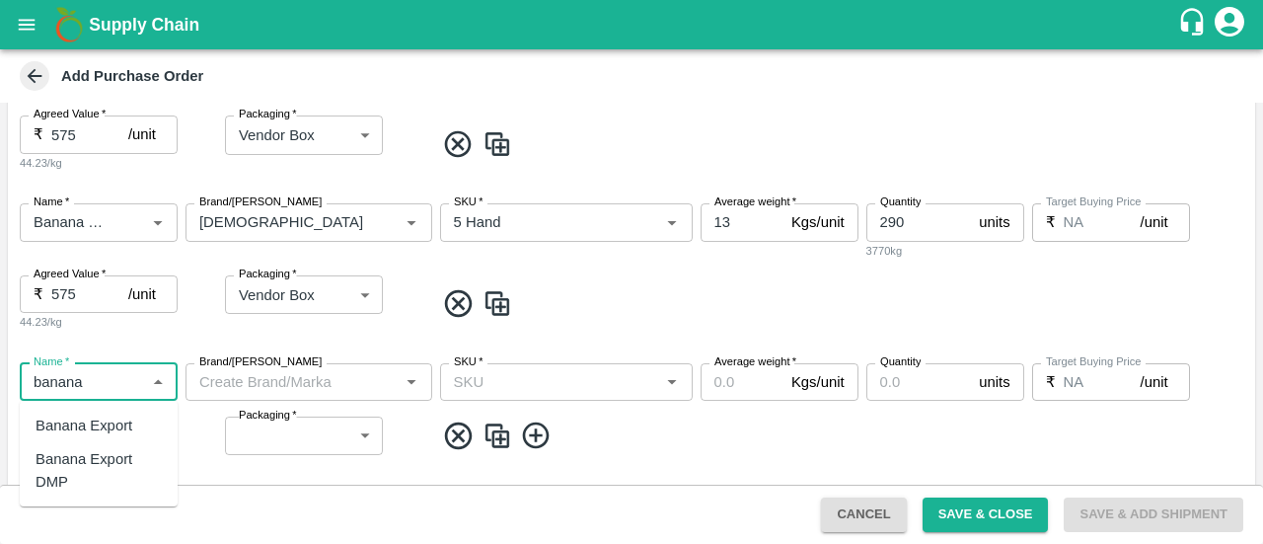
click at [91, 475] on div "Banana Export DMP" at bounding box center [99, 470] width 126 height 44
type input "Banana Export DMP"
click at [266, 386] on input "Brand/[PERSON_NAME]" at bounding box center [292, 382] width 202 height 26
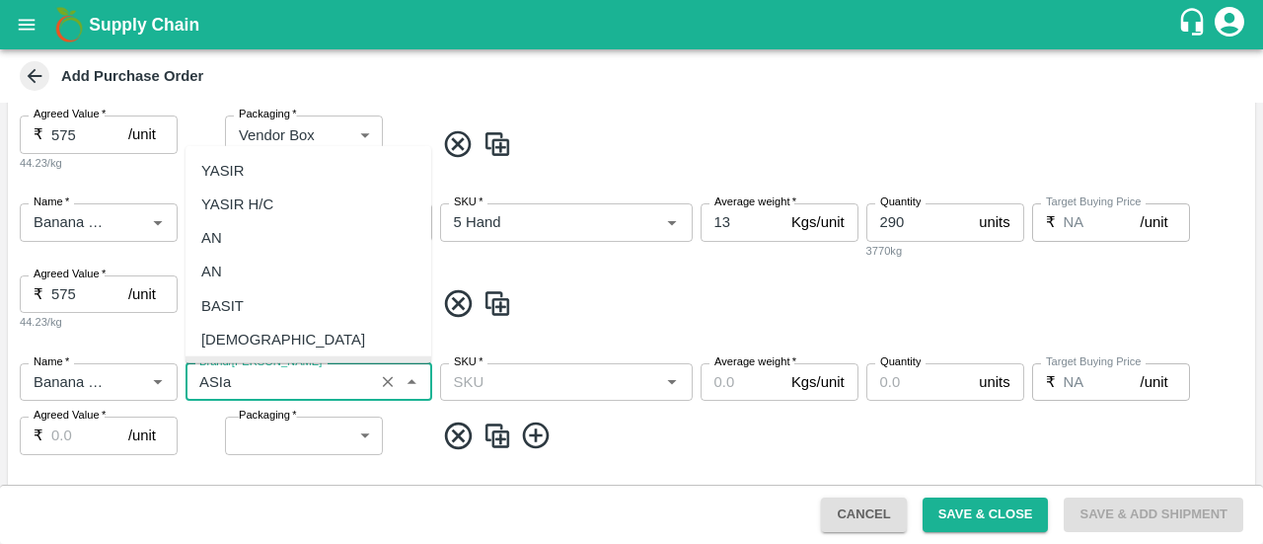
scroll to position [0, 0]
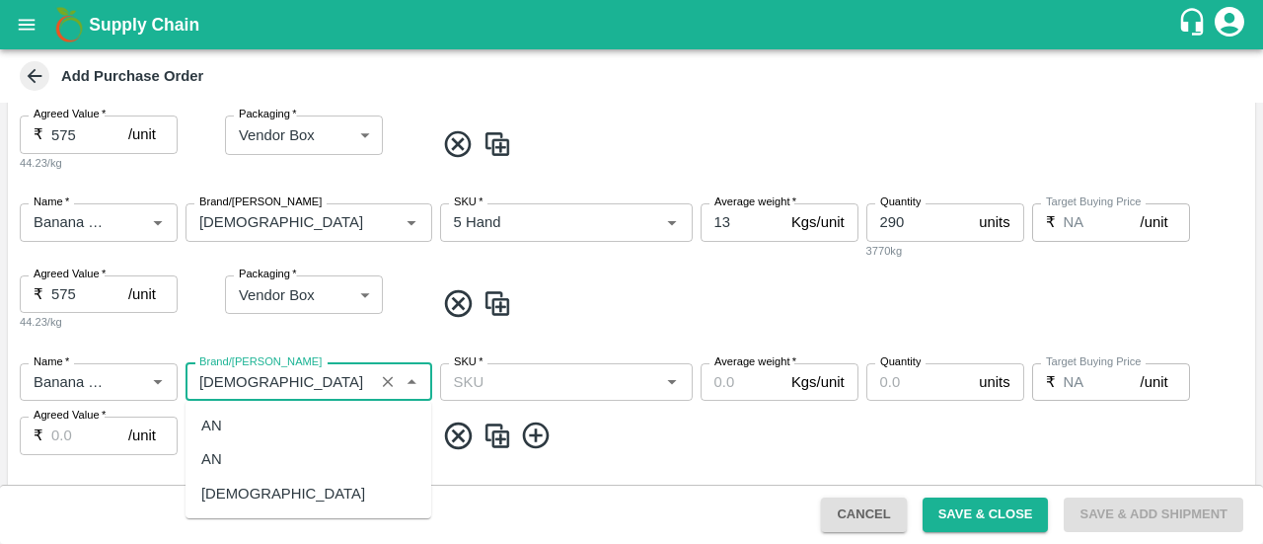
click at [255, 490] on div "[DEMOGRAPHIC_DATA]" at bounding box center [309, 494] width 246 height 34
click at [486, 395] on div "SKU   *" at bounding box center [566, 382] width 253 height 38
type input "[DEMOGRAPHIC_DATA]"
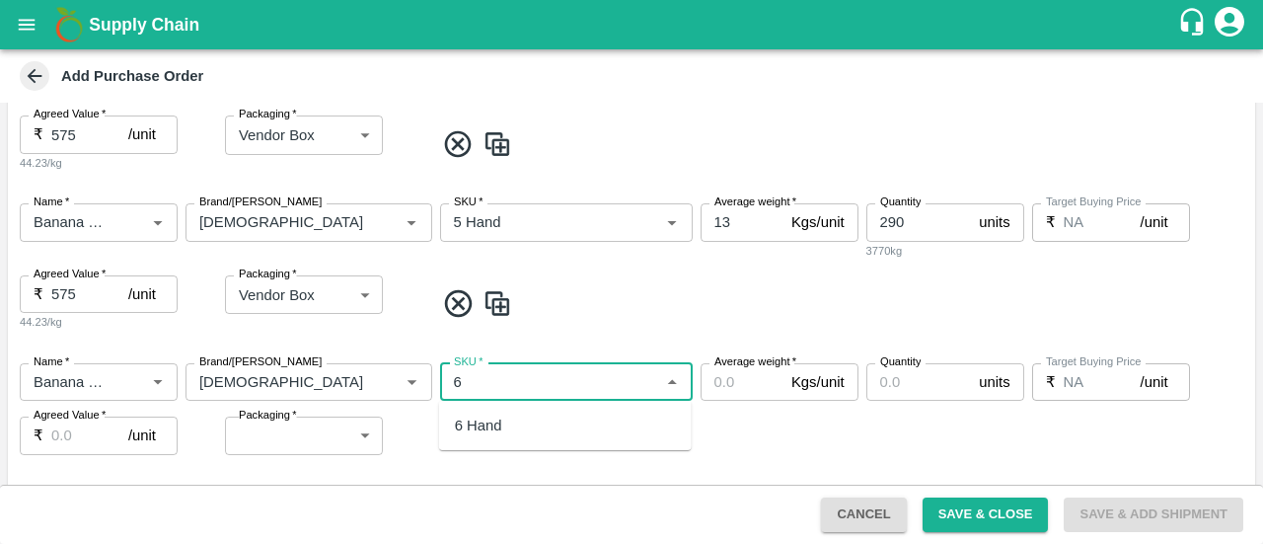
click at [509, 421] on div "6 Hand" at bounding box center [565, 426] width 253 height 34
type input "6 Hand"
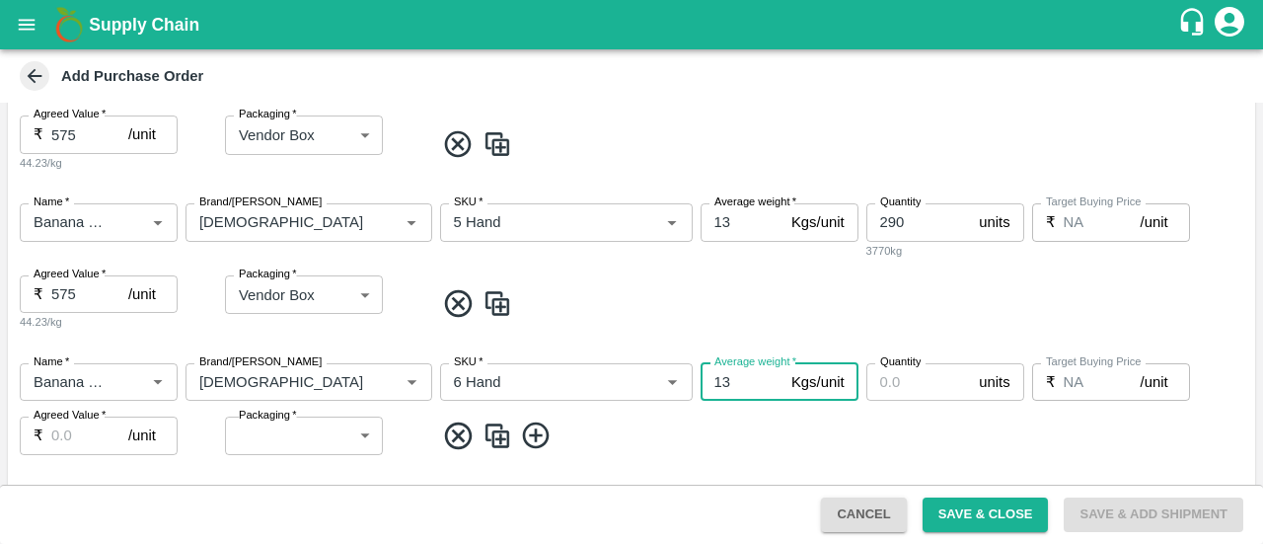
type input "13"
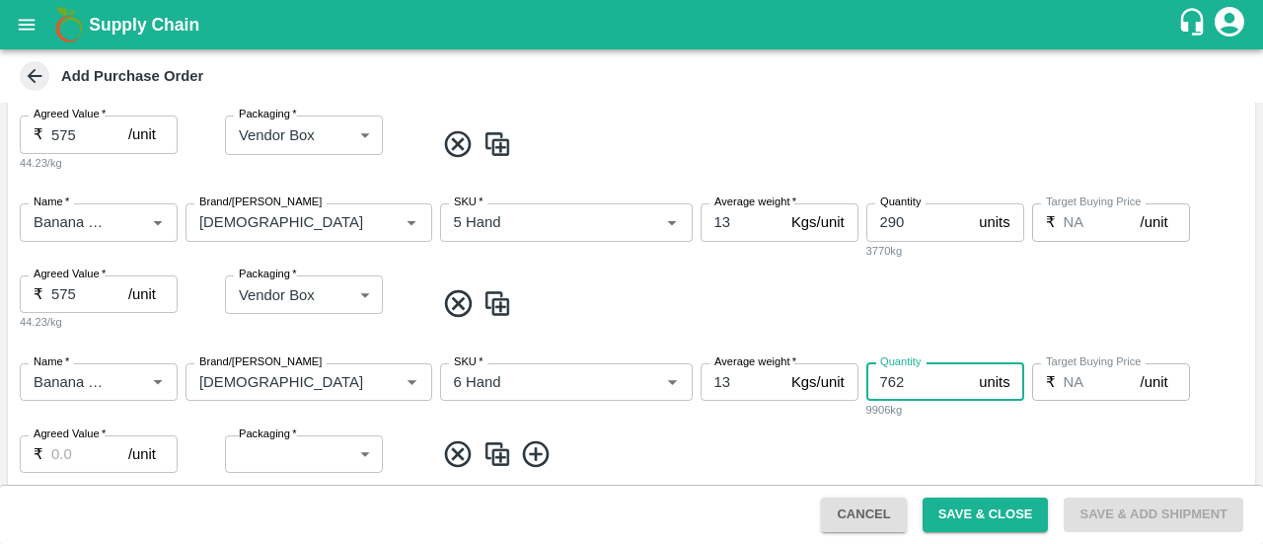
type input "762"
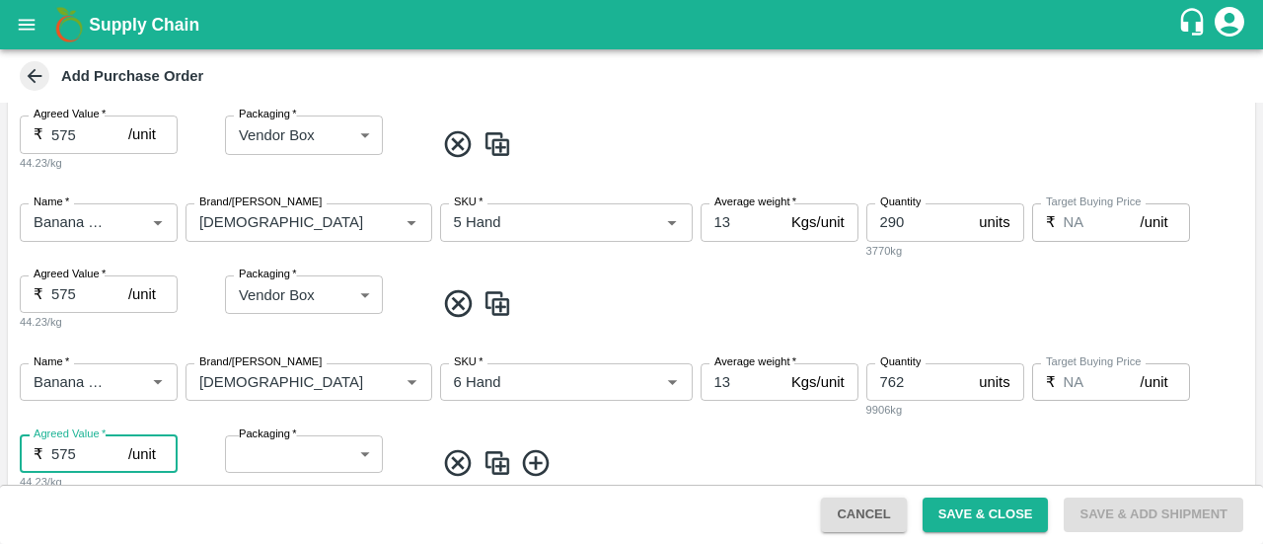
type input "575"
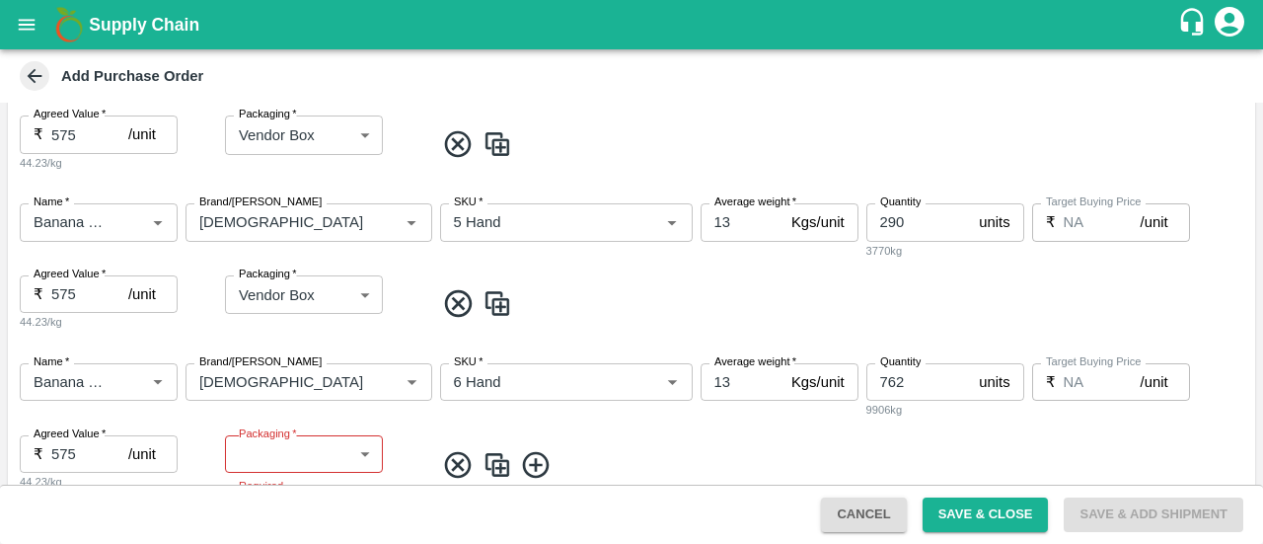
click at [219, 457] on div "Name   * Name   * Brand/[PERSON_NAME]/[PERSON_NAME]   * SKU   * Average weight …" at bounding box center [631, 429] width 1247 height 164
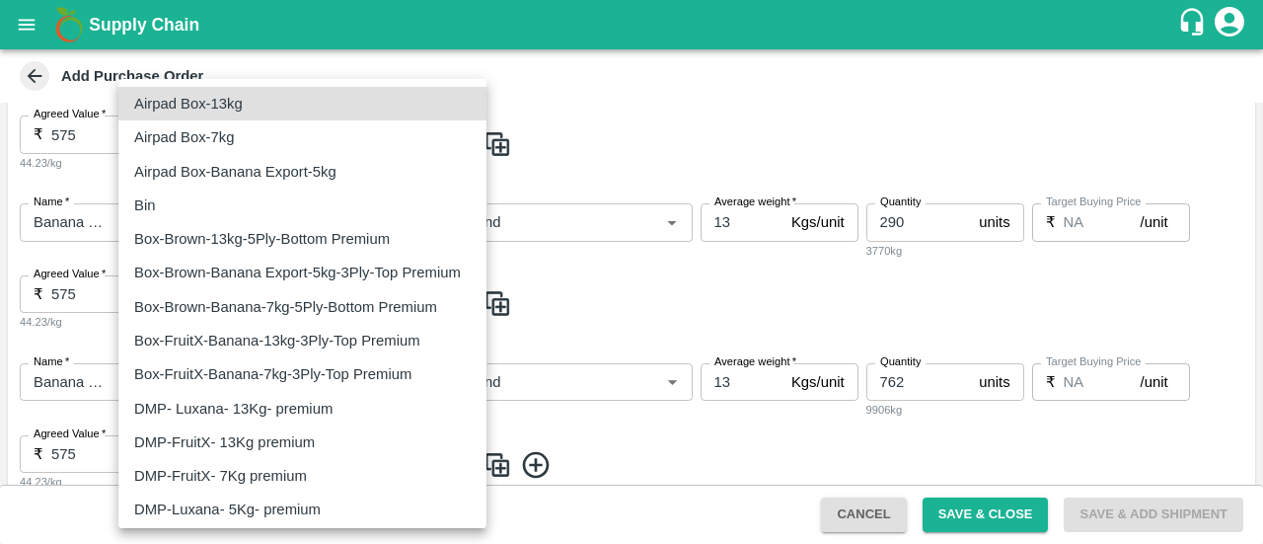
click at [237, 456] on body "Supply Chain Add Purchase Order PO Type   * Direct Purchase 3 PO Type Buyers   …" at bounding box center [631, 272] width 1263 height 544
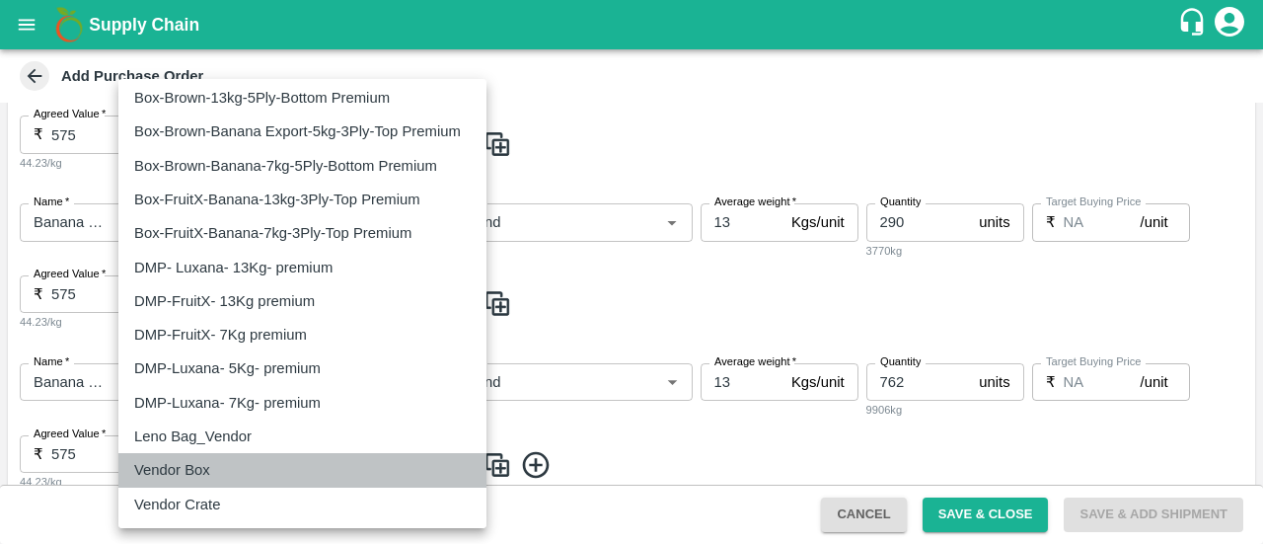
click at [207, 467] on p "Vendor Box" at bounding box center [172, 470] width 76 height 22
type input "276"
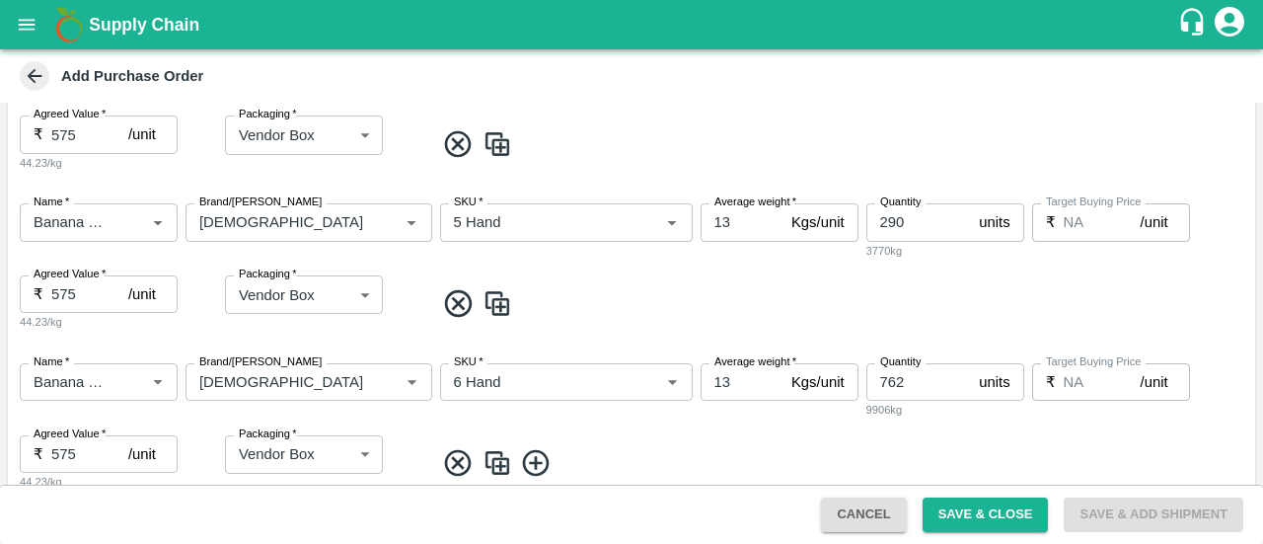
click at [613, 430] on div "Name   * Name   * Brand/[PERSON_NAME]/[PERSON_NAME]   * SKU   * Average weight …" at bounding box center [631, 427] width 1247 height 160
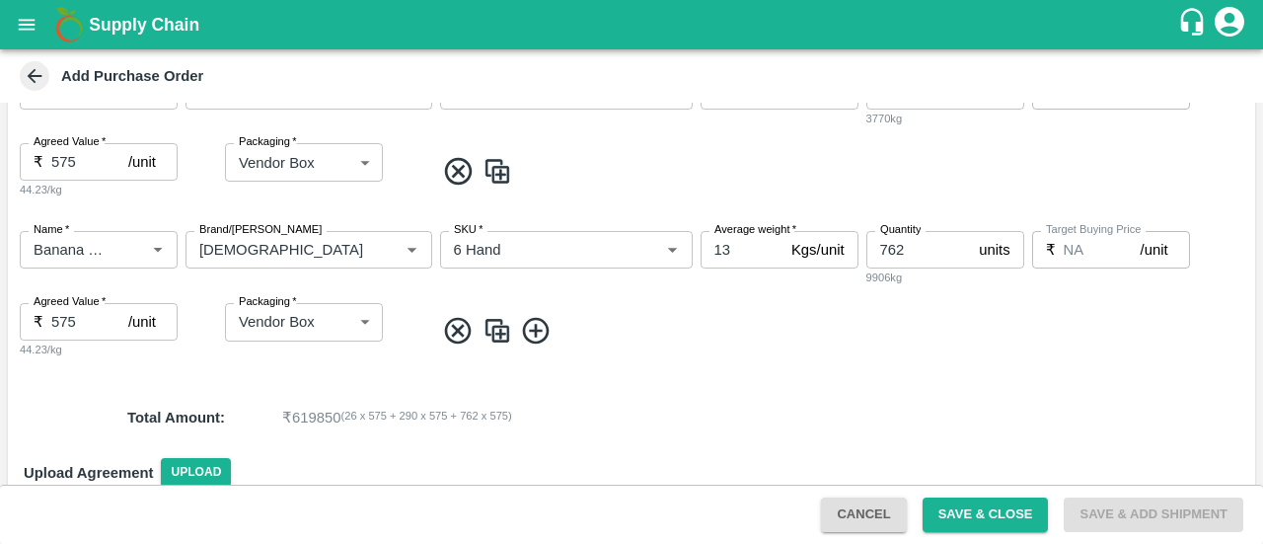
scroll to position [576, 0]
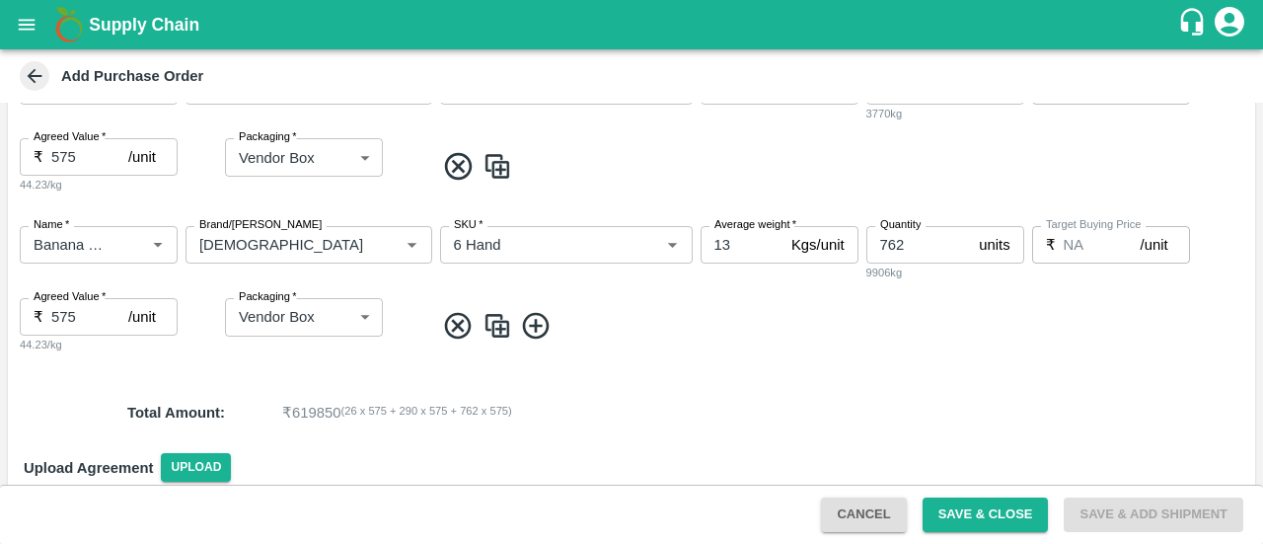
click at [538, 321] on icon at bounding box center [536, 326] width 33 height 33
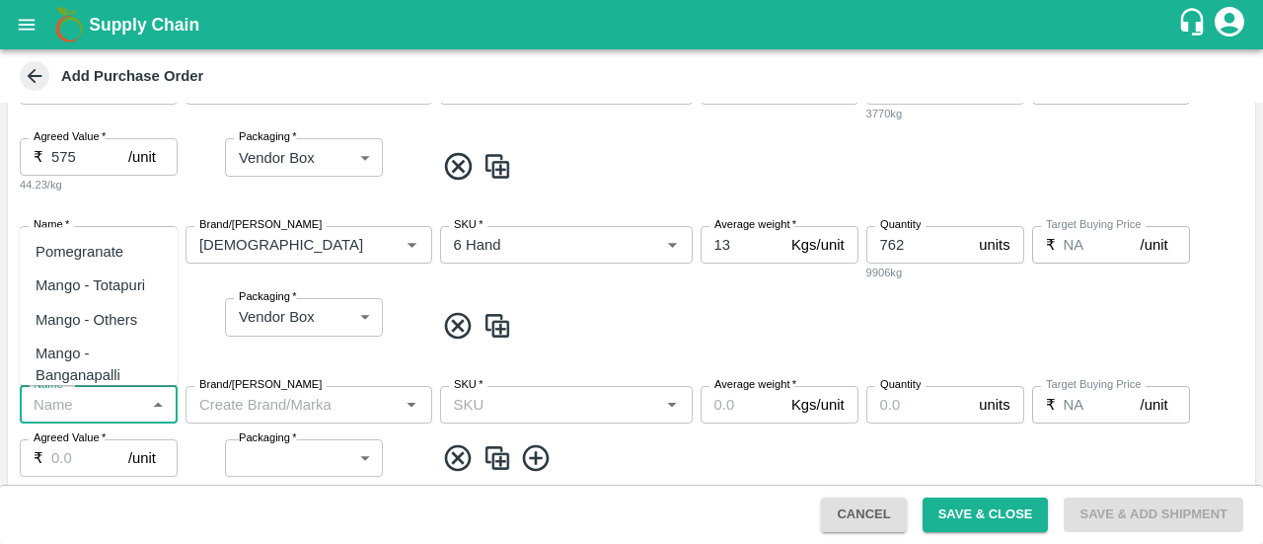
click at [80, 399] on input "Name   *" at bounding box center [82, 405] width 113 height 26
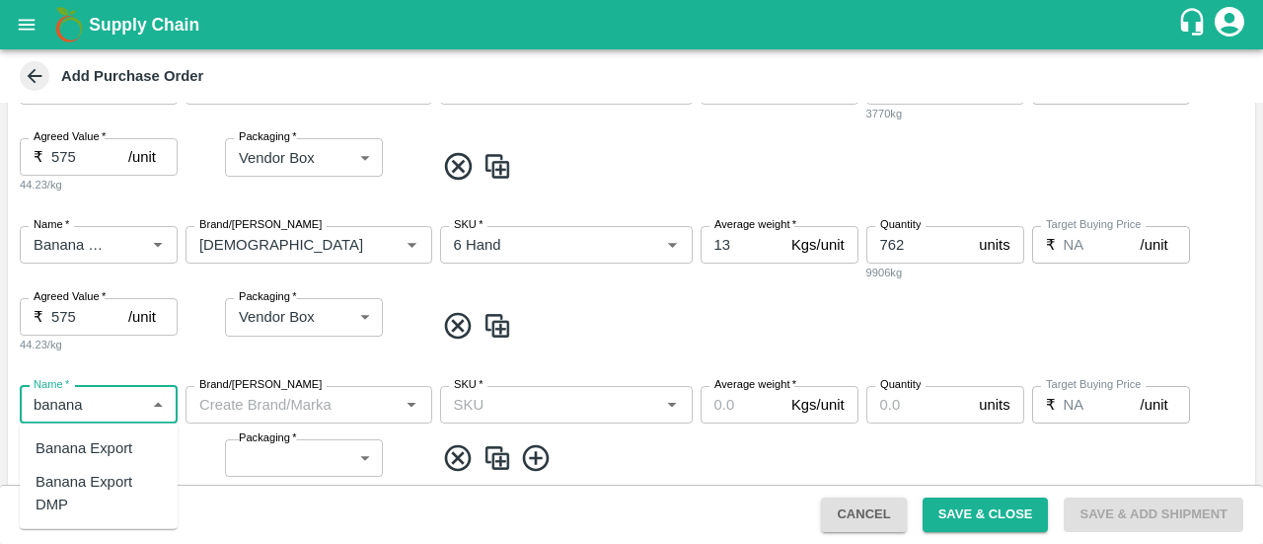
click at [91, 477] on div "Banana Export DMP" at bounding box center [99, 493] width 126 height 44
type input "Banana Export DMP"
click at [266, 406] on input "Brand/[PERSON_NAME]" at bounding box center [292, 405] width 202 height 26
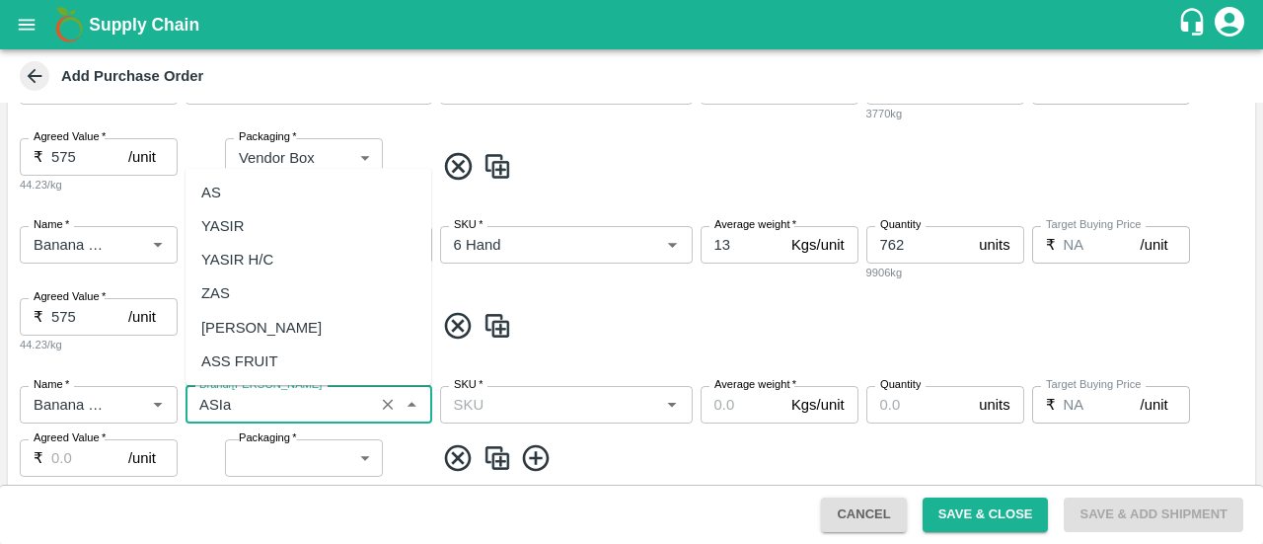
scroll to position [0, 0]
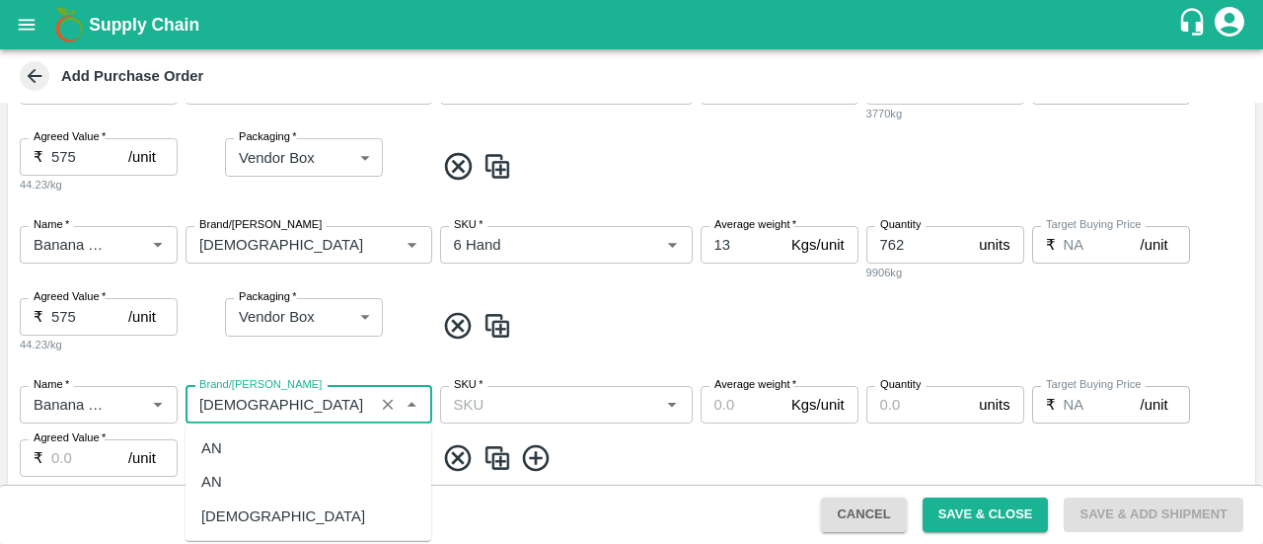
click at [244, 517] on div "[DEMOGRAPHIC_DATA]" at bounding box center [283, 515] width 164 height 22
type input "[DEMOGRAPHIC_DATA]"
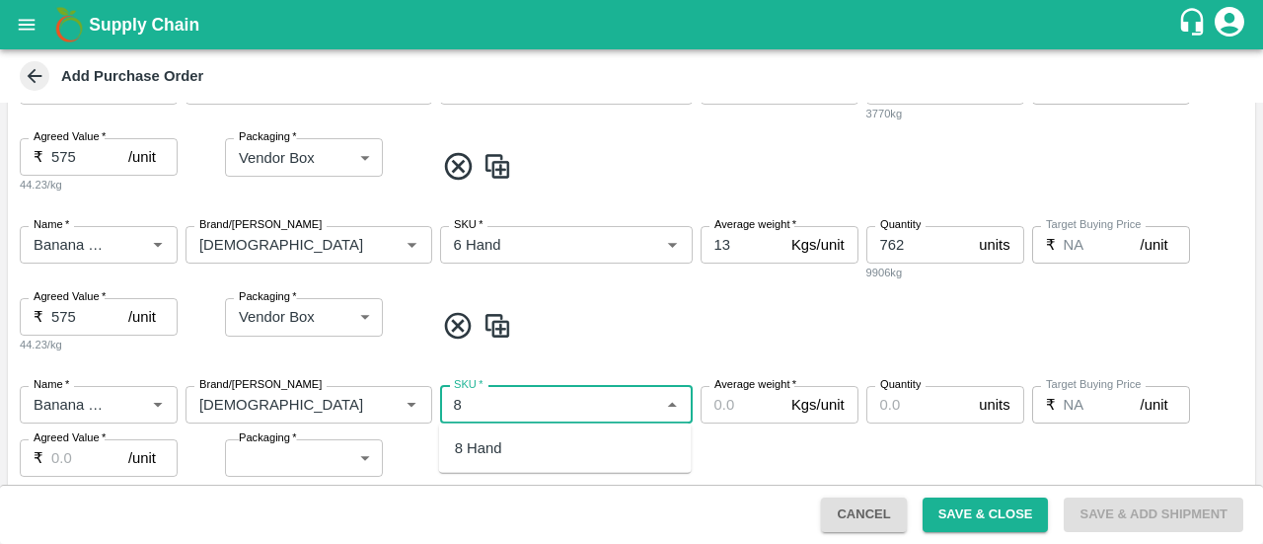
click at [501, 449] on div "8 Hand" at bounding box center [565, 448] width 253 height 34
type input "8 Hand"
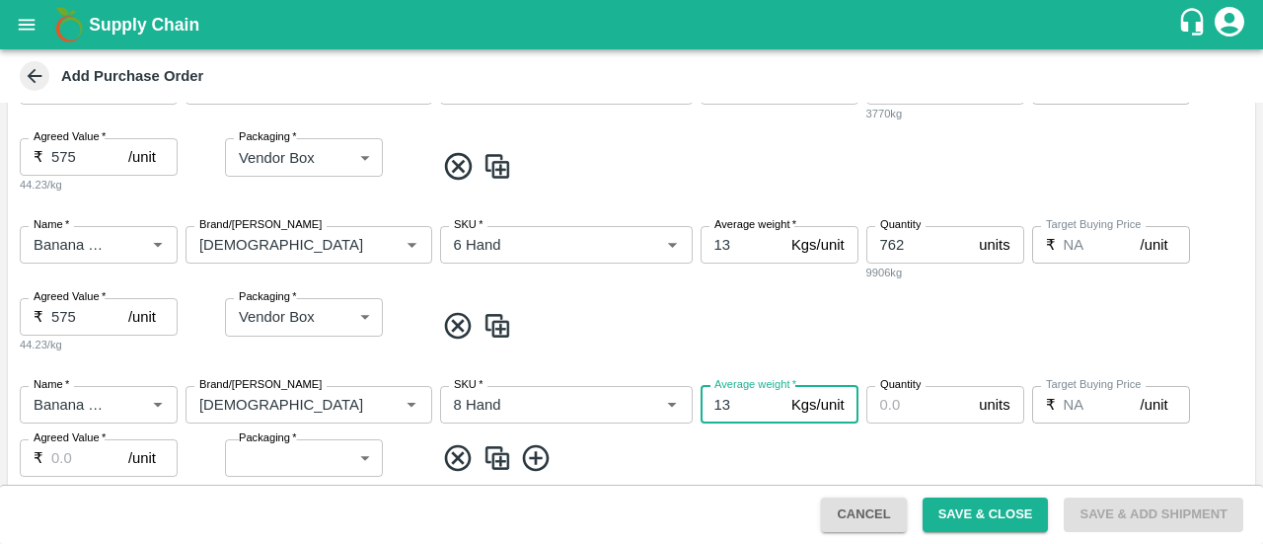
type input "13"
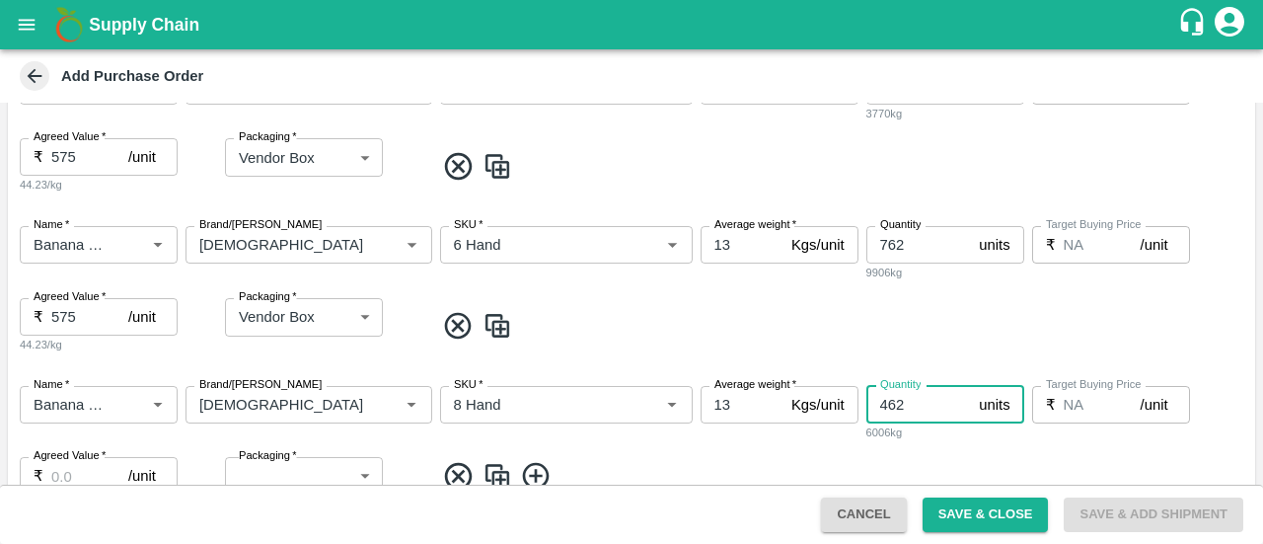
type input "462"
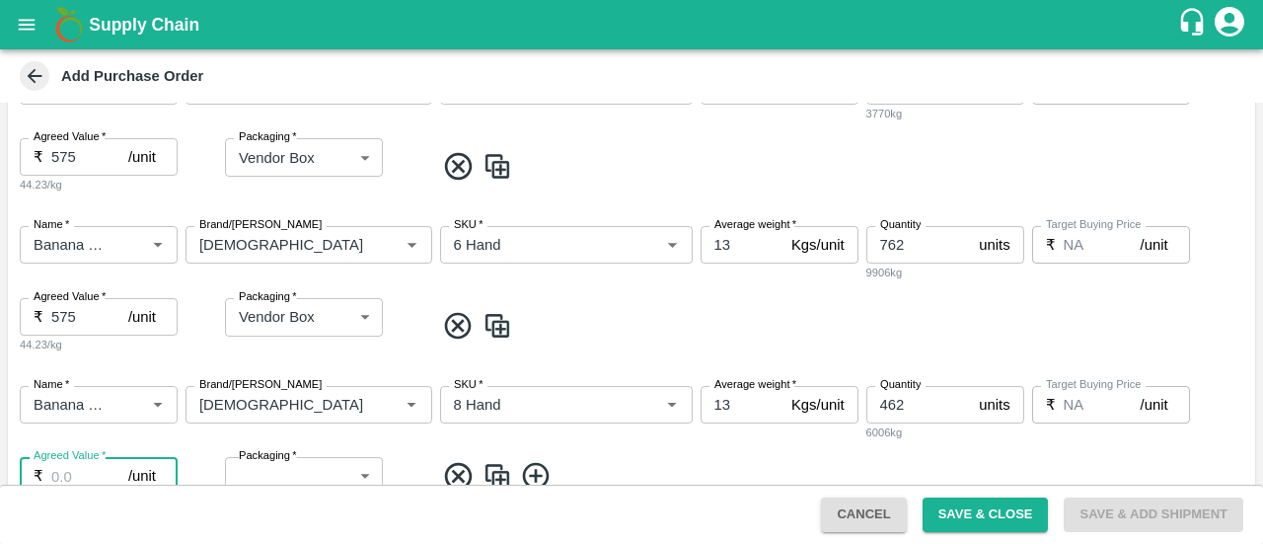
scroll to position [586, 0]
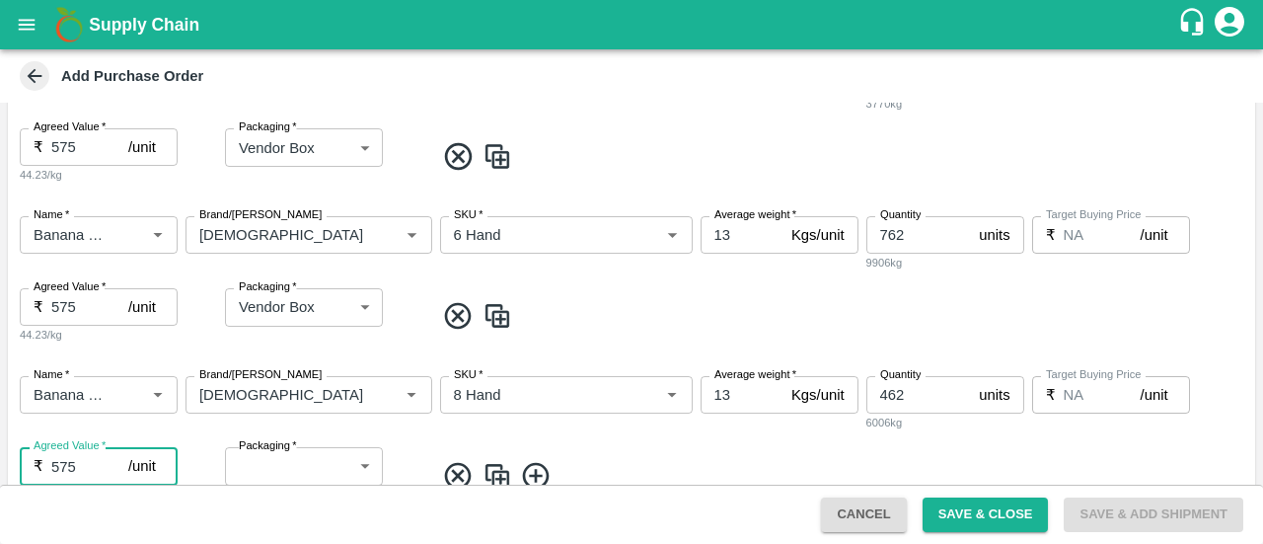
type input "575"
click at [269, 446] on label "Packaging   *" at bounding box center [268, 446] width 58 height 16
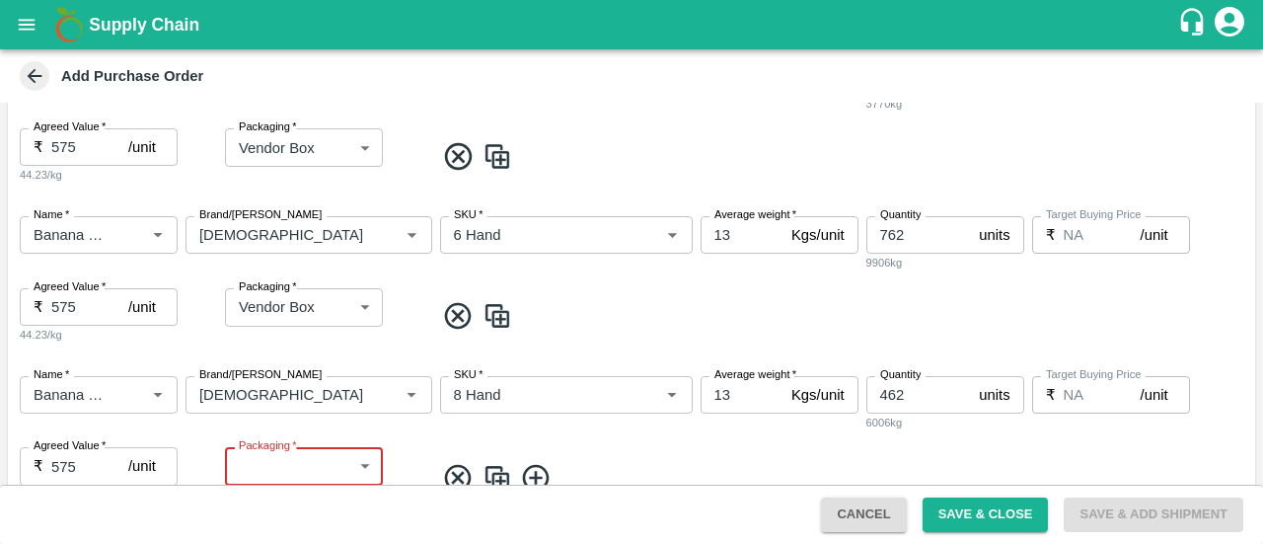
click at [270, 455] on body "Supply Chain Add Purchase Order PO Type   * Direct Purchase 3 PO Type Buyers   …" at bounding box center [631, 272] width 1263 height 544
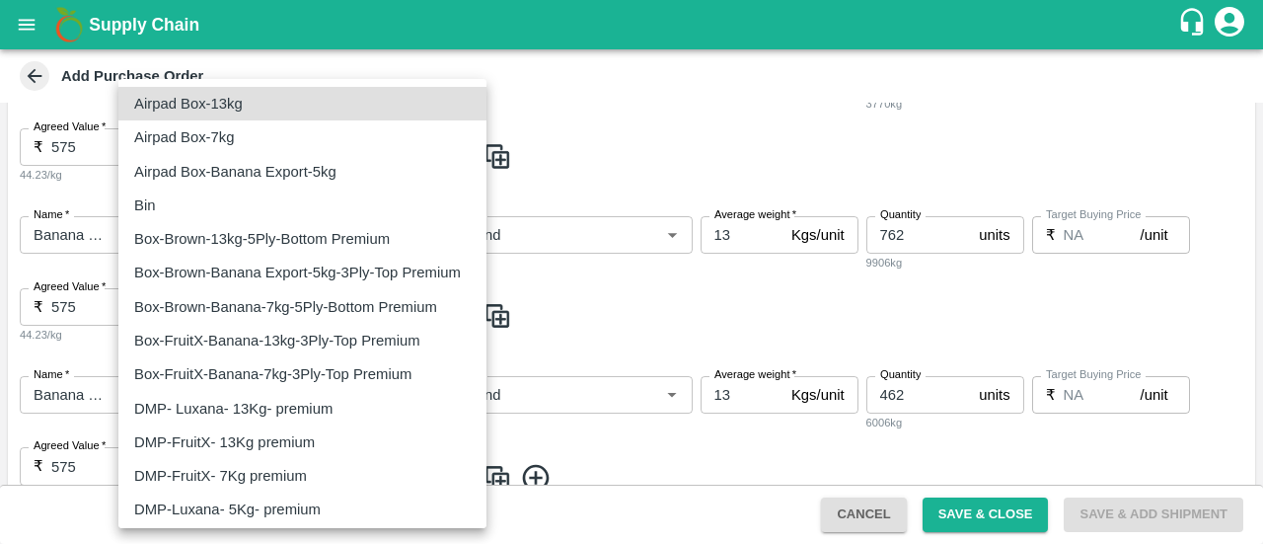
scroll to position [141, 0]
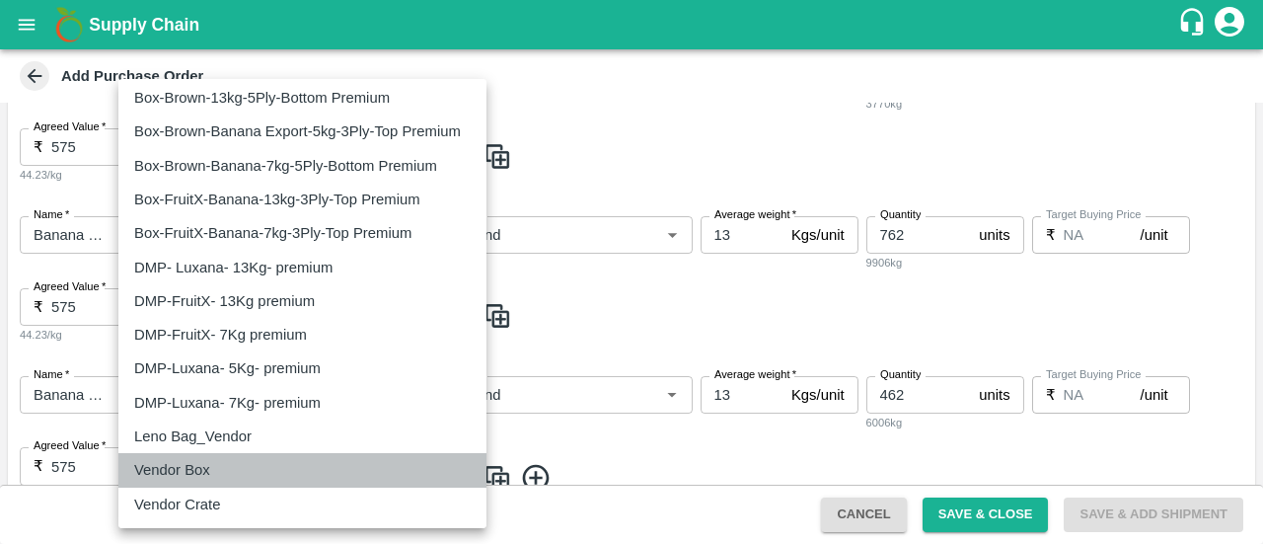
click at [193, 475] on p "Vendor Box" at bounding box center [172, 470] width 76 height 22
type input "276"
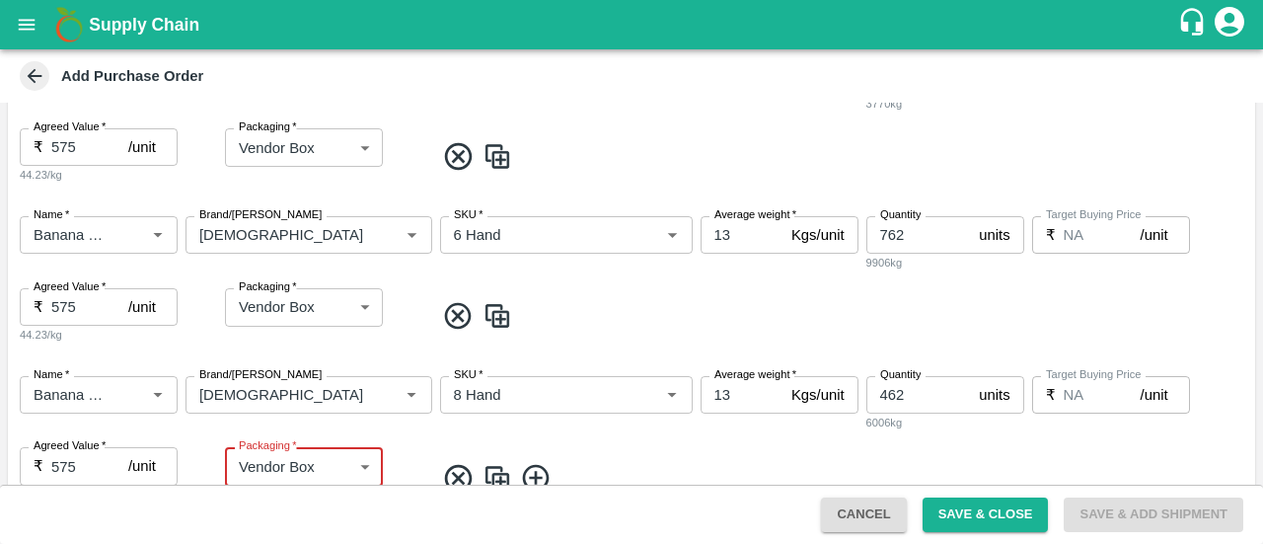
scroll to position [586, 0]
click at [596, 426] on div "SKU   * SKU   *" at bounding box center [566, 404] width 253 height 56
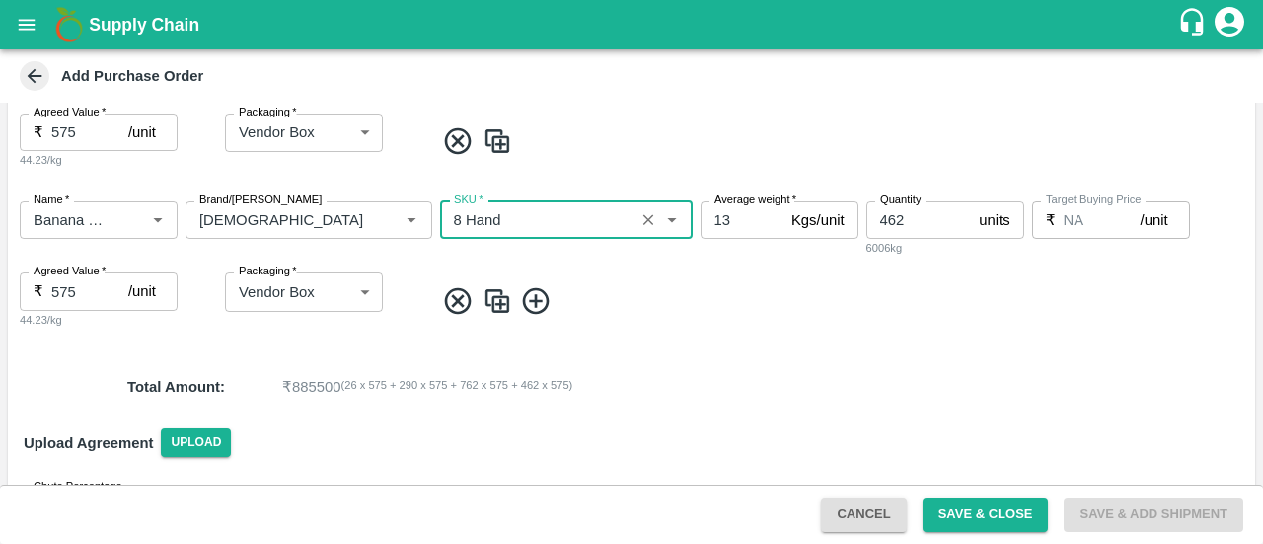
scroll to position [824, 0]
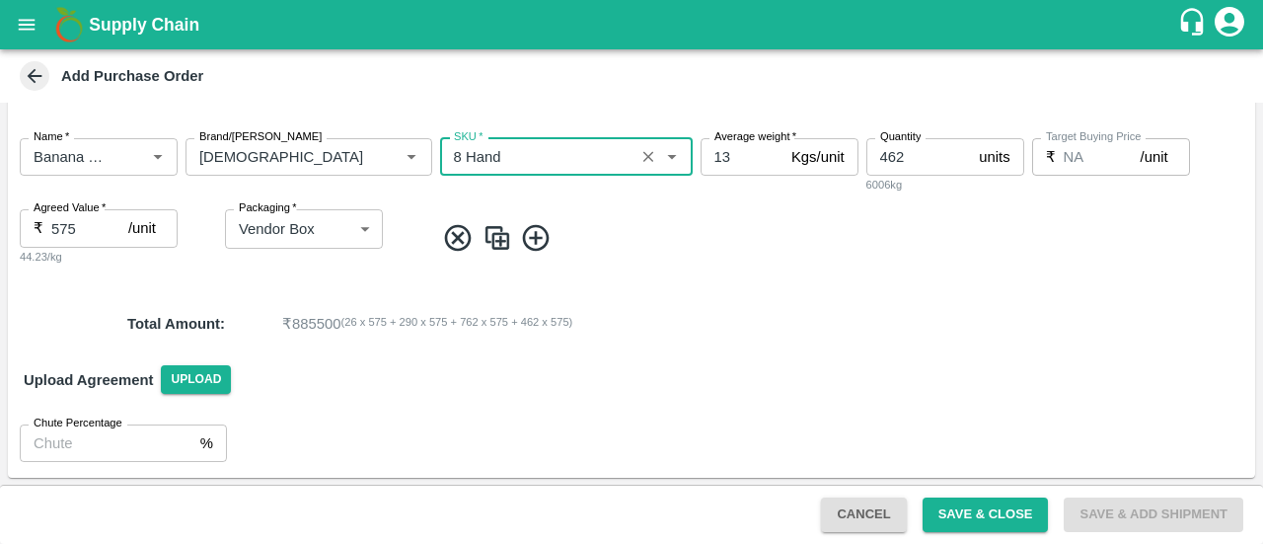
click at [596, 426] on div "Chute Percentage % Chute Percentage" at bounding box center [631, 443] width 1247 height 69
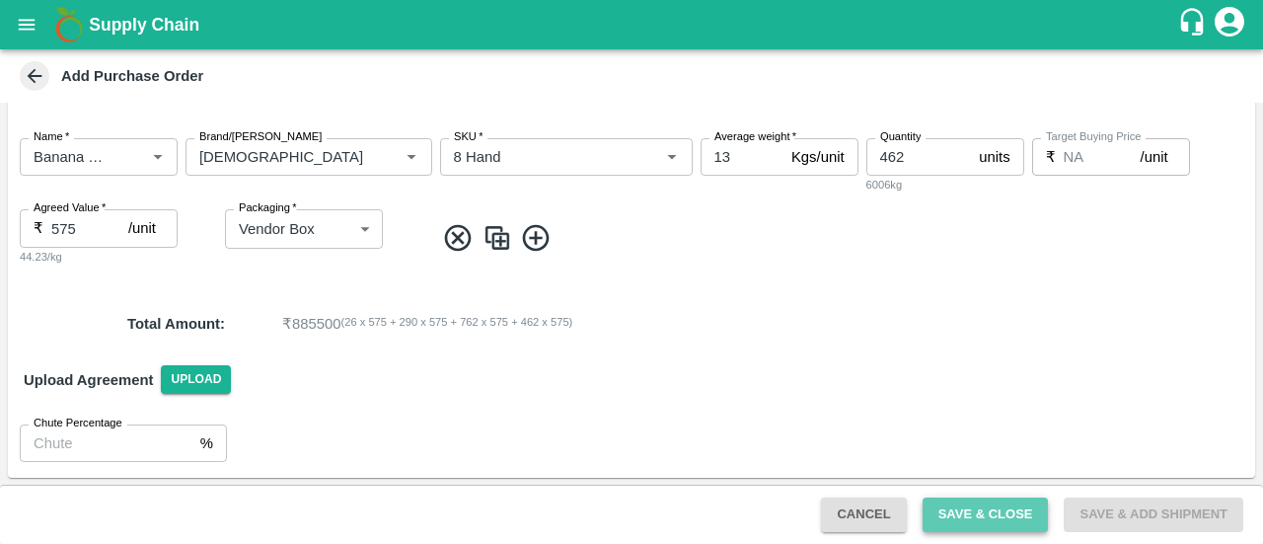
click at [949, 510] on button "Save & Close" at bounding box center [986, 514] width 126 height 35
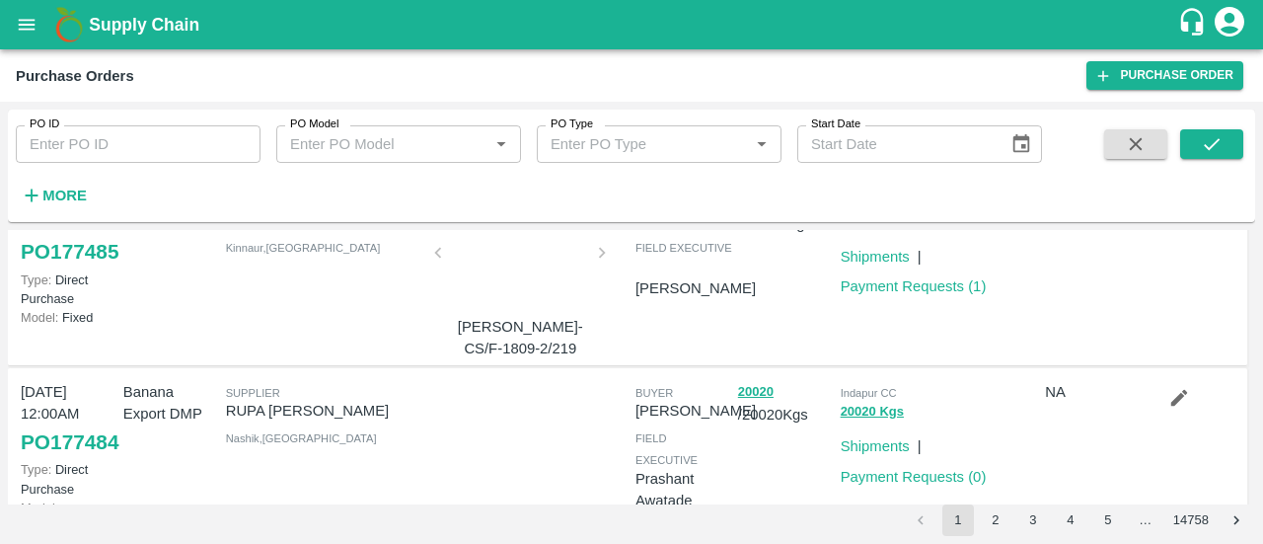
scroll to position [443, 0]
click at [484, 310] on div at bounding box center [520, 257] width 148 height 105
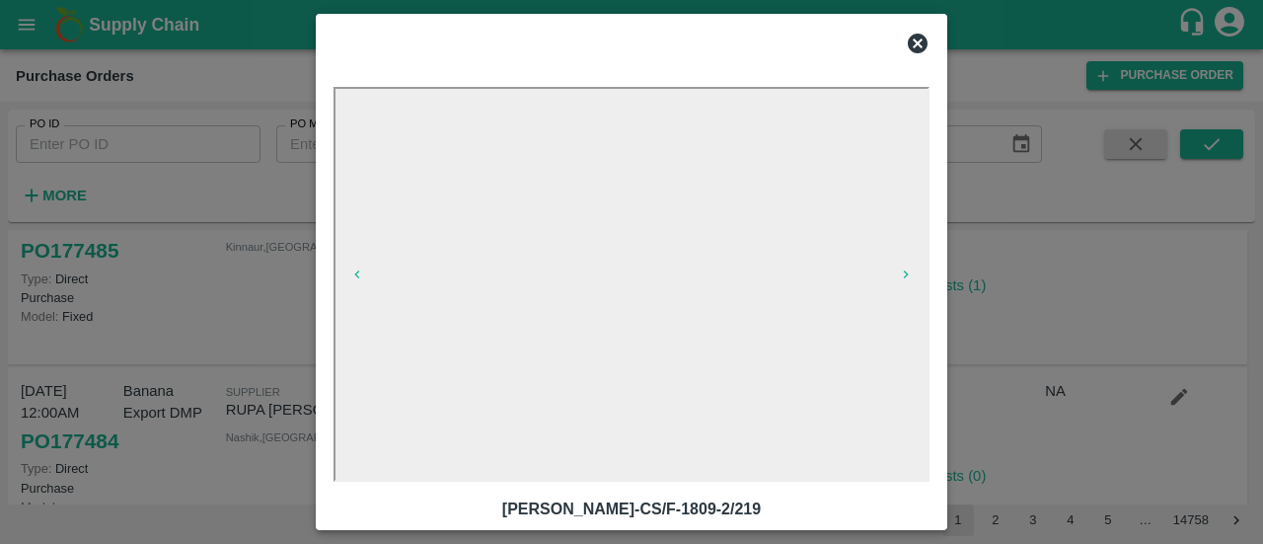
click at [915, 44] on icon at bounding box center [918, 44] width 20 height 20
